Goal: Information Seeking & Learning: Check status

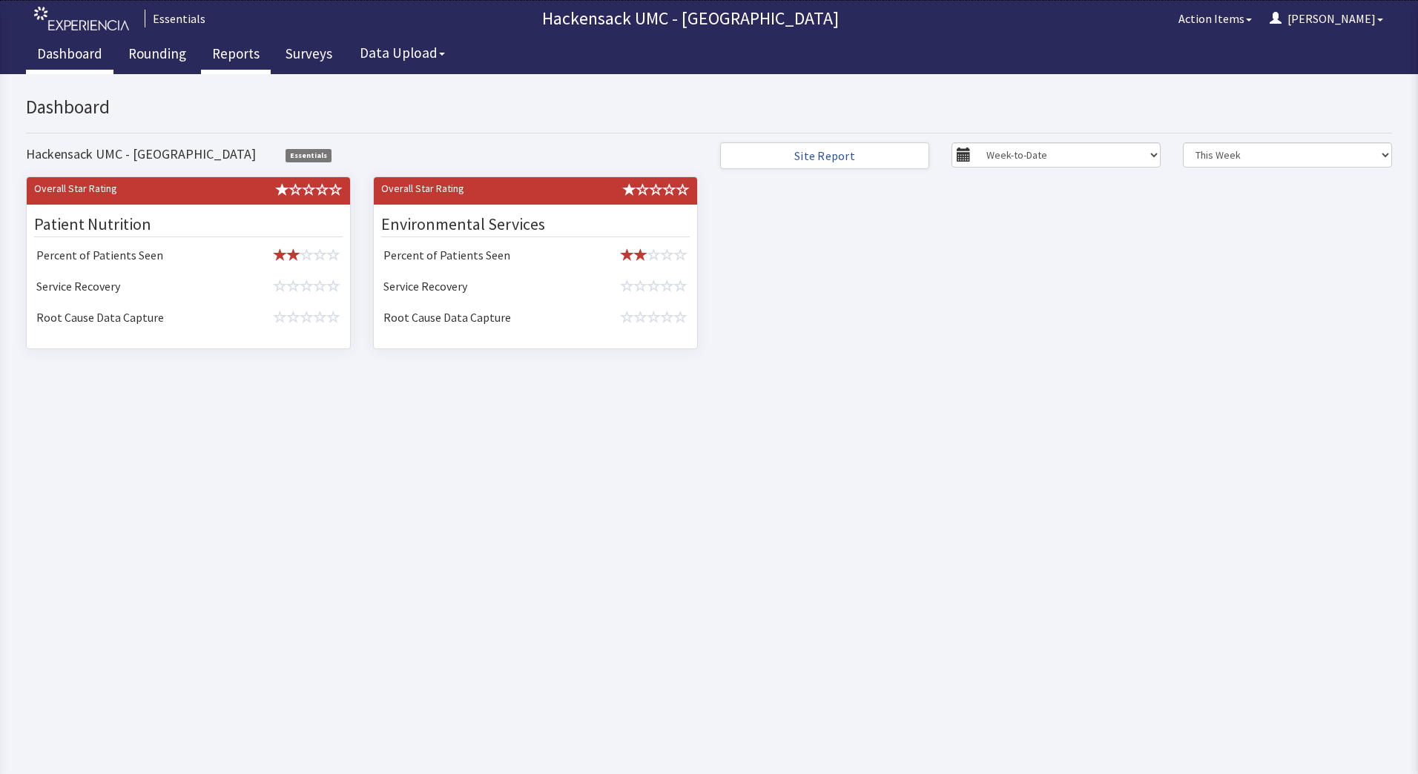
click at [239, 55] on link "Reports" at bounding box center [236, 55] width 70 height 37
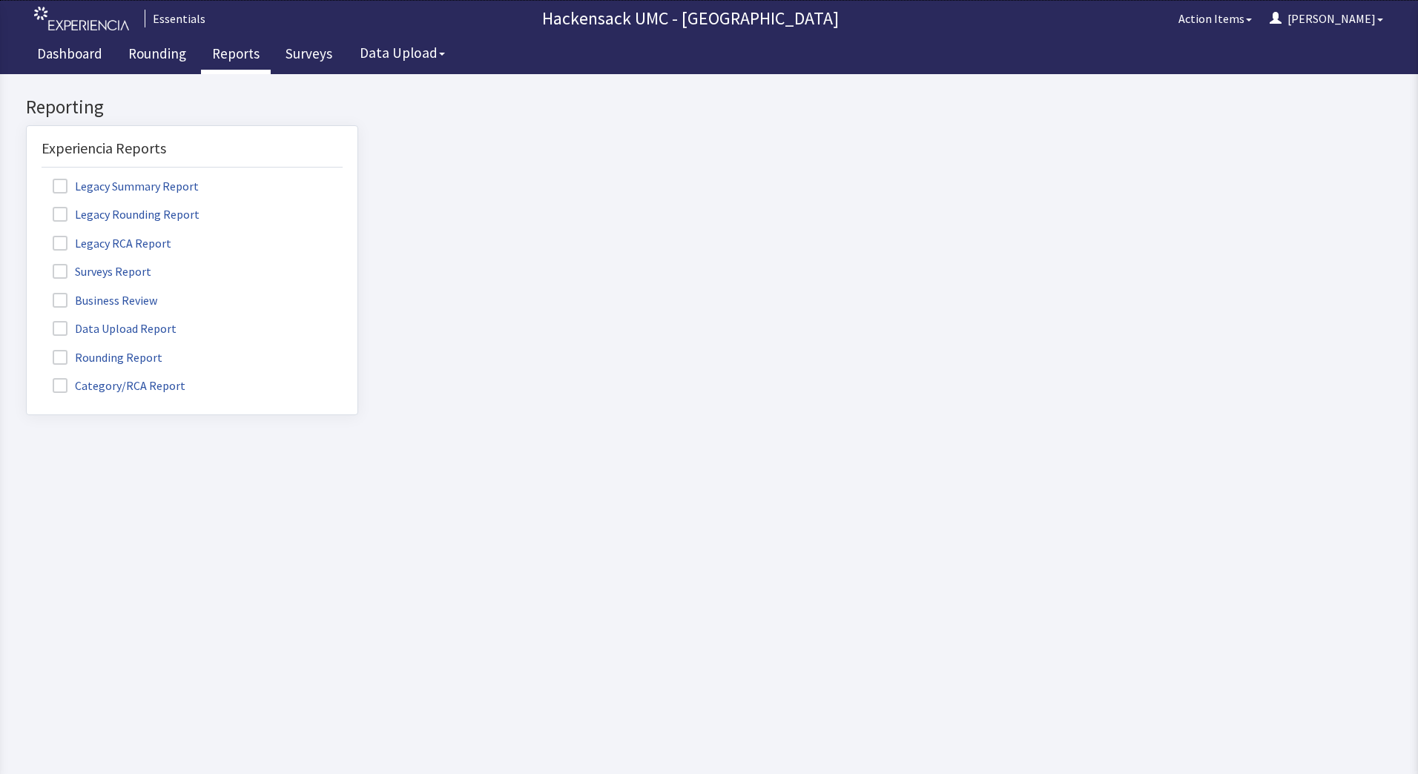
click at [60, 185] on span at bounding box center [60, 186] width 15 height 15
click at [27, 178] on input "Legacy Summary Report" at bounding box center [27, 178] width 0 height 0
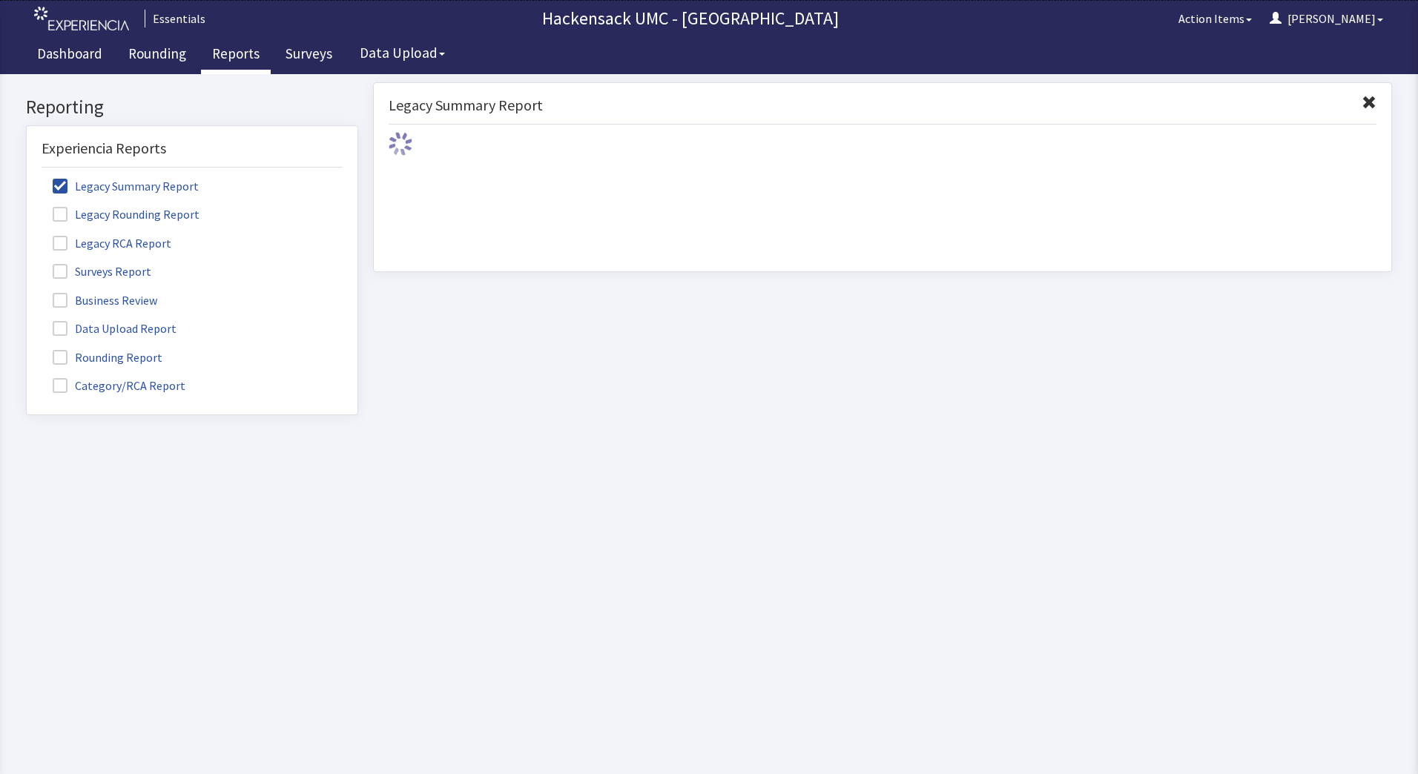
click at [59, 215] on span at bounding box center [60, 214] width 15 height 15
click at [27, 206] on input "Legacy Rounding Report" at bounding box center [27, 206] width 0 height 0
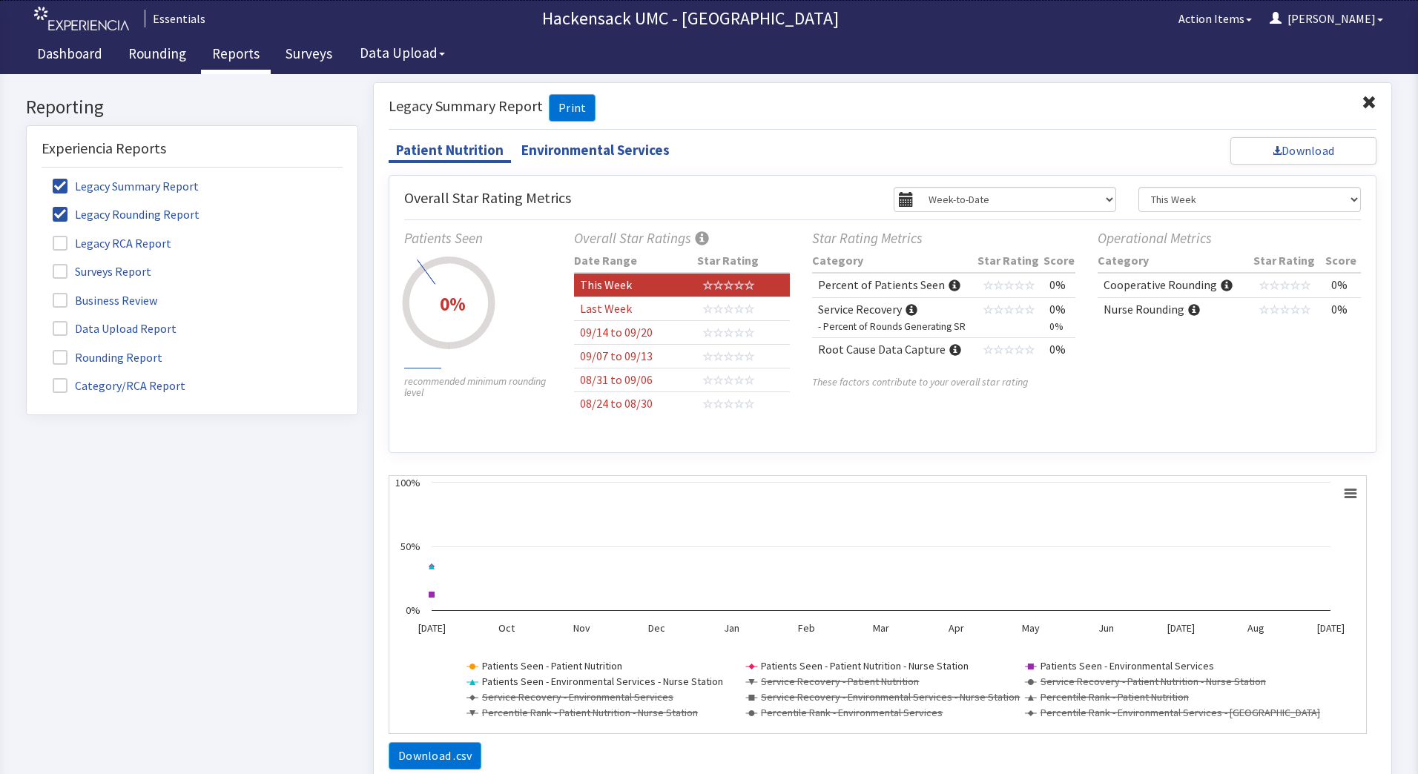
click at [56, 253] on ul "Legacy Summary Report Legacy Rounding Report Legacy RCA Report Surveys Report B…" at bounding box center [192, 285] width 301 height 221
click at [60, 244] on span at bounding box center [60, 243] width 15 height 15
click at [27, 235] on input "Legacy RCA Report" at bounding box center [27, 235] width 0 height 0
click at [1094, 199] on select "Week-to-Date Month-to-Date Year-to-Date Custom Date Range" at bounding box center [1005, 199] width 223 height 25
click at [894, 187] on select "Week-to-Date Month-to-Date Year-to-Date Custom Date Range" at bounding box center [1005, 199] width 223 height 25
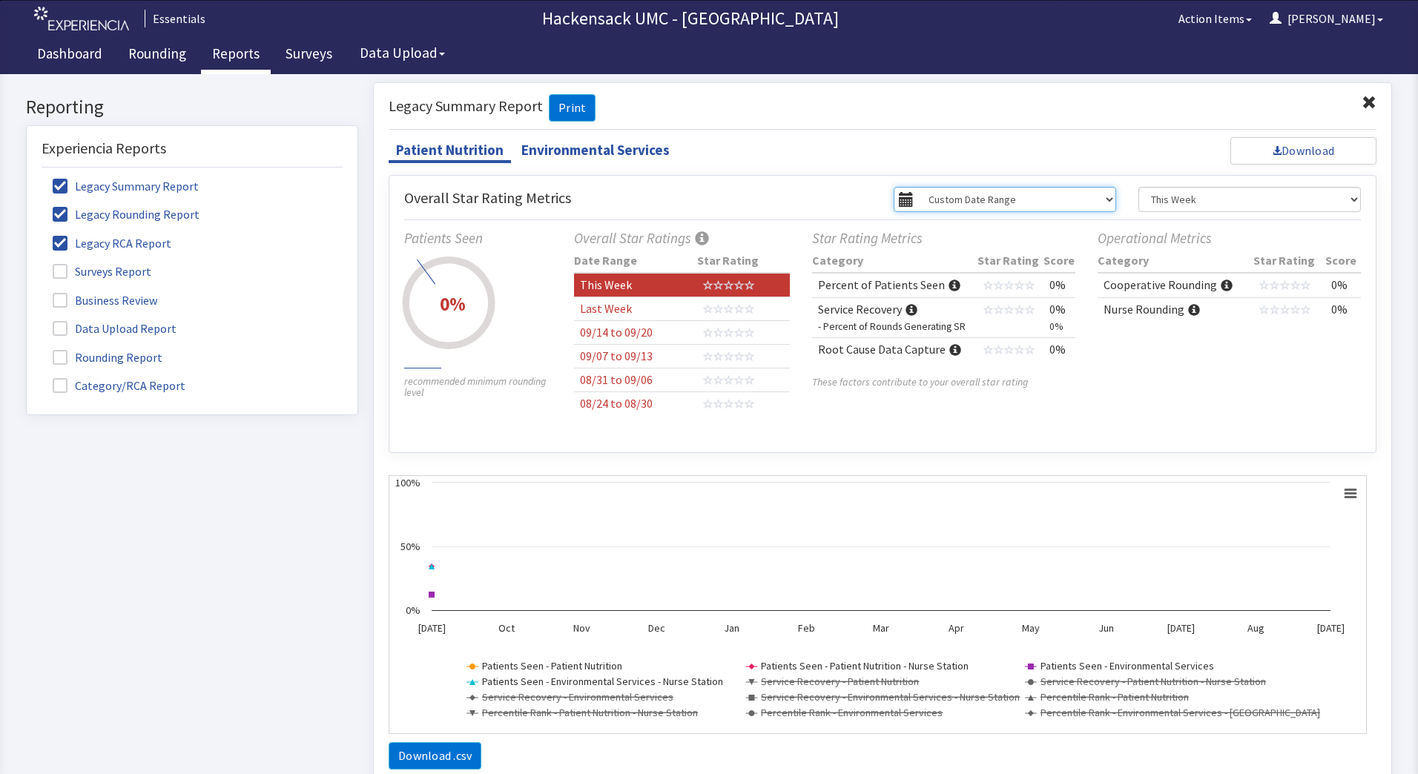
select select "w"
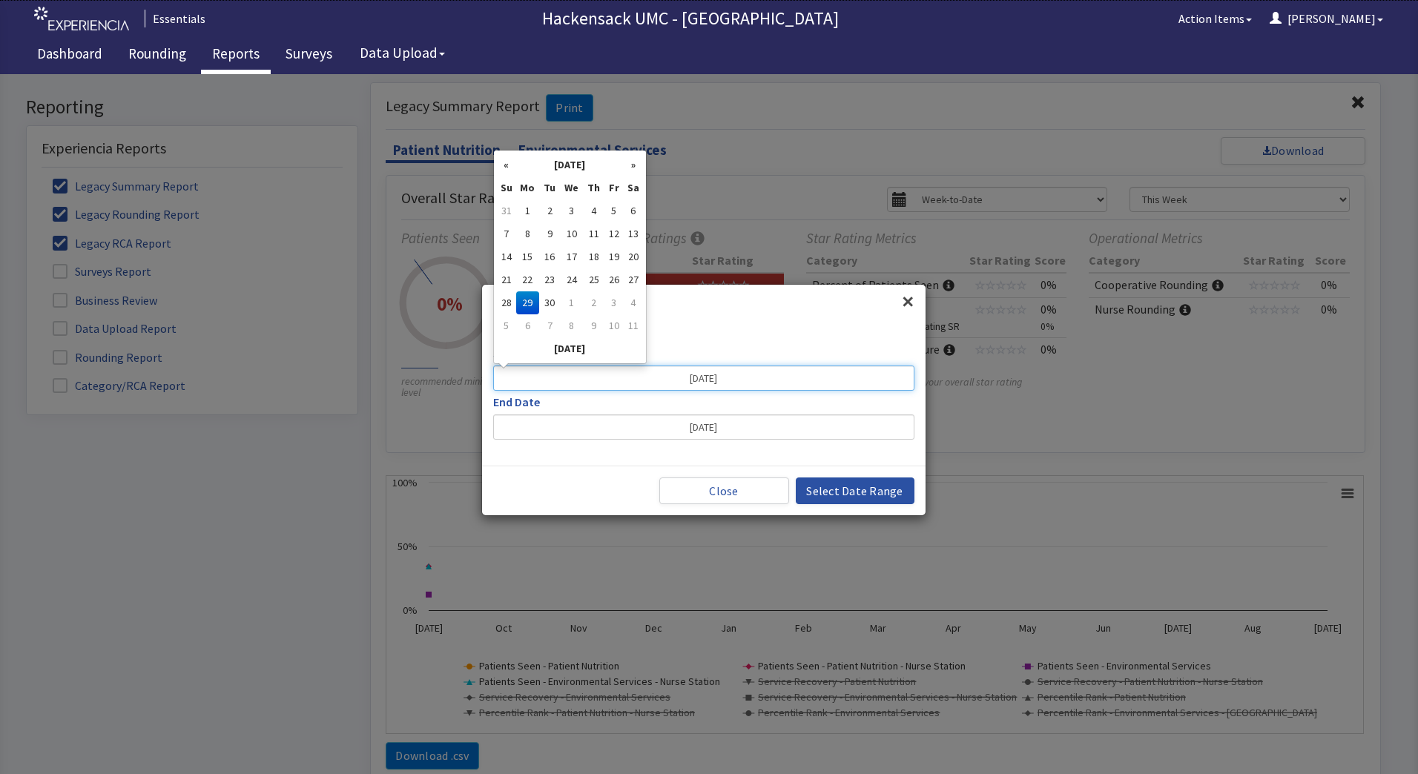
click at [804, 386] on input "9/29/2025" at bounding box center [703, 378] width 421 height 25
click at [512, 165] on th "«" at bounding box center [506, 165] width 19 height 23
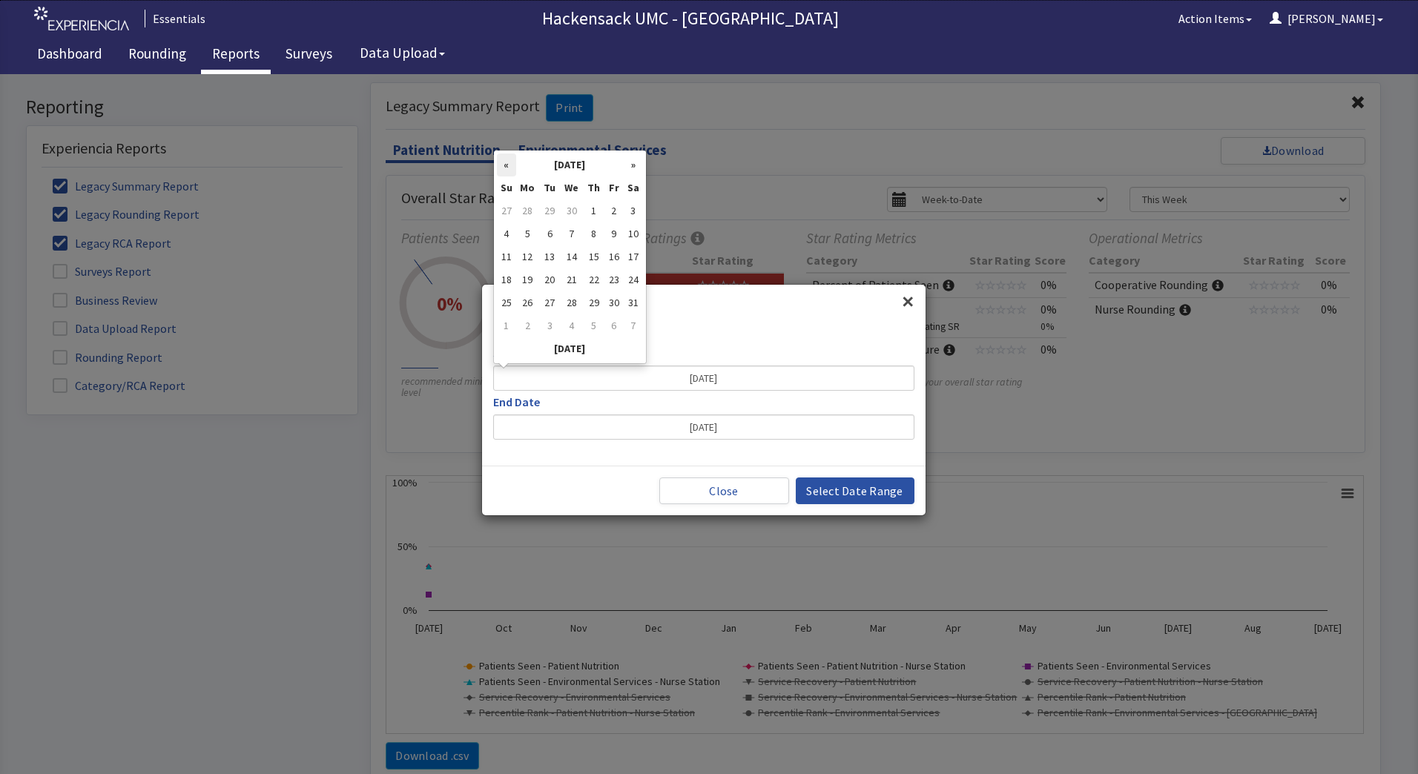
click at [510, 165] on th "«" at bounding box center [506, 165] width 19 height 23
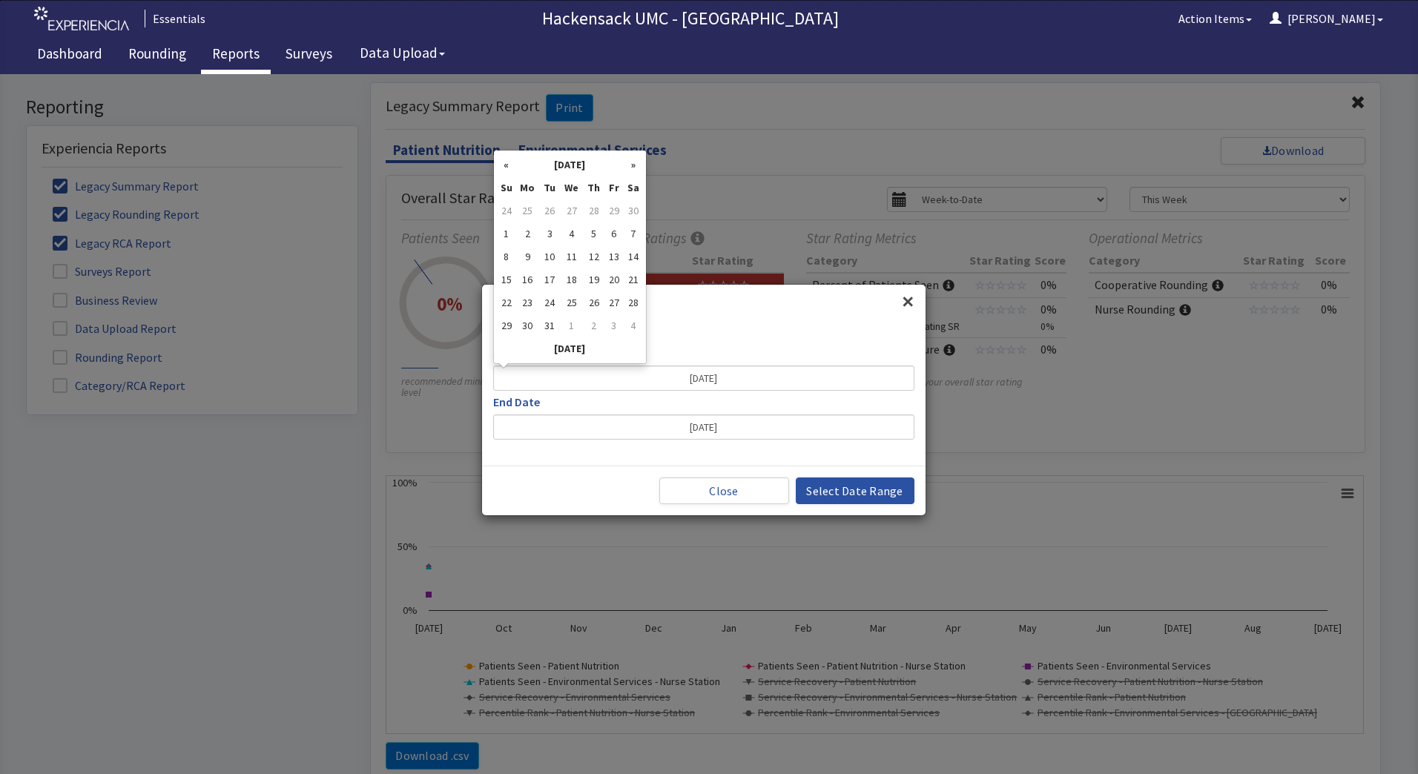
click at [510, 165] on th "«" at bounding box center [506, 165] width 19 height 23
click at [511, 229] on td "1" at bounding box center [506, 234] width 19 height 23
type input "09/01/2024"
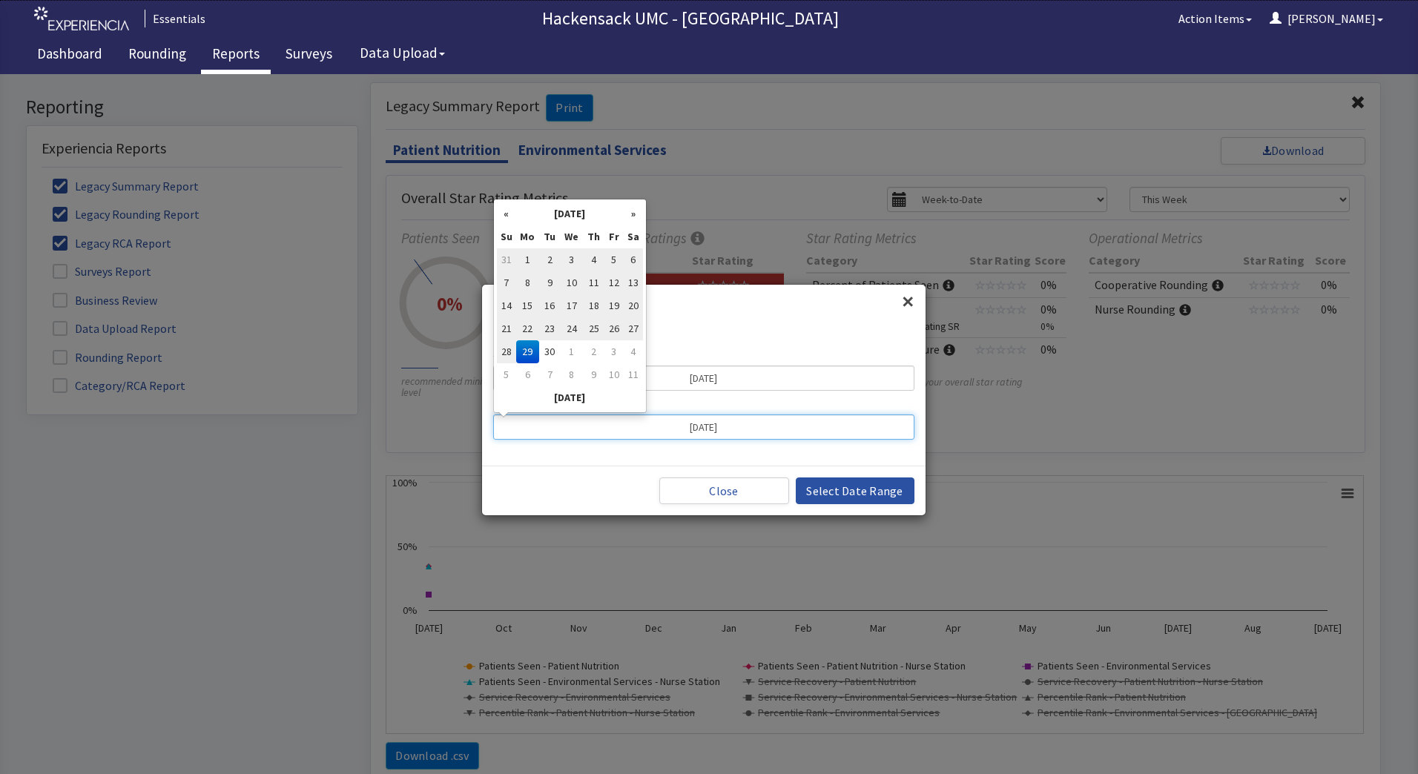
click at [732, 426] on input "9/29/2025" at bounding box center [703, 427] width 421 height 25
click at [507, 219] on th "«" at bounding box center [506, 213] width 19 height 23
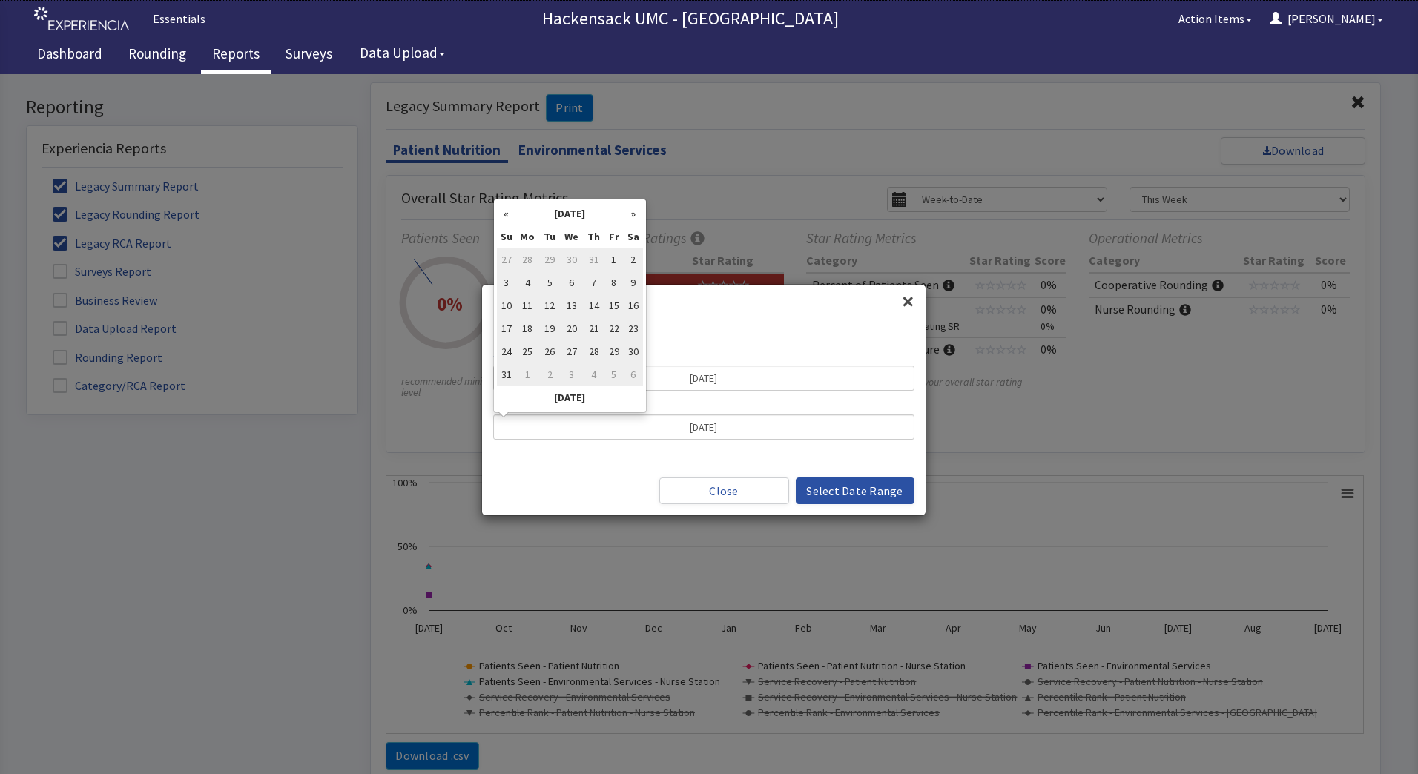
click at [508, 374] on td "31" at bounding box center [506, 374] width 19 height 23
type input "08/31/2025"
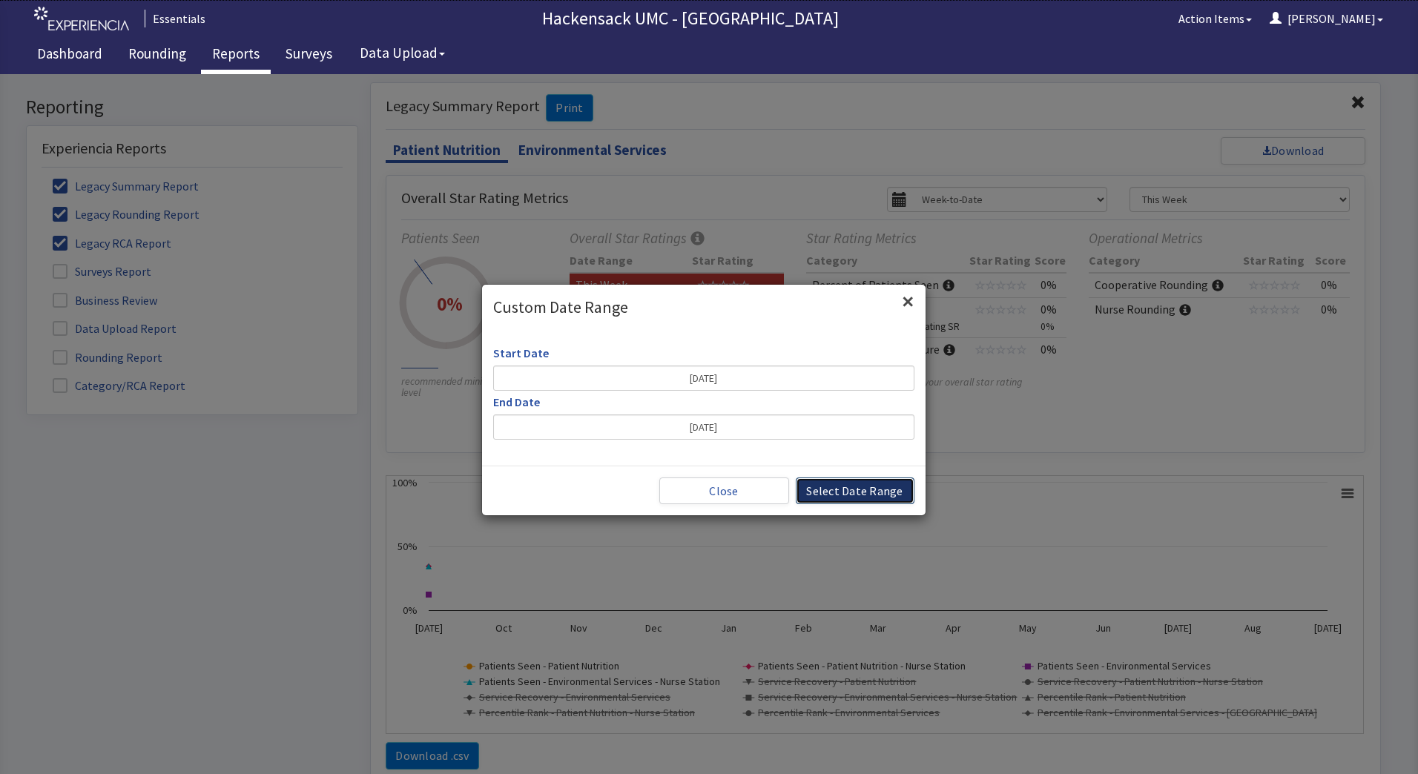
click at [877, 495] on button "Select Date Range" at bounding box center [855, 491] width 119 height 27
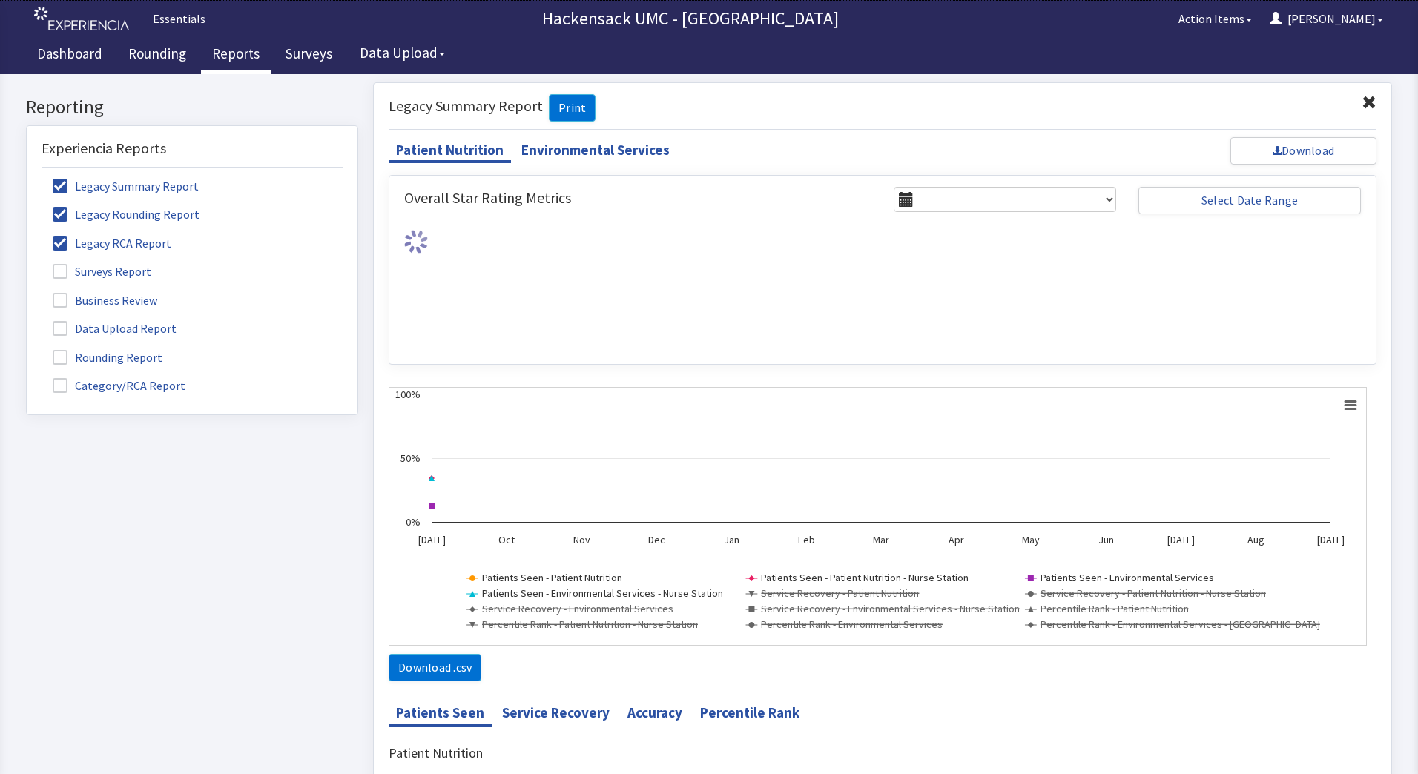
select select "l"
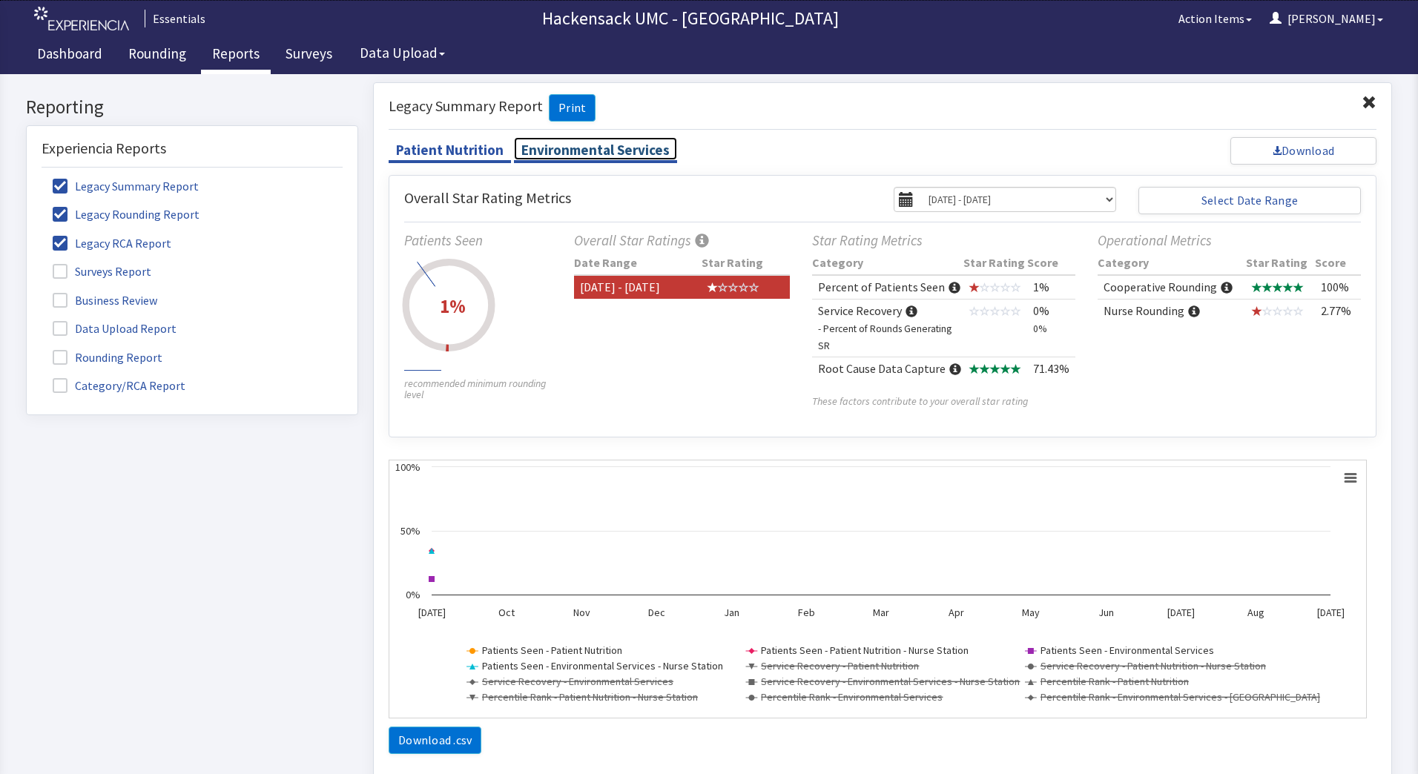
click at [627, 152] on link "Environmental Services" at bounding box center [595, 149] width 163 height 24
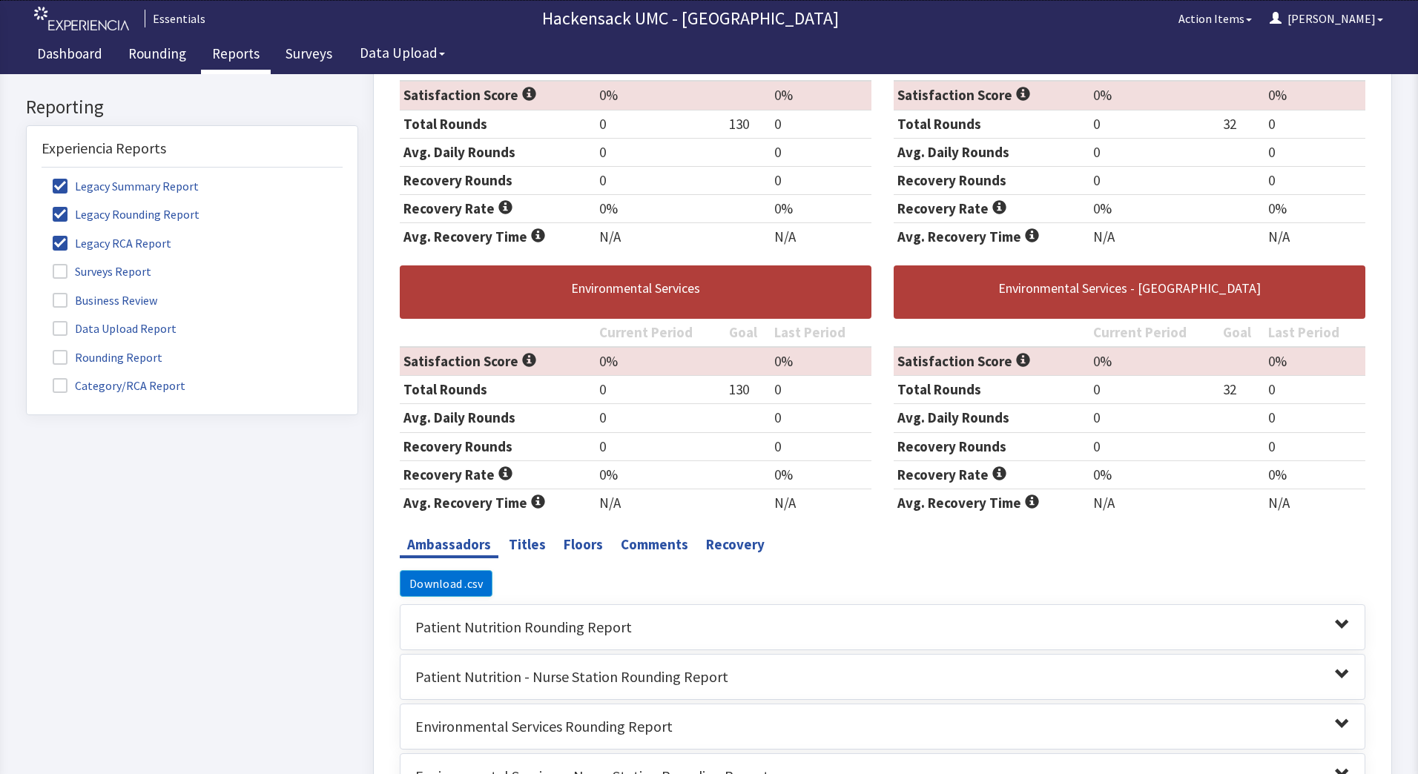
scroll to position [2061, 0]
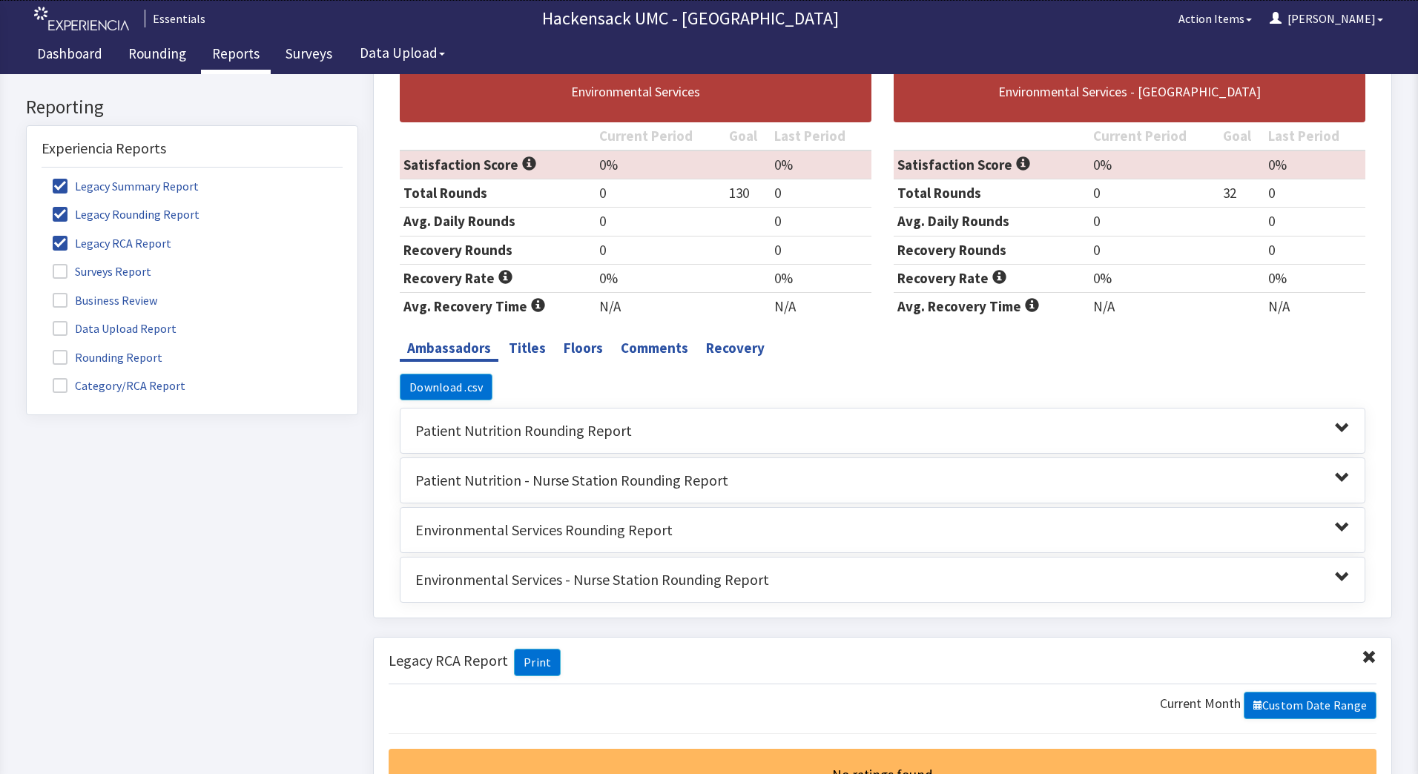
click at [1335, 429] on span at bounding box center [1342, 428] width 15 height 15
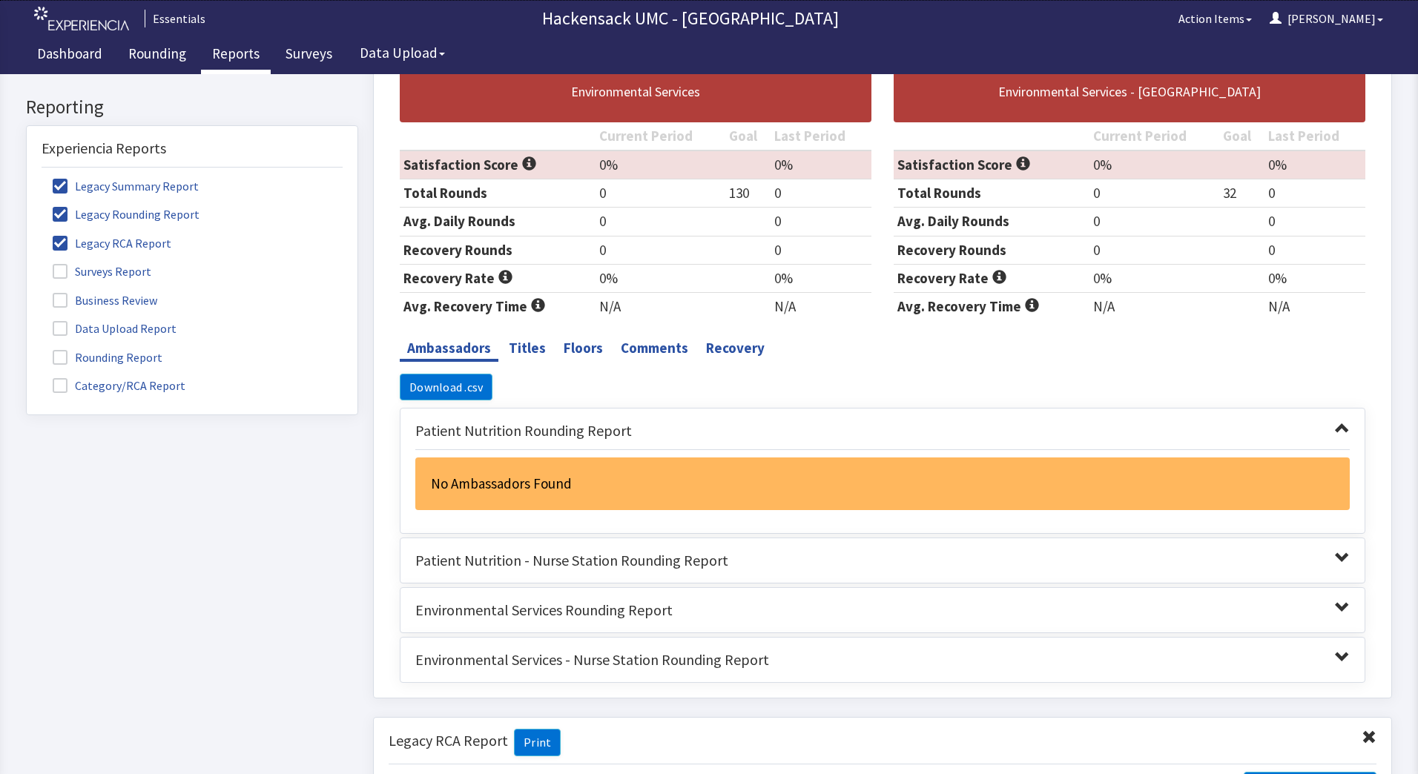
click at [1335, 429] on span at bounding box center [1342, 428] width 15 height 15
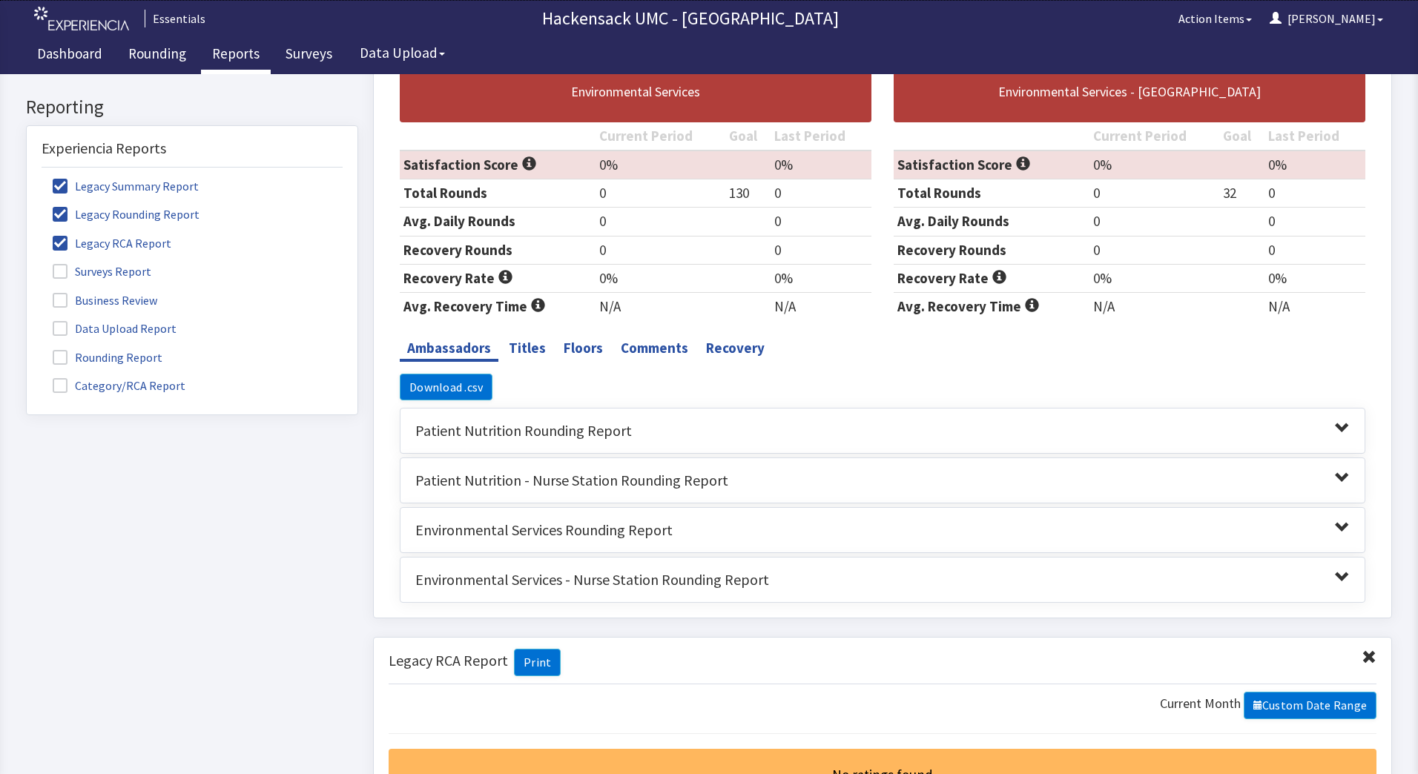
click at [1335, 523] on span at bounding box center [1342, 527] width 15 height 15
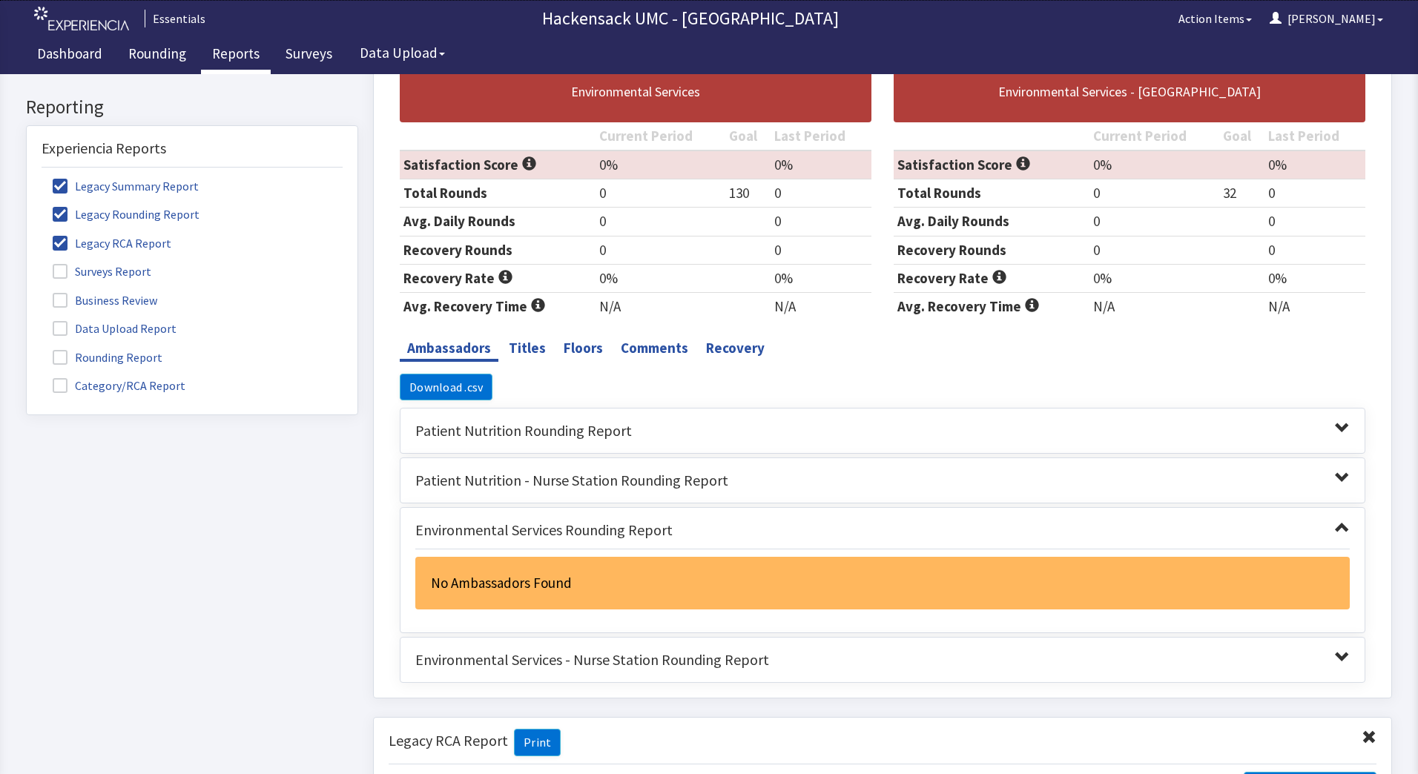
click at [1335, 523] on span at bounding box center [1342, 527] width 15 height 15
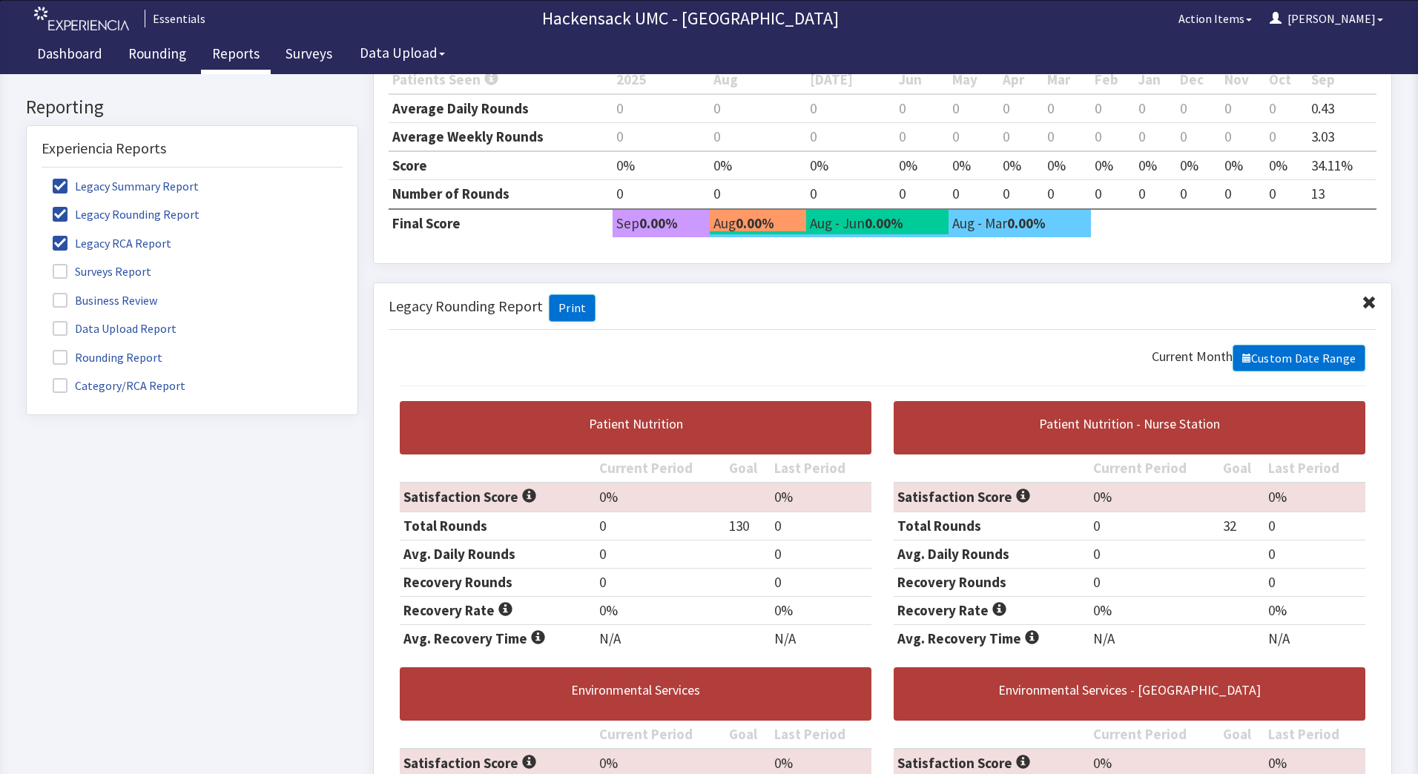
scroll to position [1456, 0]
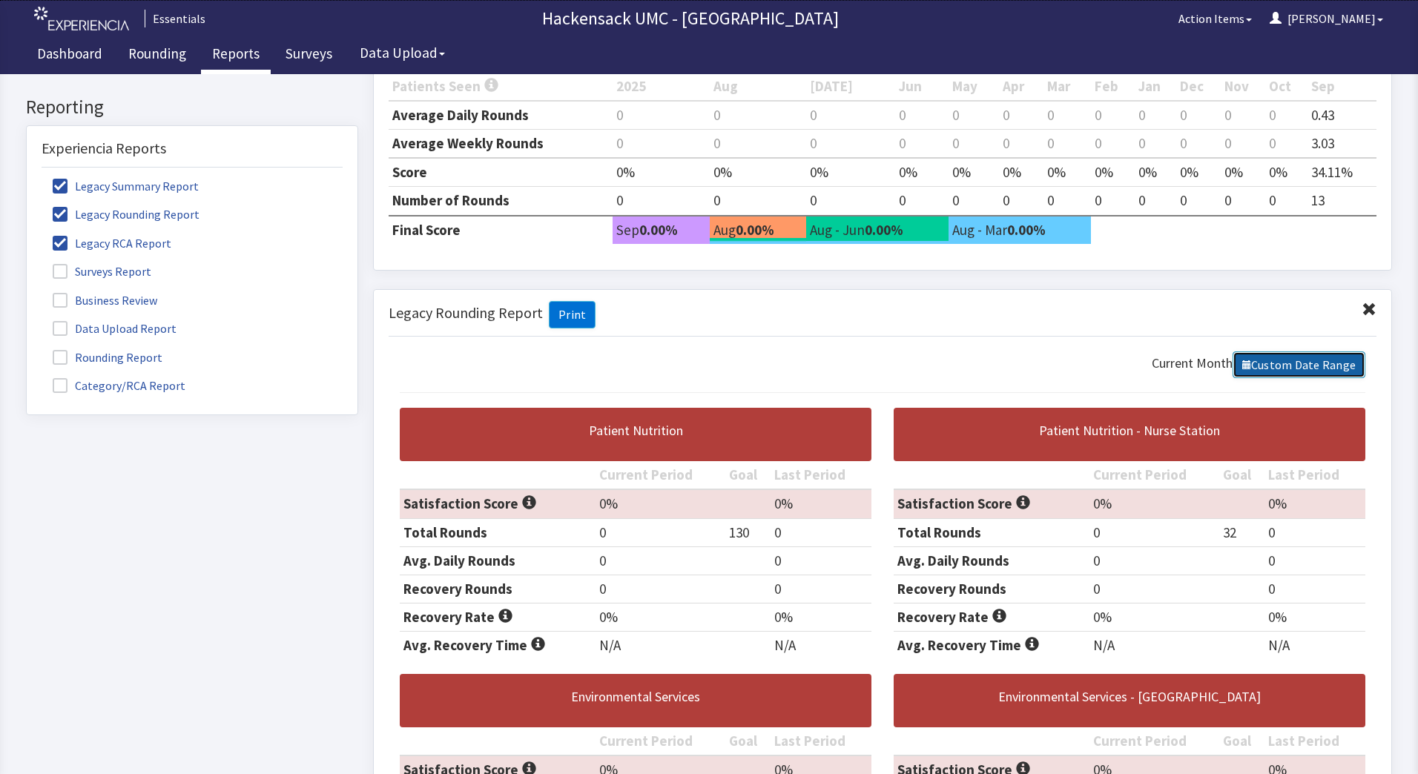
click at [1313, 370] on link "Custom Date Range" at bounding box center [1300, 365] width 134 height 27
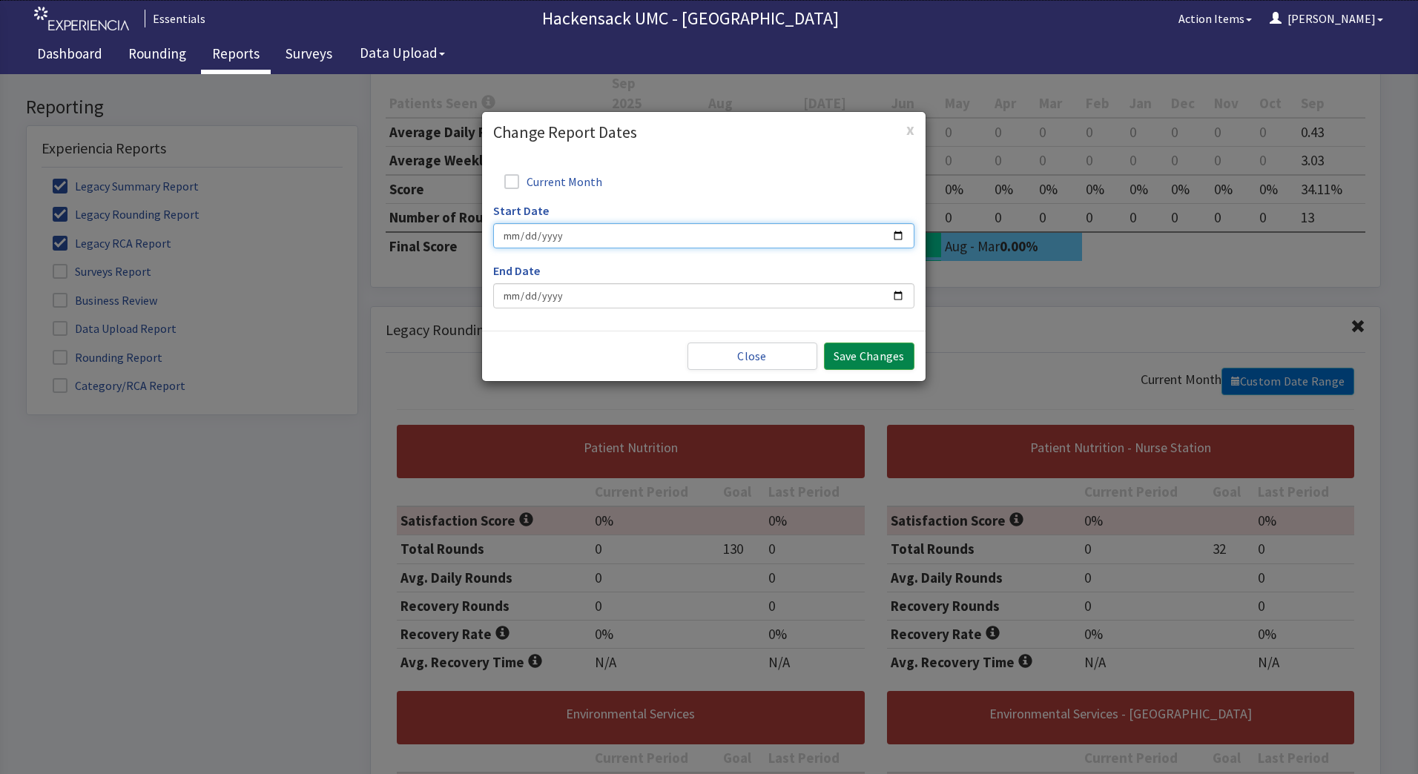
click at [894, 231] on input "Start Date" at bounding box center [703, 235] width 421 height 25
click at [515, 239] on input "Start Date" at bounding box center [703, 235] width 421 height 25
type input "[DATE]"
click at [549, 303] on input "End Date" at bounding box center [703, 295] width 421 height 25
type input "[DATE]"
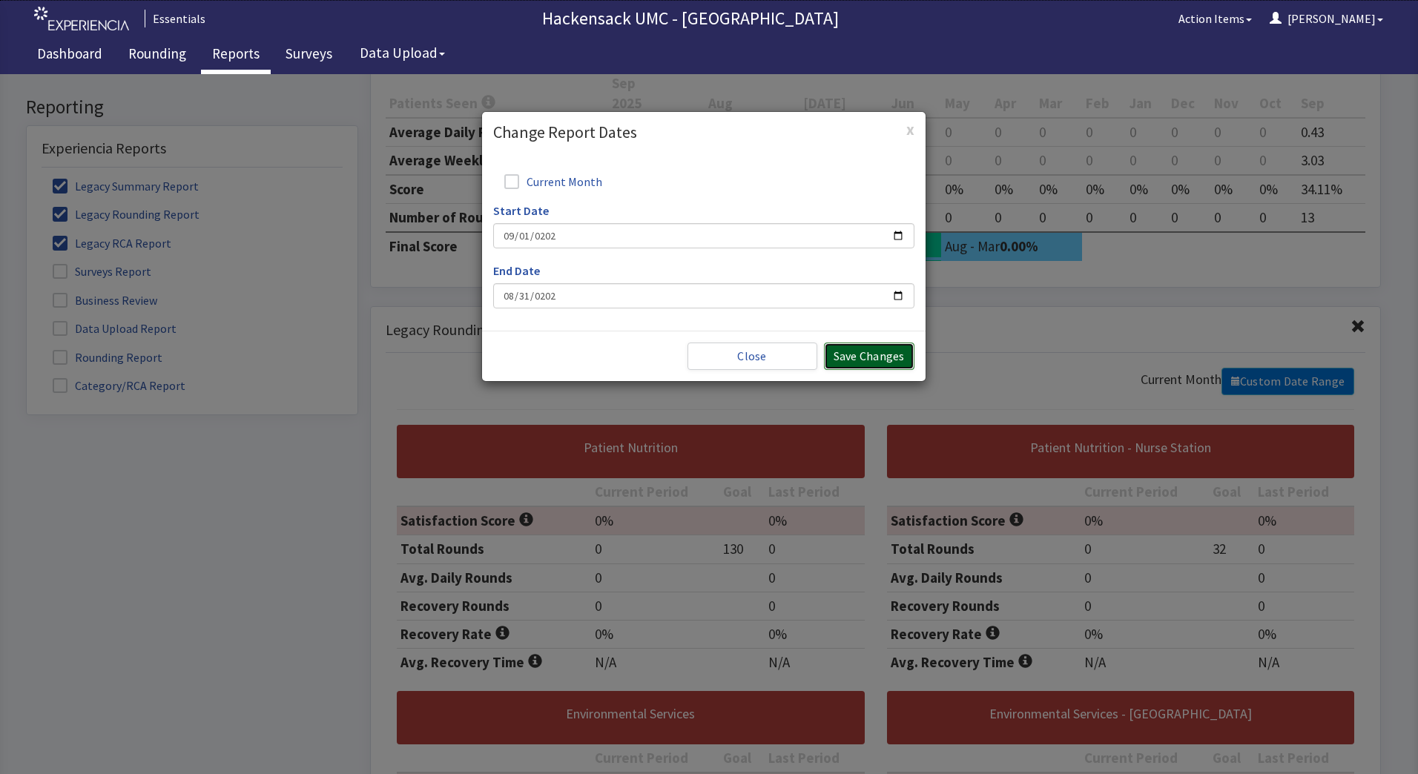
click at [863, 360] on button "Save Changes" at bounding box center [869, 356] width 90 height 27
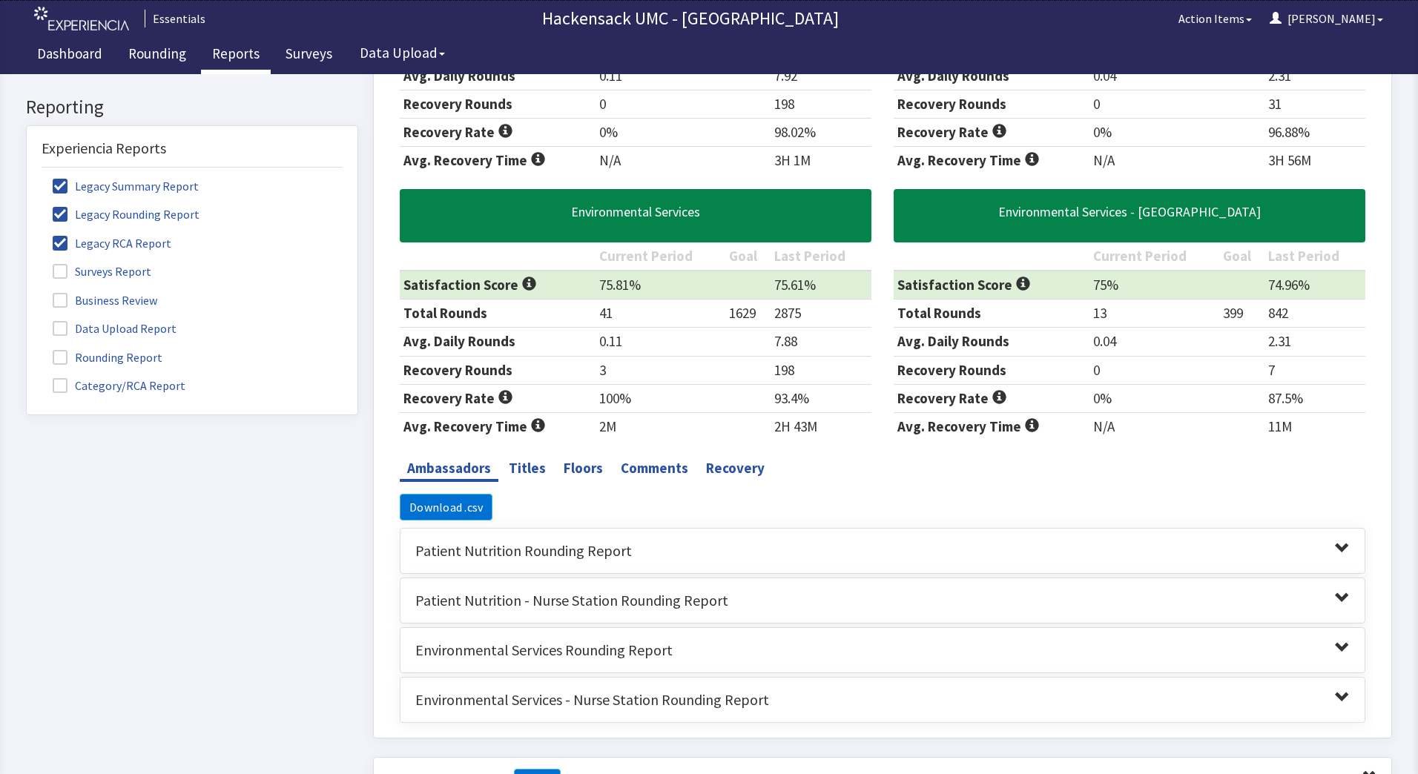
scroll to position [1935, 0]
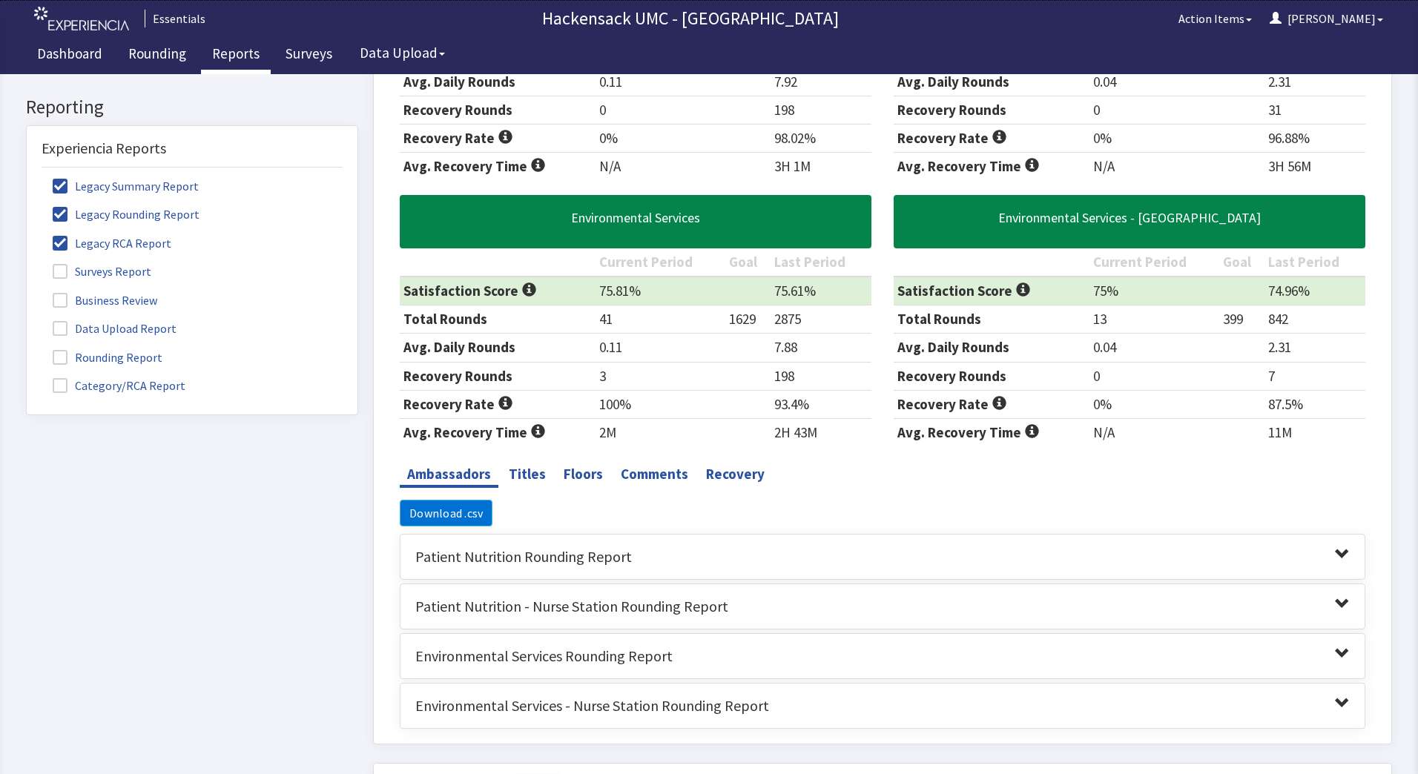
click at [1328, 644] on div "Environmental Services Rounding Report Ambassadors Comments Total Rounds Avg. D…" at bounding box center [883, 656] width 966 height 46
click at [1335, 653] on span at bounding box center [1342, 653] width 15 height 15
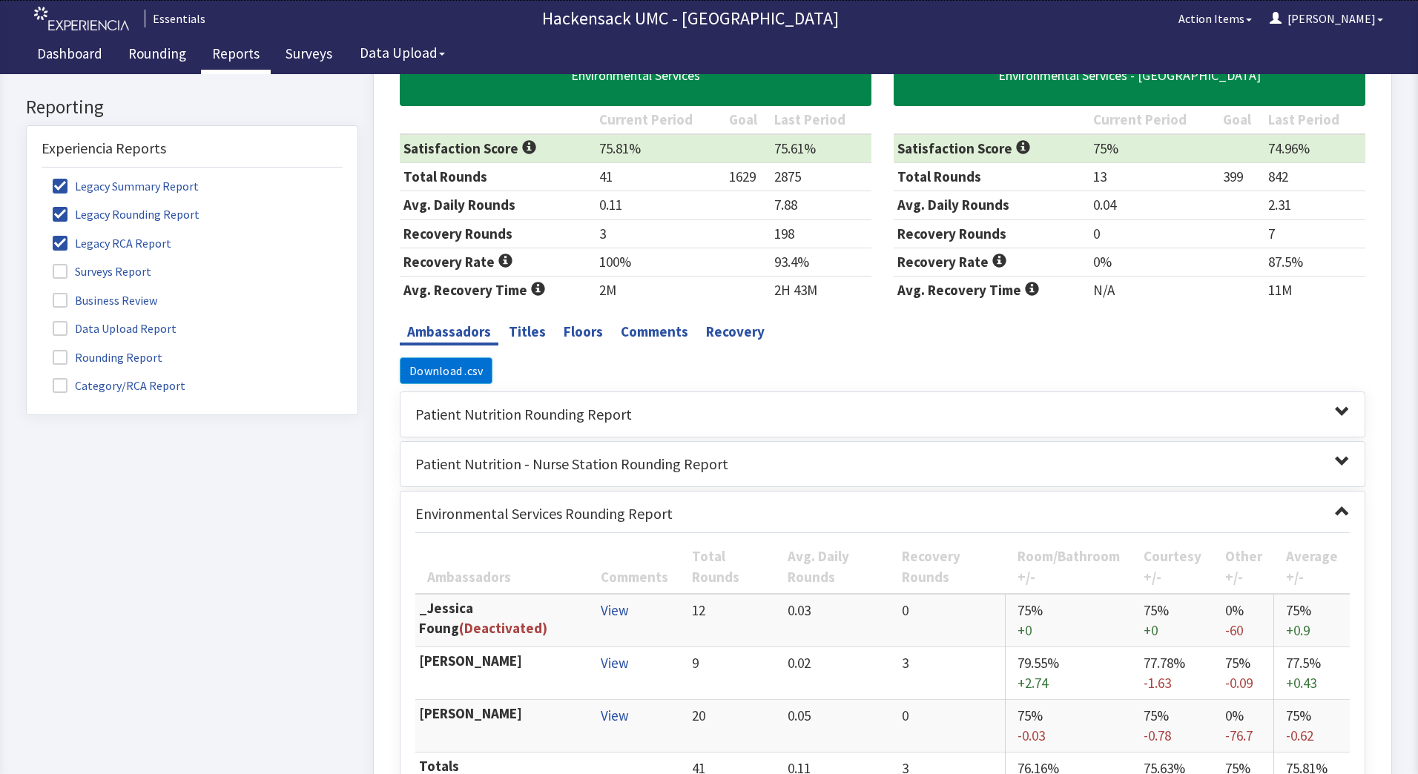
scroll to position [2085, 0]
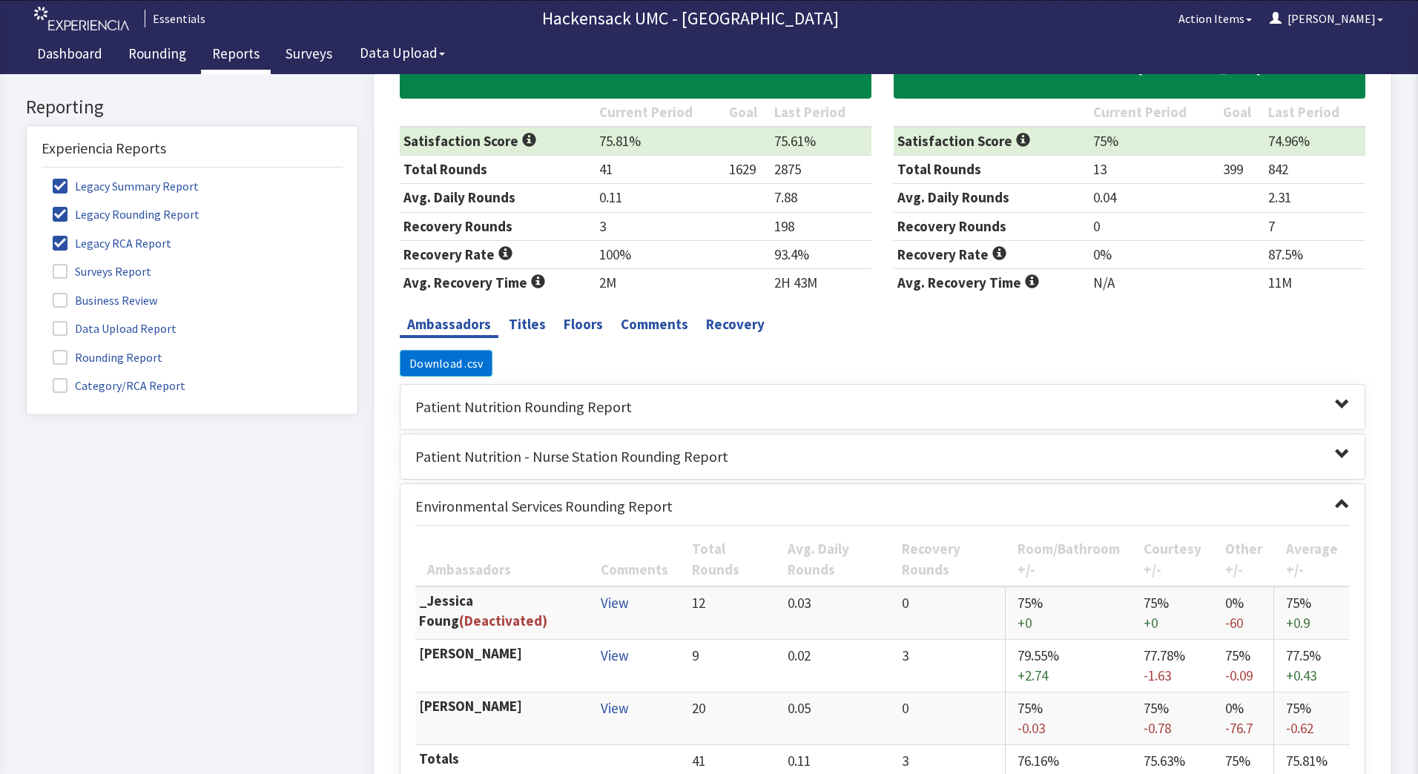
click at [1335, 507] on span at bounding box center [1342, 503] width 15 height 15
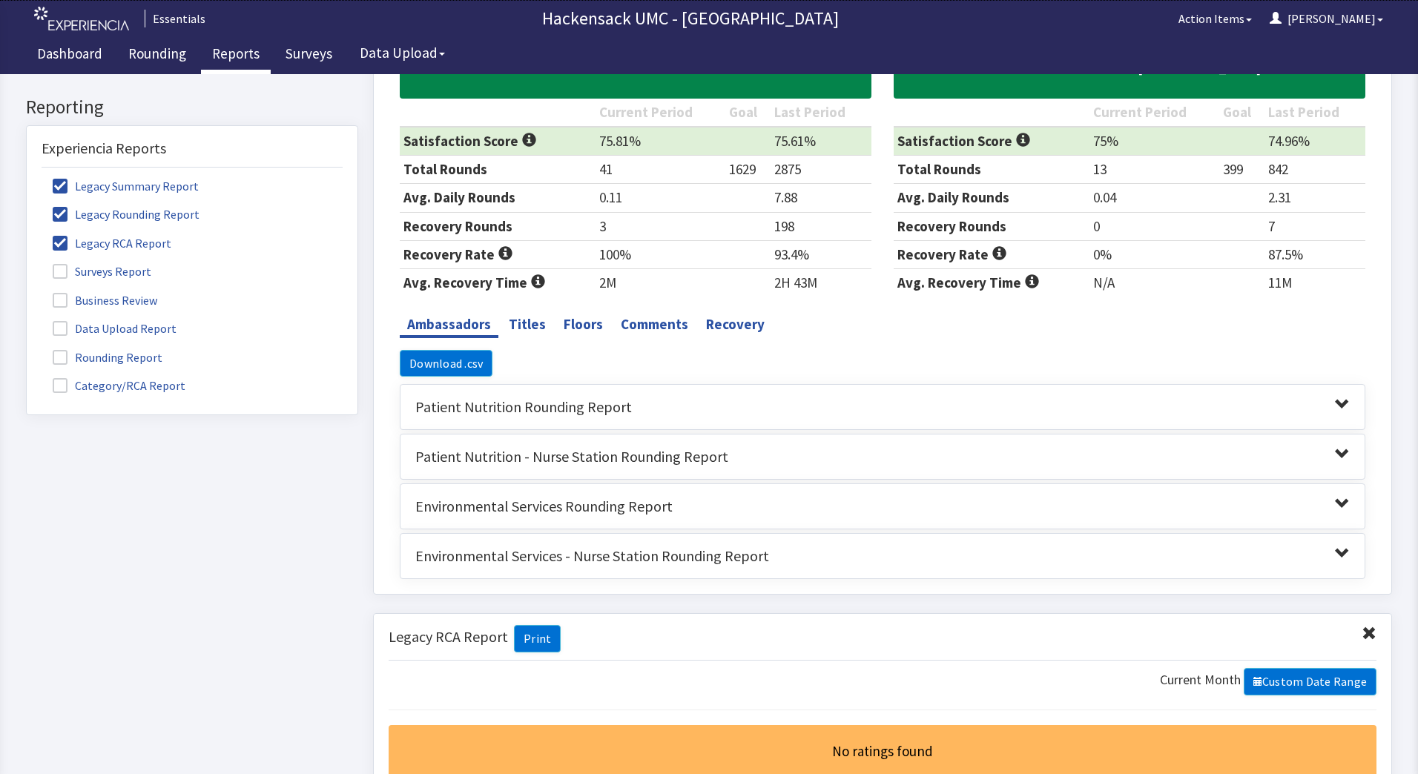
click at [1335, 504] on span at bounding box center [1342, 503] width 15 height 15
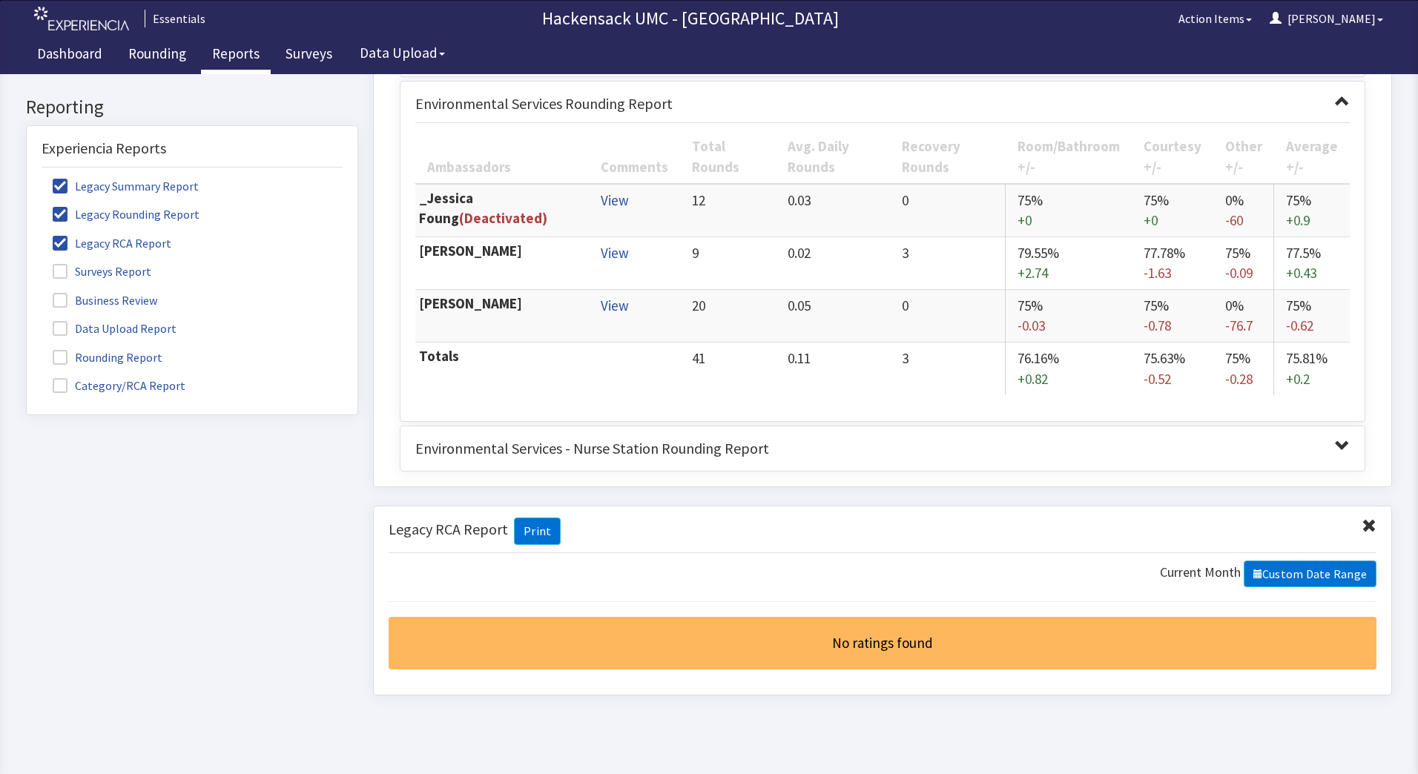
scroll to position [2543, 0]
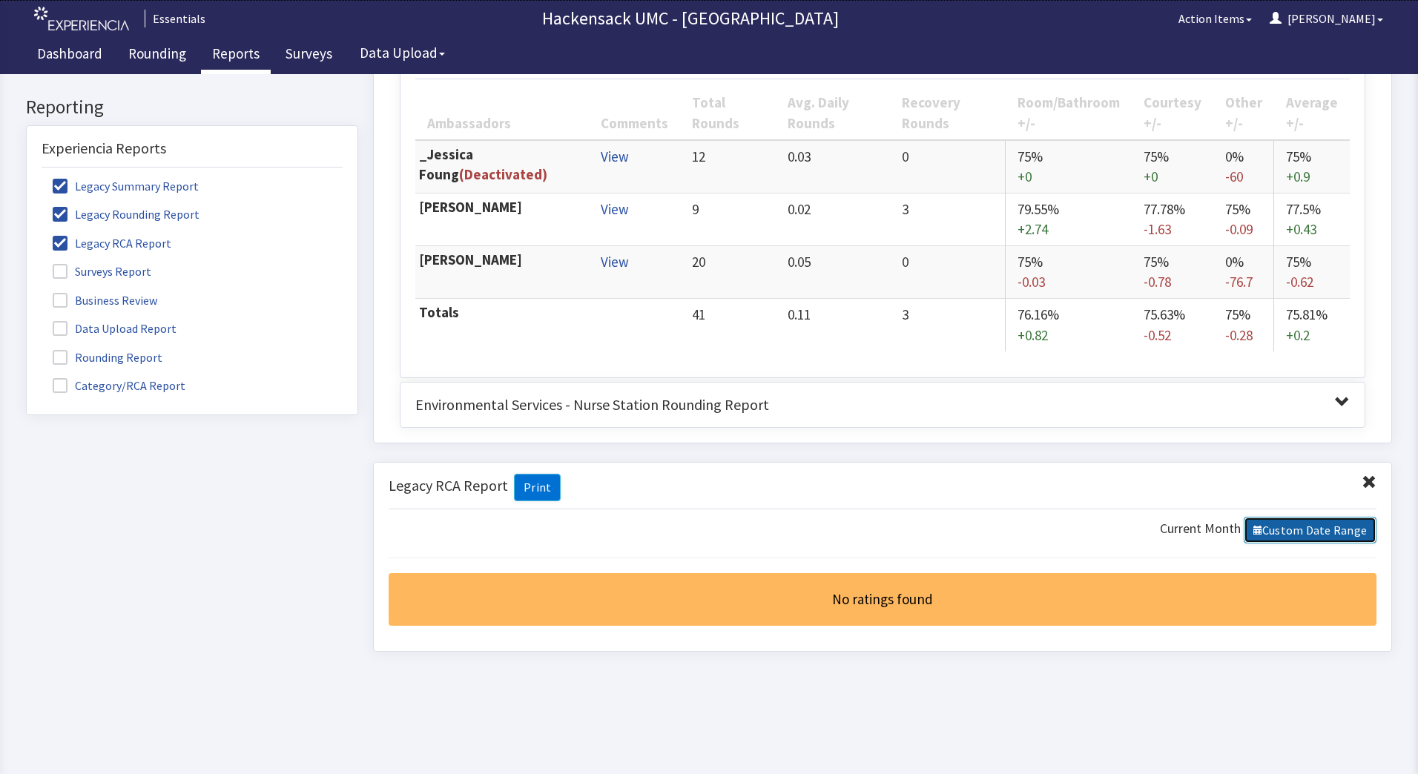
click at [1325, 521] on link "Custom Date Range" at bounding box center [1311, 530] width 134 height 27
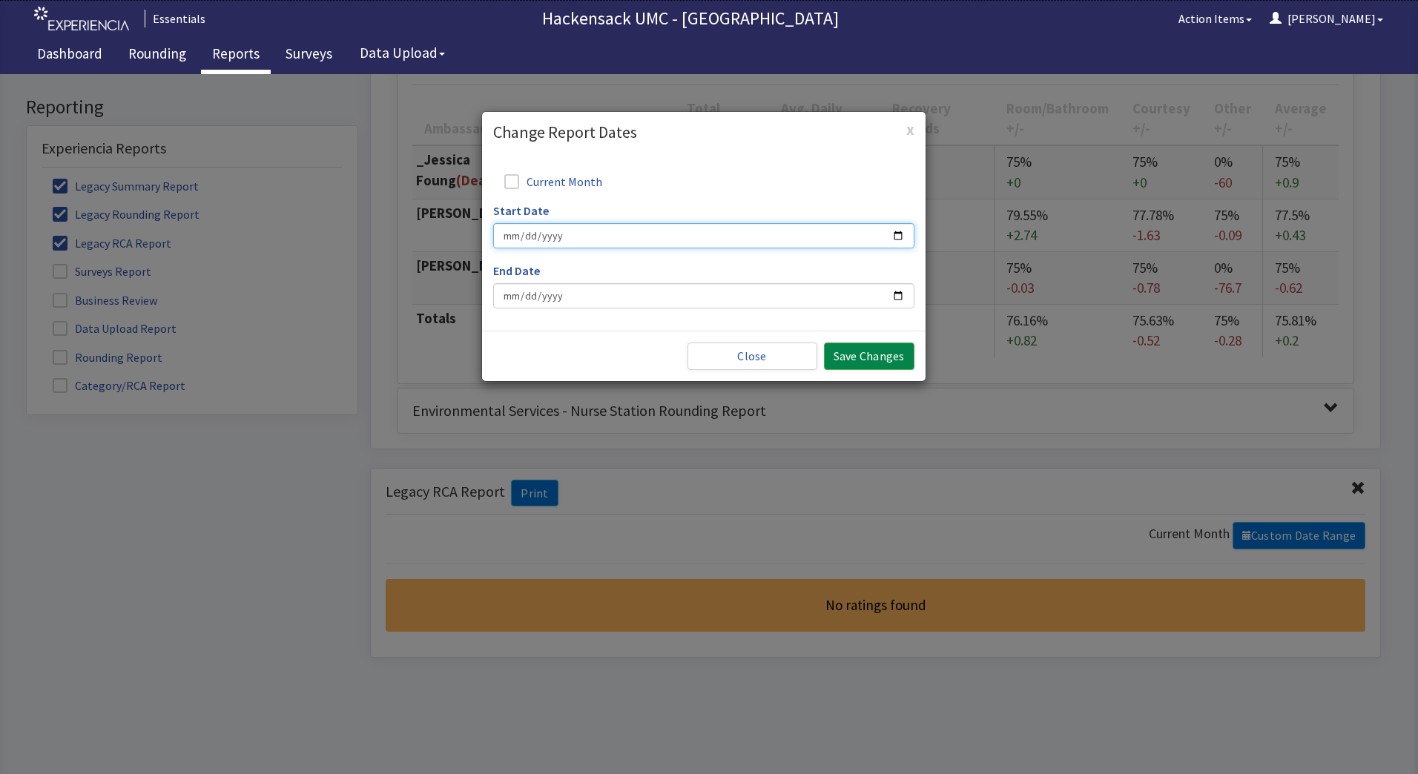
click at [897, 236] on input "Start Date" at bounding box center [703, 235] width 421 height 25
click at [565, 242] on input "Start Date" at bounding box center [703, 235] width 421 height 25
click at [513, 234] on input "Start Date" at bounding box center [703, 235] width 421 height 25
type input "0002-09-01"
type input "[DATE]"
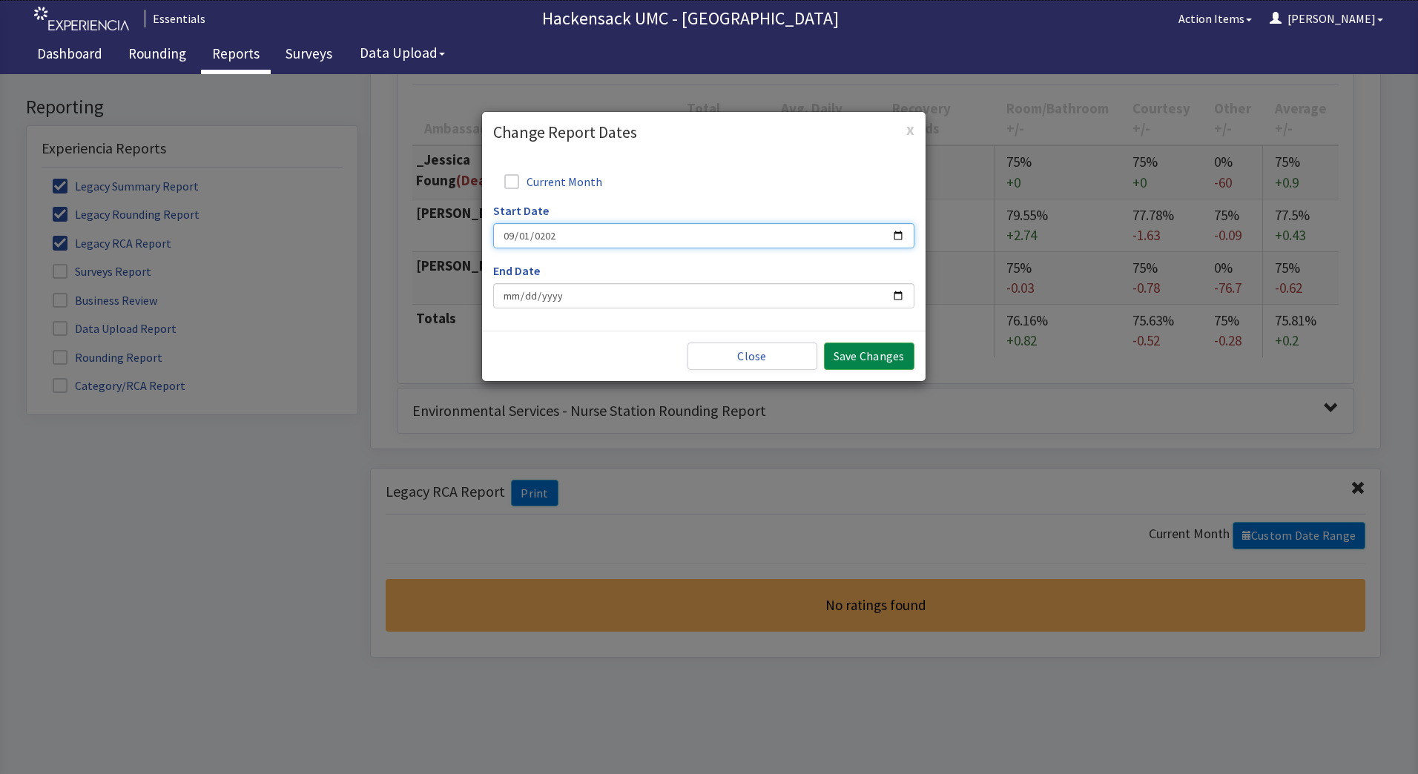
type input "[DATE]"
click at [886, 358] on button "Save Changes" at bounding box center [869, 356] width 90 height 27
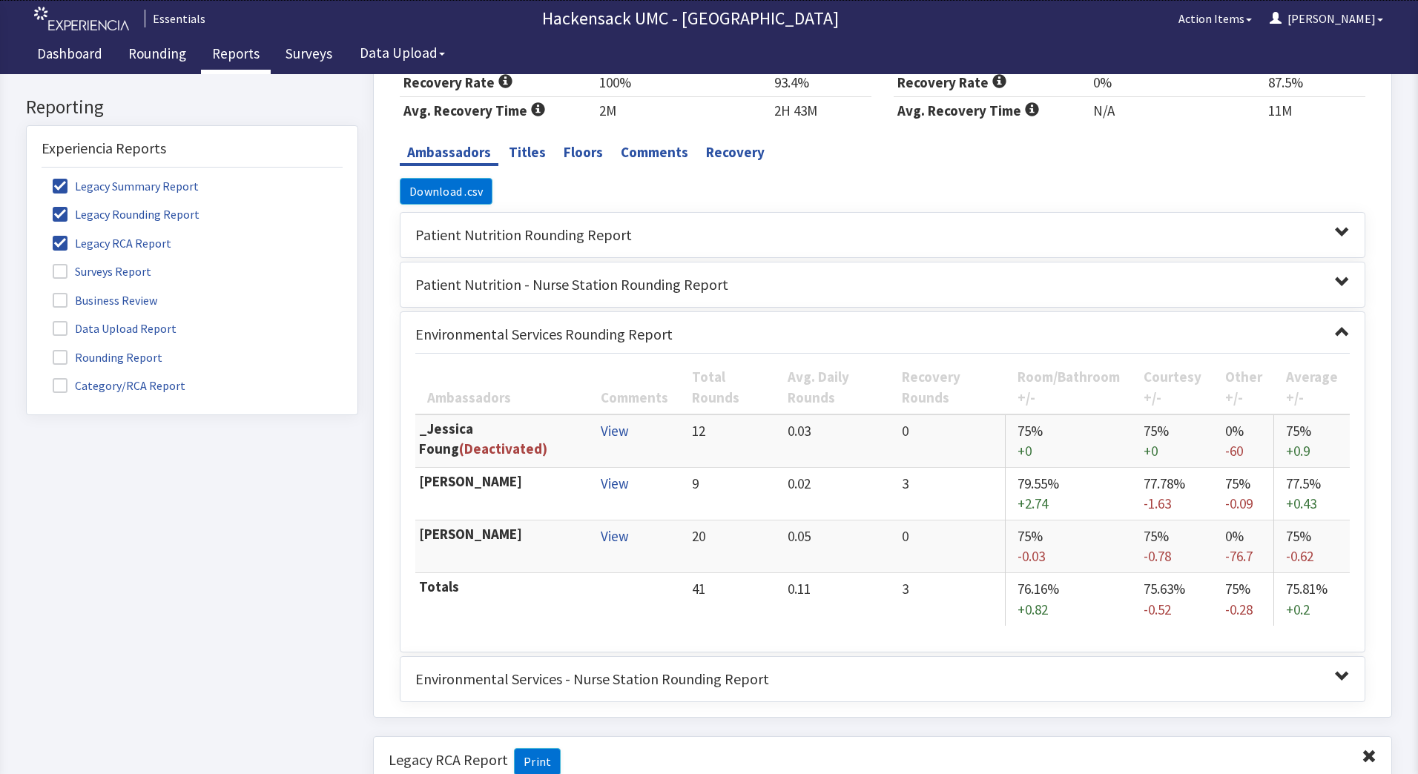
scroll to position [2262, 0]
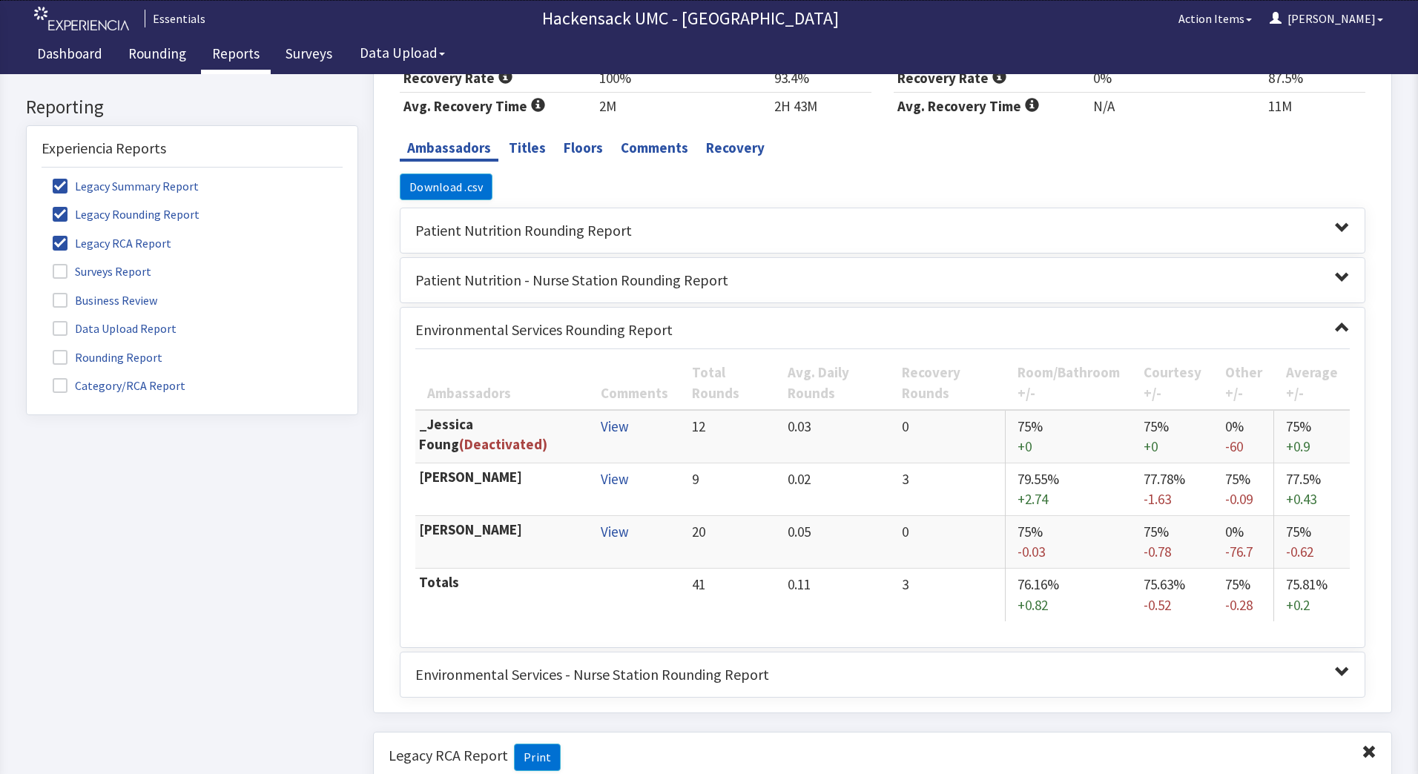
click at [1335, 669] on span at bounding box center [1342, 672] width 15 height 15
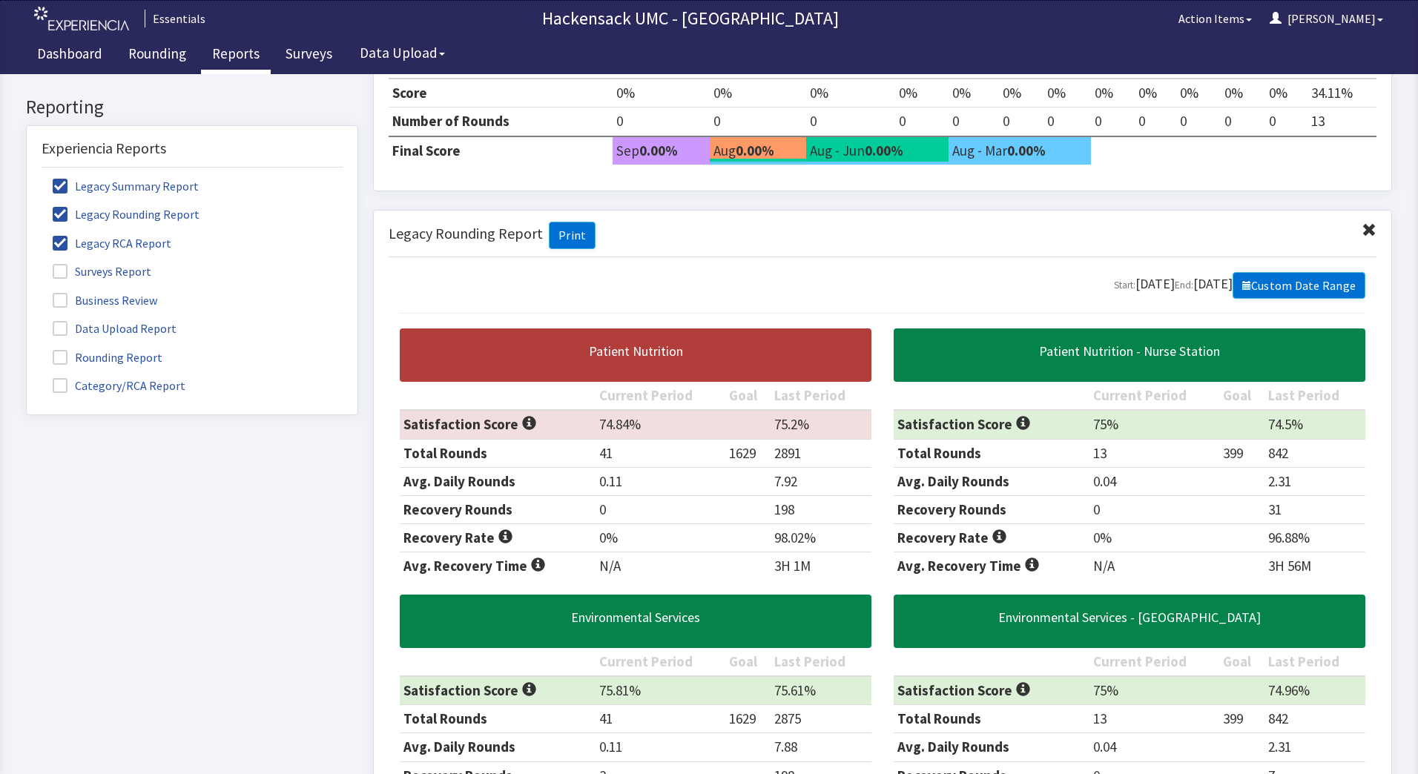
scroll to position [1540, 0]
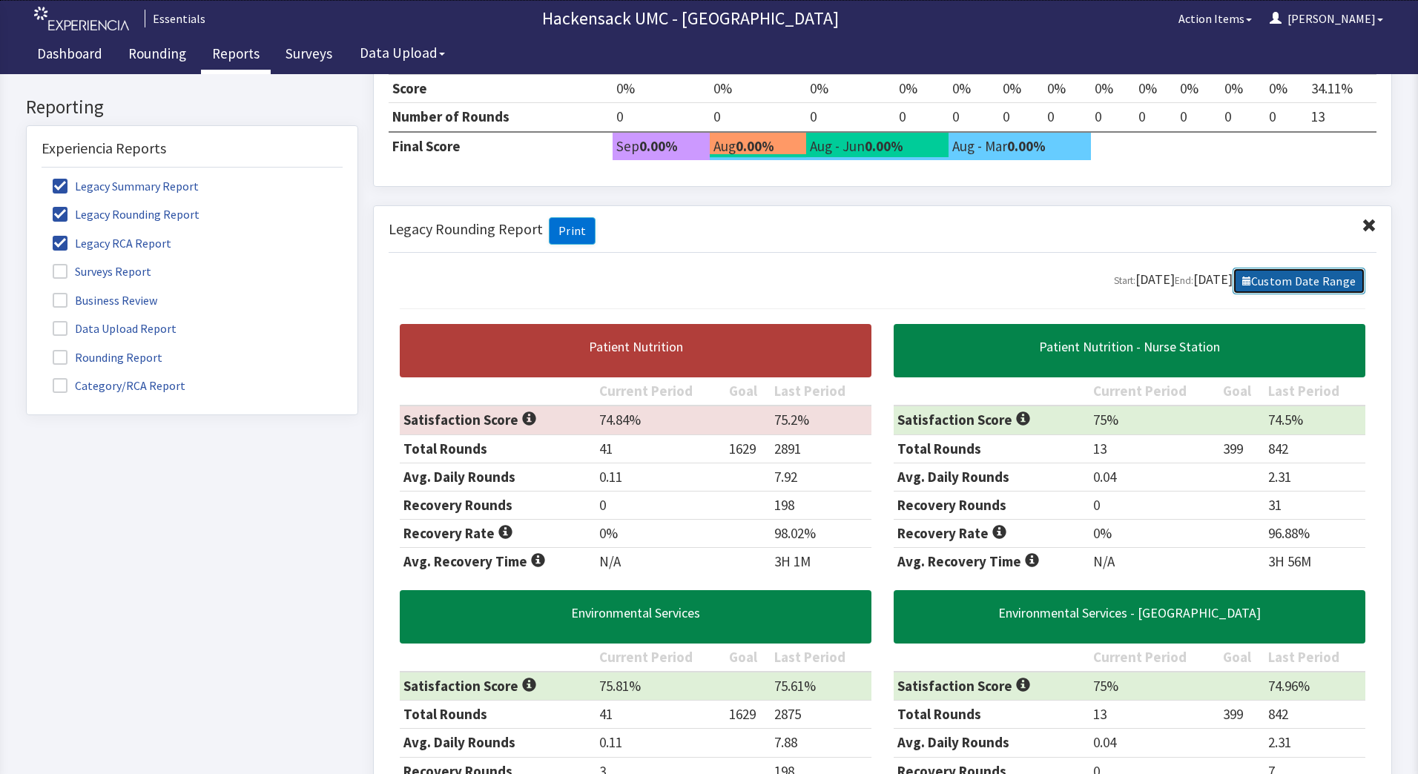
click at [1304, 284] on link "Custom Date Range" at bounding box center [1300, 281] width 134 height 27
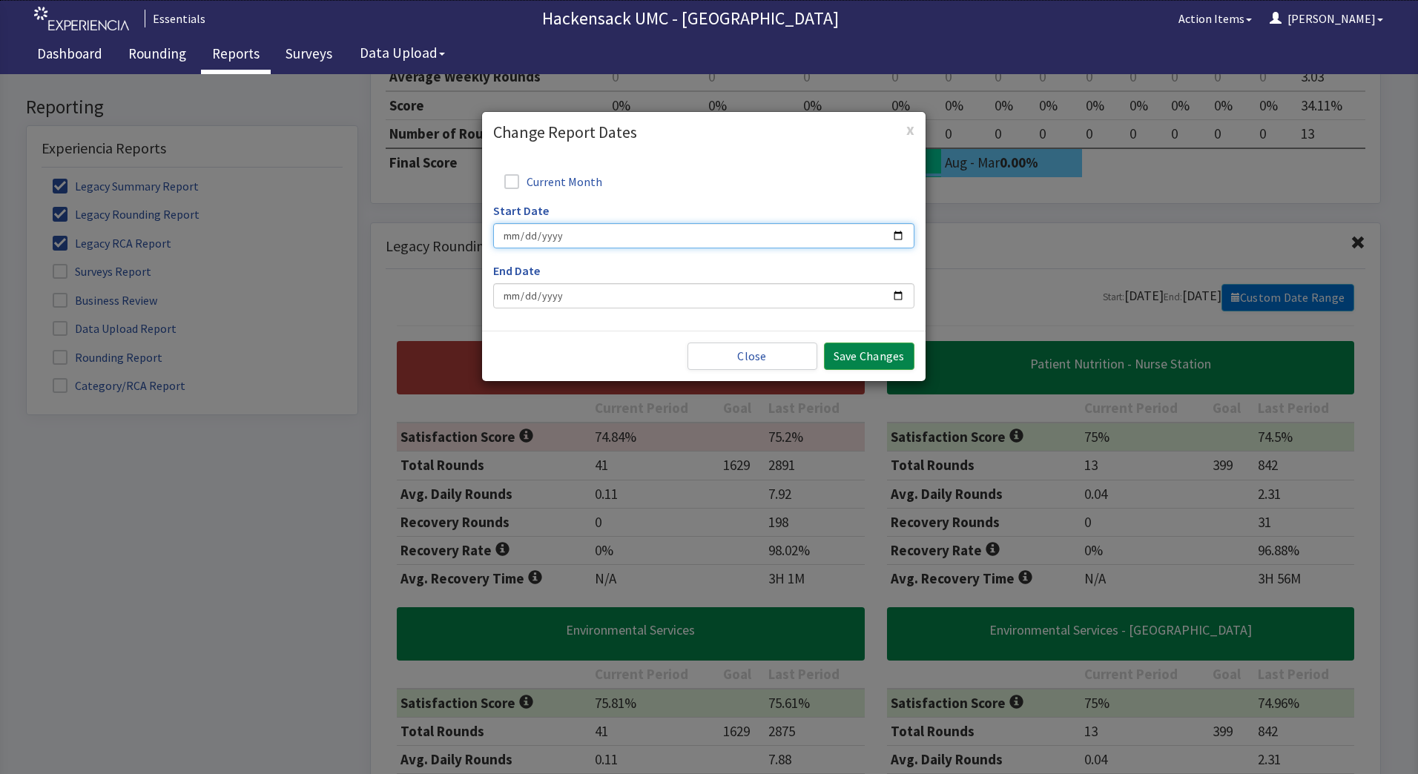
click at [897, 235] on input "Start Date" at bounding box center [703, 235] width 421 height 25
click at [513, 238] on input "Start Date" at bounding box center [703, 235] width 421 height 25
type input "0001-09-09"
type input "[DATE]"
type input "2024-09-09"
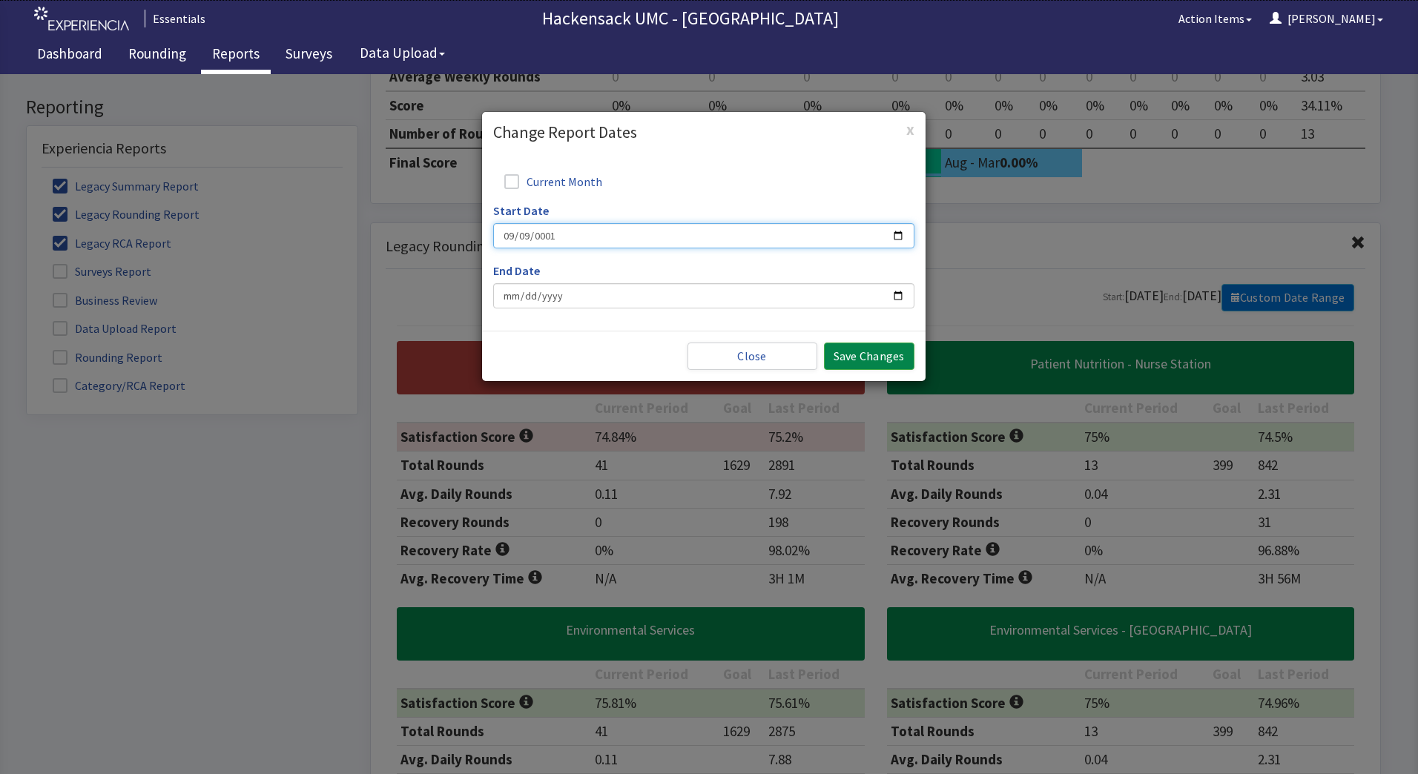
click at [524, 236] on input "2024-09-09" at bounding box center [703, 235] width 421 height 25
type input "[DATE]"
click at [513, 293] on input "[DATE]" at bounding box center [703, 295] width 421 height 25
click at [869, 354] on button "Save Changes" at bounding box center [869, 356] width 90 height 27
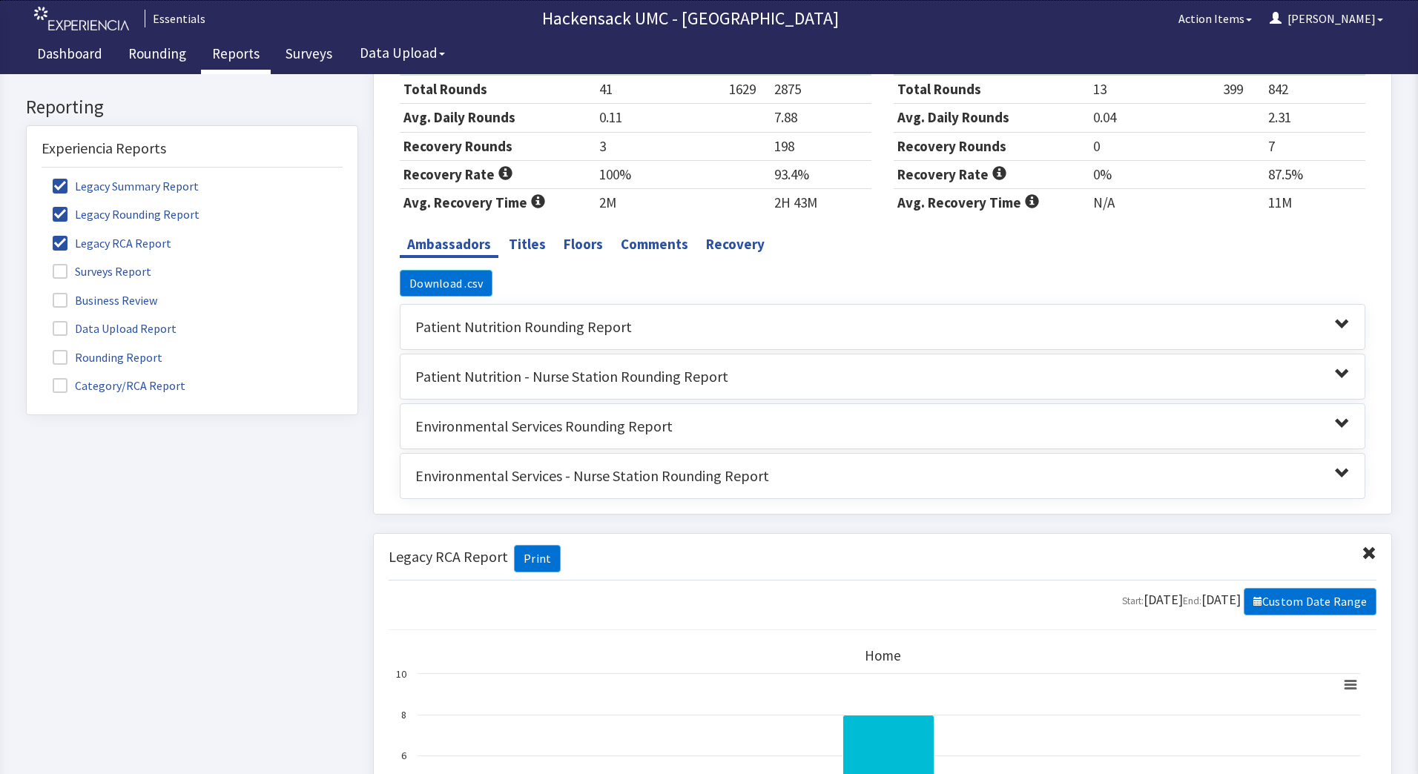
scroll to position [2177, 0]
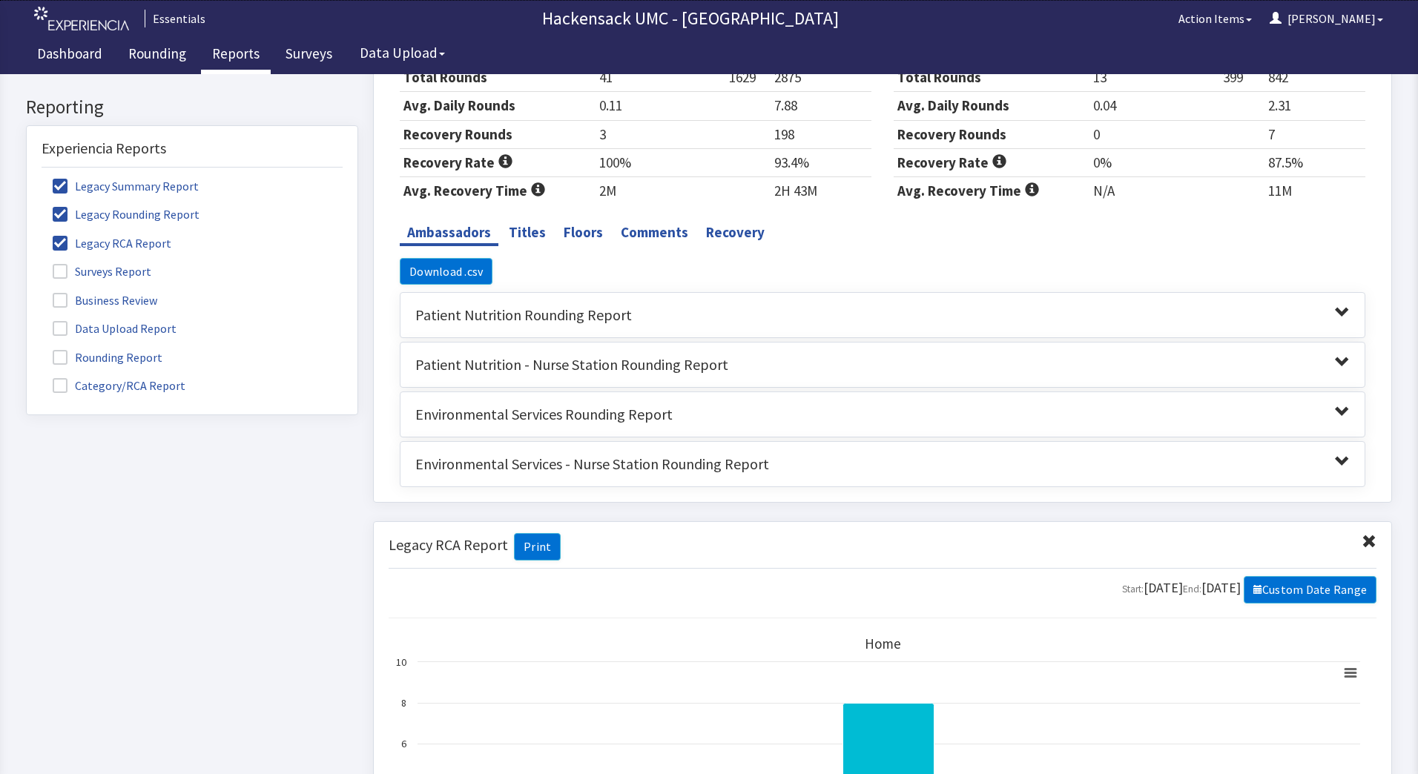
click at [1335, 408] on span at bounding box center [1342, 411] width 15 height 15
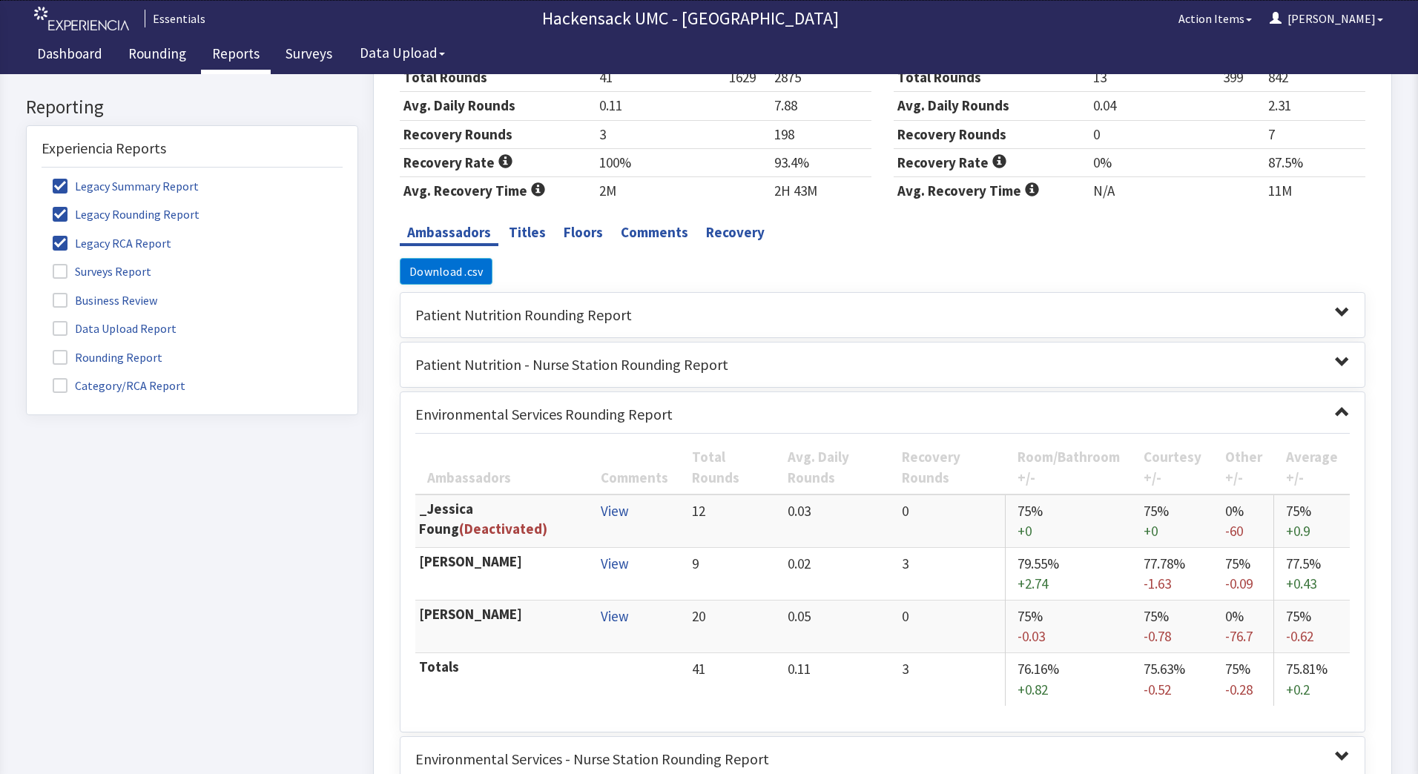
click at [1335, 408] on span at bounding box center [1342, 411] width 15 height 15
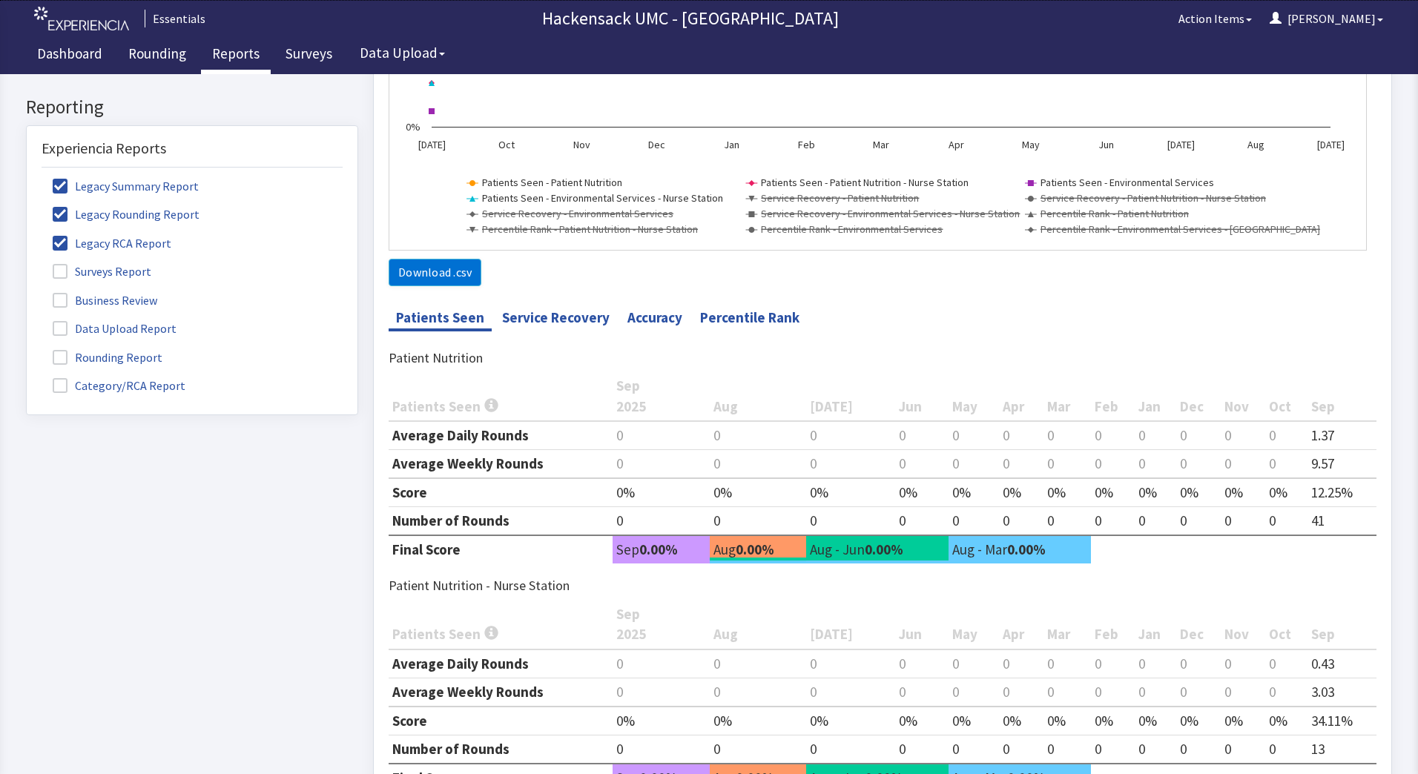
scroll to position [358, 0]
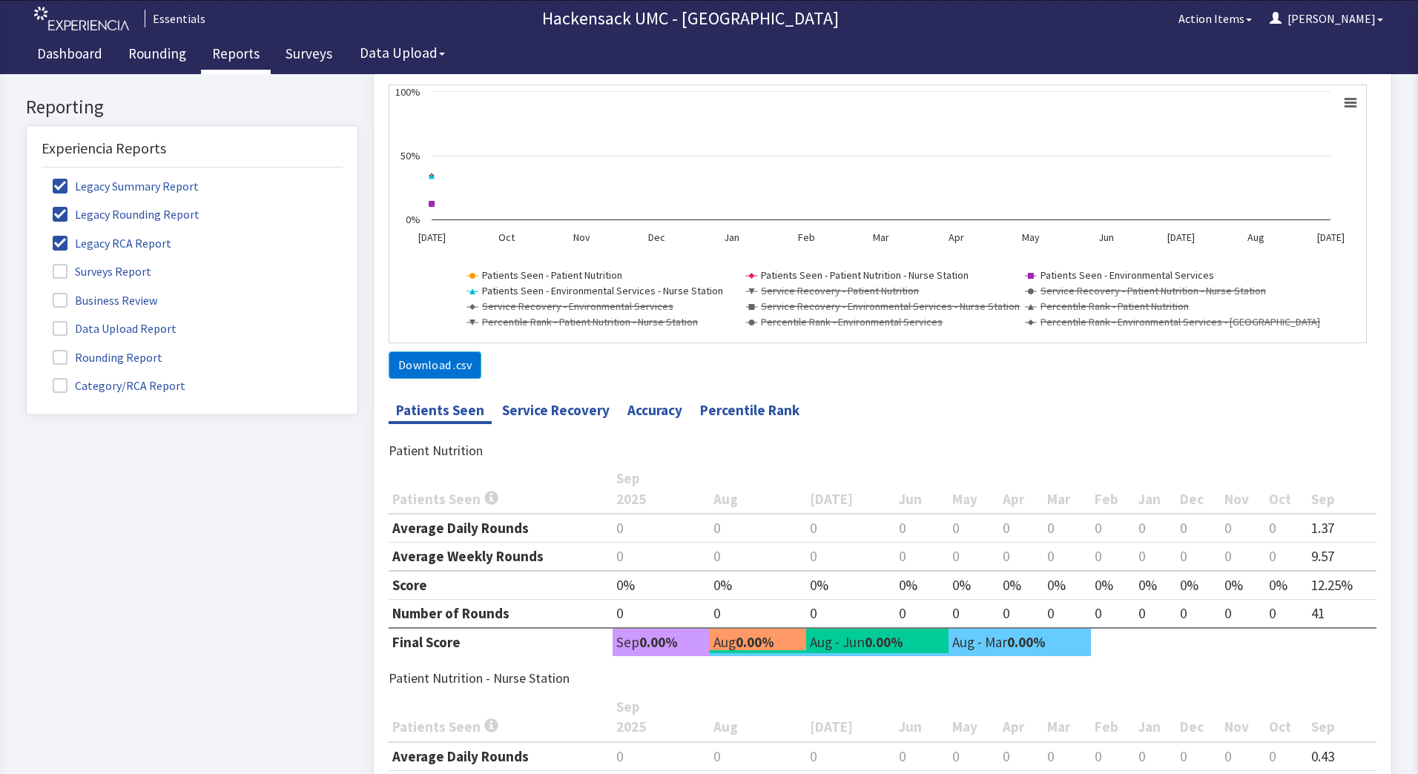
click at [59, 358] on span at bounding box center [60, 357] width 15 height 15
click at [27, 349] on input "Rounding Report" at bounding box center [27, 349] width 0 height 0
click at [58, 273] on span at bounding box center [60, 271] width 15 height 15
click at [27, 263] on input "Surveys Report" at bounding box center [27, 263] width 0 height 0
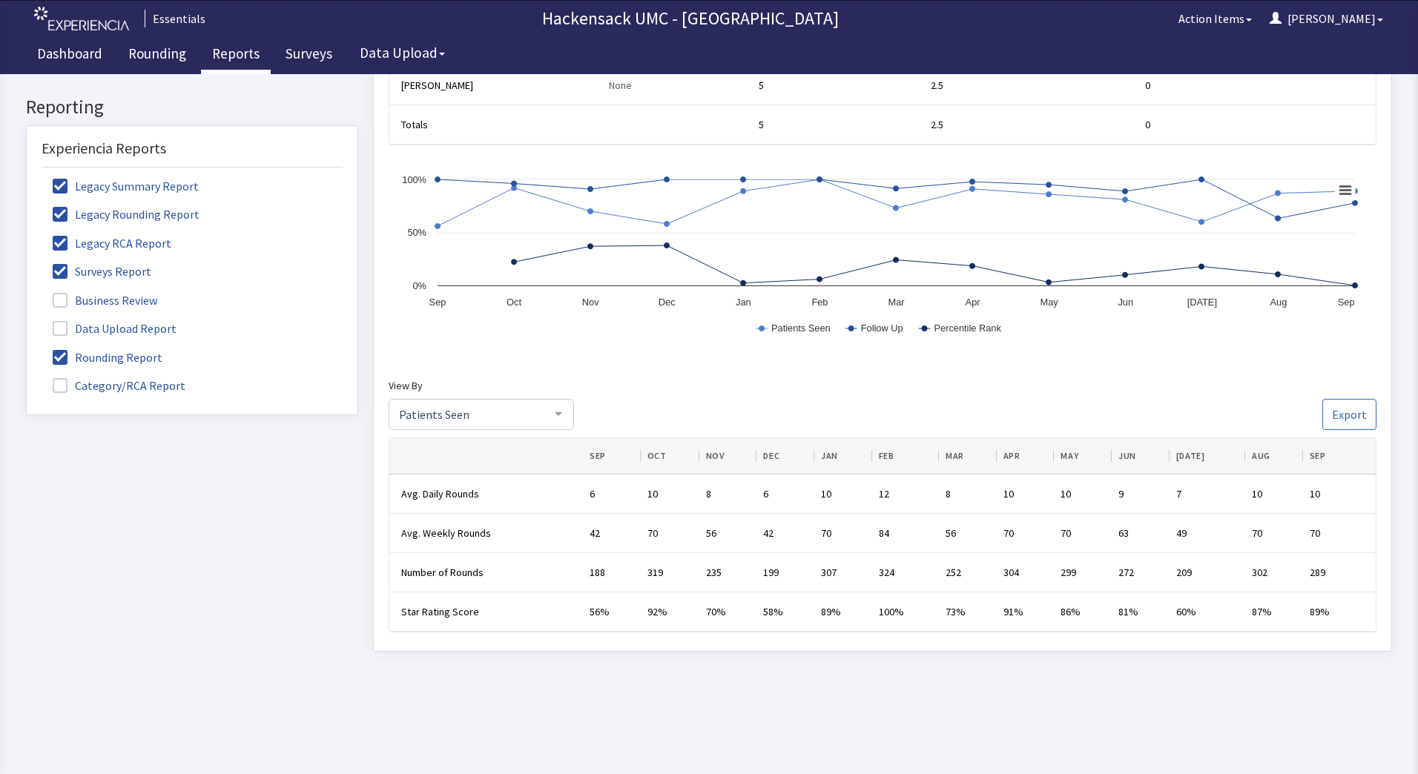
scroll to position [3988, 0]
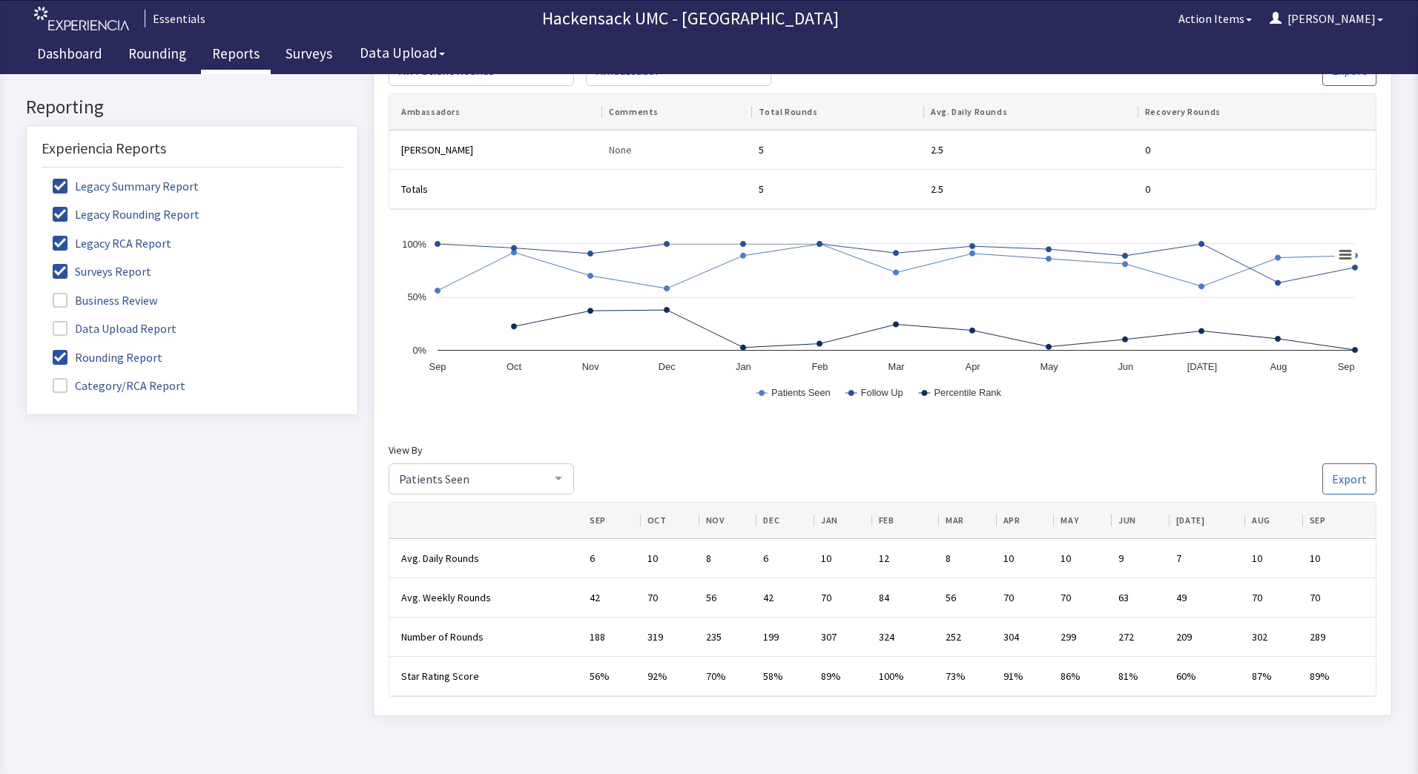
click at [556, 474] on div at bounding box center [559, 478] width 30 height 28
click at [449, 392] on span "Follow Up" at bounding box center [481, 390] width 184 height 30
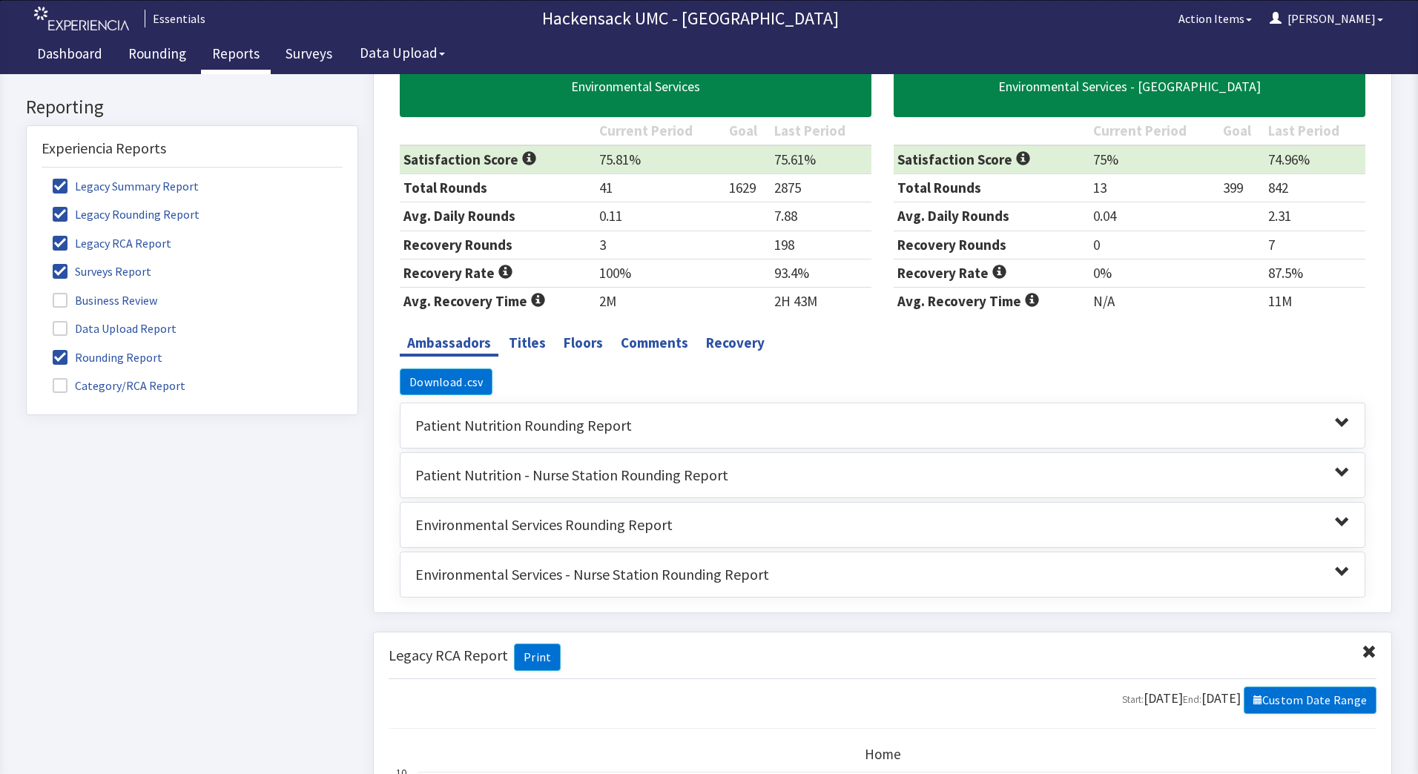
scroll to position [2055, 0]
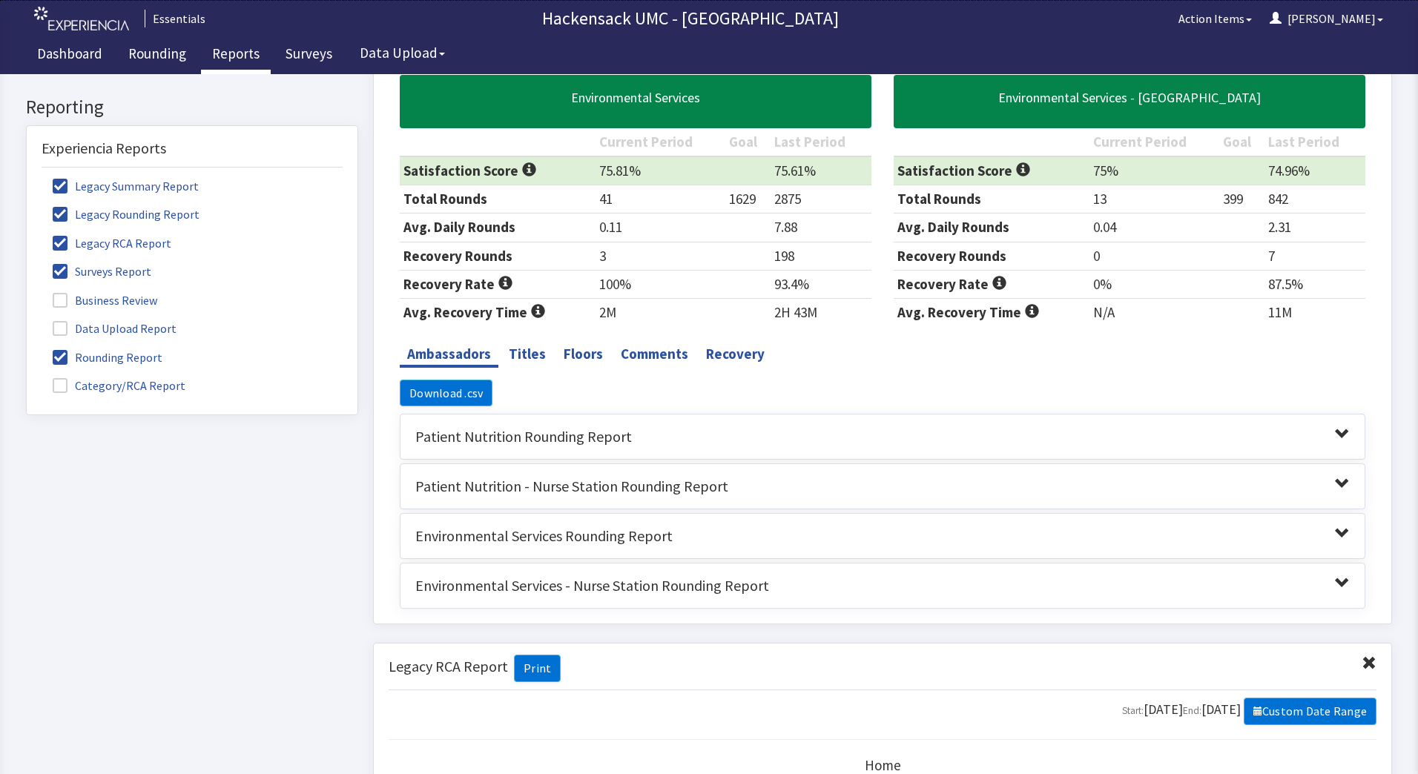
click at [1335, 533] on span at bounding box center [1342, 533] width 15 height 15
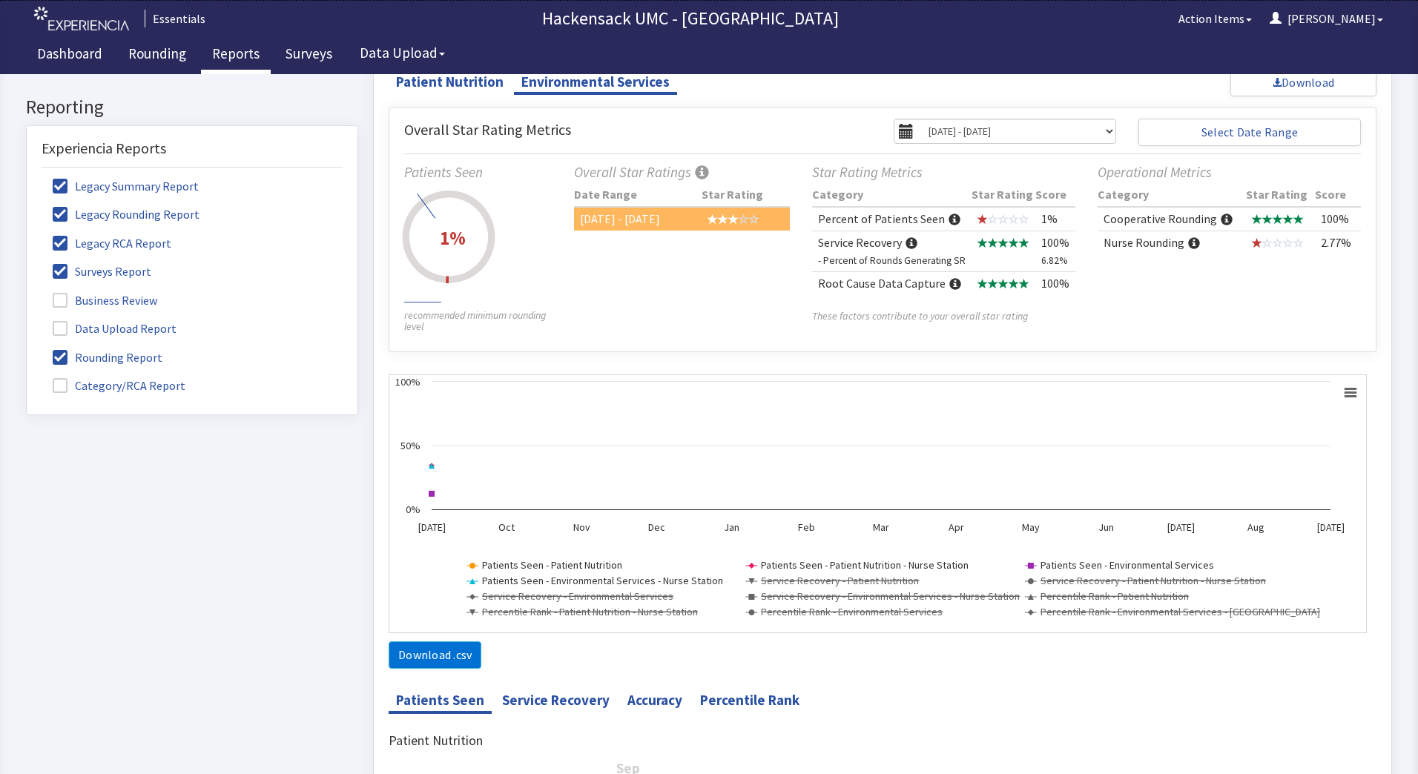
scroll to position [0, 0]
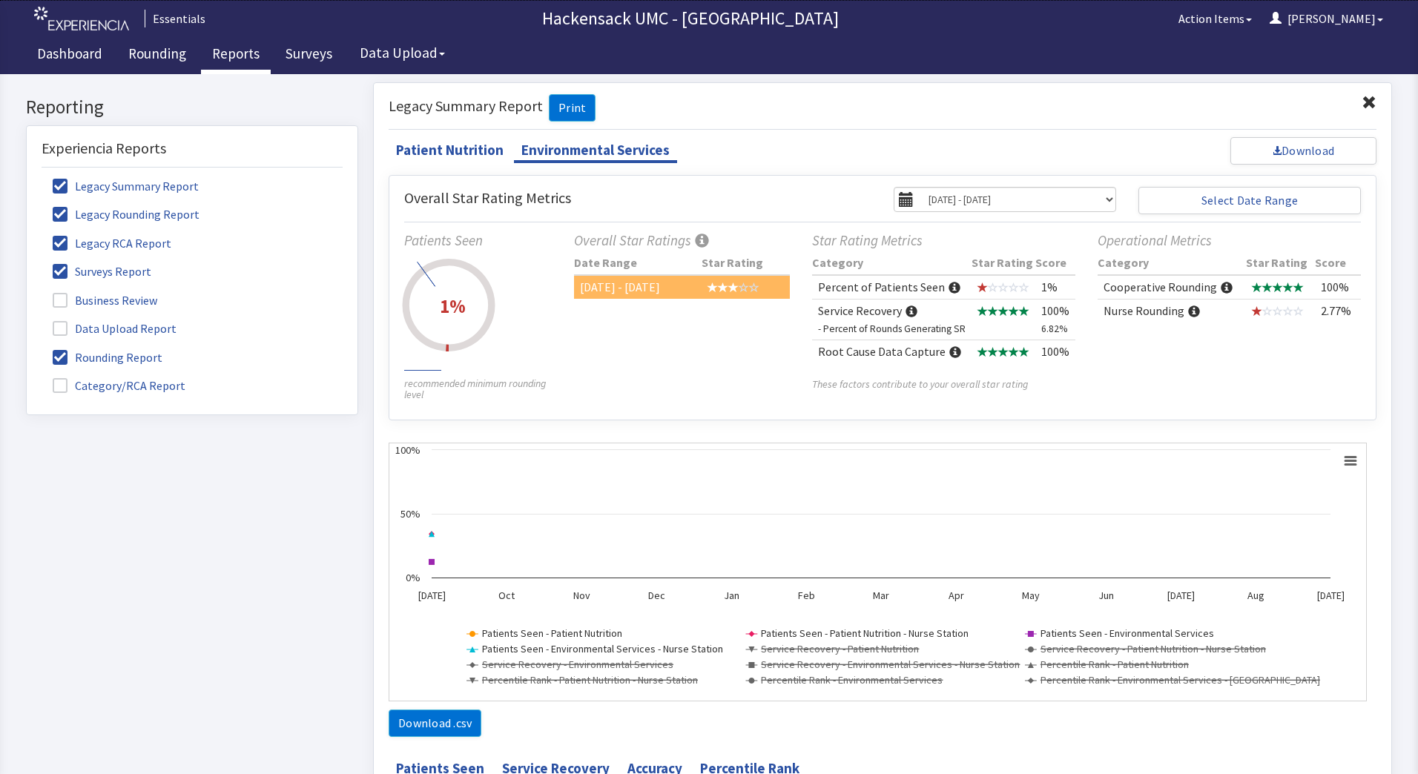
click at [68, 184] on label "Legacy Summary Report" at bounding box center [128, 185] width 172 height 19
click at [27, 178] on input "Legacy Summary Report" at bounding box center [27, 178] width 0 height 0
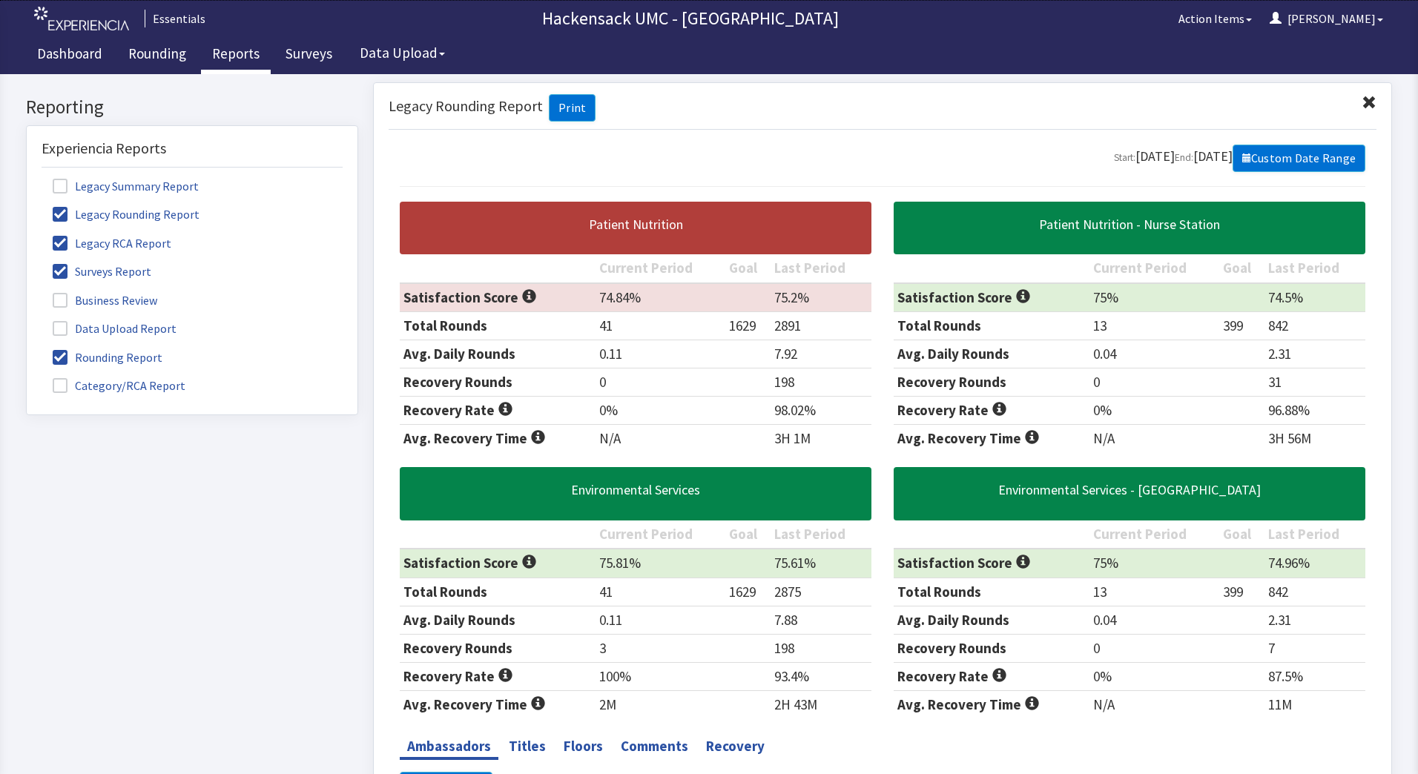
click at [53, 212] on span at bounding box center [60, 214] width 15 height 15
click at [27, 206] on input "Legacy Rounding Report" at bounding box center [27, 206] width 0 height 0
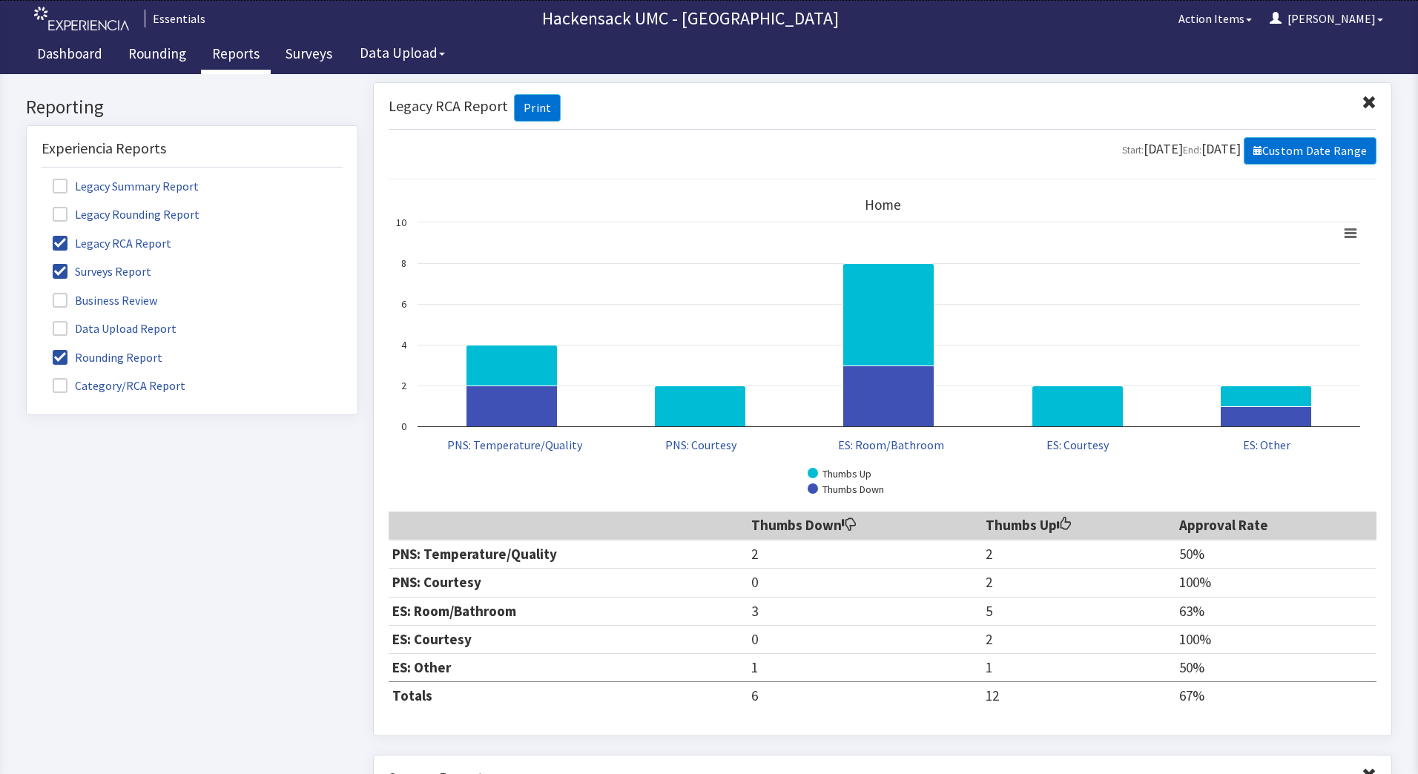
click at [60, 244] on span at bounding box center [60, 243] width 15 height 15
click at [27, 235] on input "Legacy RCA Report" at bounding box center [27, 235] width 0 height 0
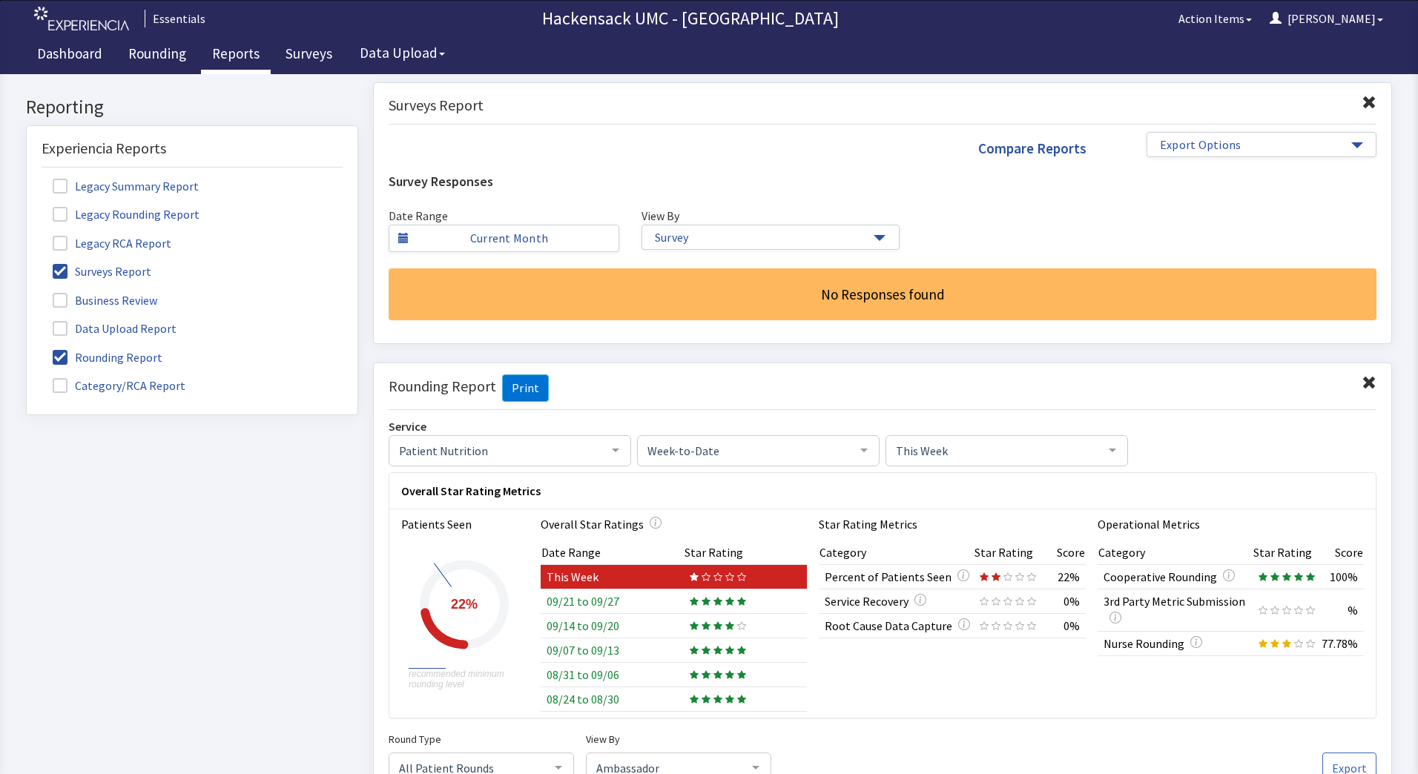
click at [60, 271] on span at bounding box center [60, 271] width 15 height 15
click at [27, 263] on input "Surveys Report" at bounding box center [27, 263] width 0 height 0
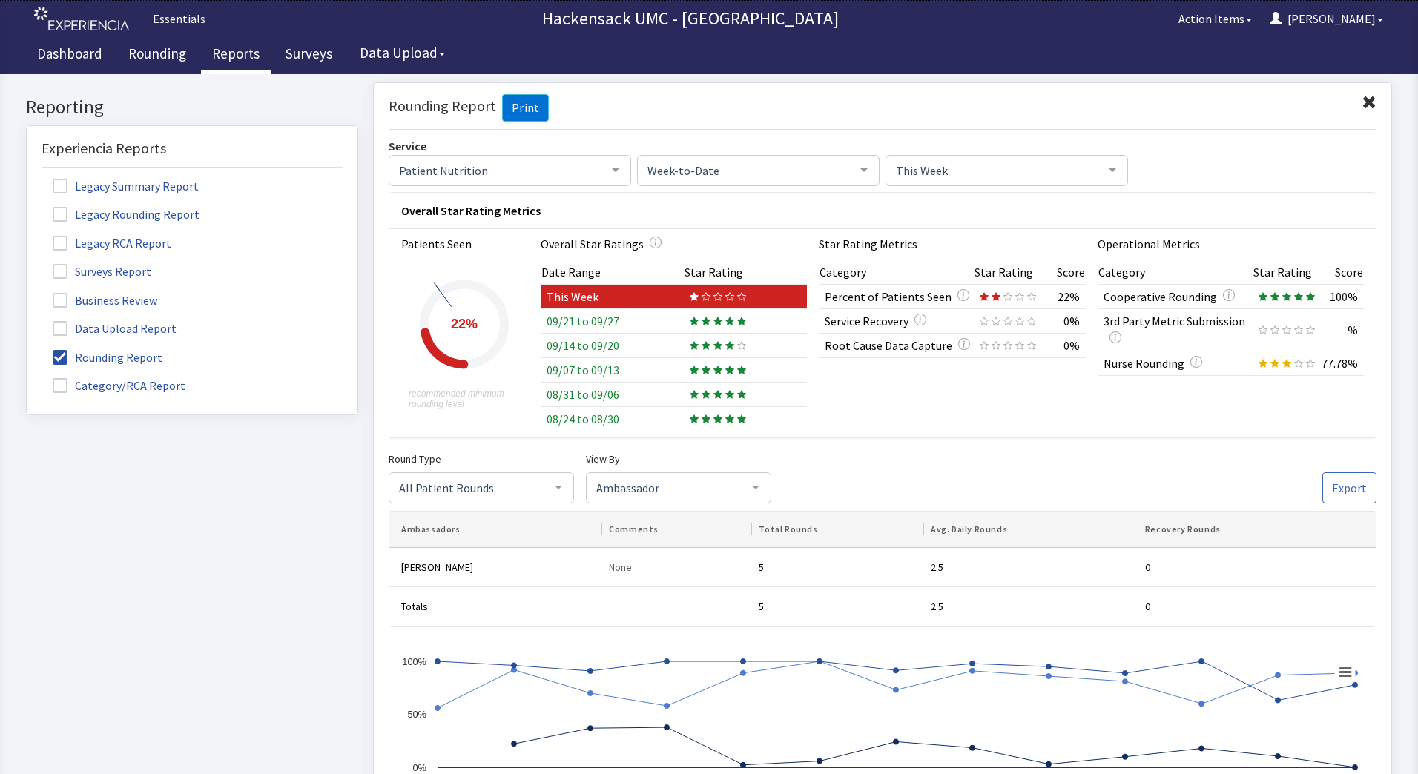
click at [59, 358] on span at bounding box center [60, 357] width 15 height 15
click at [27, 349] on input "Rounding Report" at bounding box center [27, 349] width 0 height 0
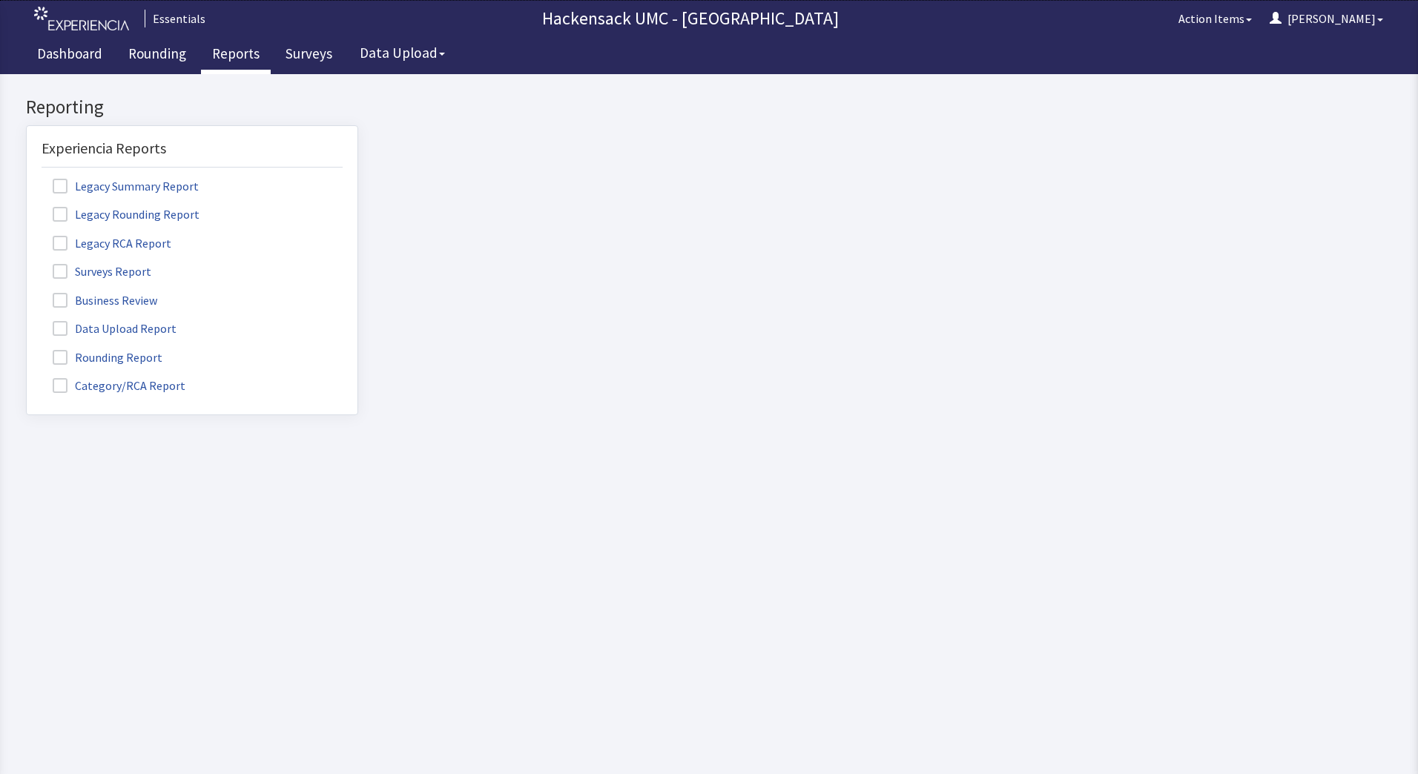
click at [61, 358] on span at bounding box center [60, 357] width 15 height 15
click at [27, 349] on input "Rounding Report" at bounding box center [27, 349] width 0 height 0
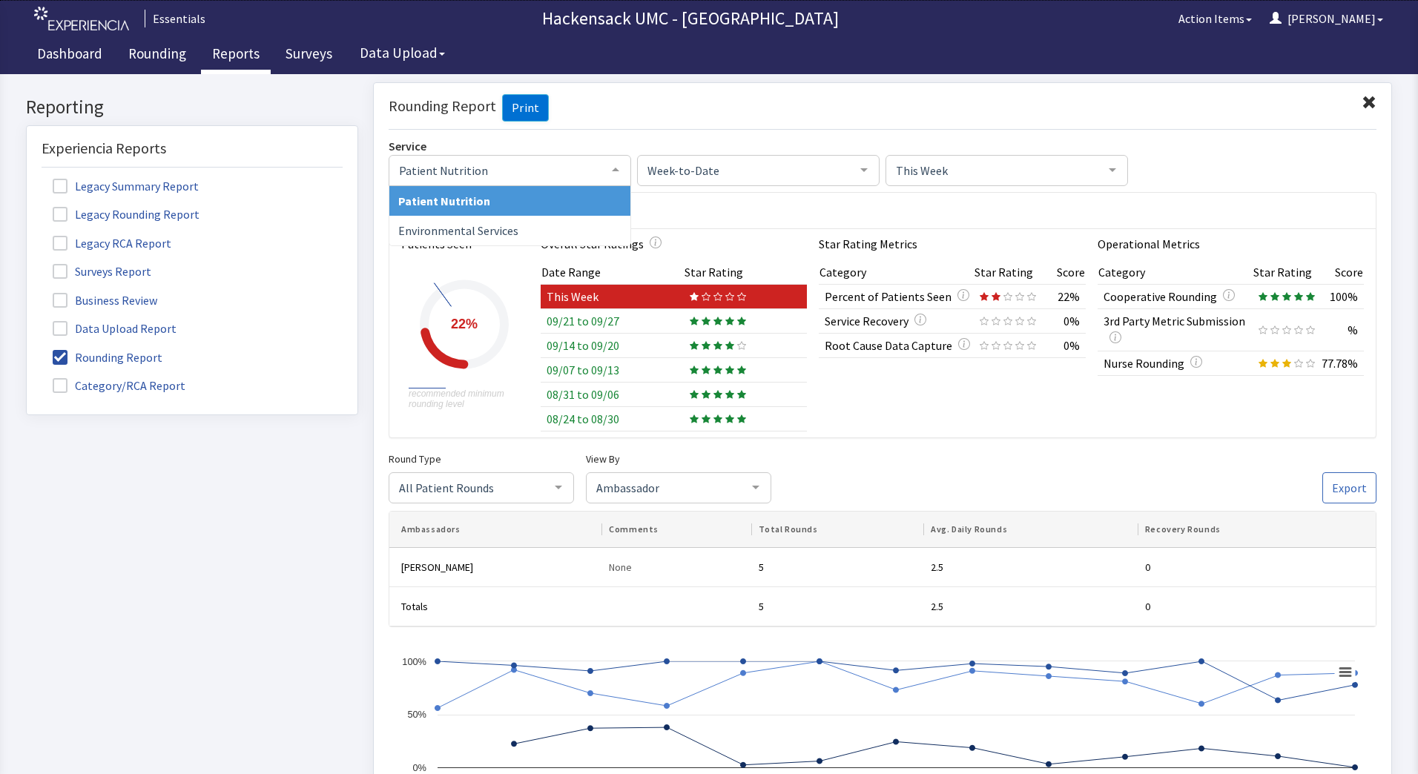
click at [606, 166] on div at bounding box center [616, 169] width 30 height 28
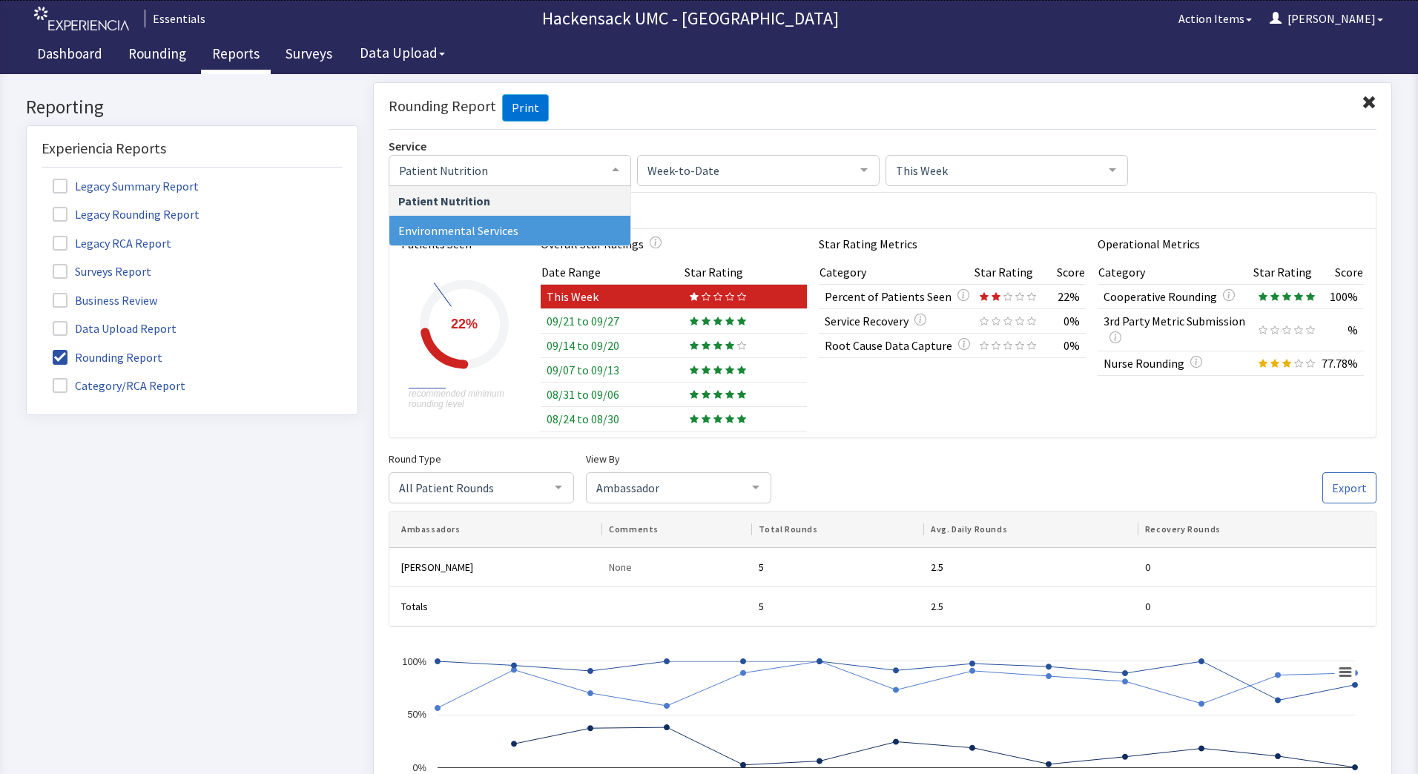
click at [481, 230] on span "Environmental Services" at bounding box center [458, 230] width 120 height 15
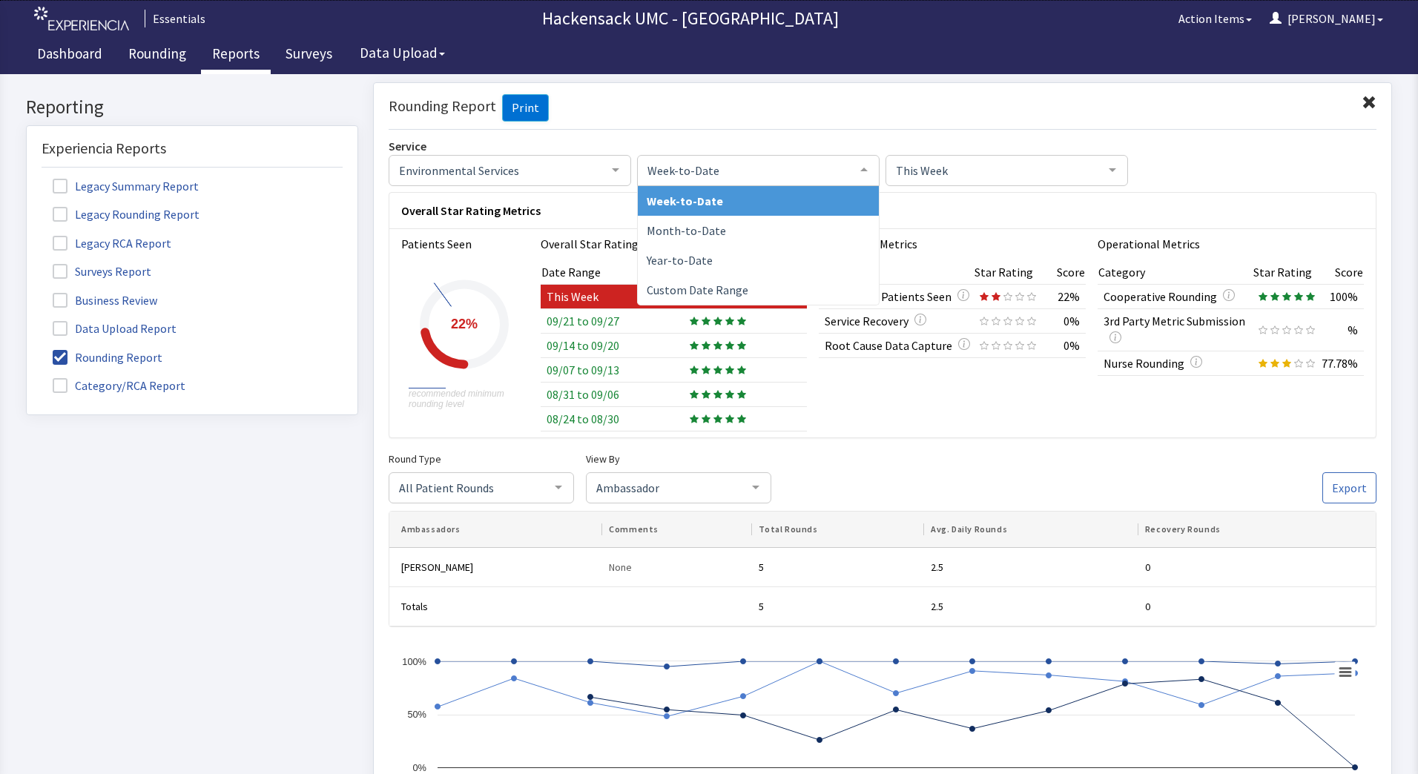
click at [857, 166] on div at bounding box center [864, 169] width 30 height 28
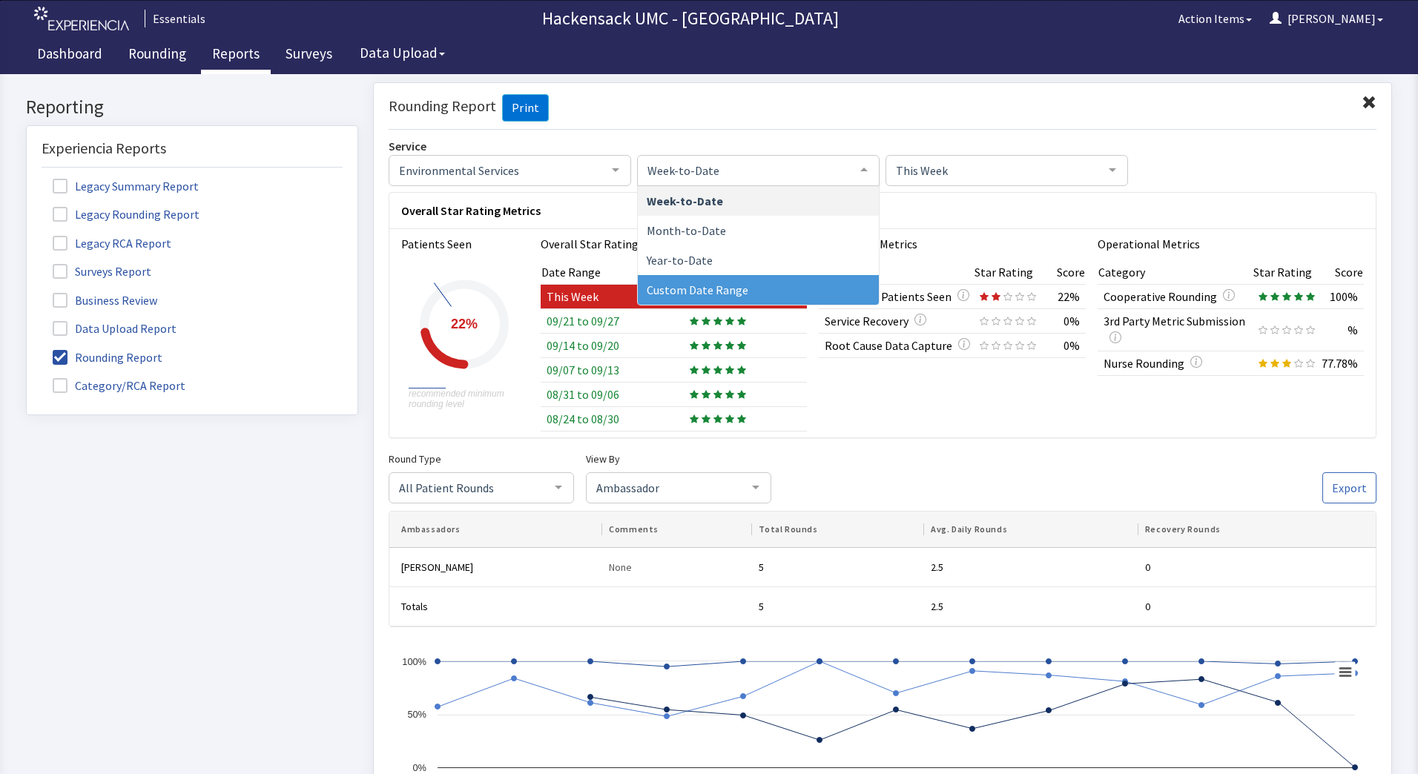
click at [689, 292] on span "Custom Date Range" at bounding box center [698, 289] width 102 height 15
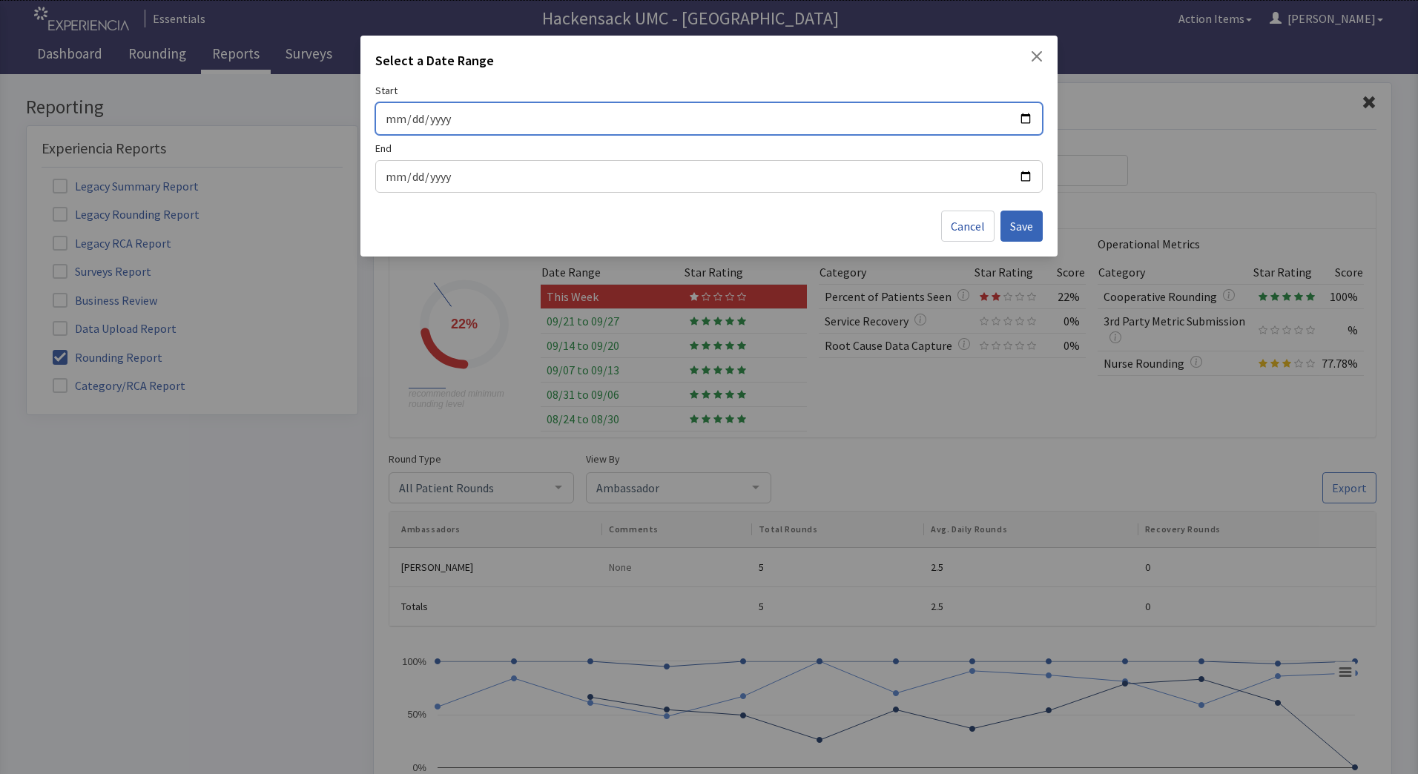
click at [401, 119] on input "Start" at bounding box center [709, 118] width 648 height 19
type input "[DATE]"
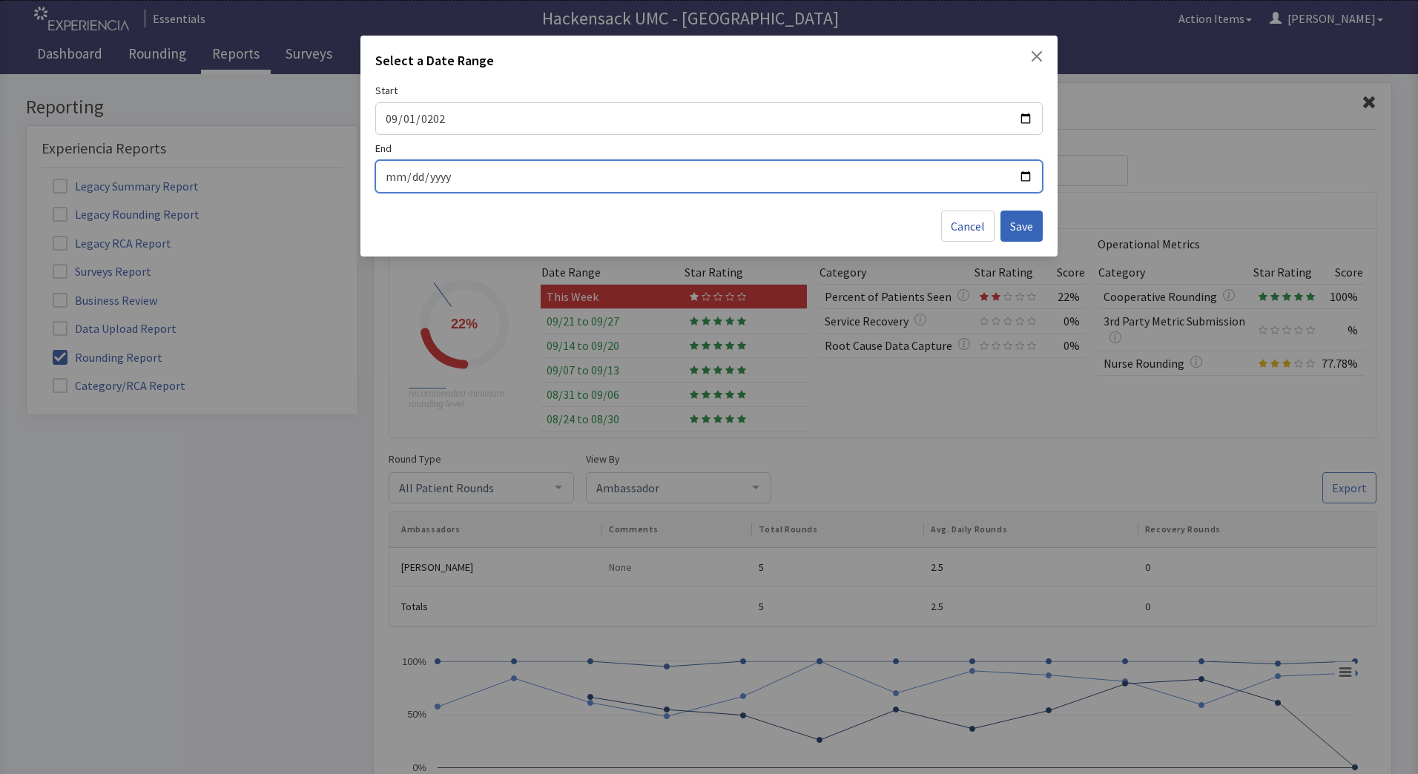
click at [426, 178] on input "End" at bounding box center [709, 176] width 648 height 19
type input "0002-08-31"
type input "[DATE]"
type input "0024-09-01"
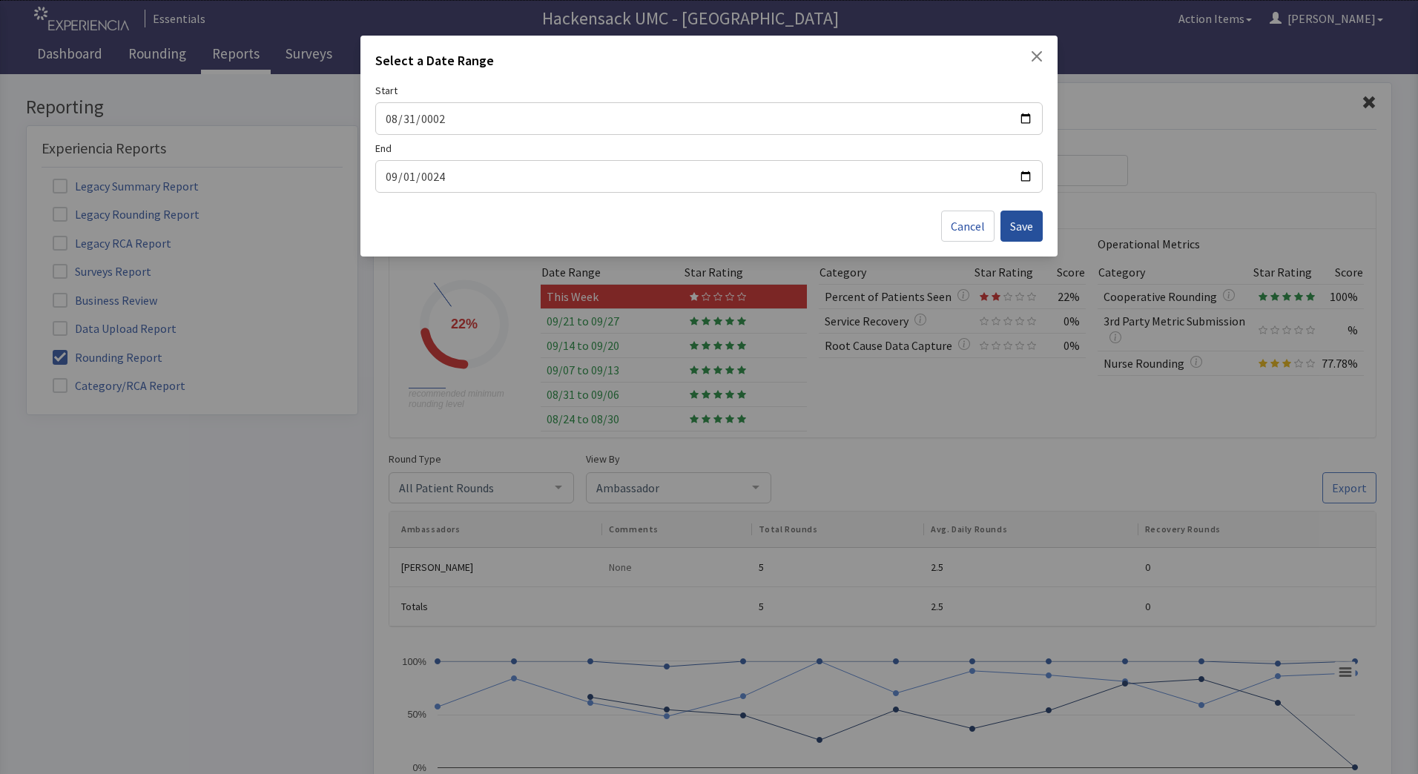
click at [1011, 233] on span "Save" at bounding box center [1021, 226] width 23 height 18
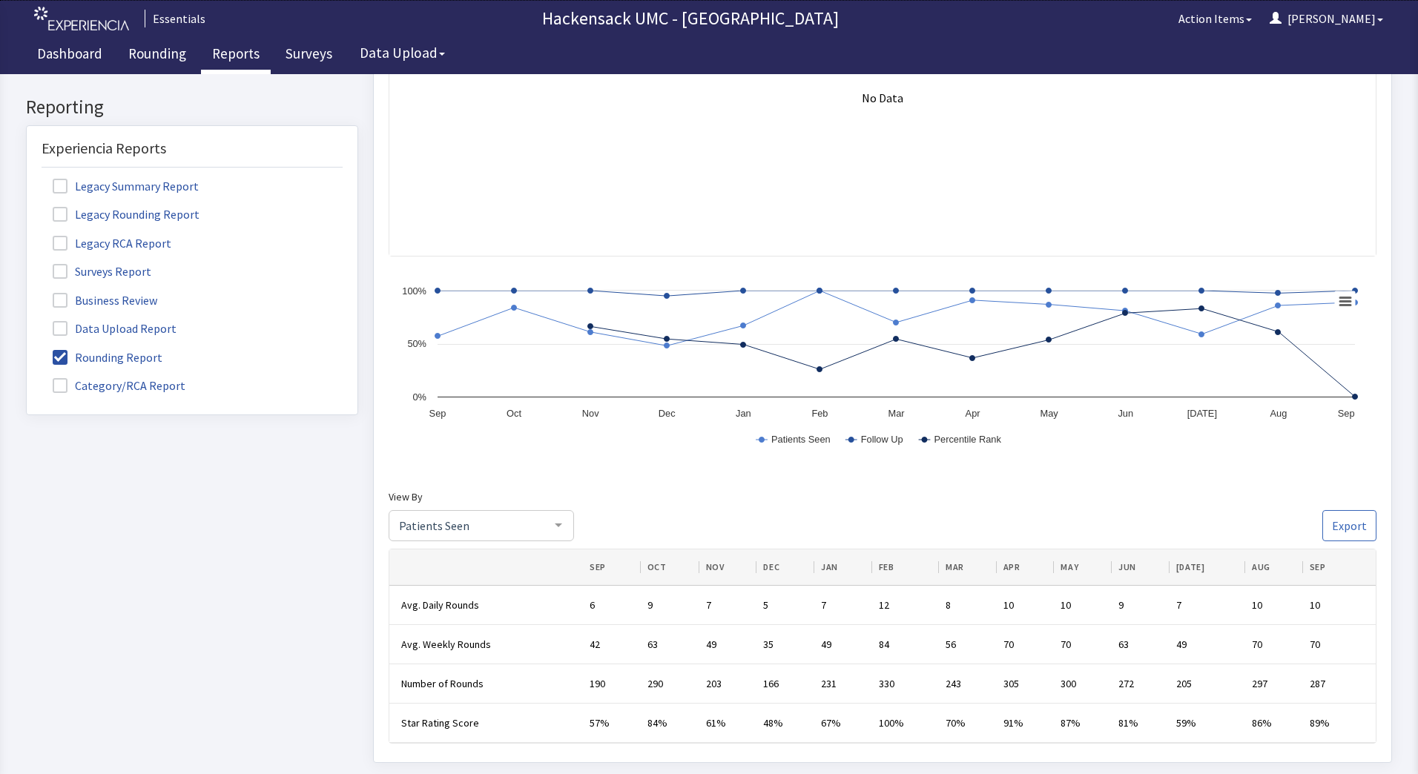
scroll to position [506, 0]
click at [550, 528] on div at bounding box center [559, 527] width 30 height 28
click at [555, 531] on div at bounding box center [559, 527] width 30 height 28
click at [1193, 464] on div "Created with Highcharts 11.1.0 Chart context menu Patients Seen Follow Up Perce…" at bounding box center [883, 375] width 988 height 208
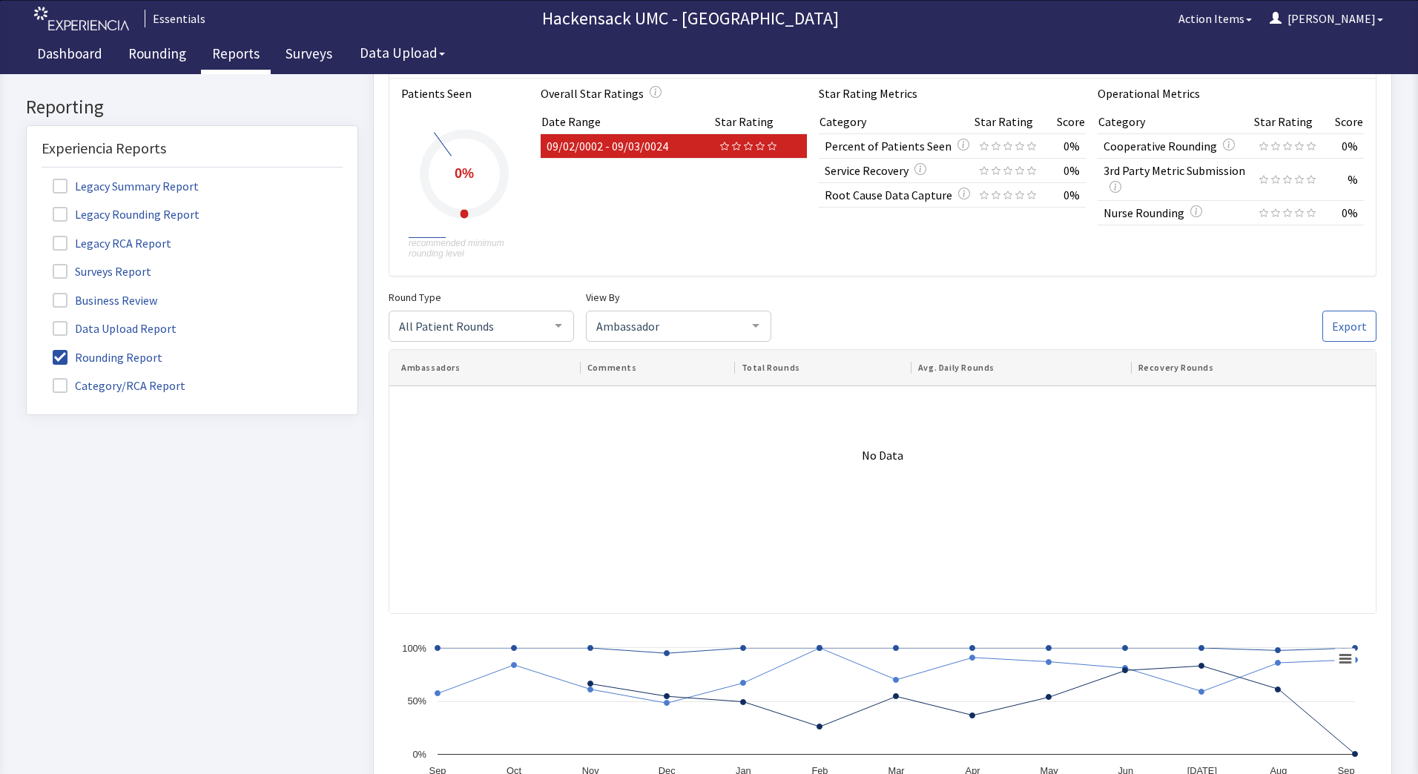
scroll to position [148, 0]
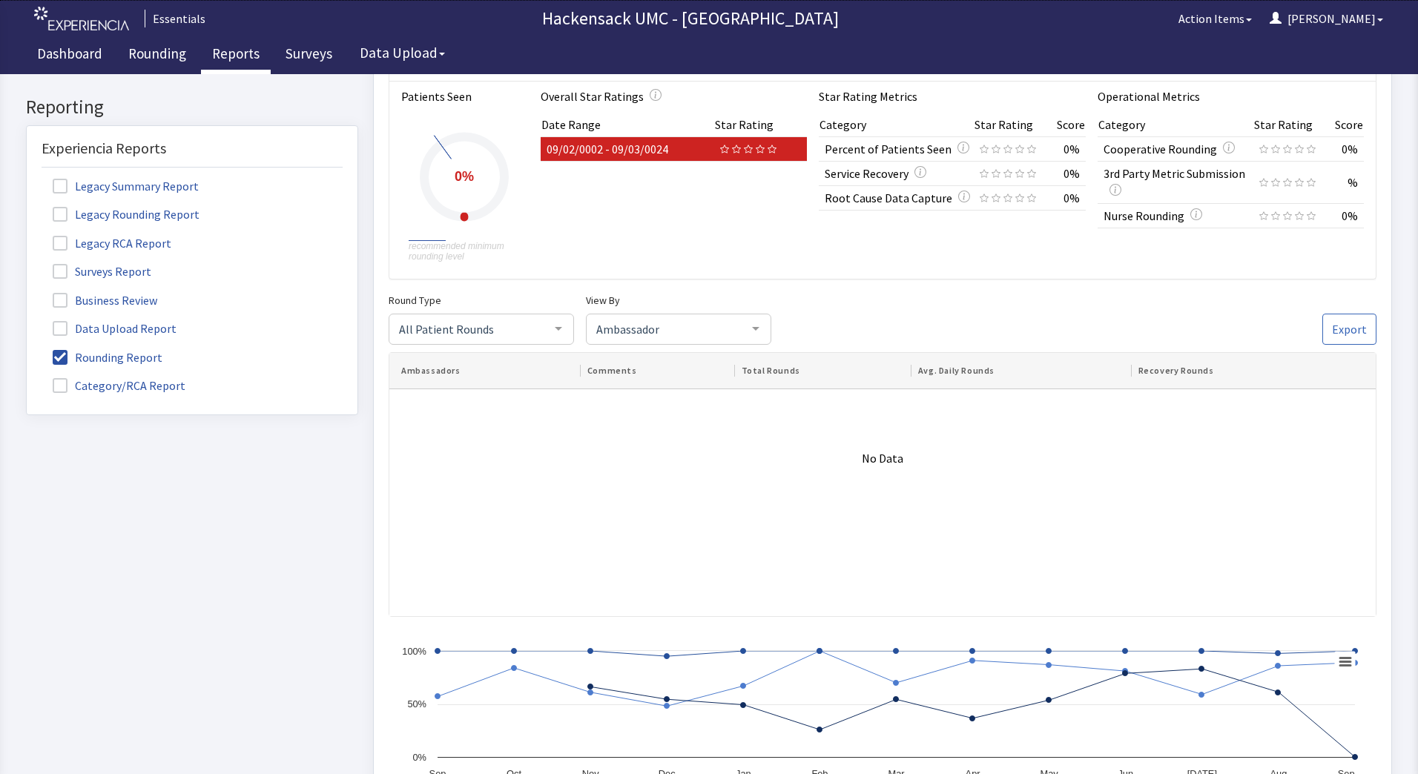
click at [753, 331] on div at bounding box center [756, 328] width 30 height 28
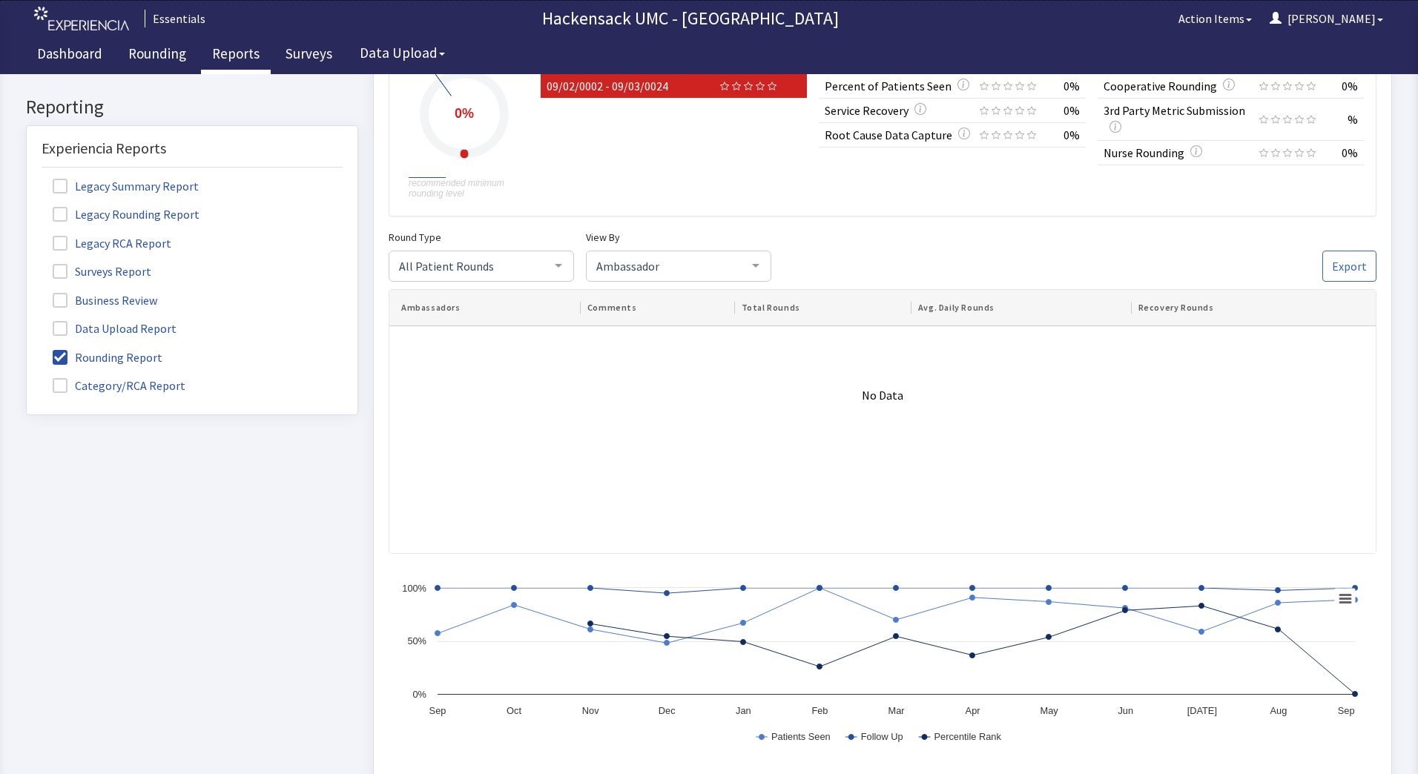
scroll to position [0, 0]
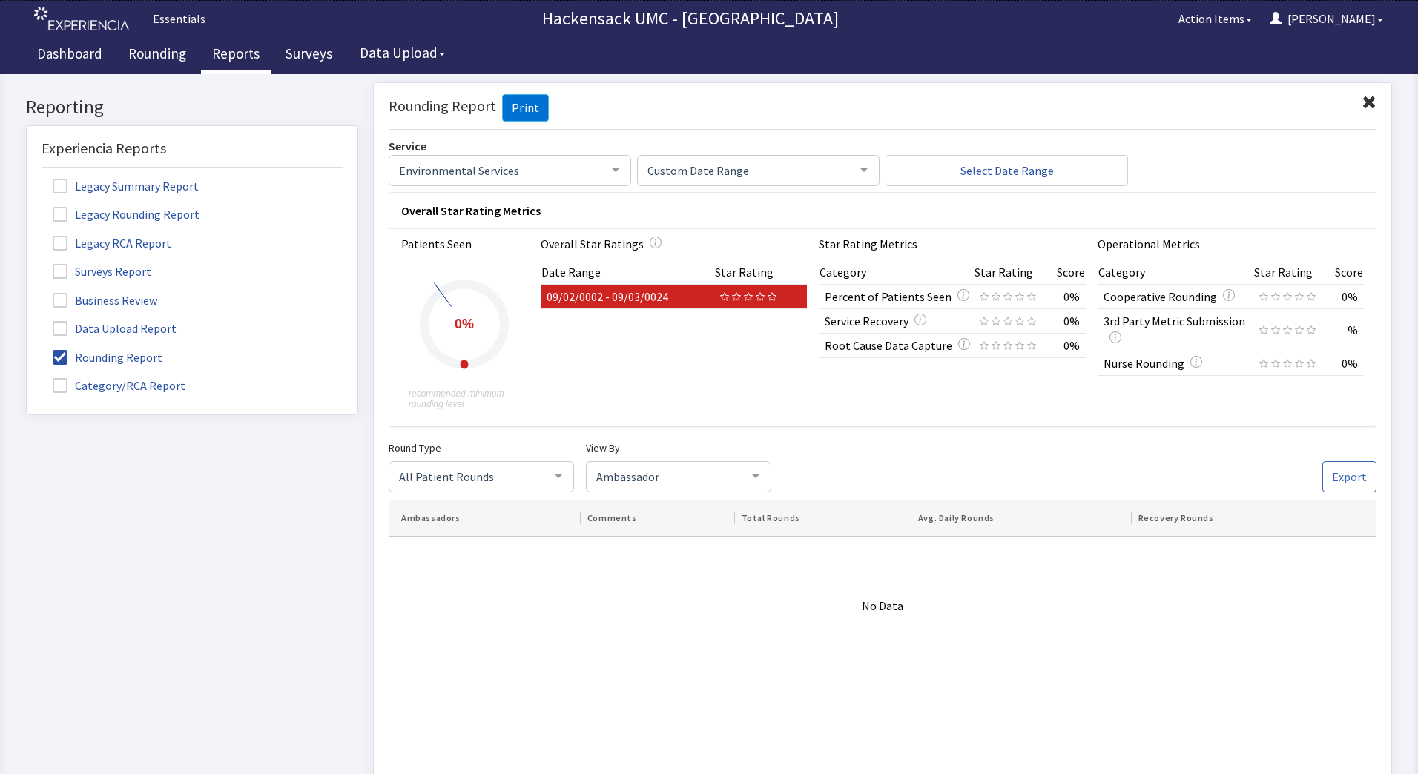
click at [59, 217] on span at bounding box center [60, 214] width 15 height 15
click at [27, 206] on input "Legacy Rounding Report" at bounding box center [27, 206] width 0 height 0
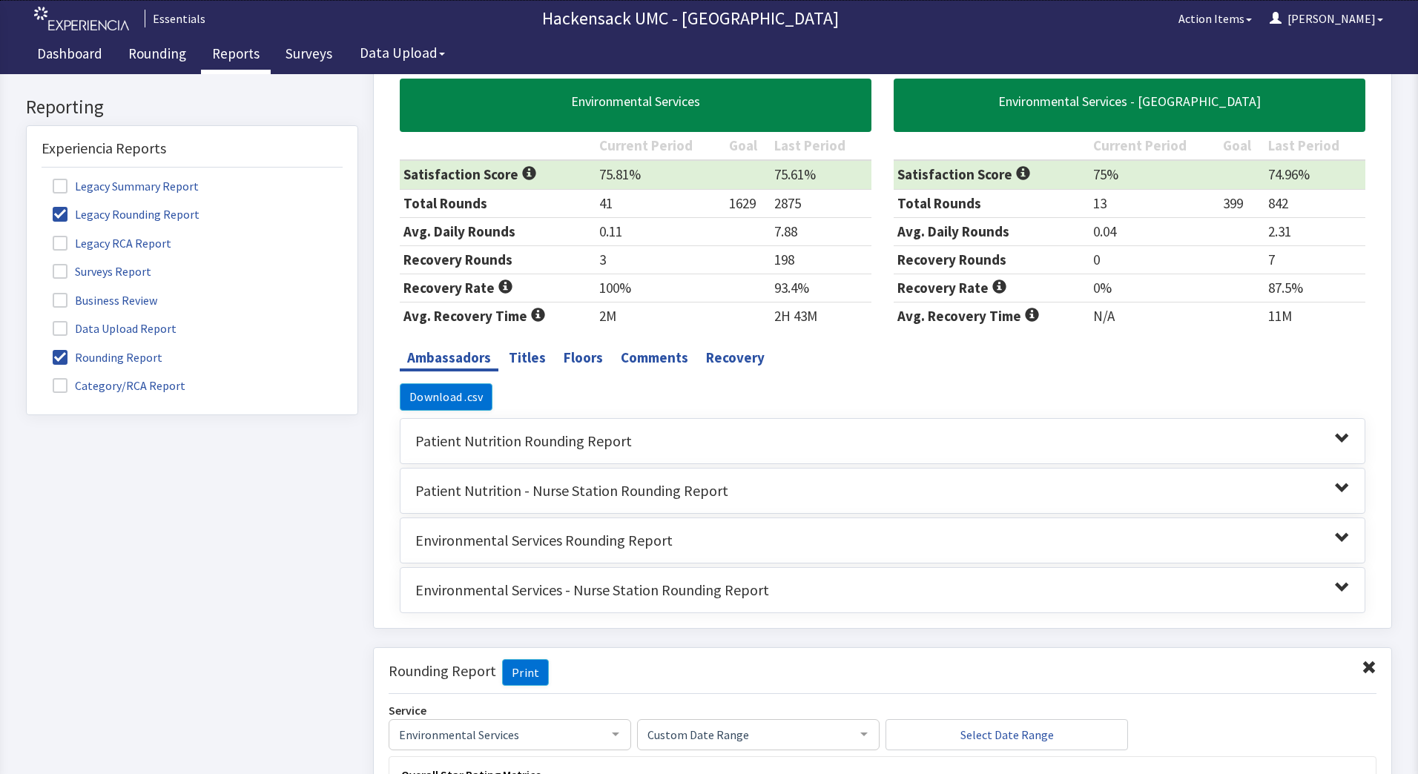
scroll to position [383, 0]
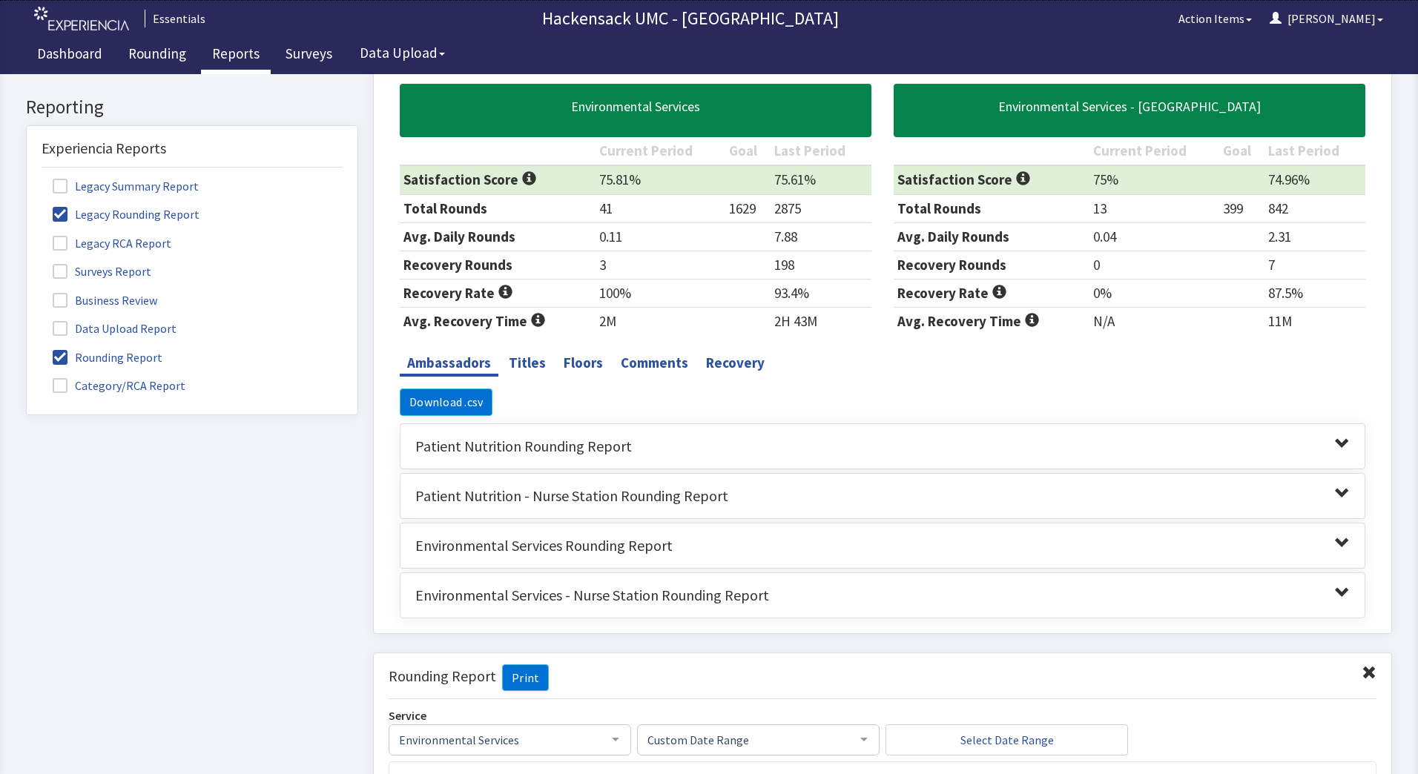
click at [1335, 541] on span at bounding box center [1342, 543] width 15 height 15
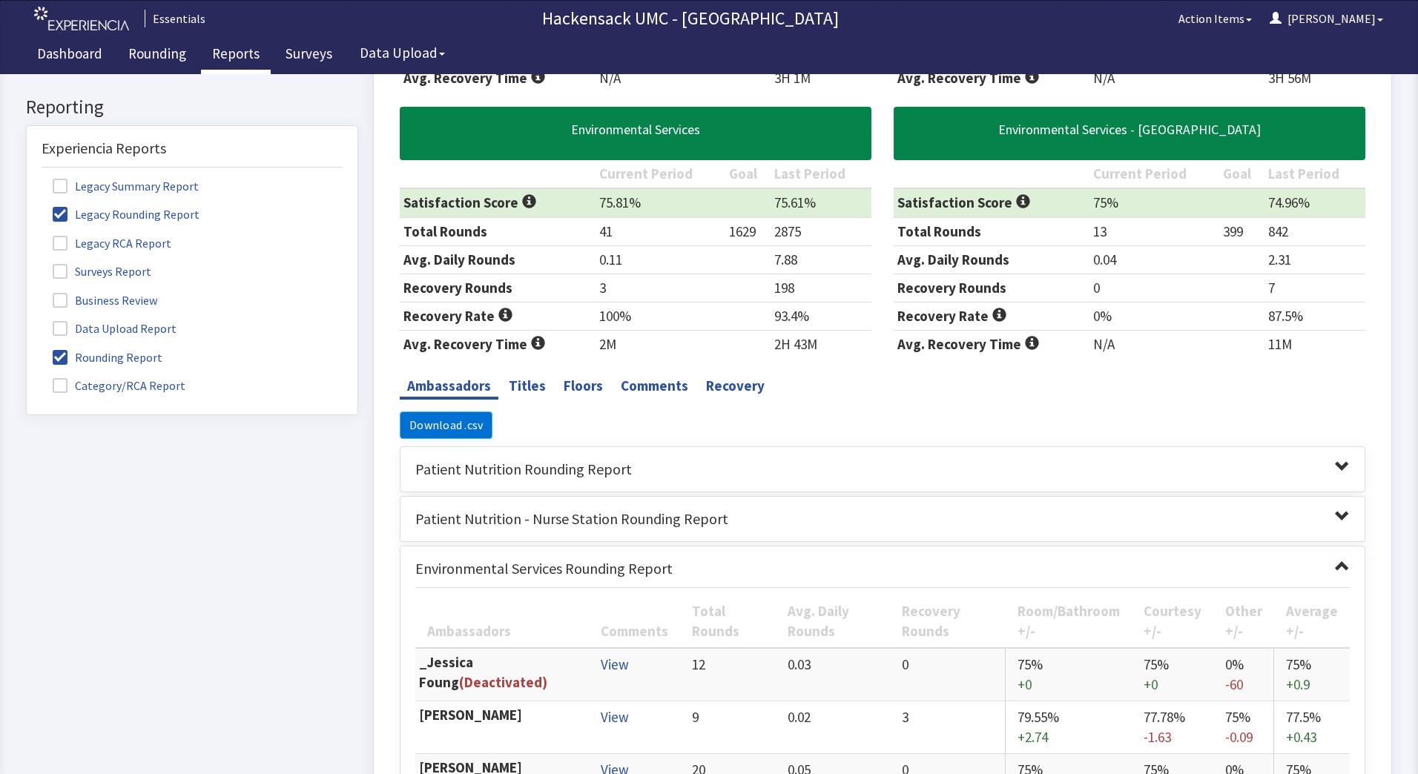
scroll to position [0, 0]
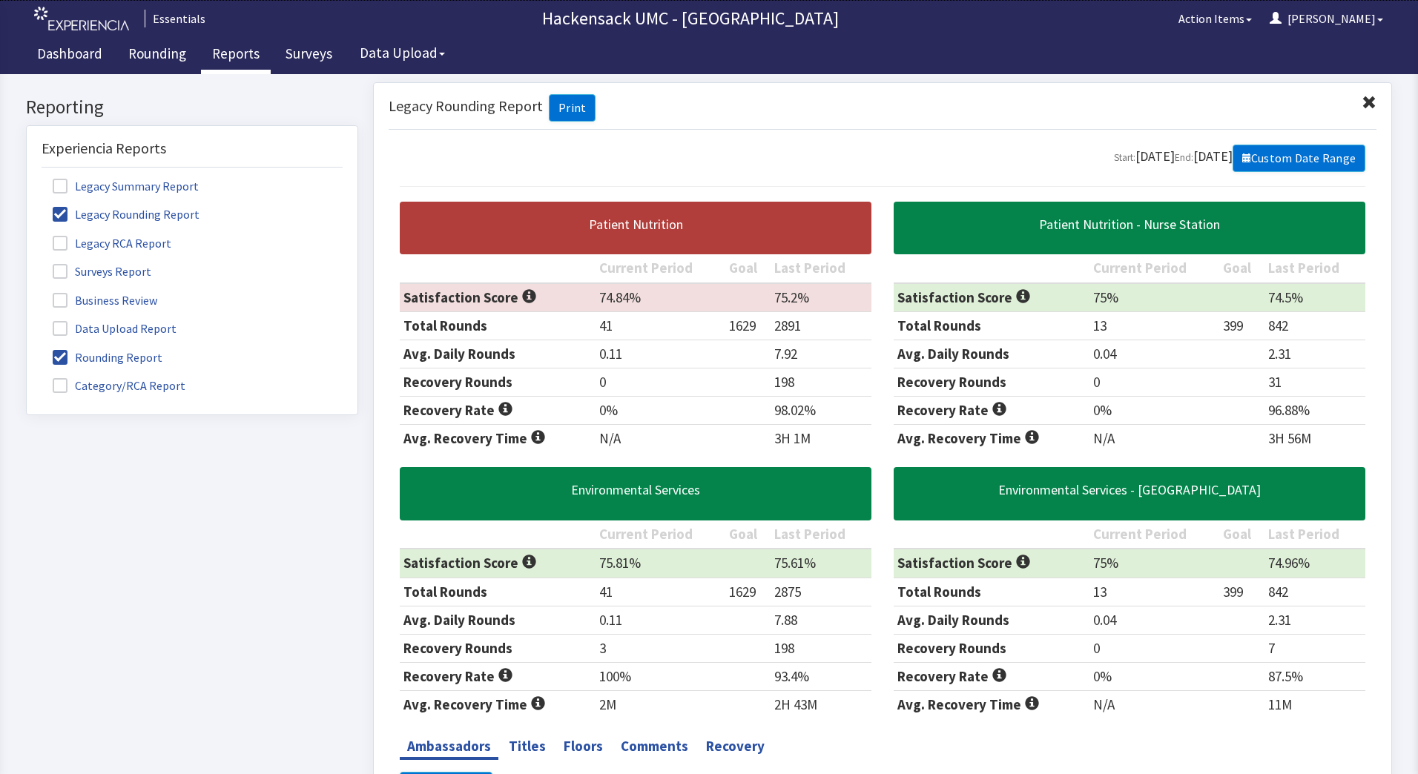
click at [56, 387] on span at bounding box center [60, 385] width 15 height 15
click at [27, 378] on input "Category/RCA Report" at bounding box center [27, 378] width 0 height 0
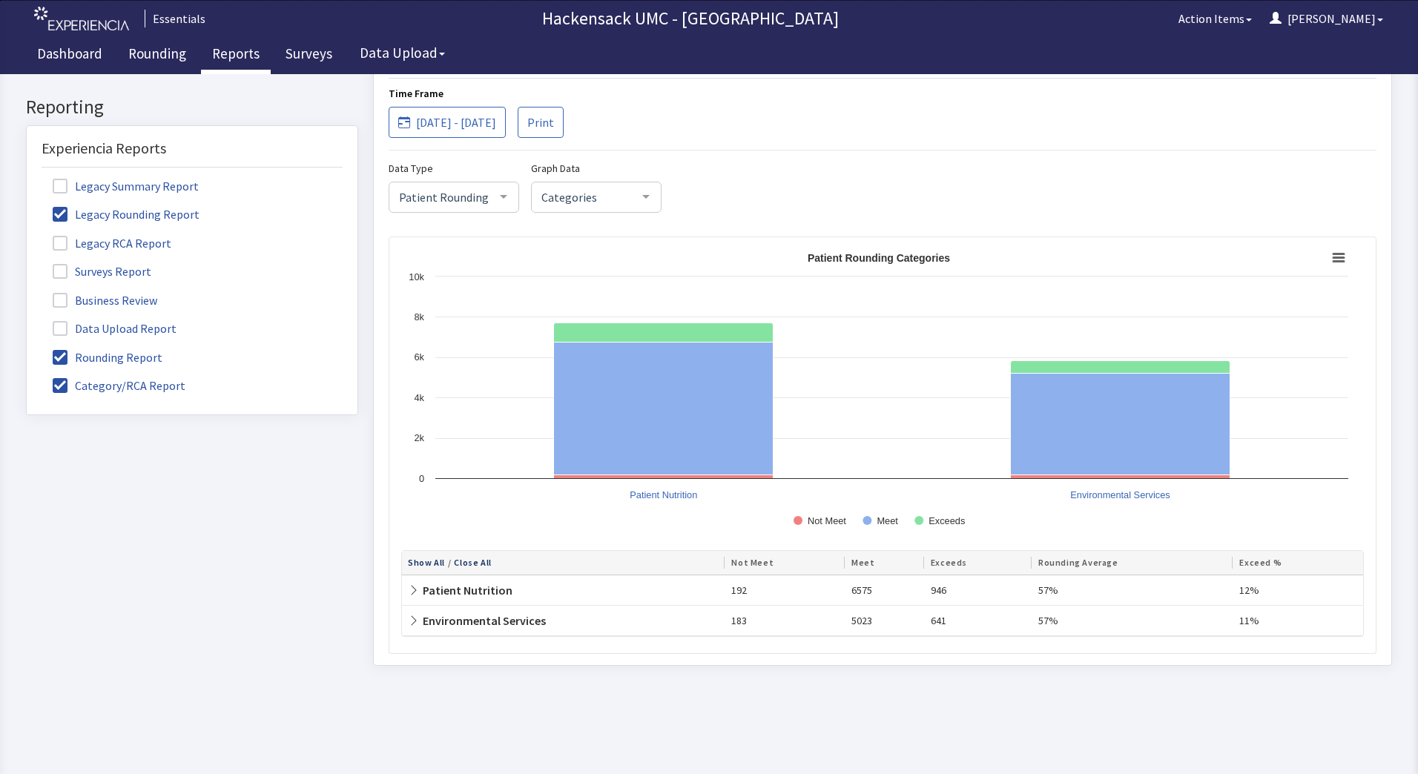
scroll to position [2527, 0]
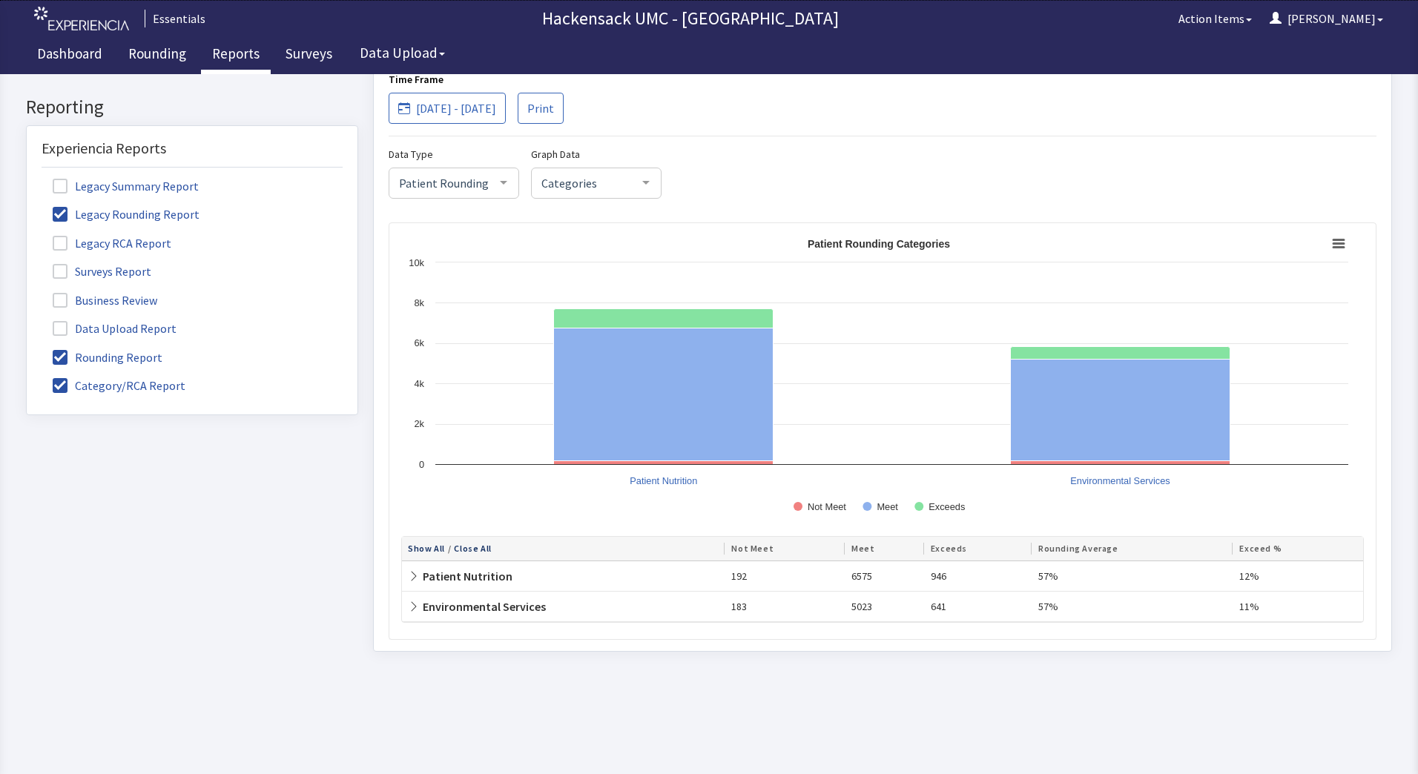
click at [408, 602] on icon at bounding box center [414, 606] width 12 height 12
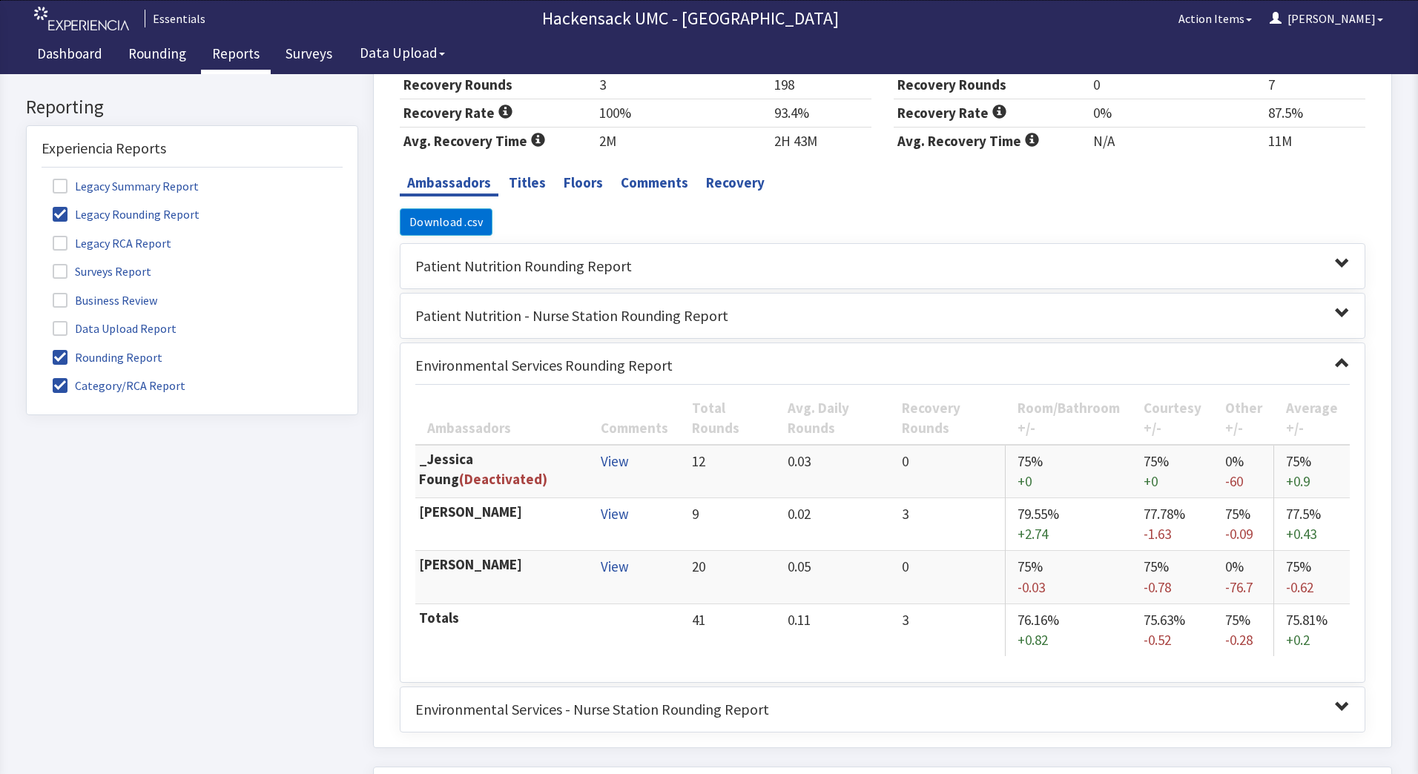
scroll to position [556, 0]
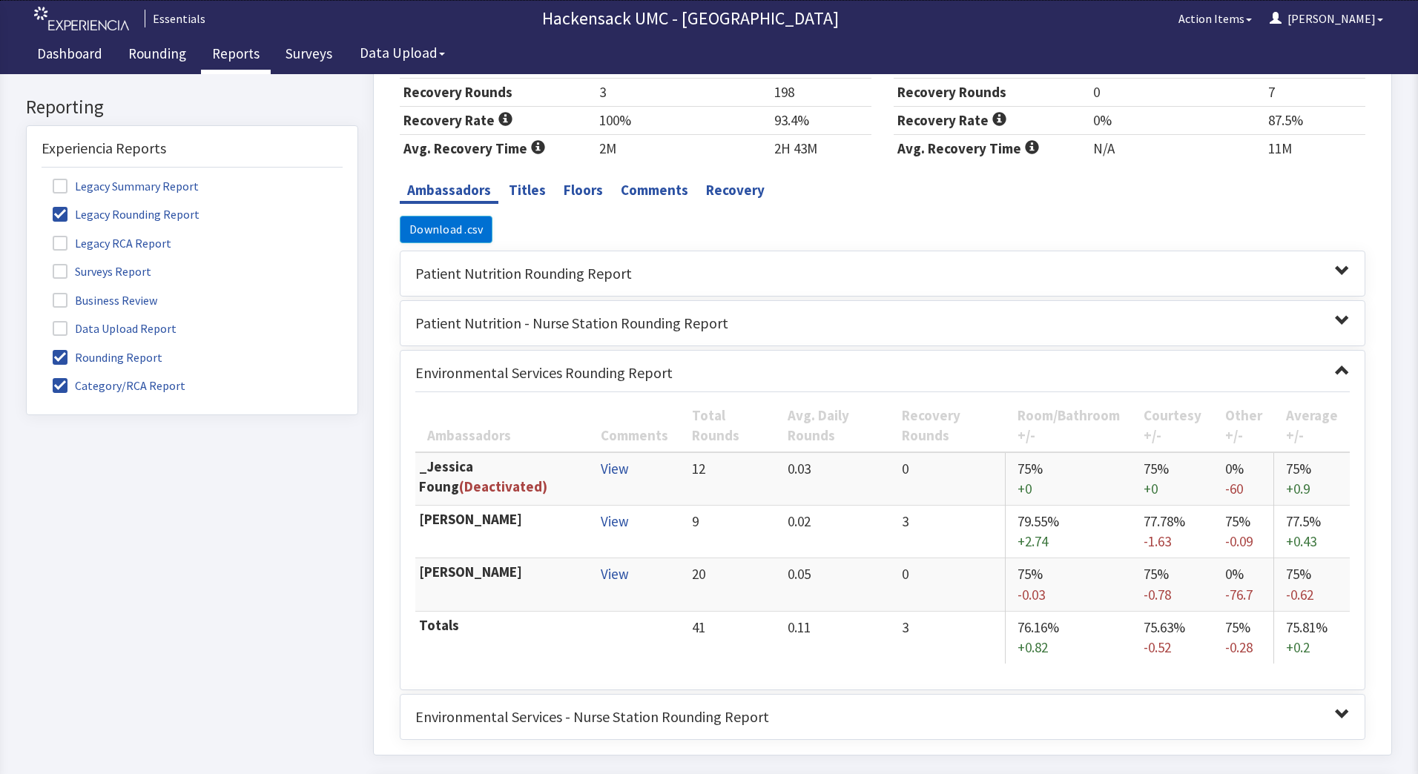
click at [1335, 369] on span at bounding box center [1342, 370] width 15 height 15
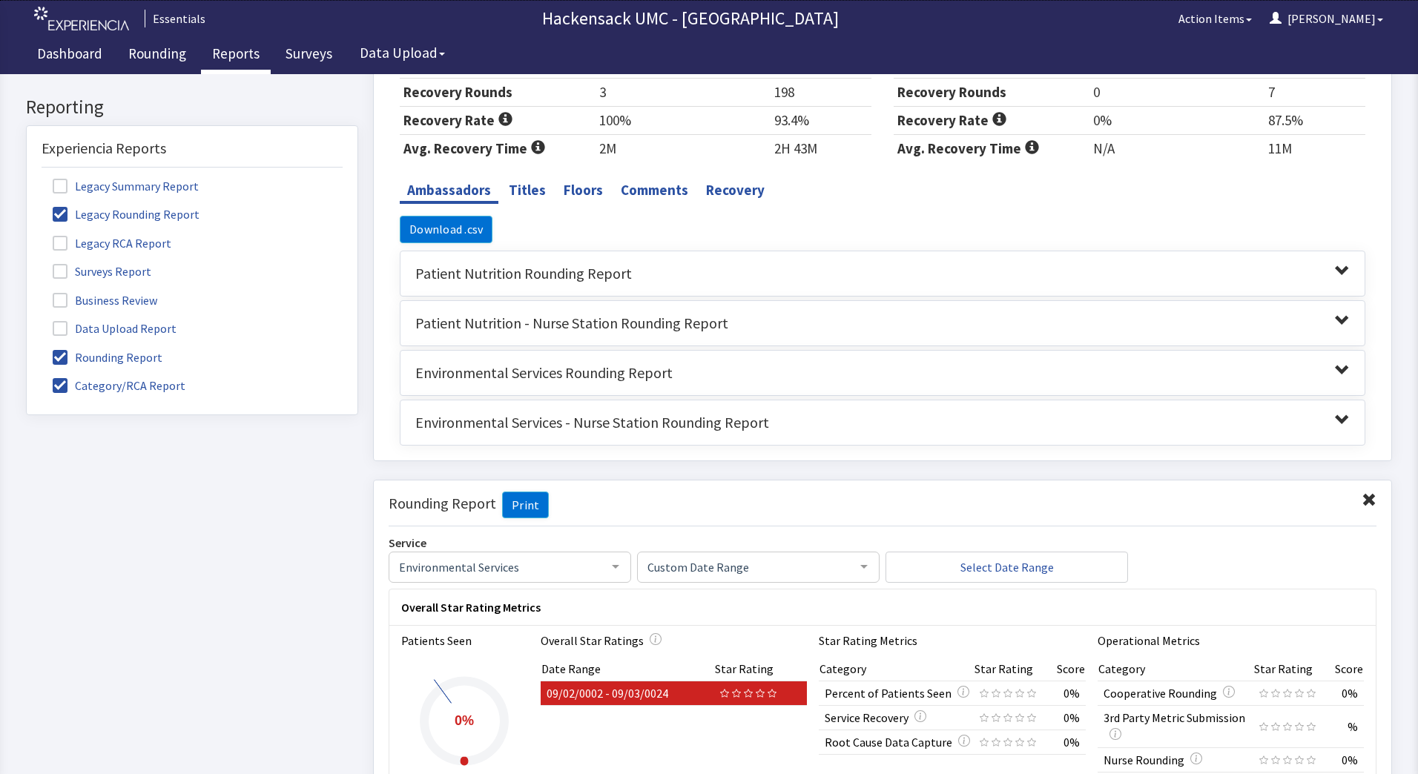
click at [1335, 268] on span at bounding box center [1342, 270] width 15 height 15
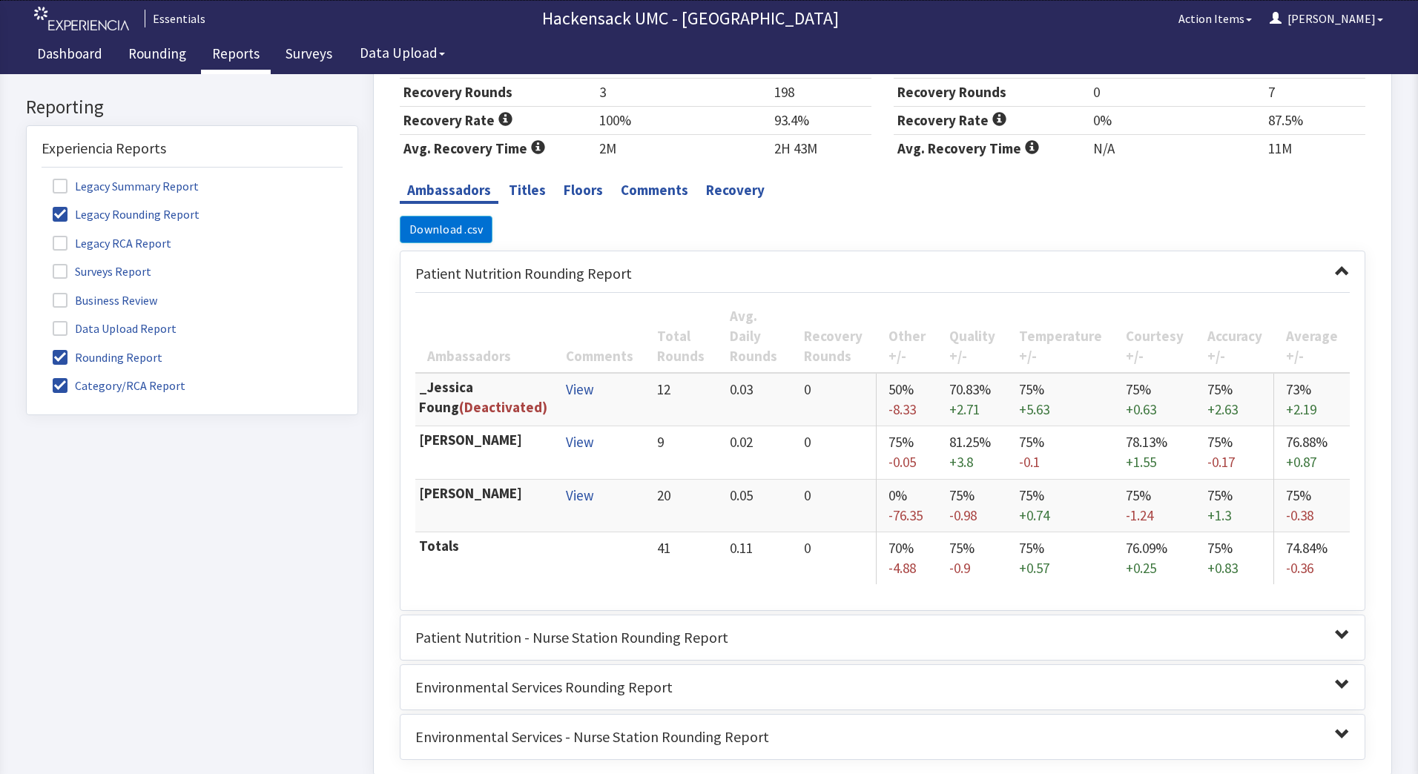
click at [1335, 268] on span at bounding box center [1342, 270] width 15 height 15
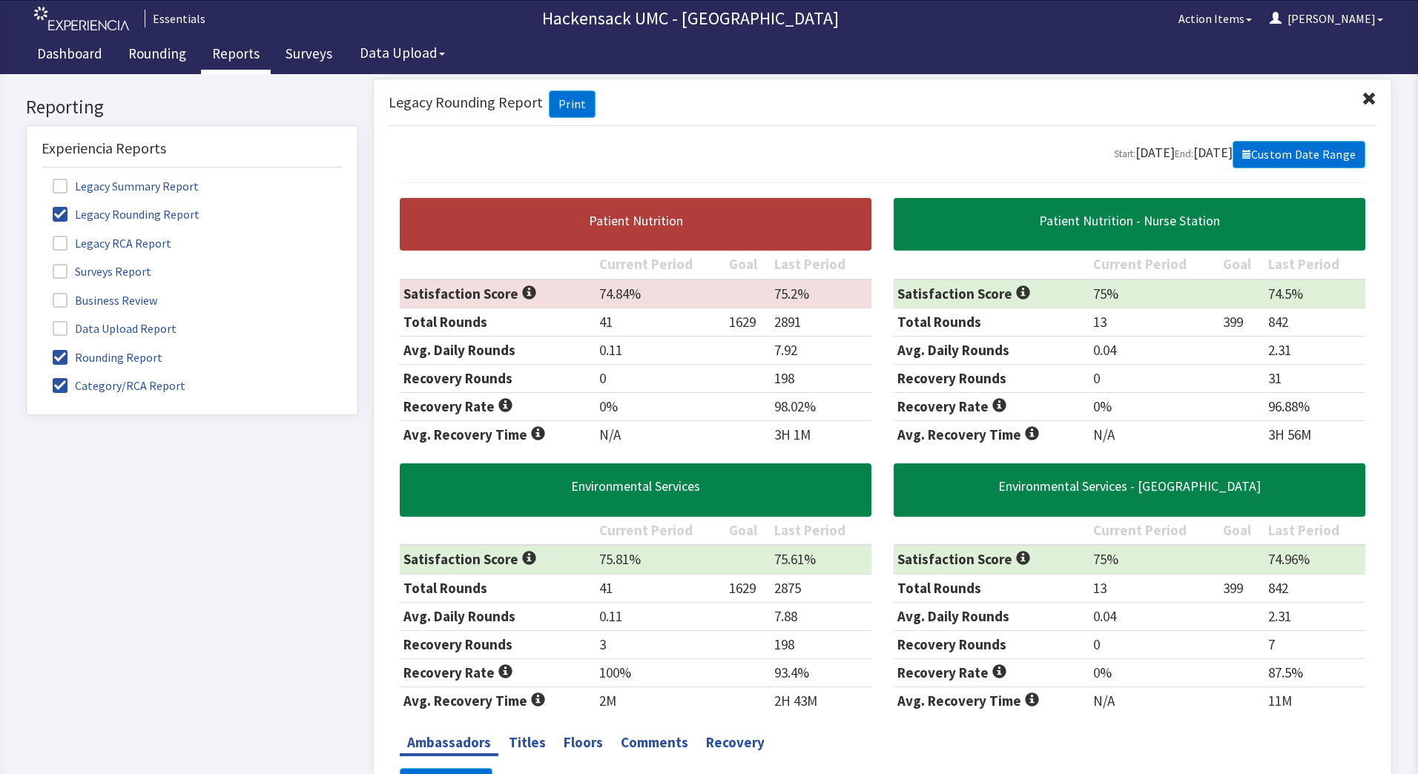
scroll to position [0, 0]
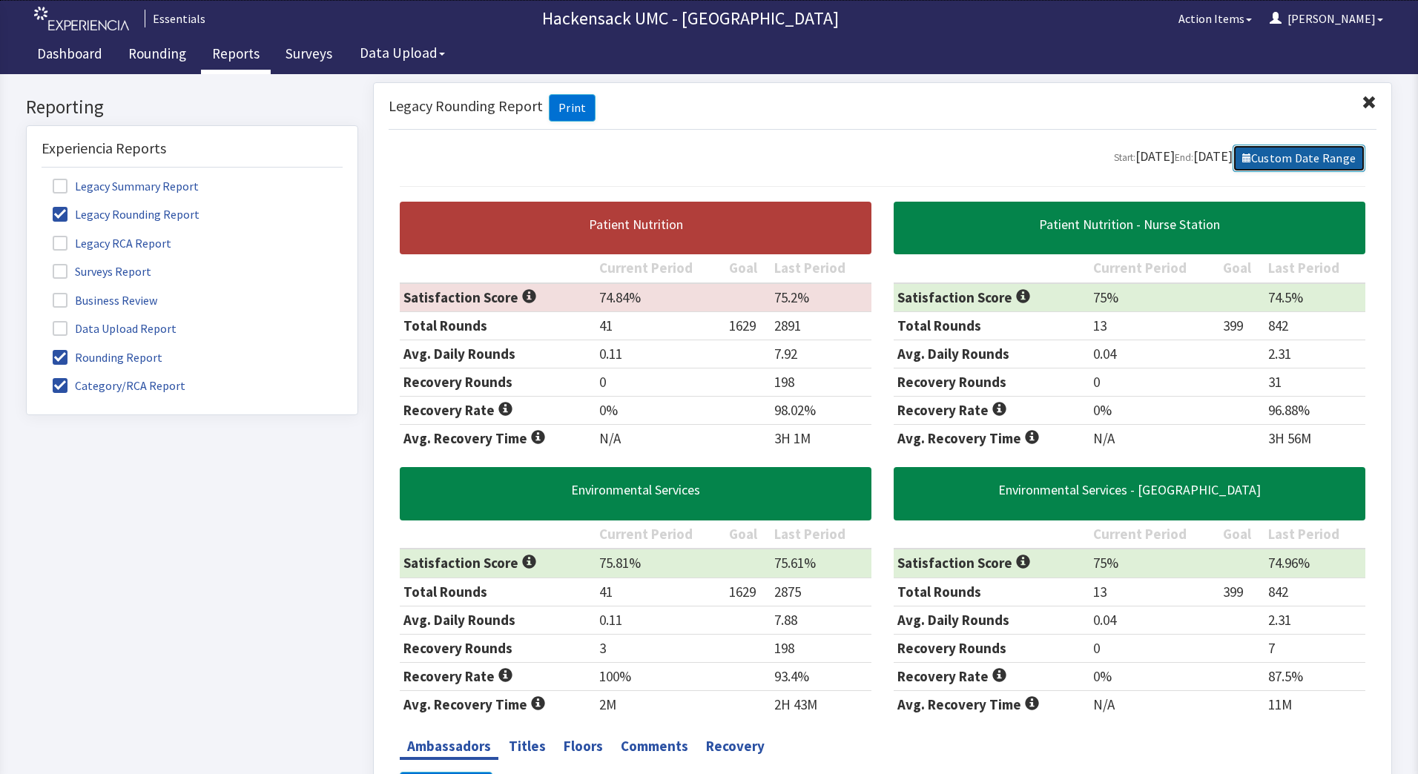
click at [1249, 165] on link "Custom Date Range" at bounding box center [1300, 158] width 134 height 27
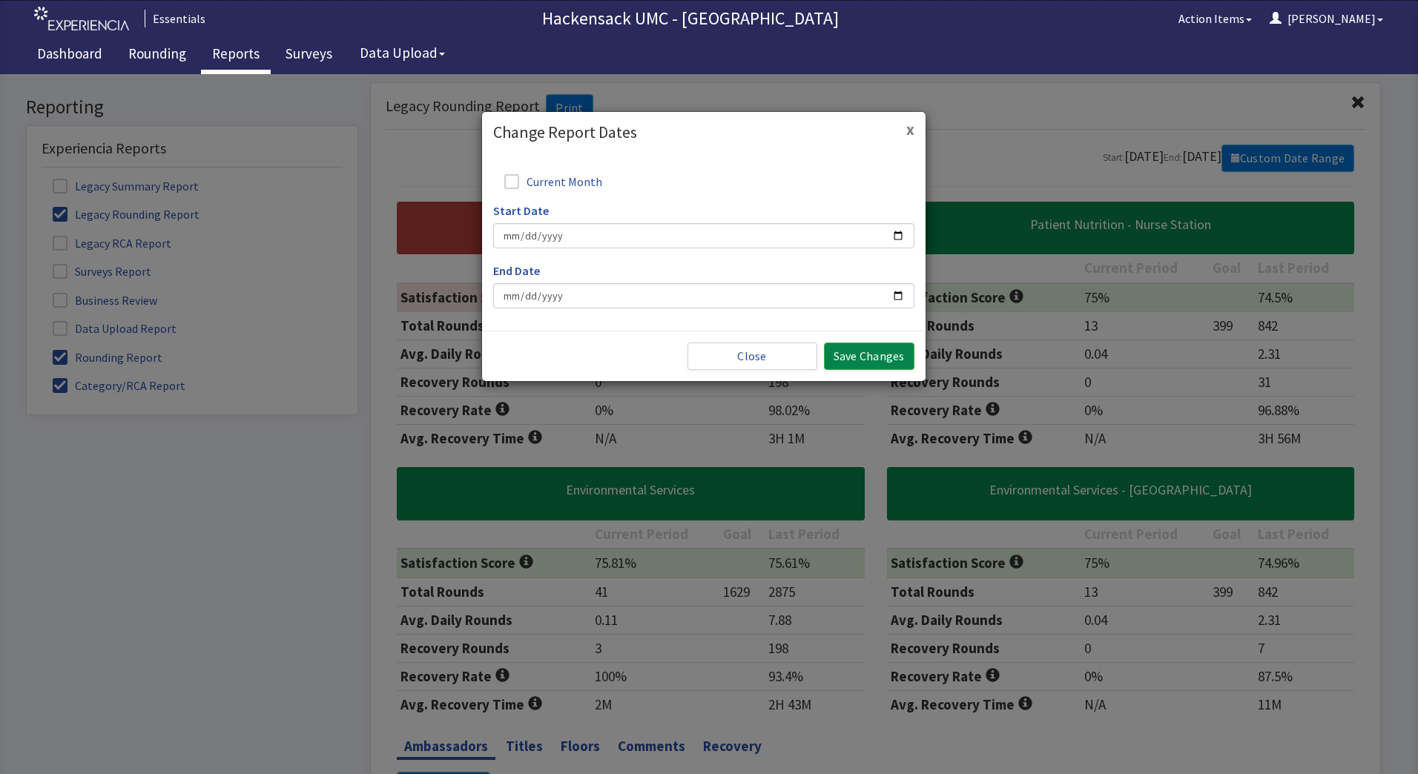
click at [909, 135] on button "x" at bounding box center [910, 130] width 8 height 16
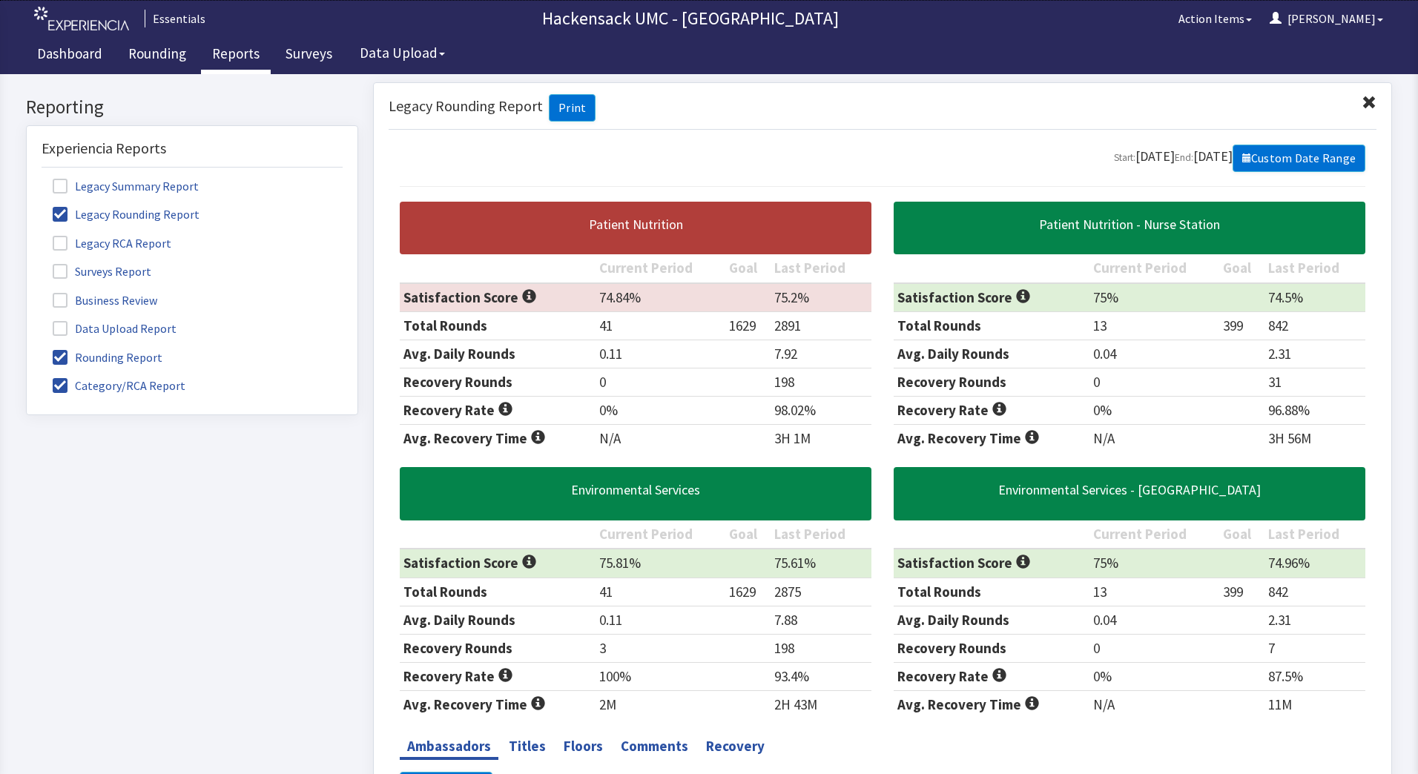
click at [59, 276] on span at bounding box center [60, 271] width 15 height 15
click at [27, 263] on input "Surveys Report" at bounding box center [27, 263] width 0 height 0
click at [58, 210] on span at bounding box center [60, 214] width 15 height 15
click at [27, 206] on input "Legacy Rounding Report" at bounding box center [27, 206] width 0 height 0
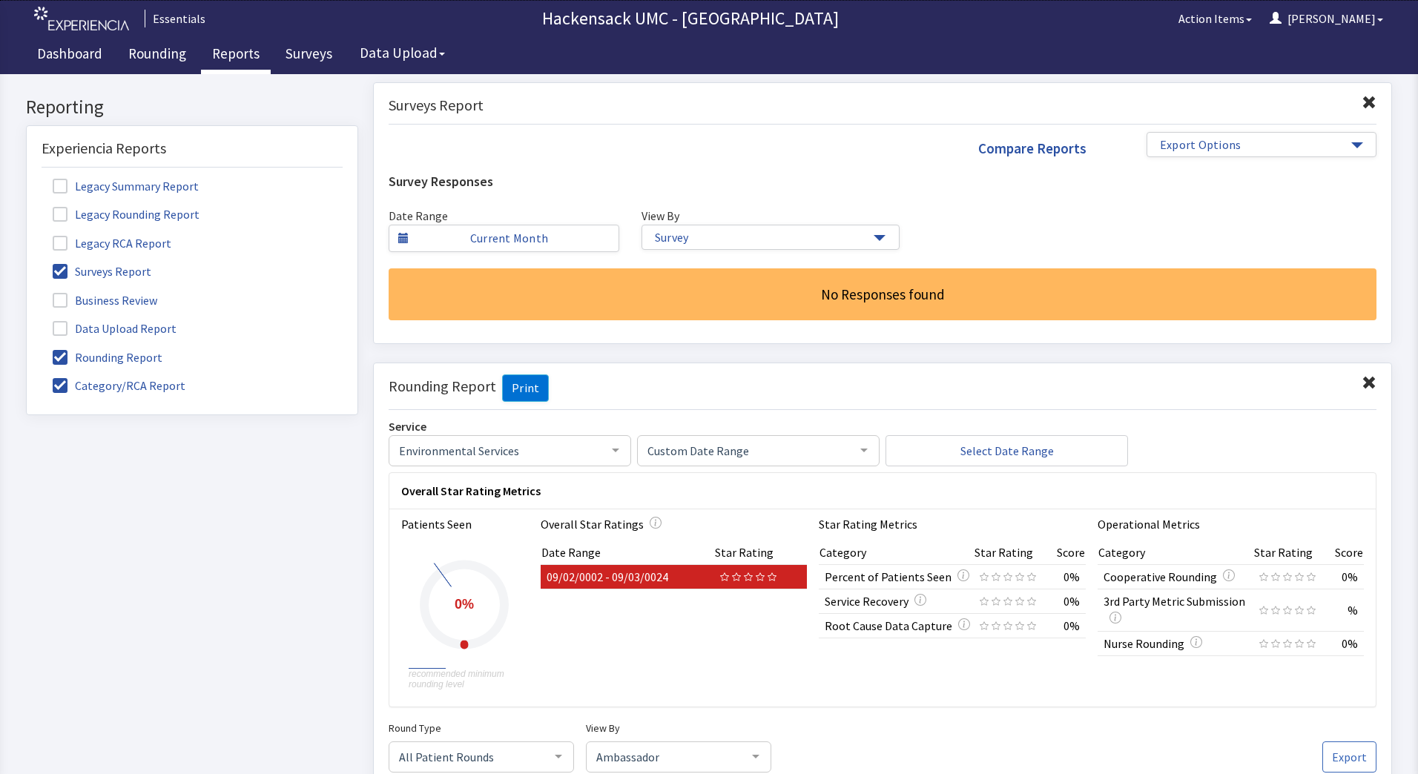
click at [59, 360] on span at bounding box center [60, 357] width 15 height 15
click at [27, 349] on input "Rounding Report" at bounding box center [27, 349] width 0 height 0
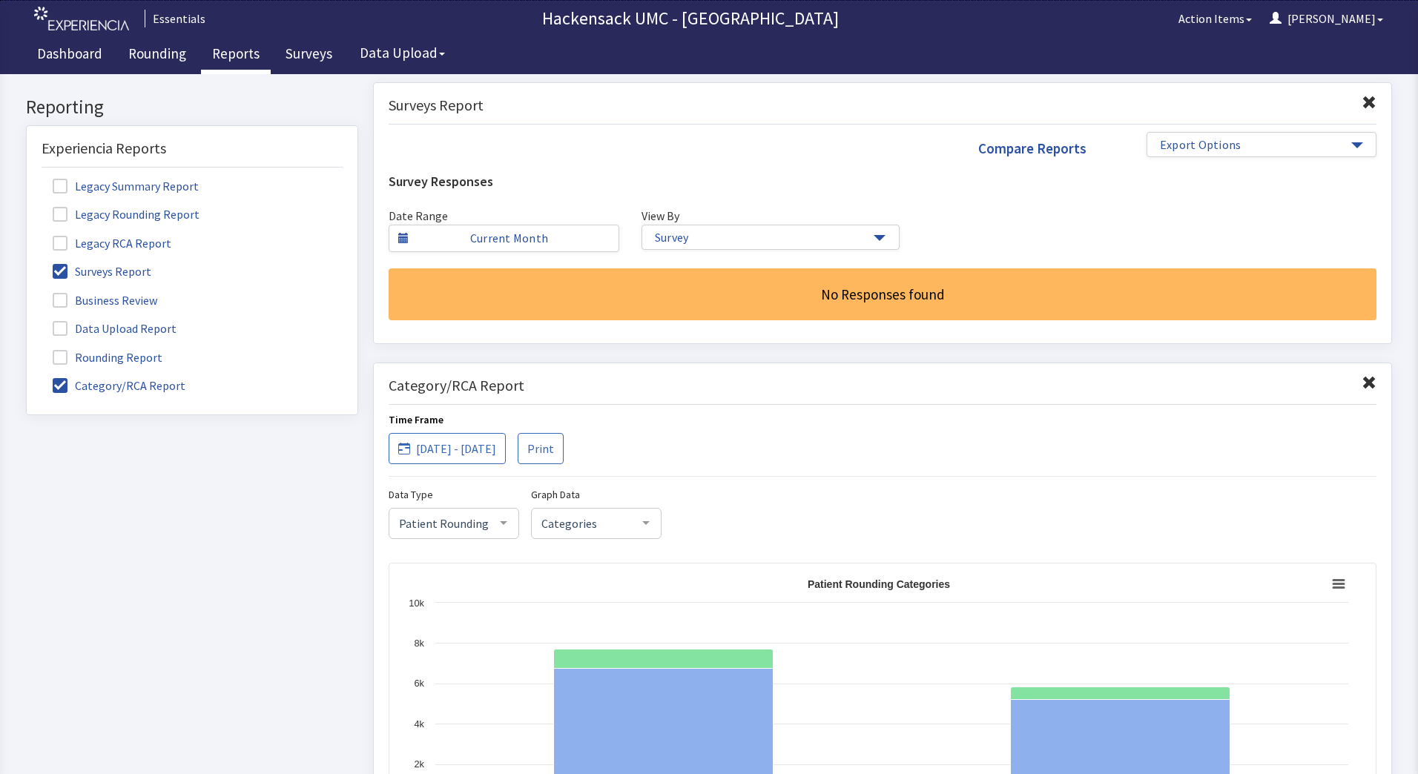
click at [59, 377] on label "Category/RCA Report" at bounding box center [121, 384] width 159 height 19
click at [27, 378] on input "Category/RCA Report" at bounding box center [27, 378] width 0 height 0
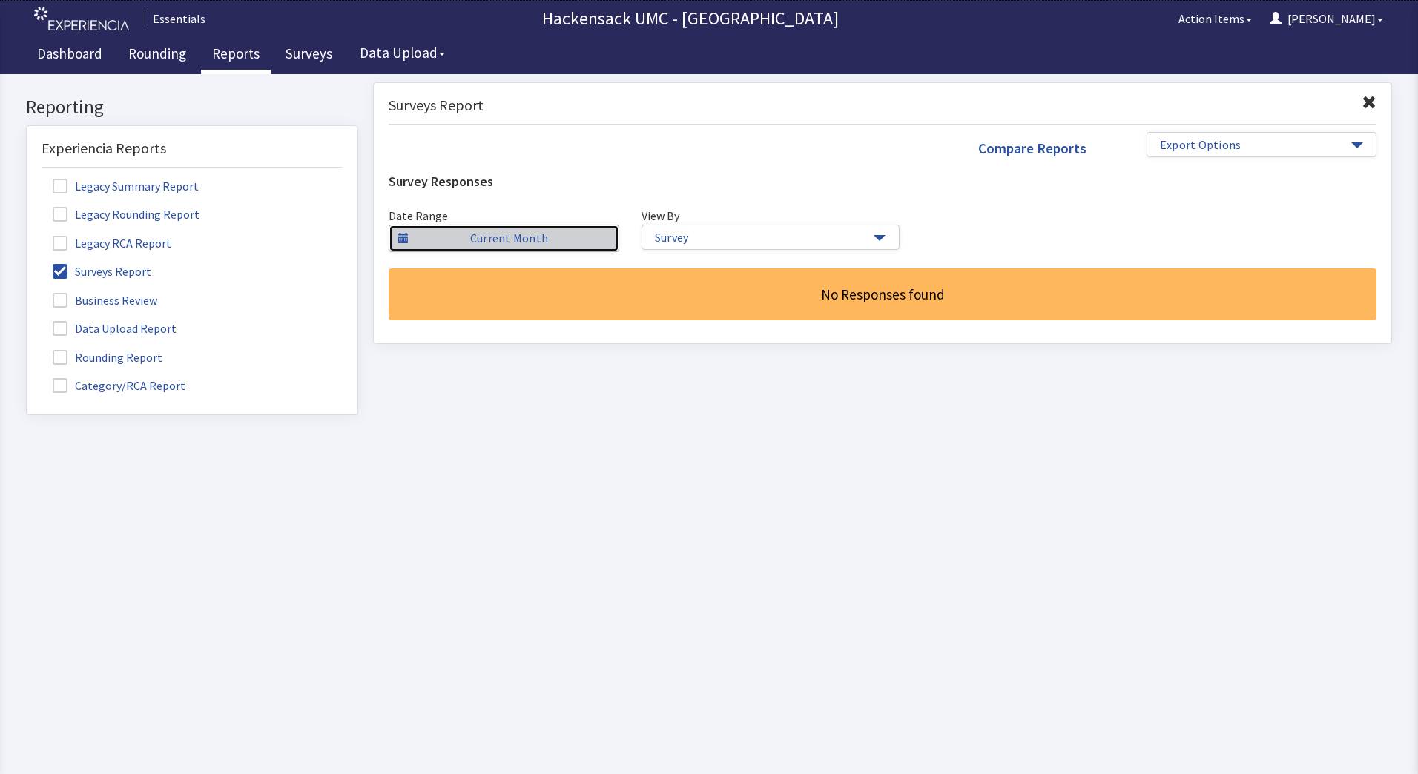
click at [571, 248] on link "Current Month" at bounding box center [504, 238] width 231 height 27
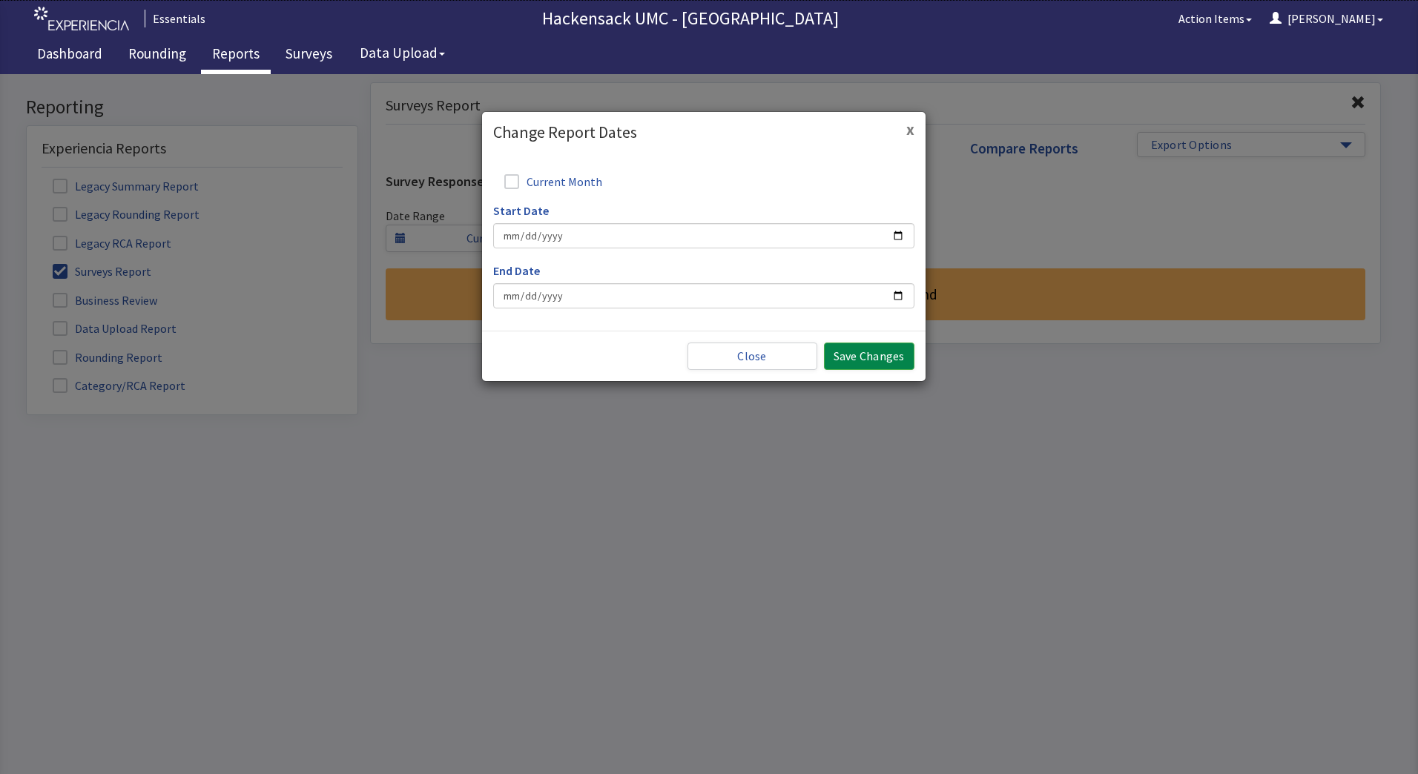
click at [909, 136] on button "x" at bounding box center [910, 130] width 8 height 16
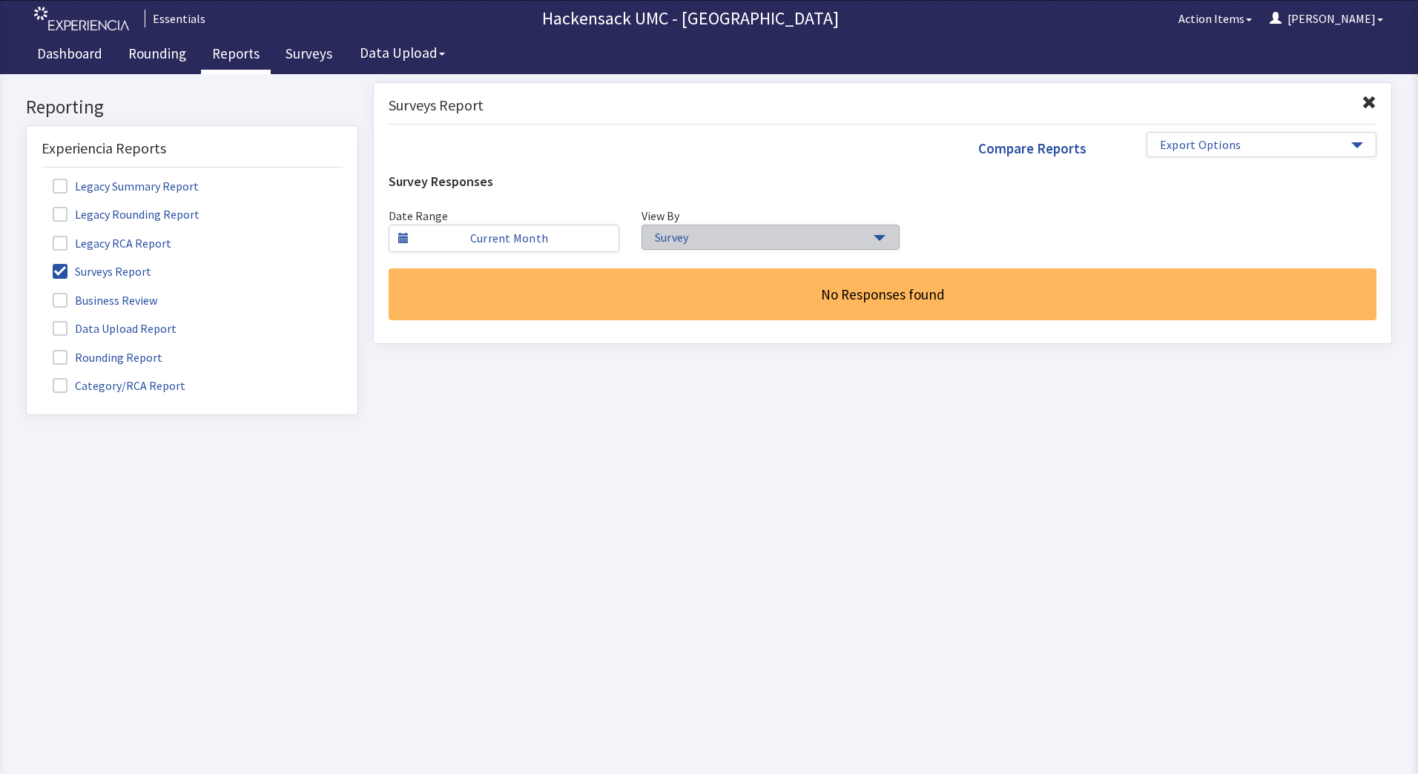
click at [874, 235] on span "button" at bounding box center [880, 238] width 12 height 6
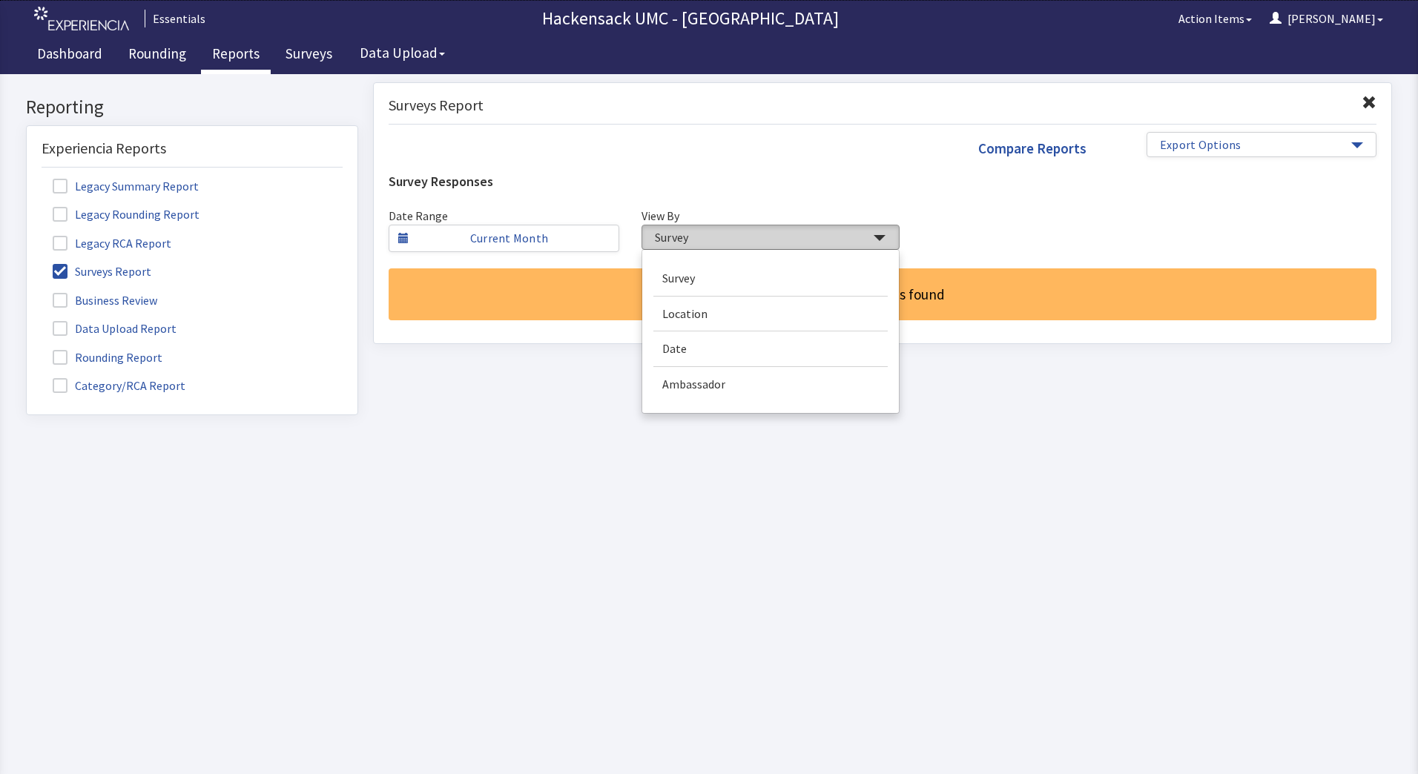
click at [874, 235] on span "button" at bounding box center [880, 238] width 12 height 6
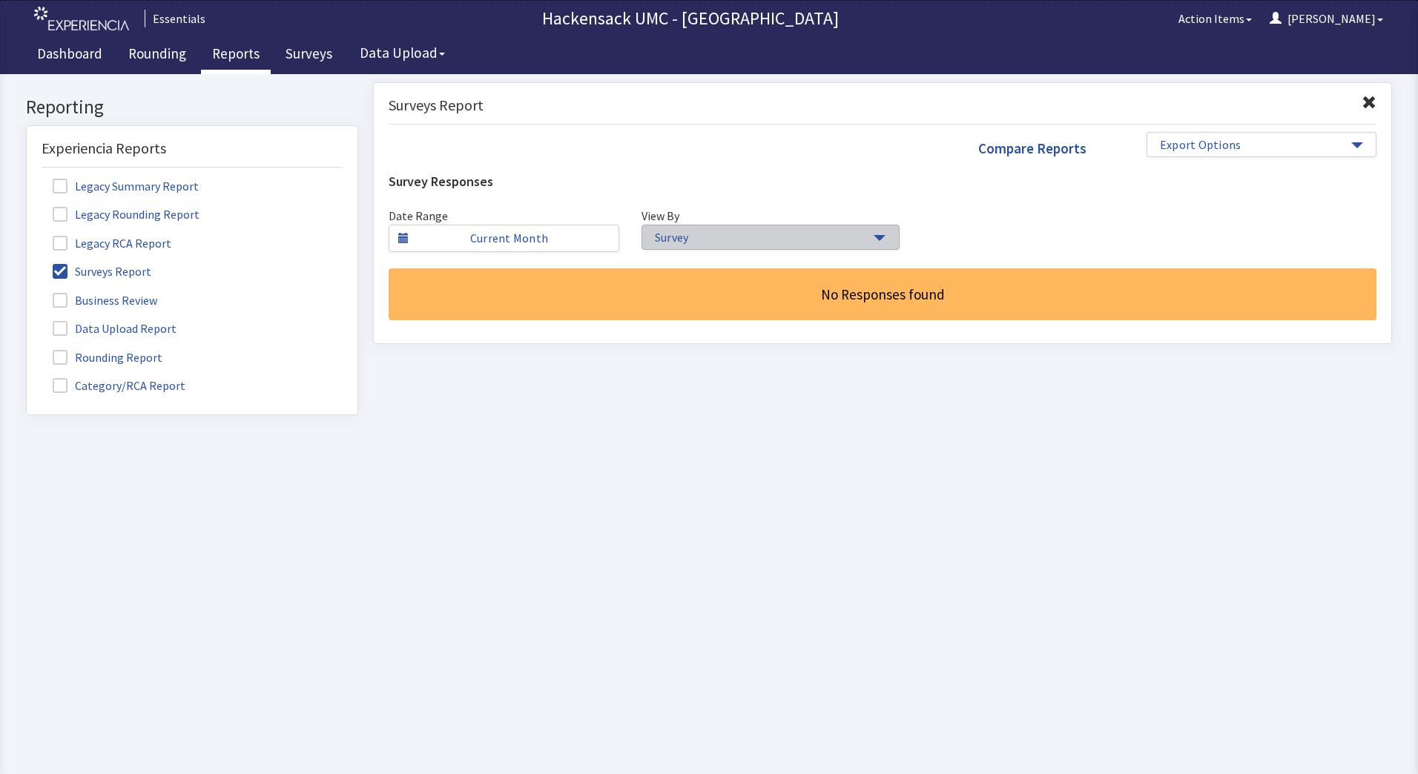
click at [874, 246] on button "Survey" at bounding box center [771, 237] width 258 height 25
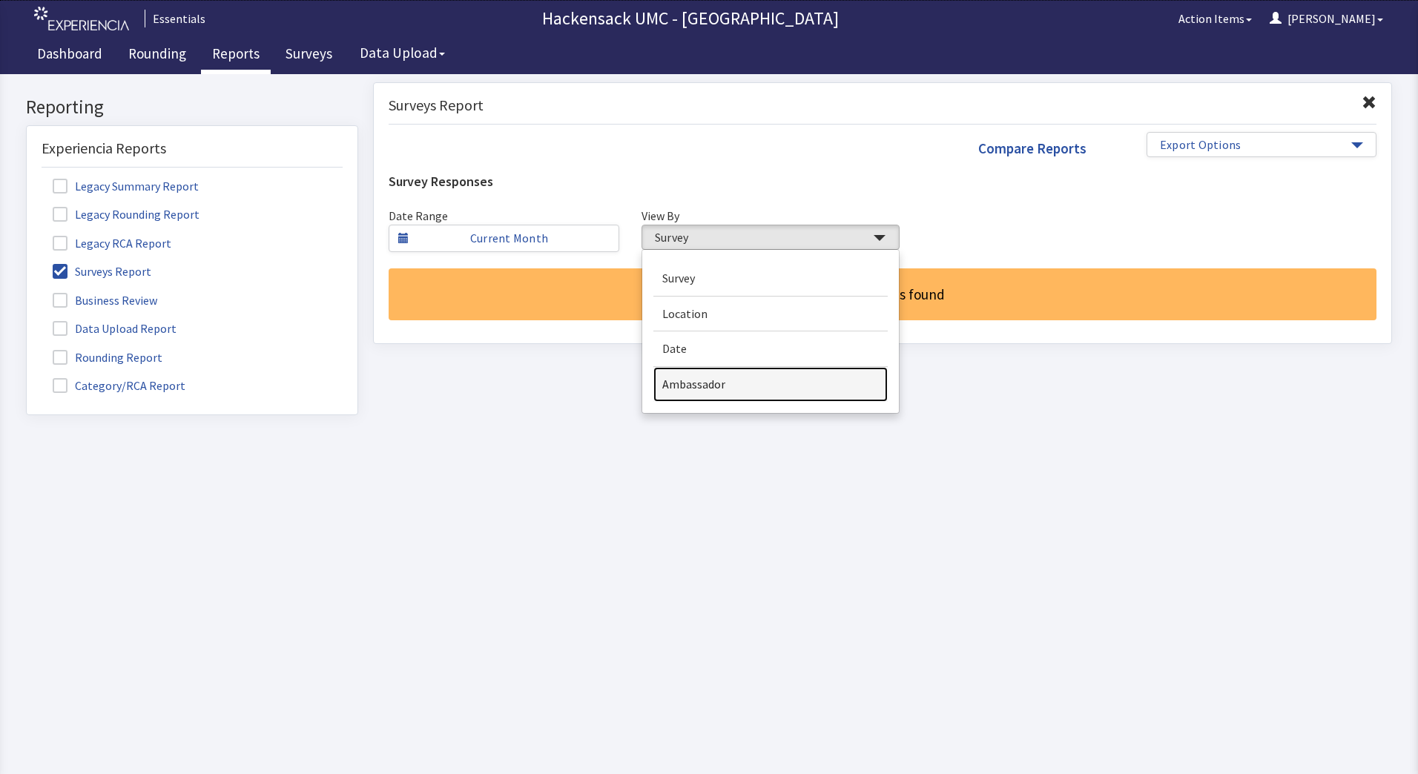
click at [746, 391] on link "Ambassador" at bounding box center [770, 384] width 234 height 35
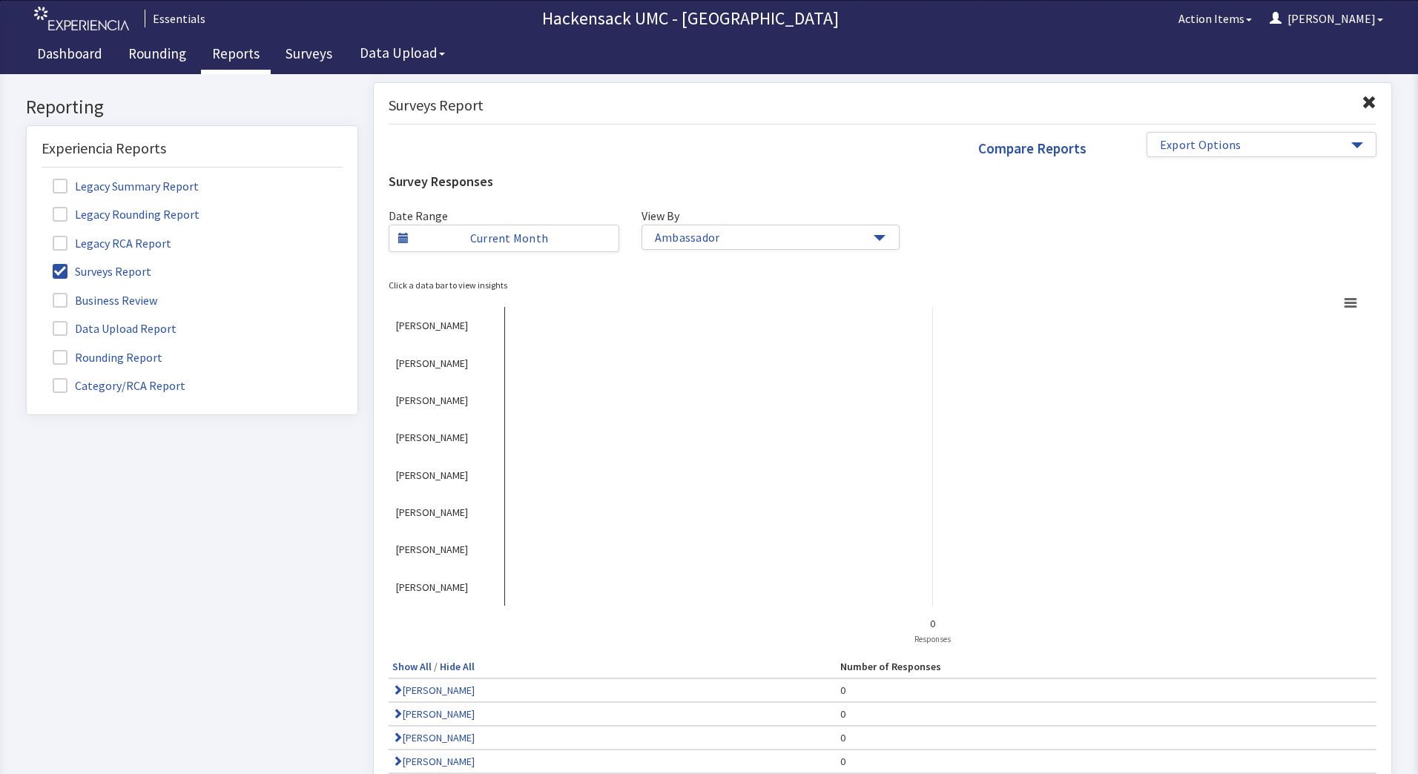
click at [468, 441] on span "[PERSON_NAME]" at bounding box center [432, 437] width 72 height 13
click at [444, 441] on span "[PERSON_NAME]" at bounding box center [432, 437] width 72 height 13
click at [434, 429] on rect at bounding box center [878, 473] width 979 height 363
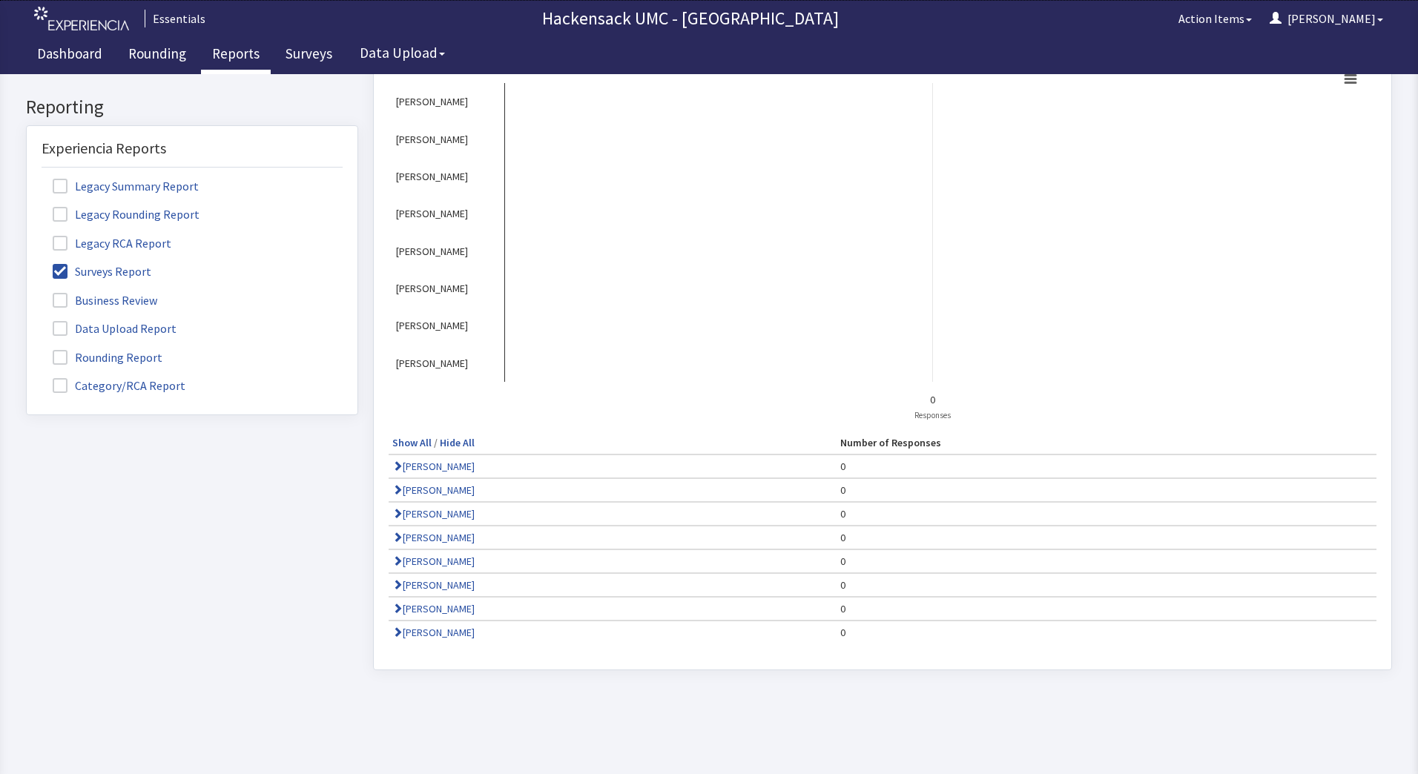
scroll to position [230, 0]
click at [394, 530] on span at bounding box center [397, 531] width 10 height 10
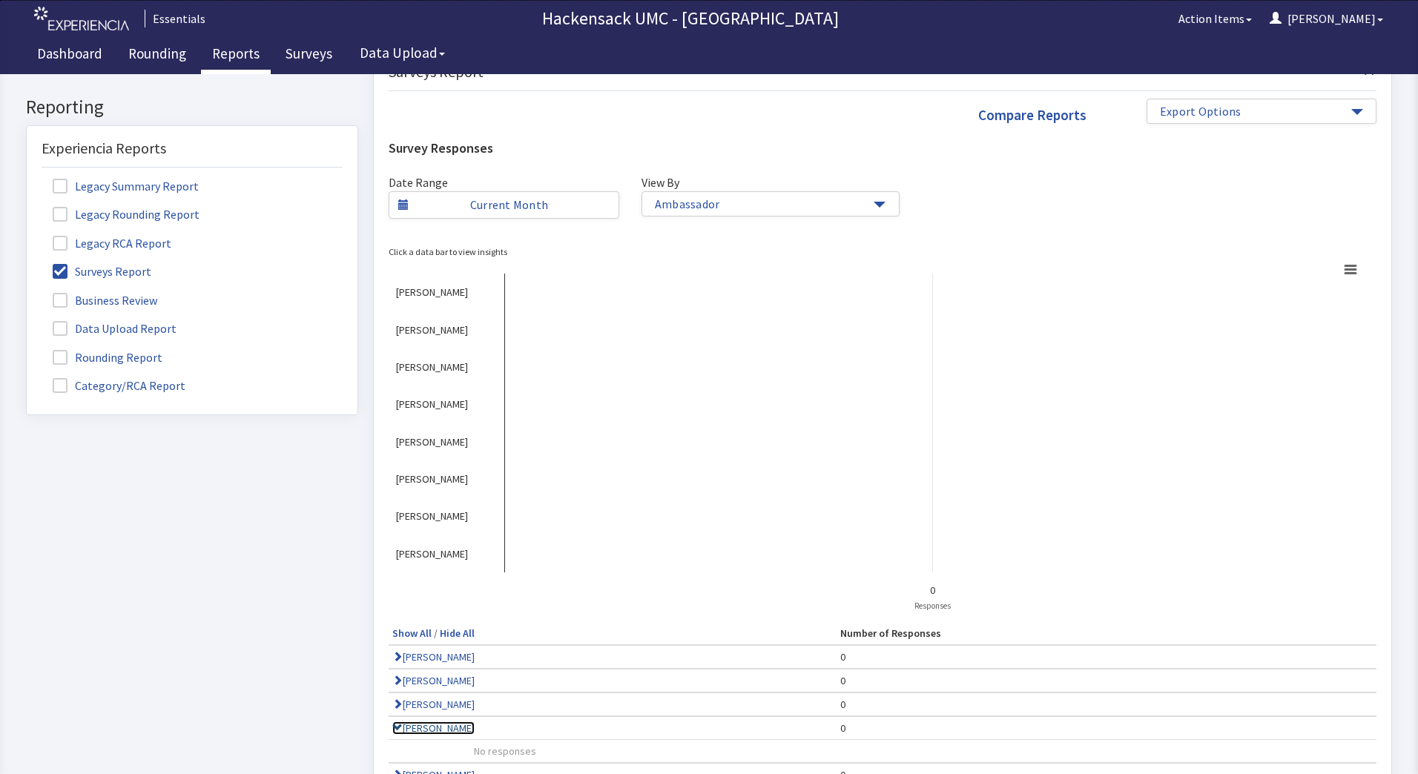
scroll to position [0, 0]
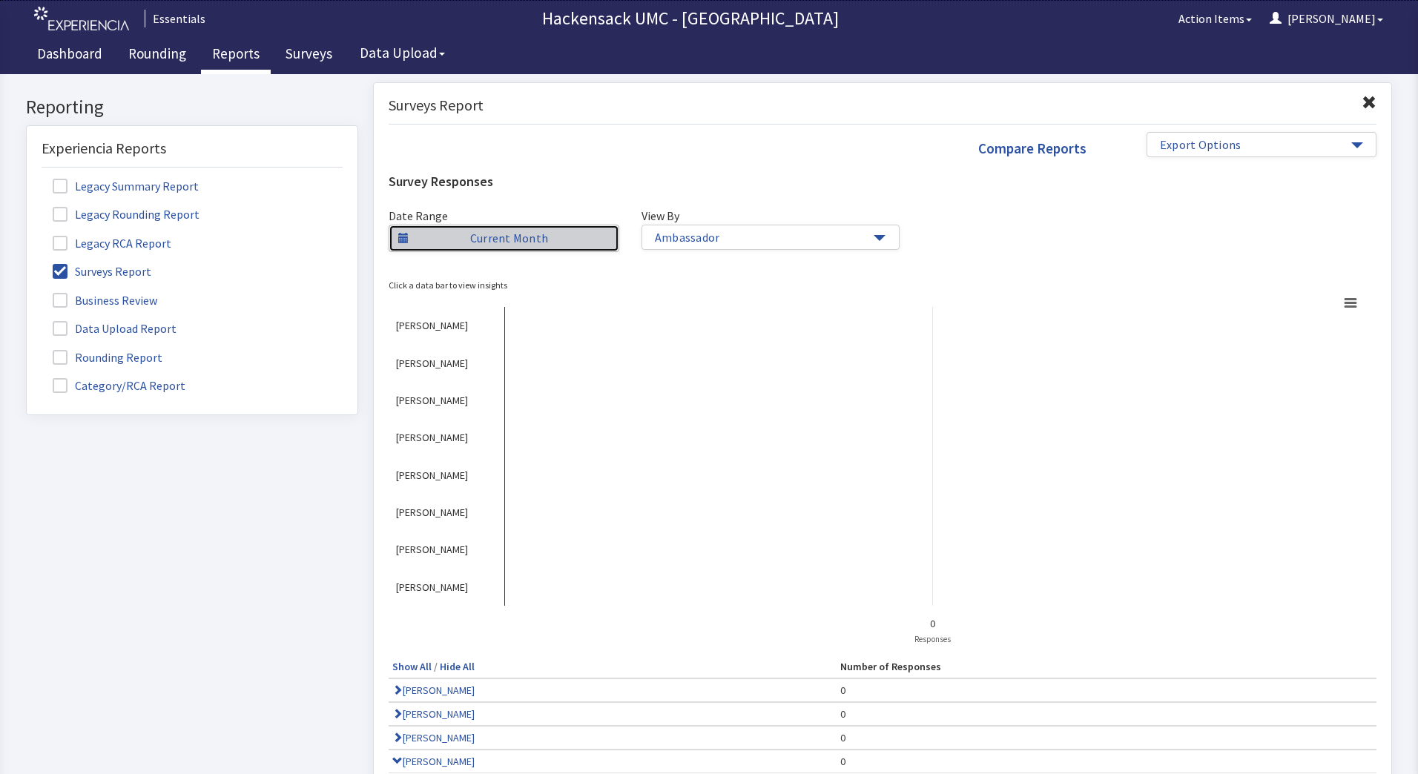
click at [426, 246] on link "Current Month" at bounding box center [504, 238] width 231 height 27
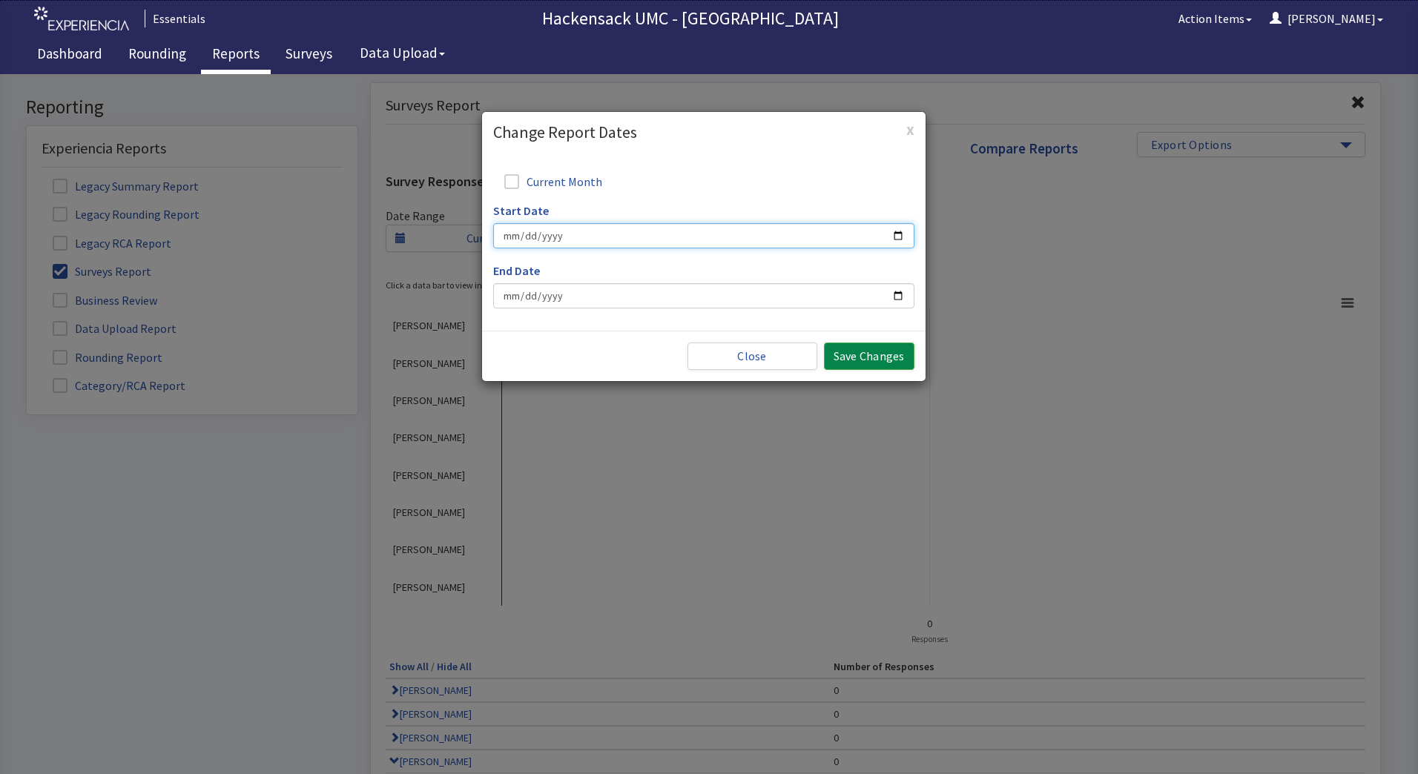
click at [572, 239] on input "Start Date" at bounding box center [703, 235] width 421 height 25
click at [896, 233] on input "Start Date" at bounding box center [703, 235] width 421 height 25
click at [521, 242] on input "Start Date" at bounding box center [703, 235] width 421 height 25
type input "0002-09-01"
type input "[DATE]"
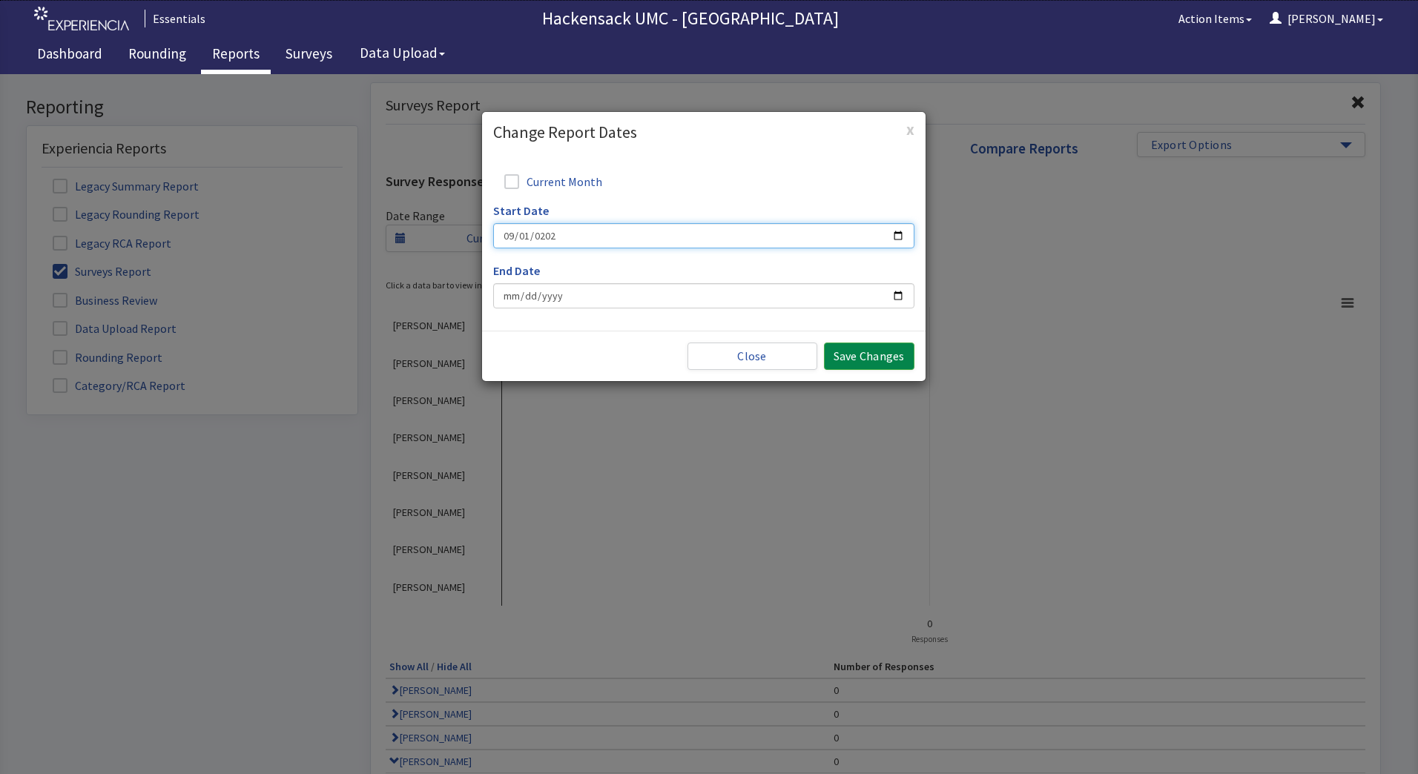
type input "[DATE]"
click at [517, 294] on input "[DATE]" at bounding box center [703, 295] width 421 height 25
type input "[DATE]"
click at [882, 351] on button "Save Changes" at bounding box center [869, 356] width 90 height 27
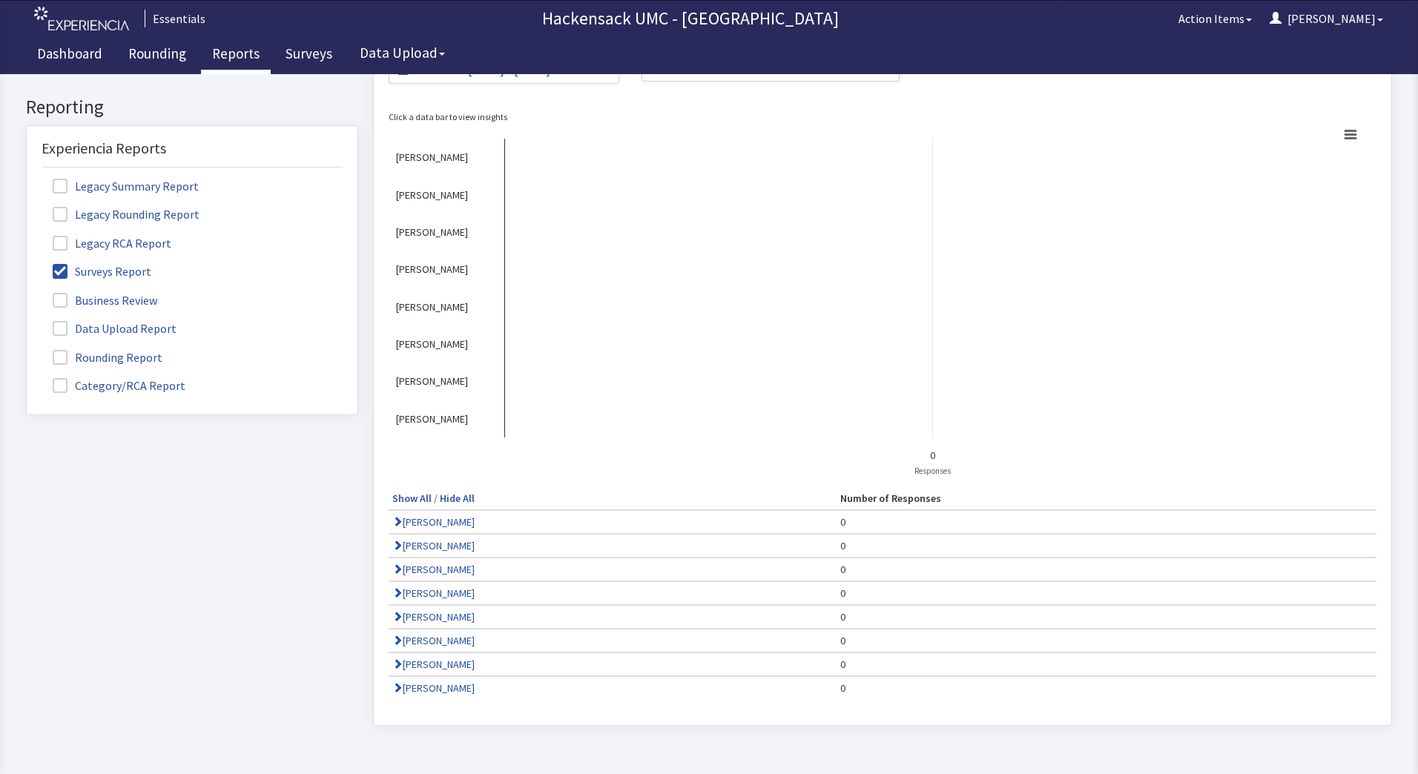
scroll to position [254, 0]
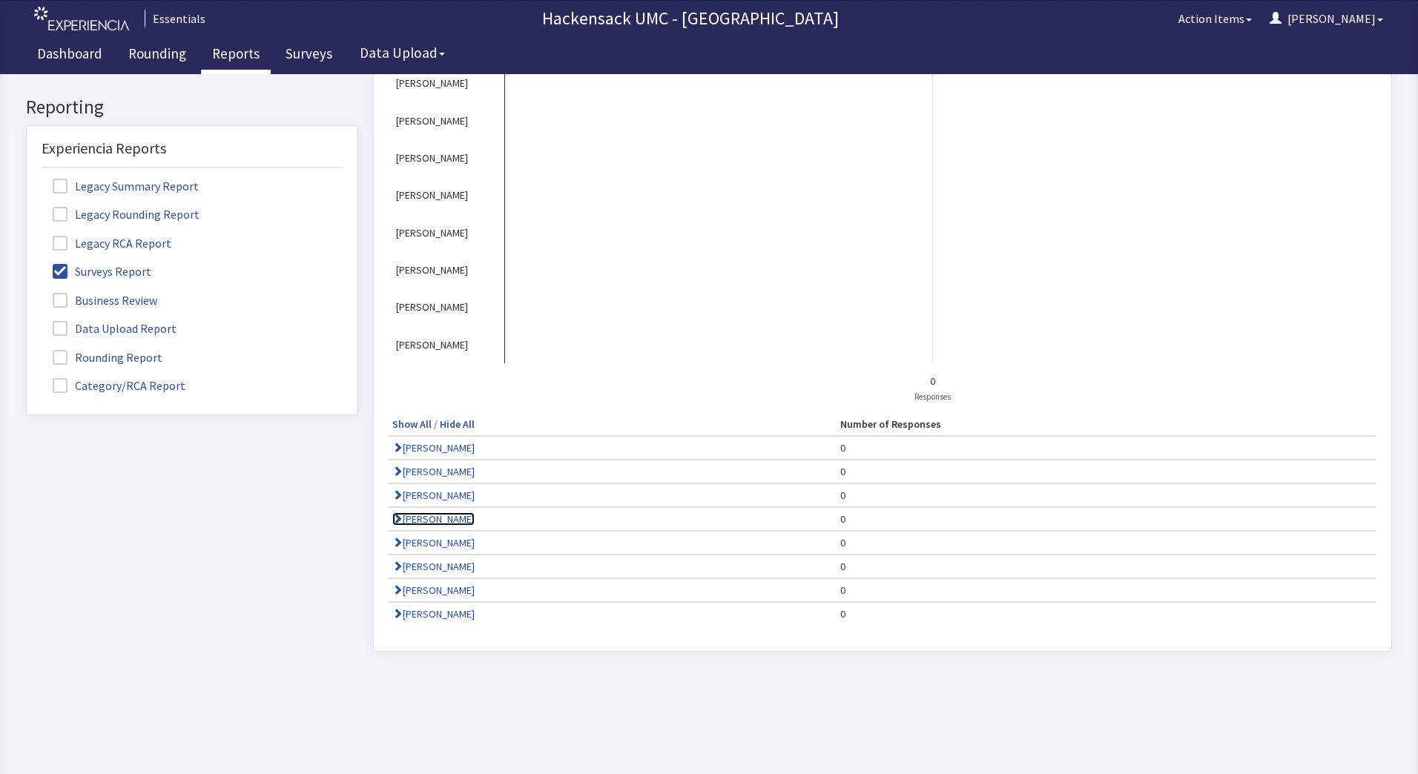
click at [401, 513] on link "[PERSON_NAME]" at bounding box center [433, 519] width 82 height 13
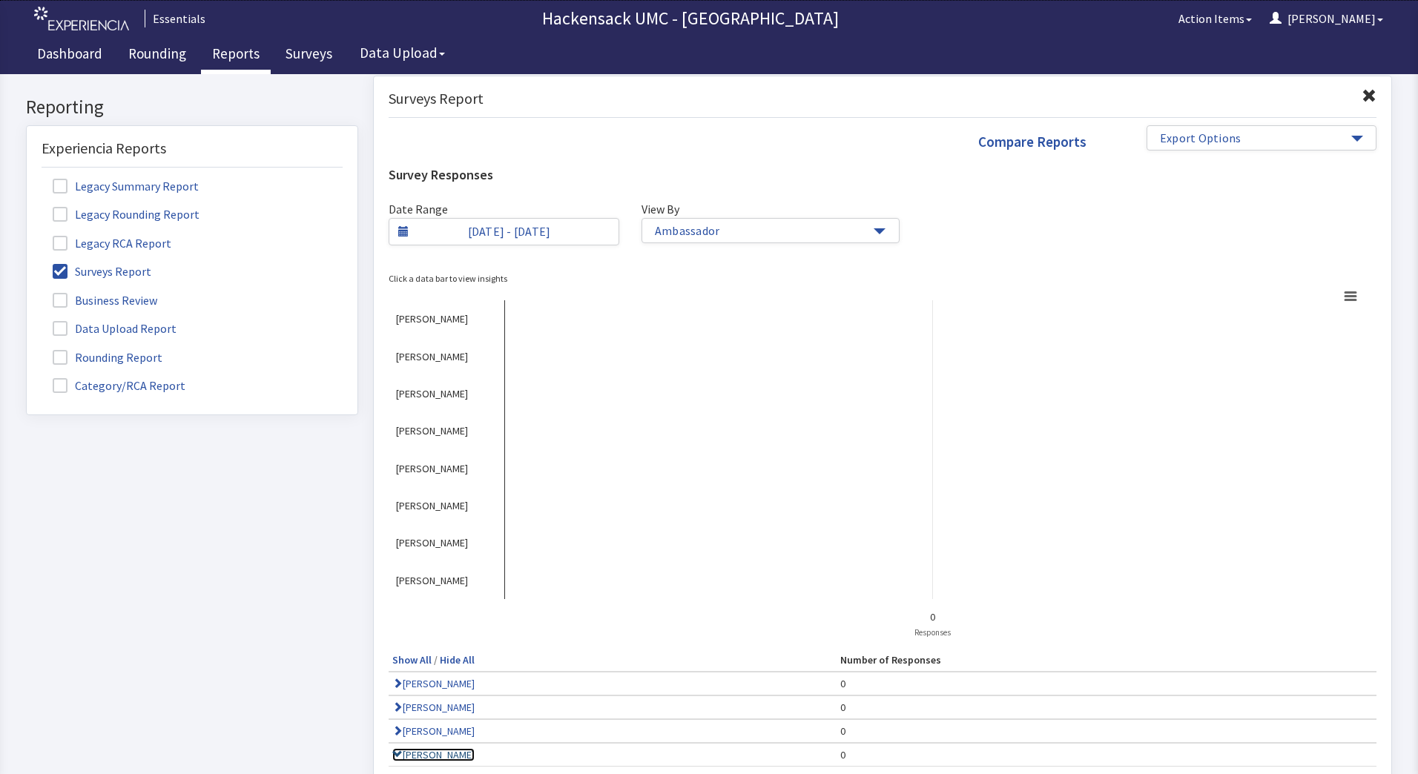
scroll to position [0, 0]
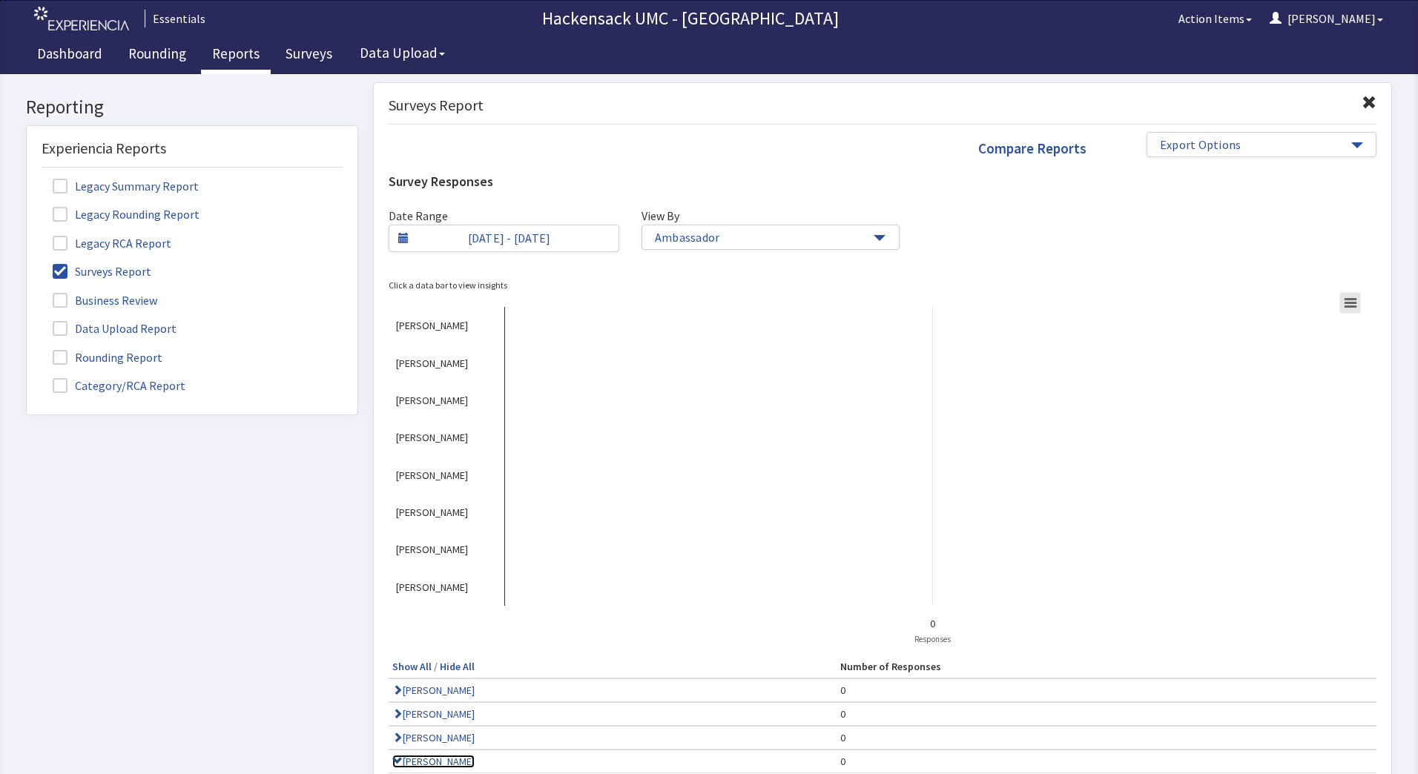
click at [1345, 306] on icon at bounding box center [1350, 302] width 10 height 7
click at [810, 439] on rect at bounding box center [878, 473] width 979 height 363
click at [531, 438] on rect at bounding box center [878, 473] width 979 height 363
click at [481, 443] on rect at bounding box center [878, 473] width 979 height 363
click at [702, 438] on rect at bounding box center [878, 473] width 979 height 363
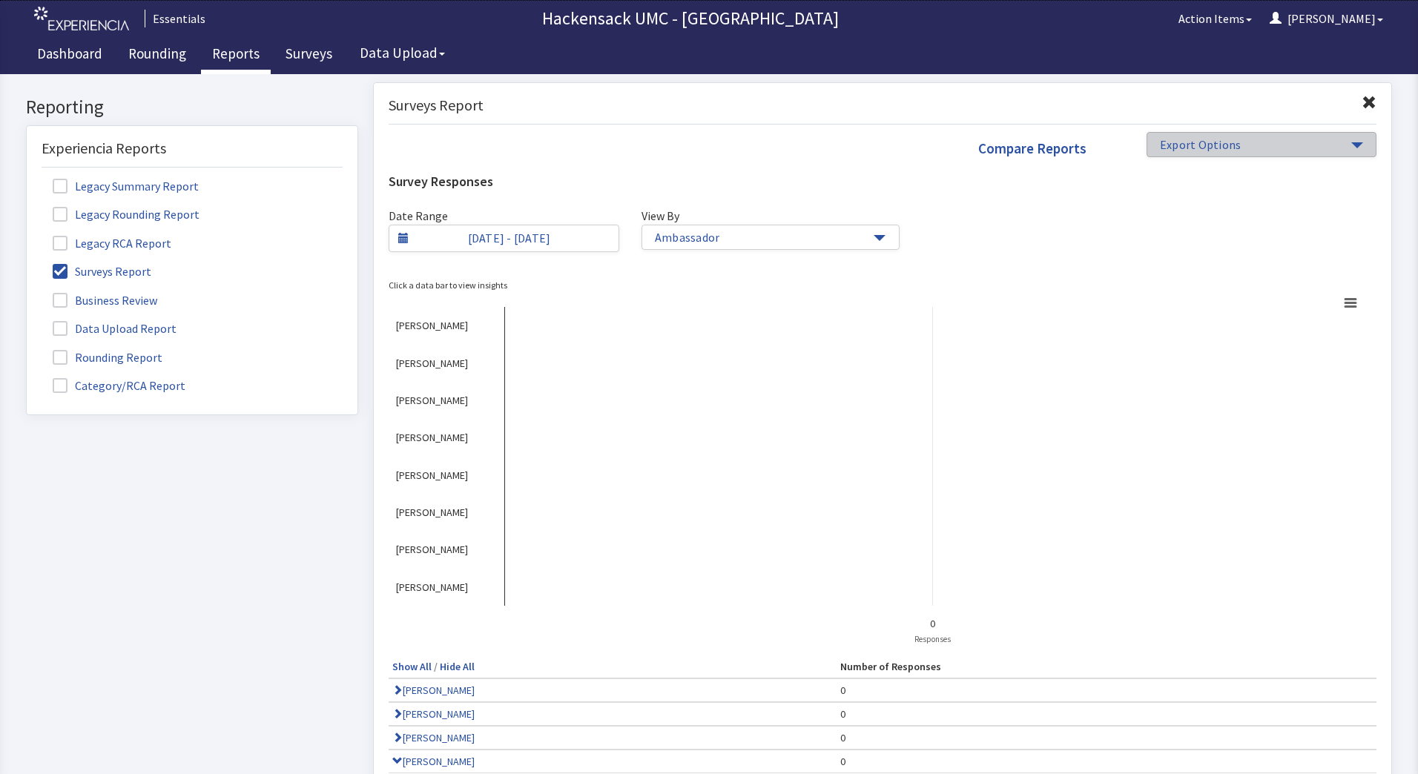
click at [1351, 147] on span "button" at bounding box center [1357, 145] width 12 height 6
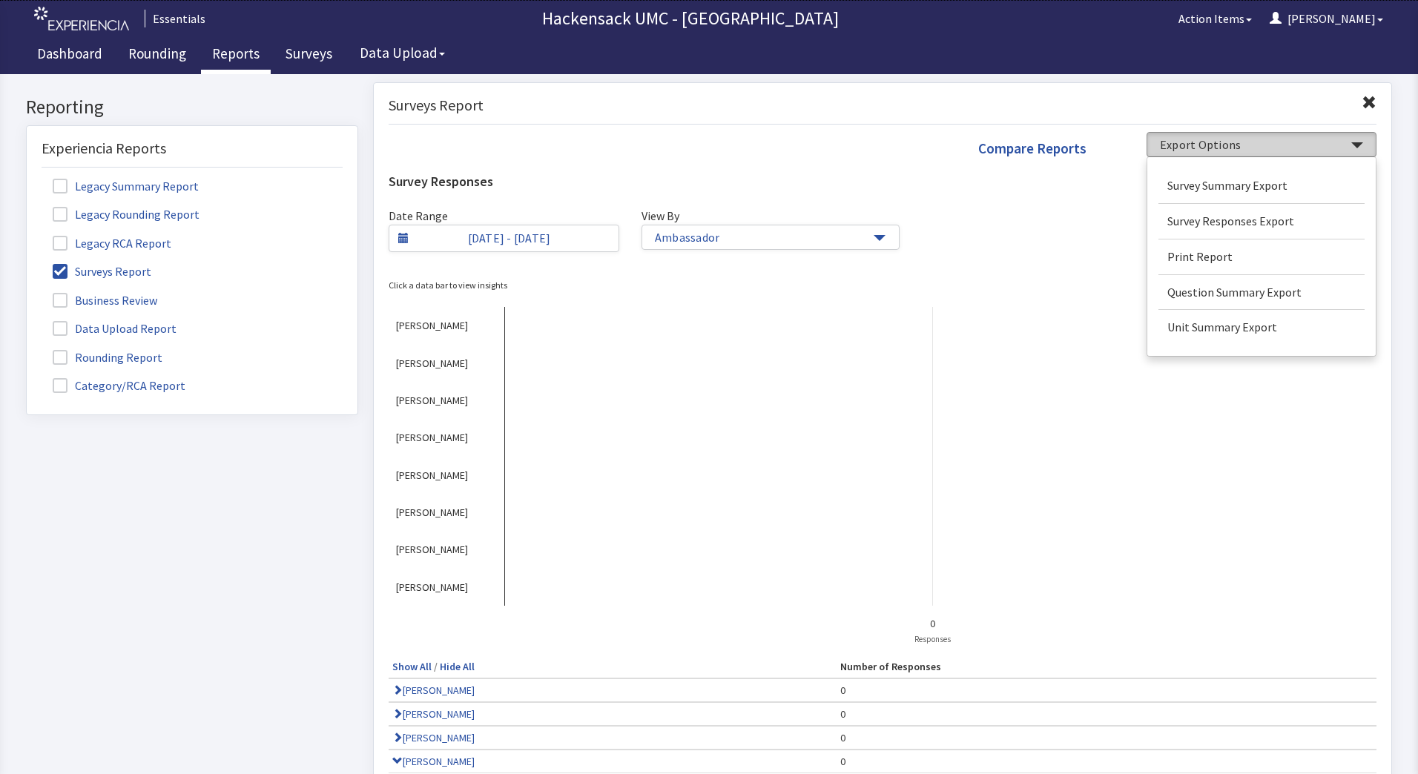
click at [1002, 353] on rect at bounding box center [878, 473] width 979 height 363
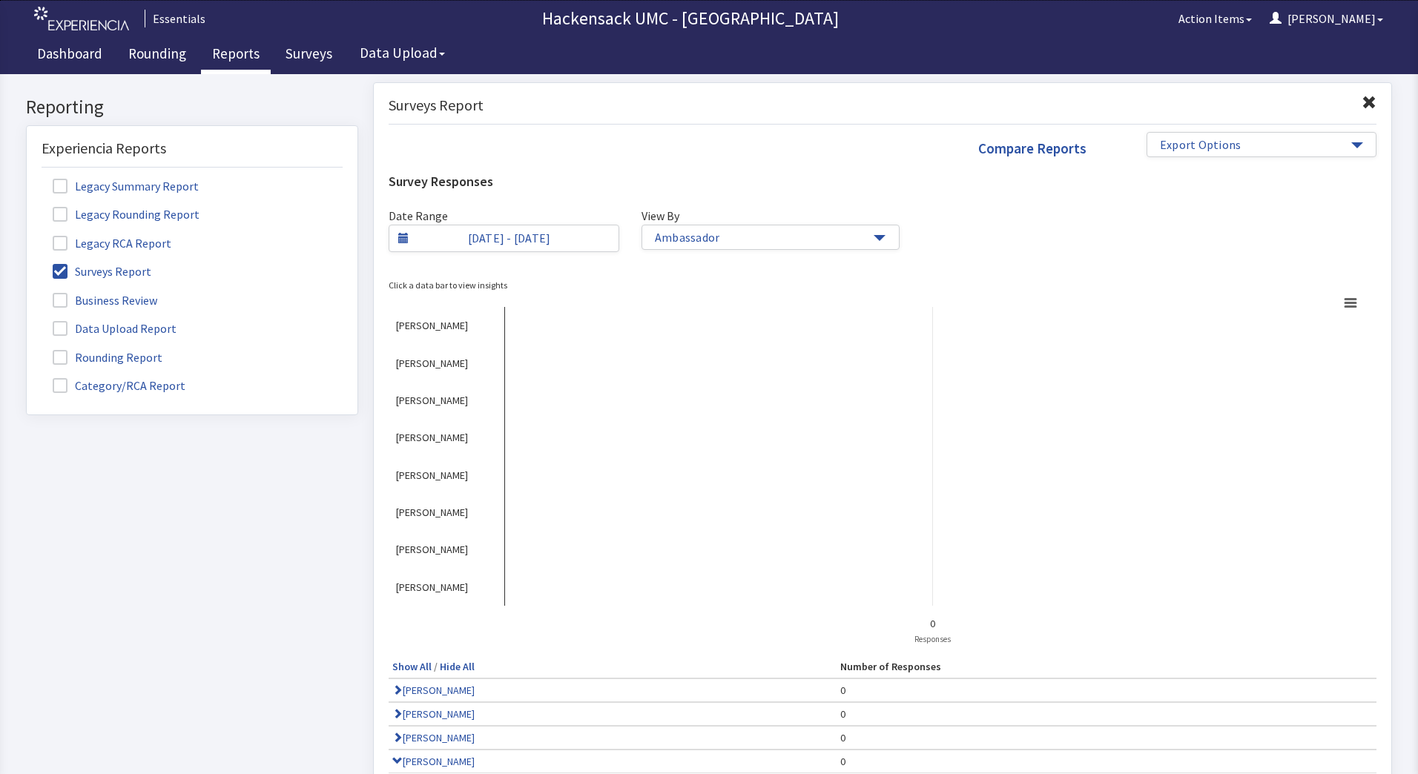
click at [63, 186] on span at bounding box center [60, 186] width 15 height 15
click at [27, 178] on input "Legacy Summary Report" at bounding box center [27, 178] width 0 height 0
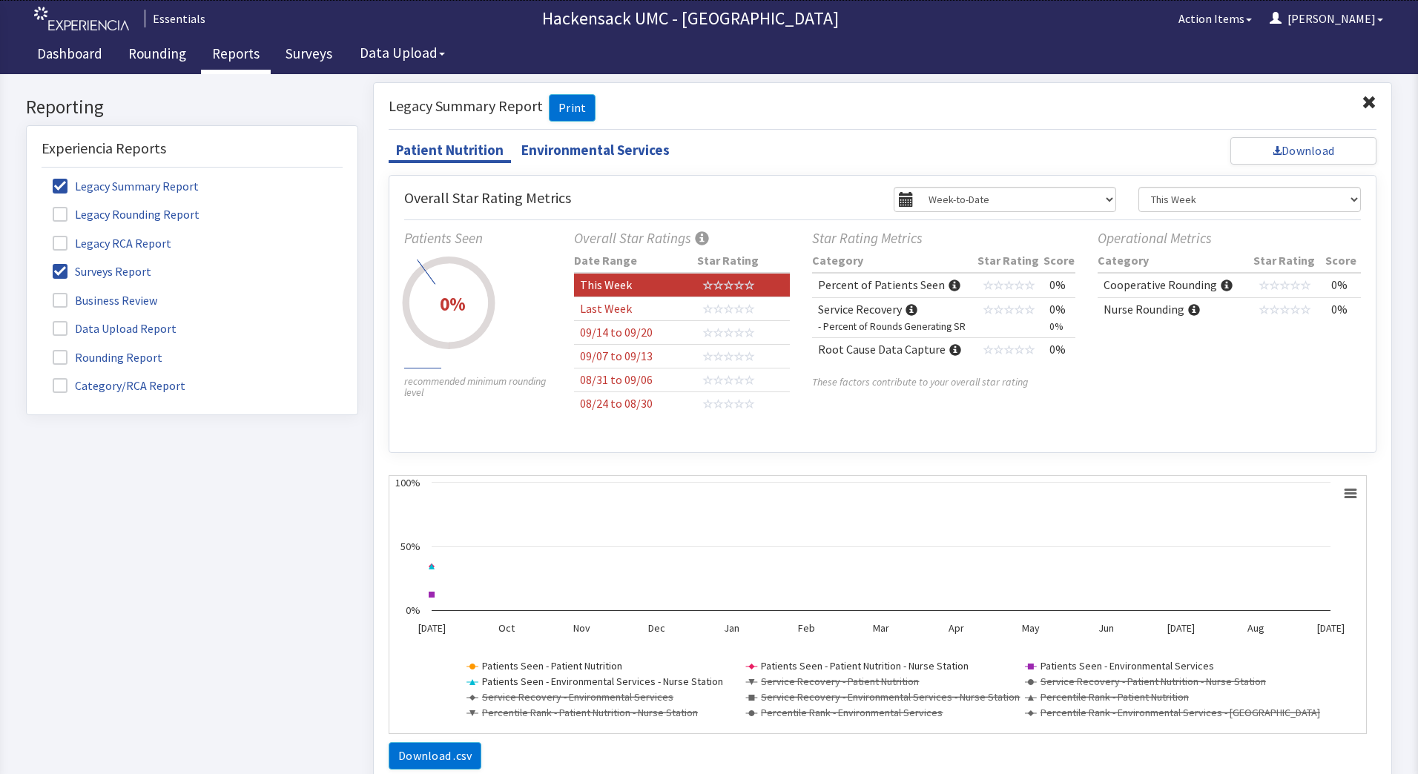
click at [62, 194] on label "Legacy Summary Report" at bounding box center [128, 185] width 172 height 19
click at [27, 178] on input "Legacy Summary Report" at bounding box center [27, 178] width 0 height 0
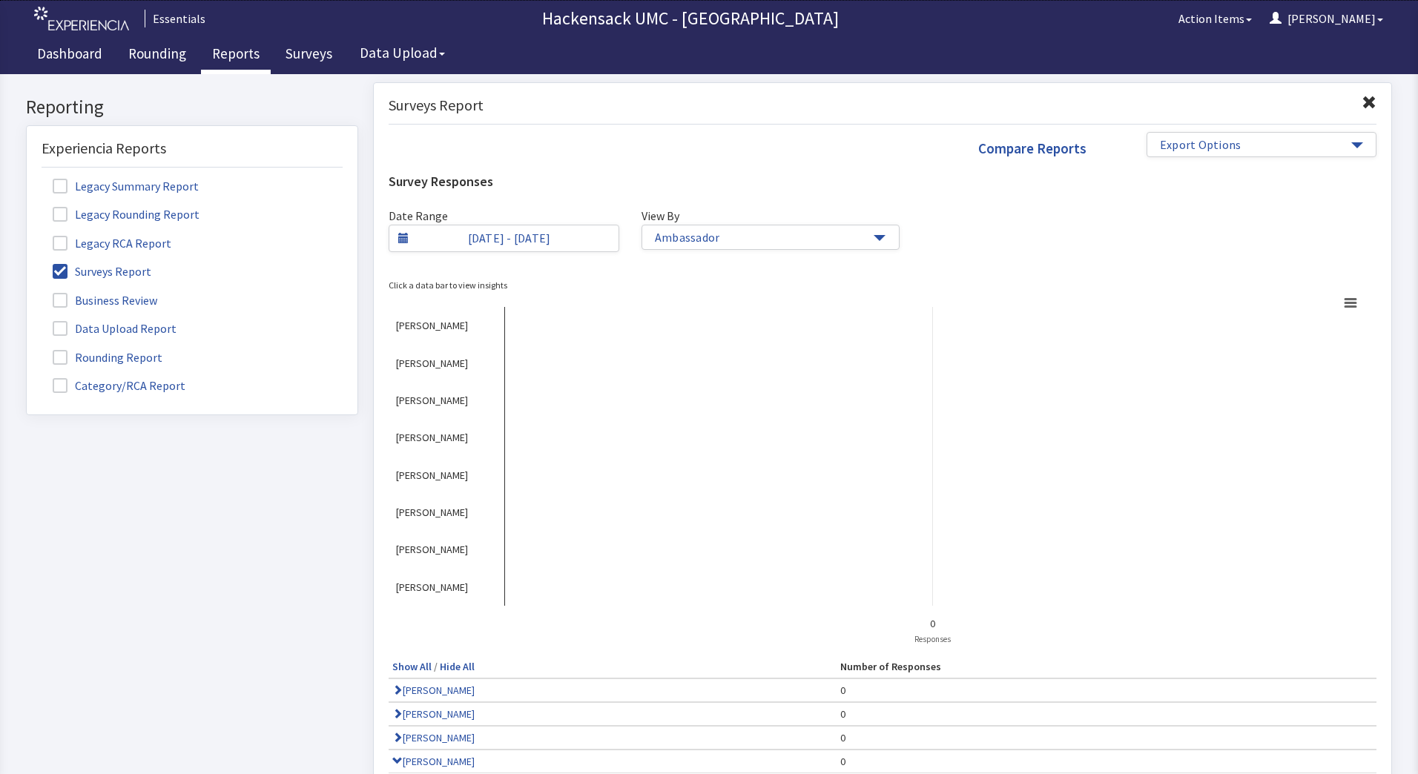
click at [63, 265] on span at bounding box center [60, 271] width 15 height 15
click at [27, 263] on input "Surveys Report" at bounding box center [27, 263] width 0 height 0
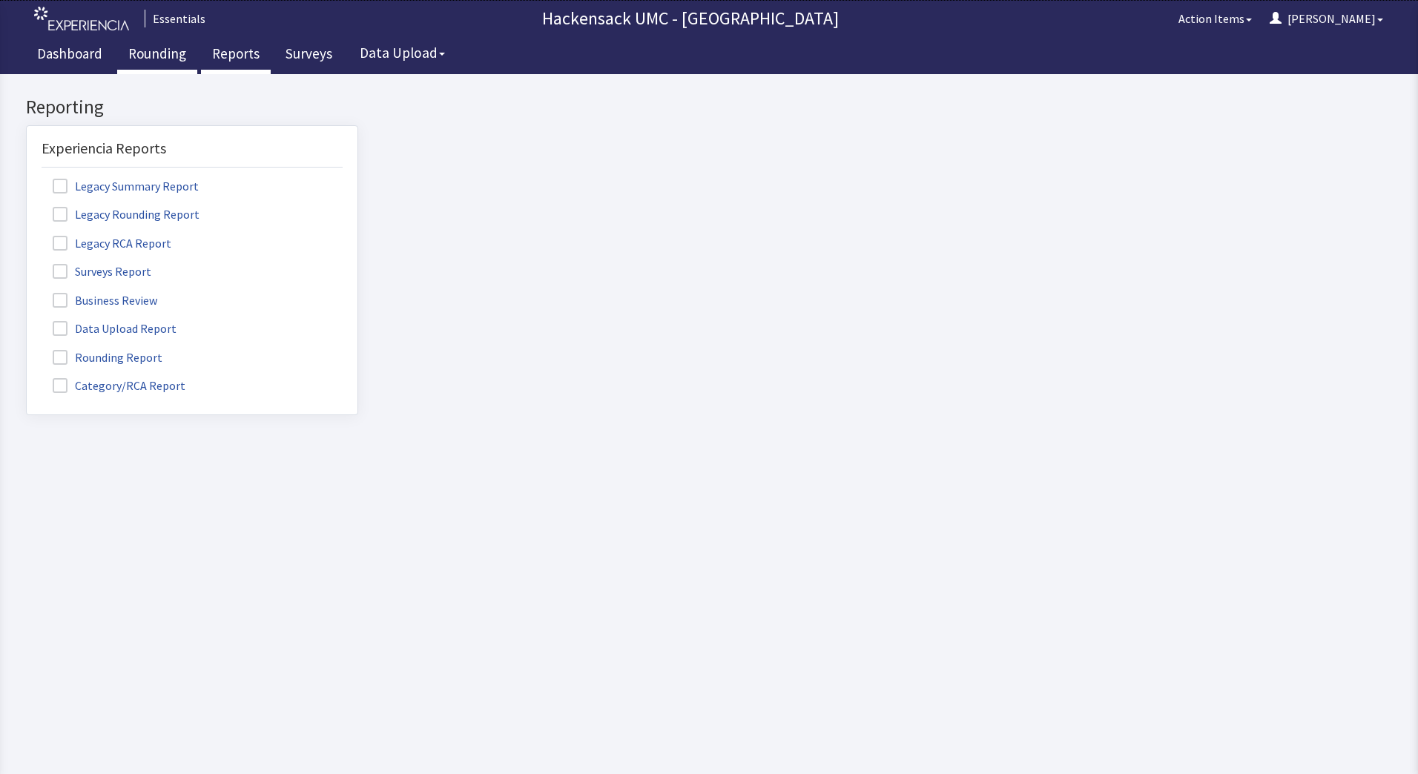
click at [161, 58] on link "Rounding" at bounding box center [157, 55] width 80 height 37
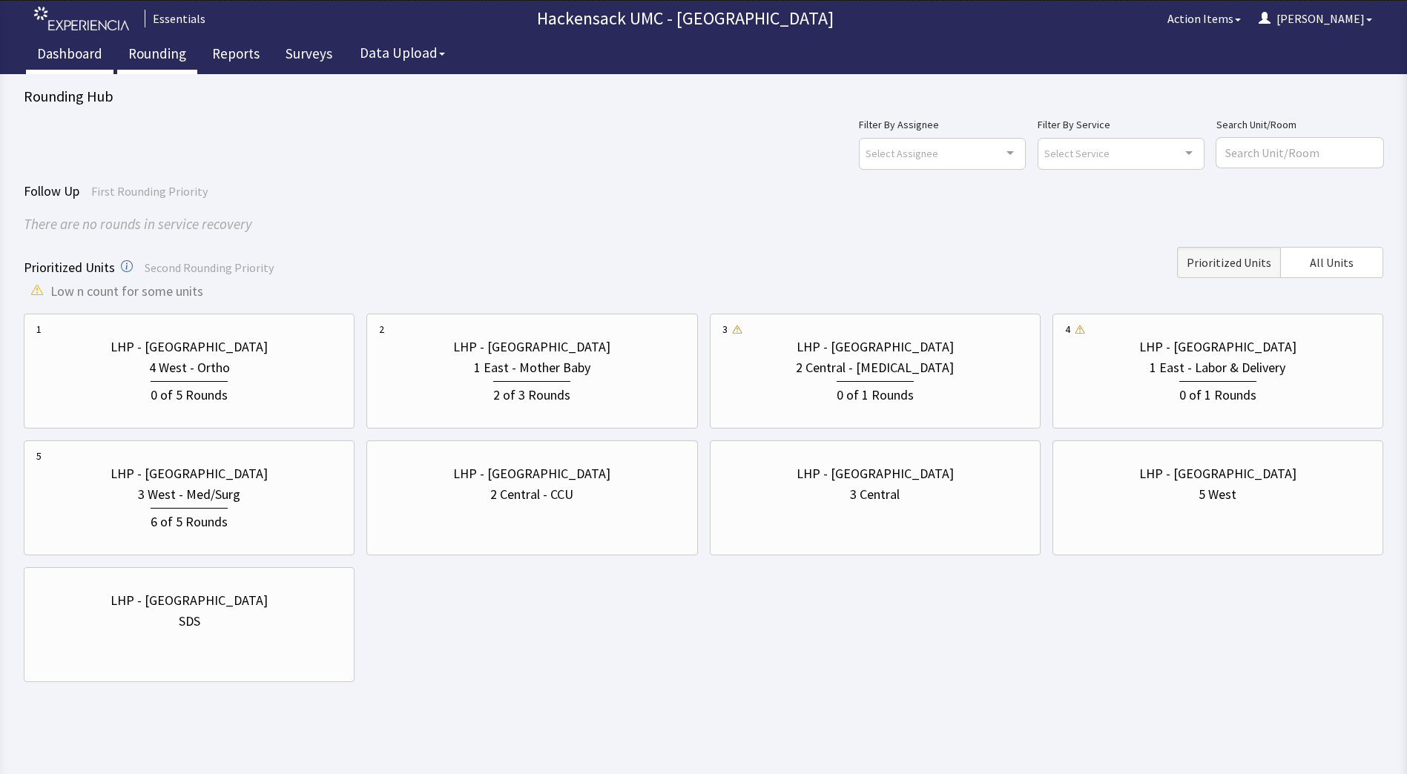
click at [72, 55] on link "Dashboard" at bounding box center [70, 55] width 88 height 37
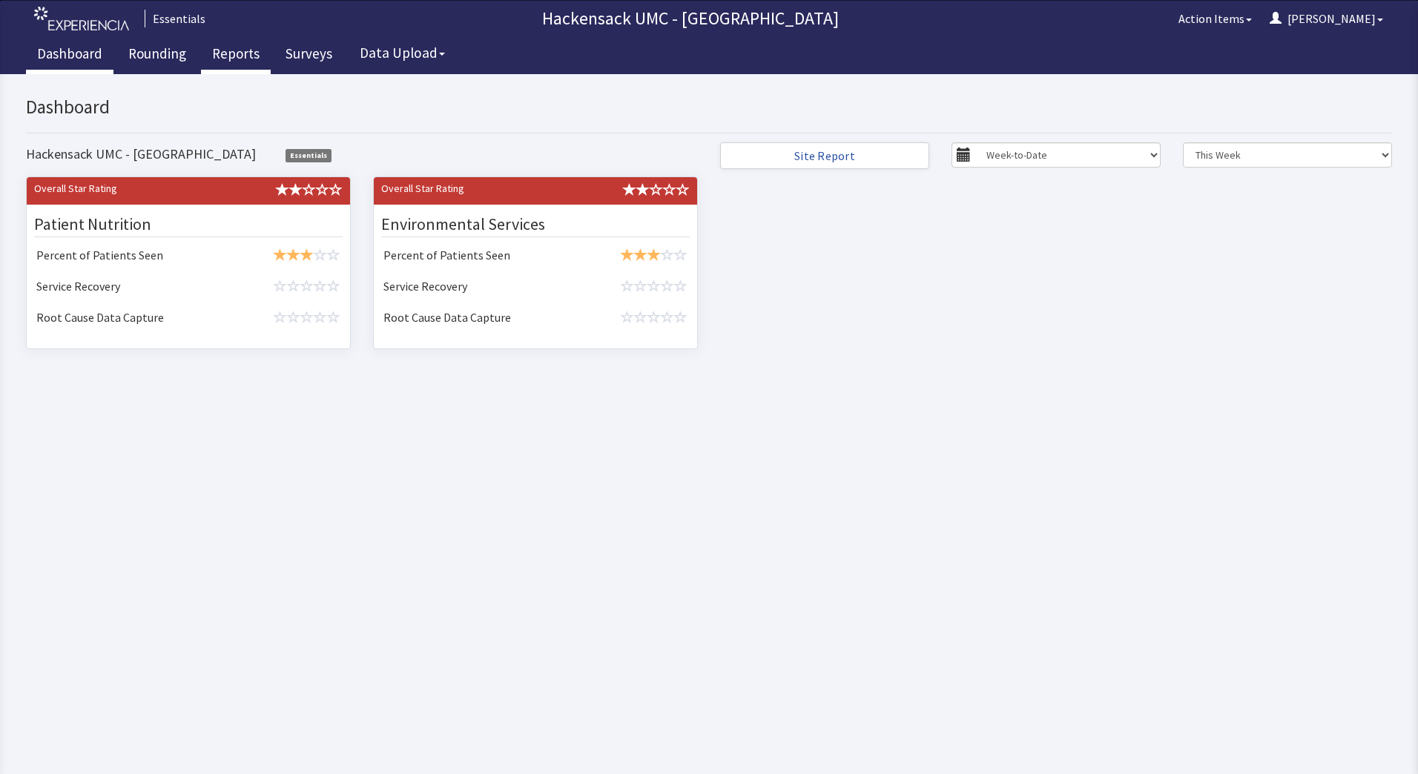
click at [238, 56] on link "Reports" at bounding box center [236, 55] width 70 height 37
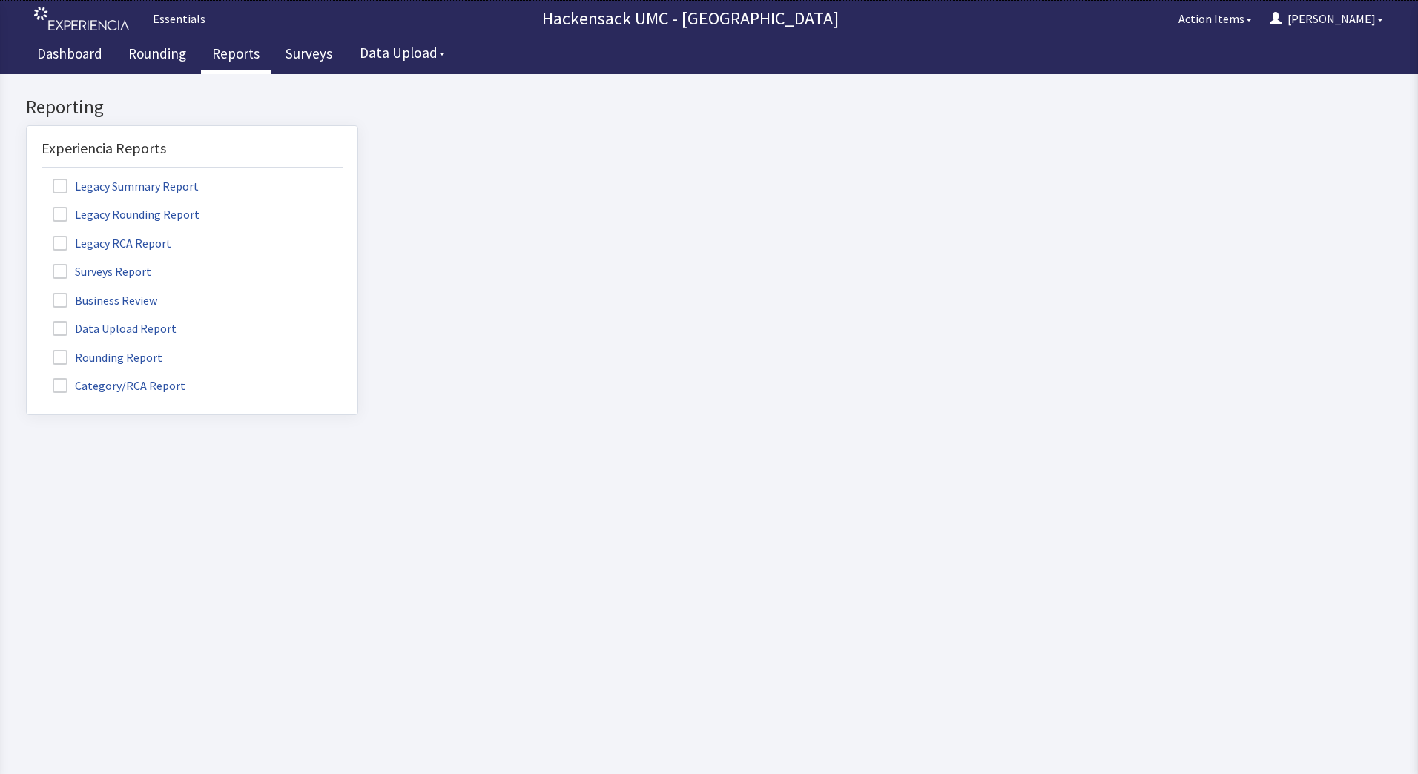
click at [62, 358] on span at bounding box center [60, 357] width 15 height 15
click at [27, 349] on input "Rounding Report" at bounding box center [27, 349] width 0 height 0
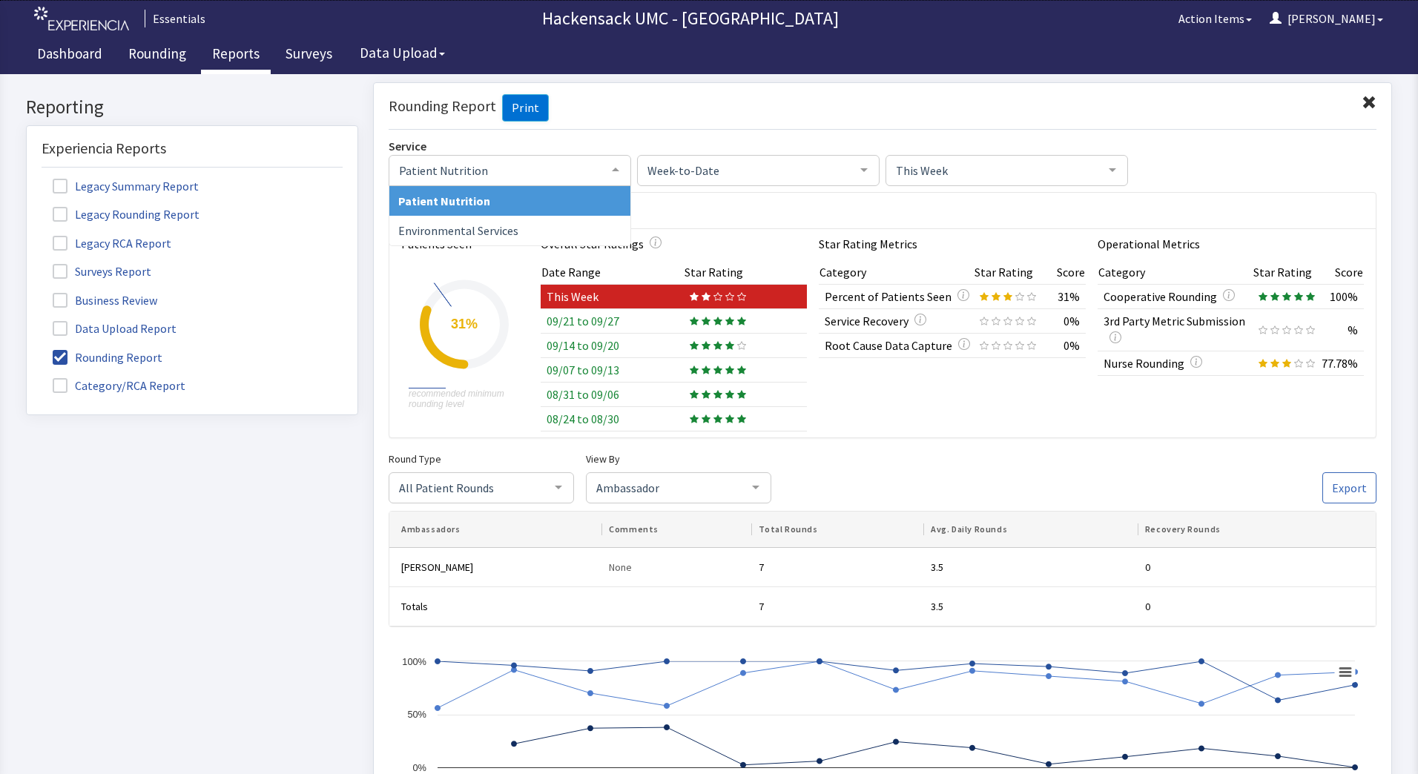
click at [611, 172] on div at bounding box center [616, 169] width 30 height 28
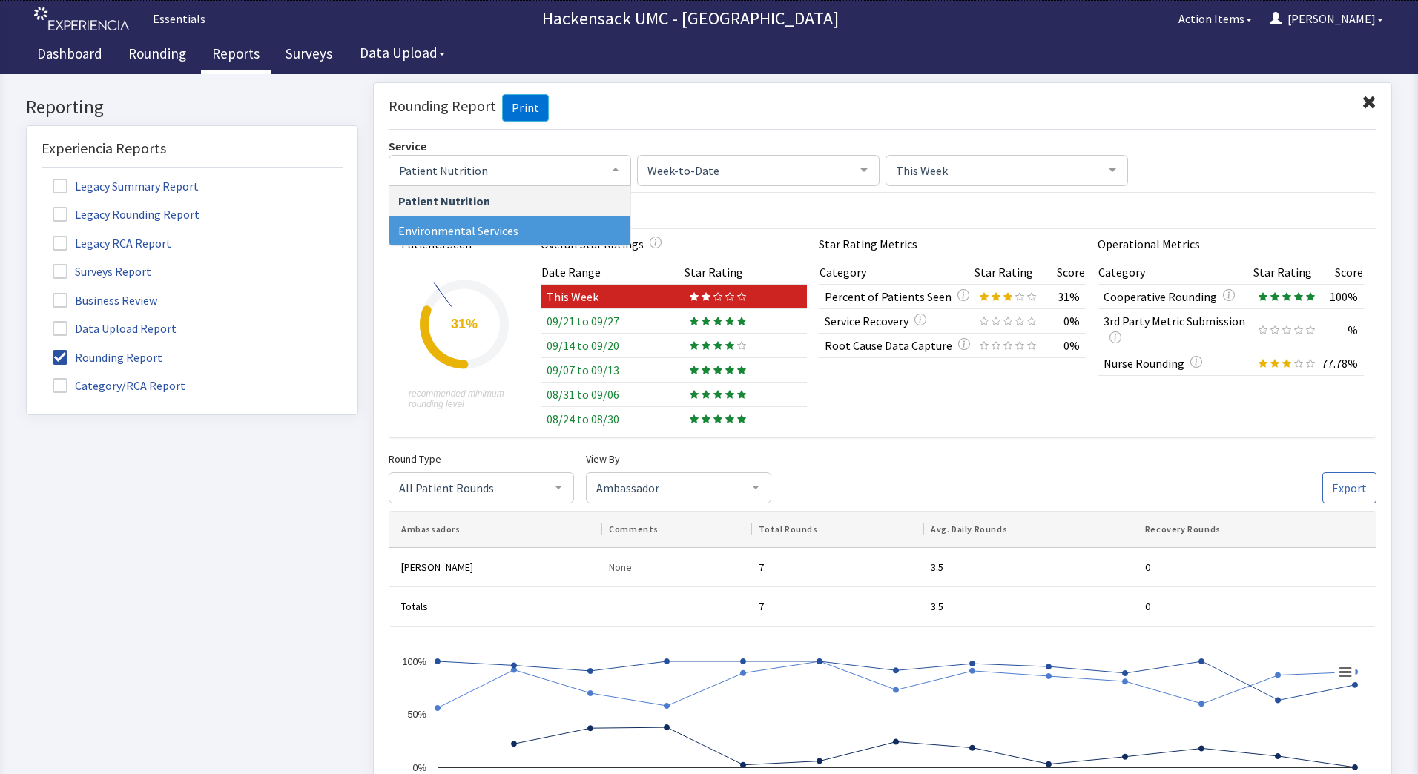
click at [472, 237] on span "Environmental Services" at bounding box center [509, 230] width 241 height 30
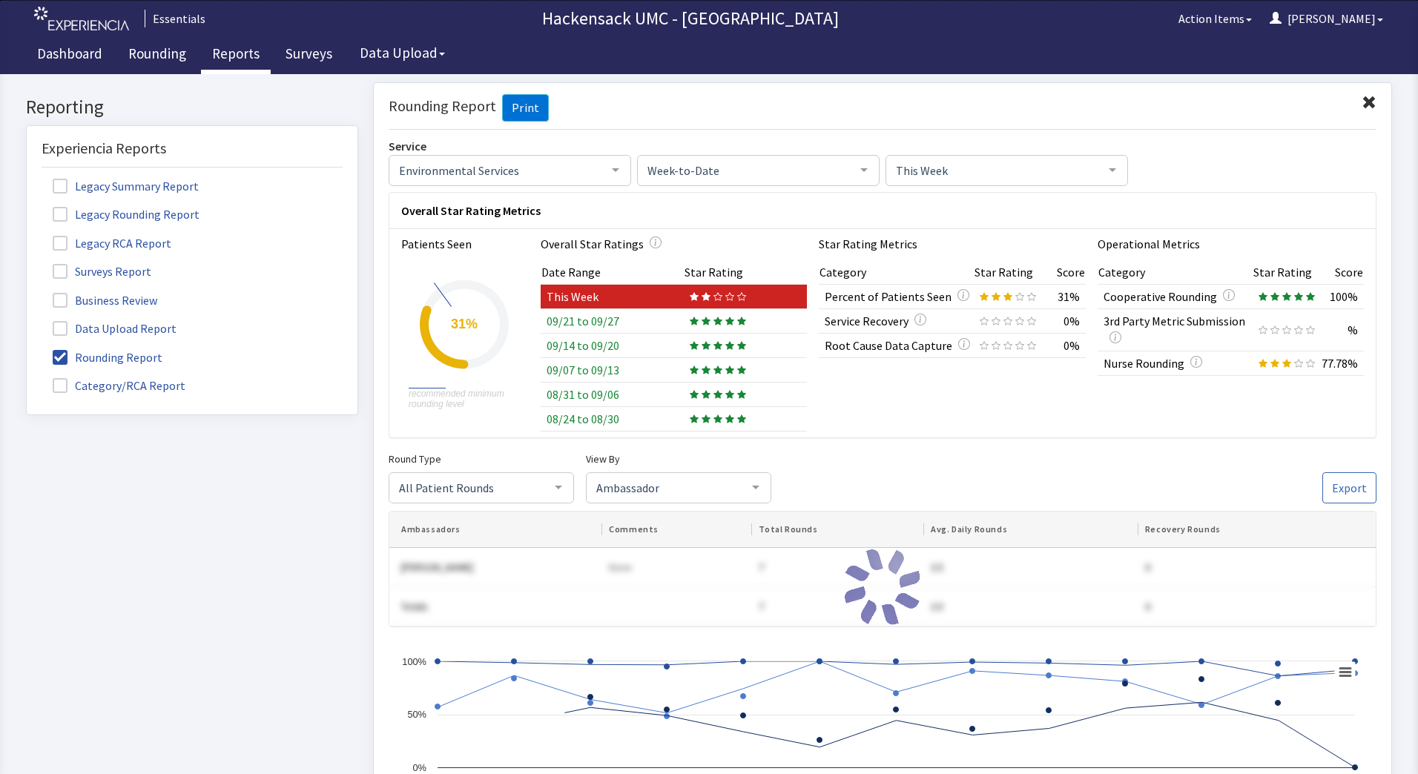
click at [475, 237] on div "Patients Seen Created with Highcharts 11.1.0 recommended minimum rounding level…" at bounding box center [465, 332] width 128 height 197
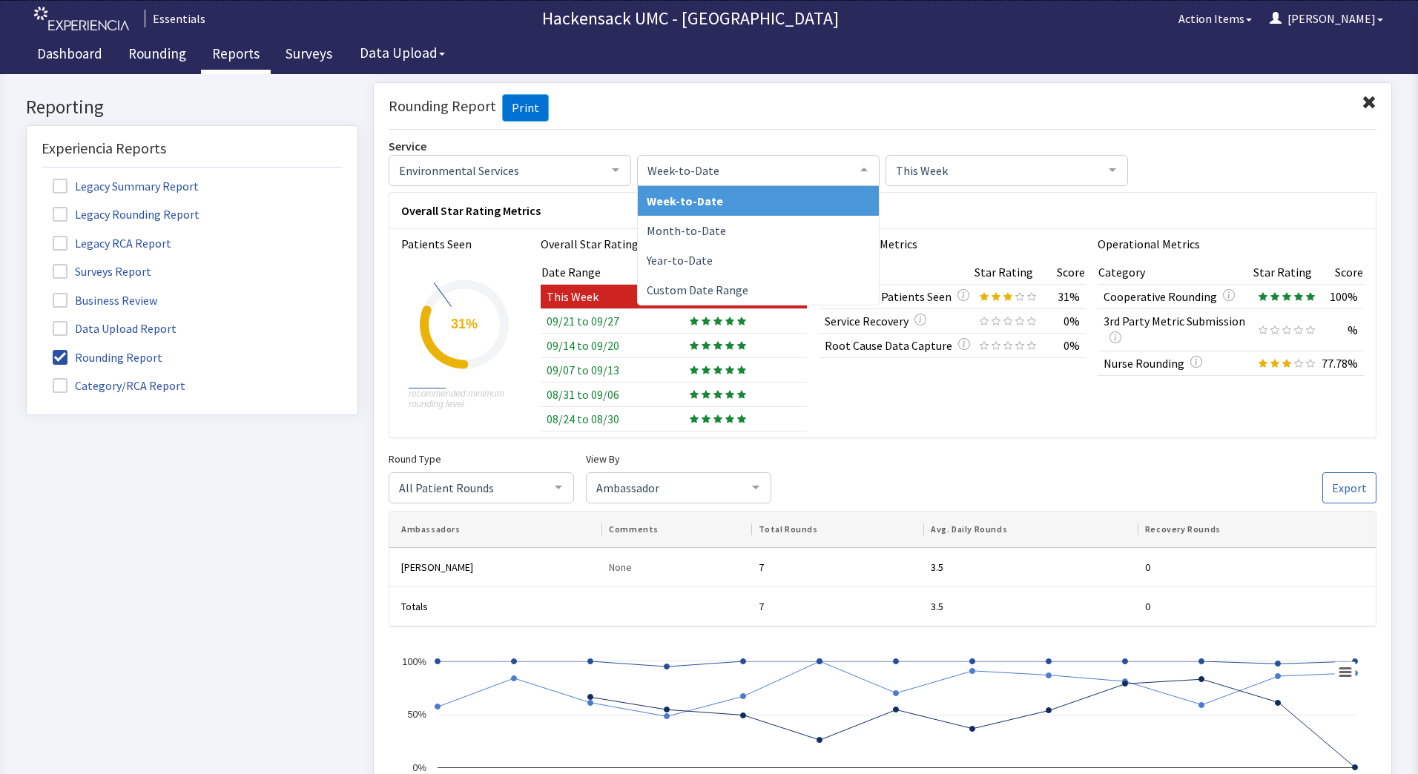
click at [859, 175] on div at bounding box center [864, 169] width 30 height 28
click at [1102, 166] on div at bounding box center [1113, 169] width 30 height 28
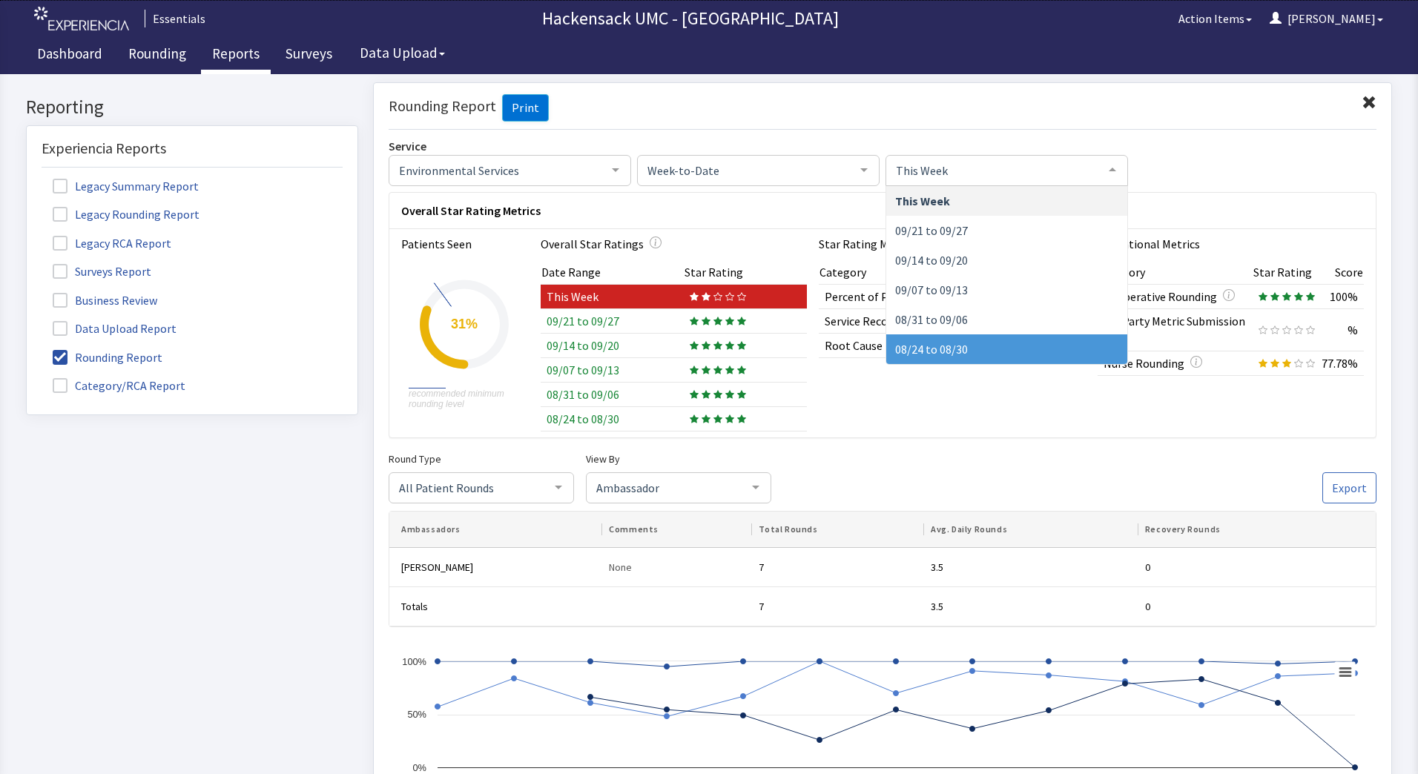
click at [966, 346] on span "08/24 to 08/30" at bounding box center [1006, 349] width 241 height 30
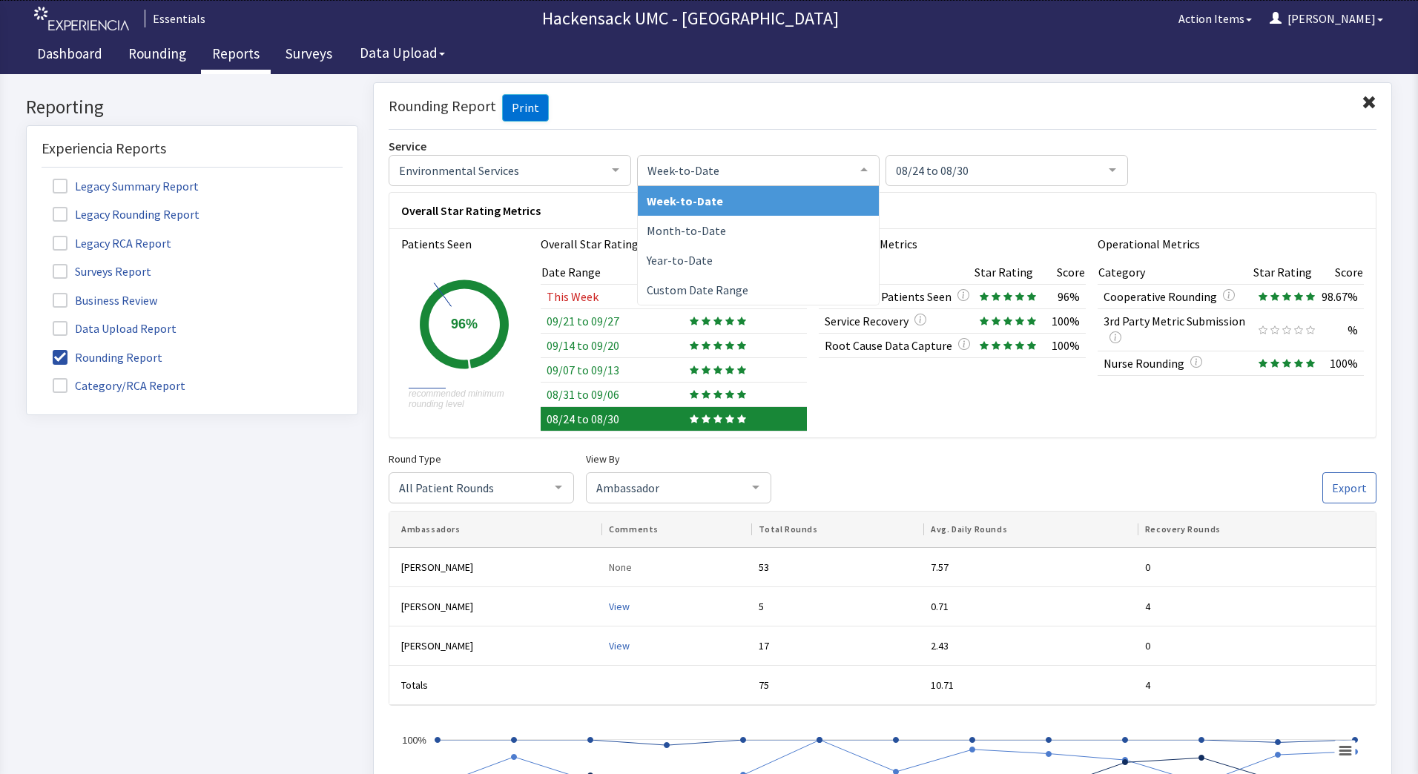
click at [864, 171] on div at bounding box center [864, 169] width 30 height 28
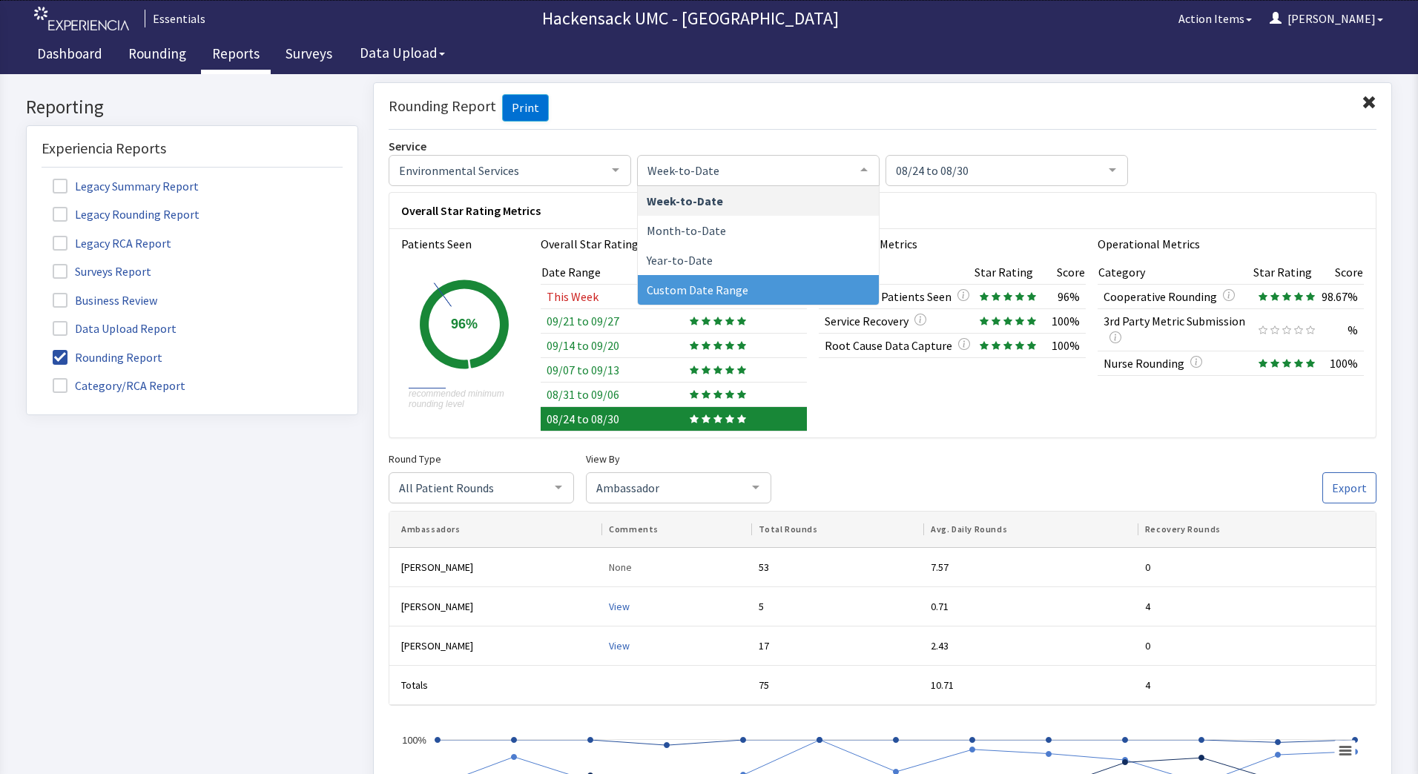
click at [715, 286] on span "Custom Date Range" at bounding box center [698, 289] width 102 height 15
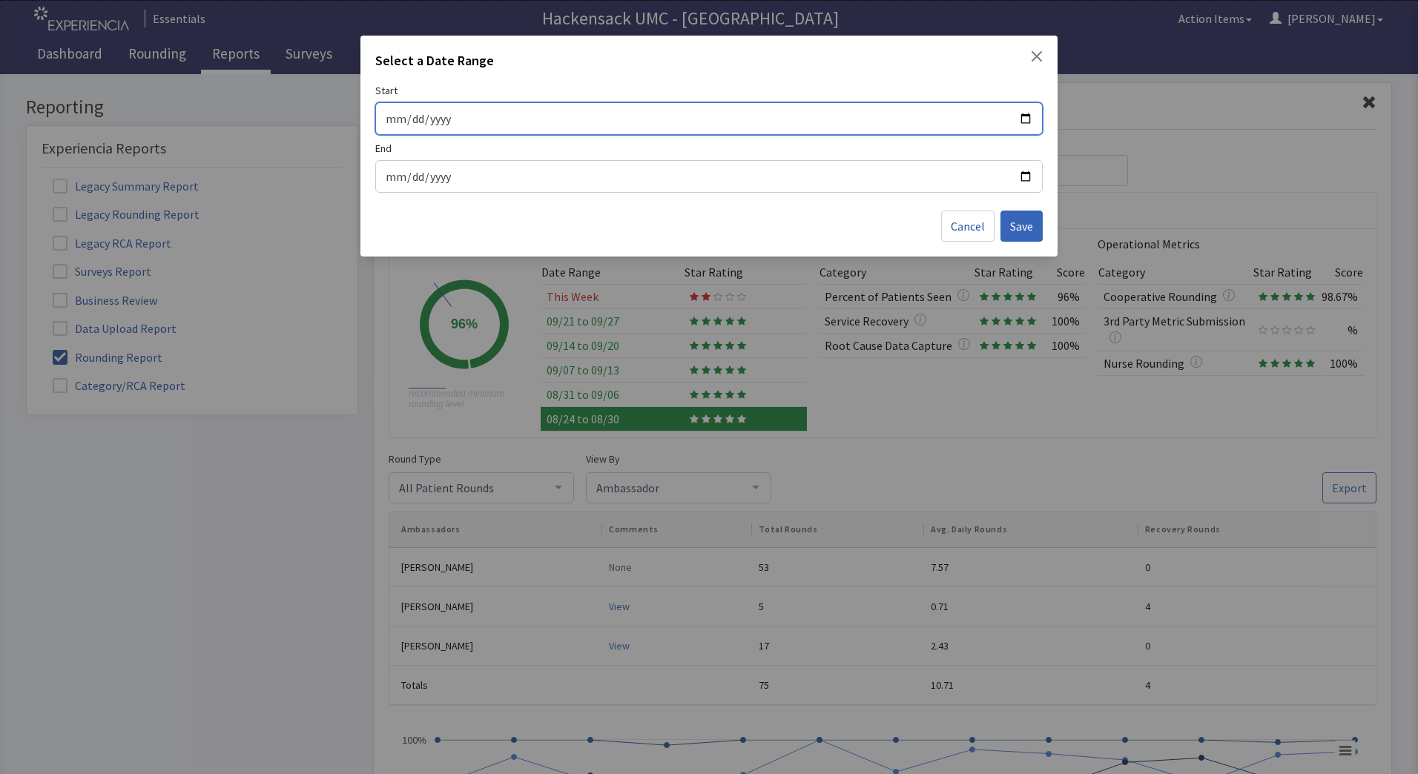
click at [406, 118] on input "Start" at bounding box center [709, 118] width 648 height 19
type input "[DATE]"
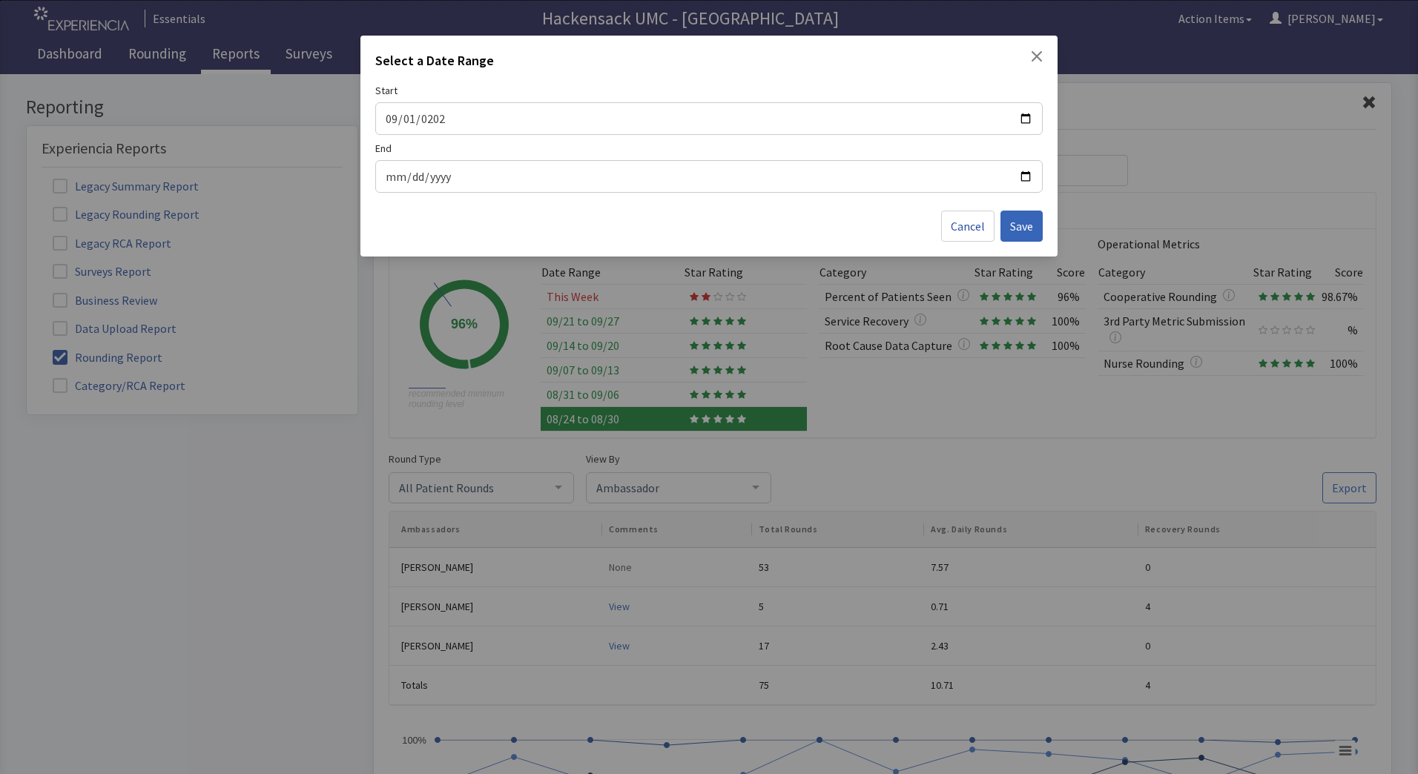
click at [401, 186] on div at bounding box center [709, 176] width 668 height 33
click at [404, 178] on input "End" at bounding box center [709, 176] width 648 height 19
type input "0002-08-31"
type input "[DATE]"
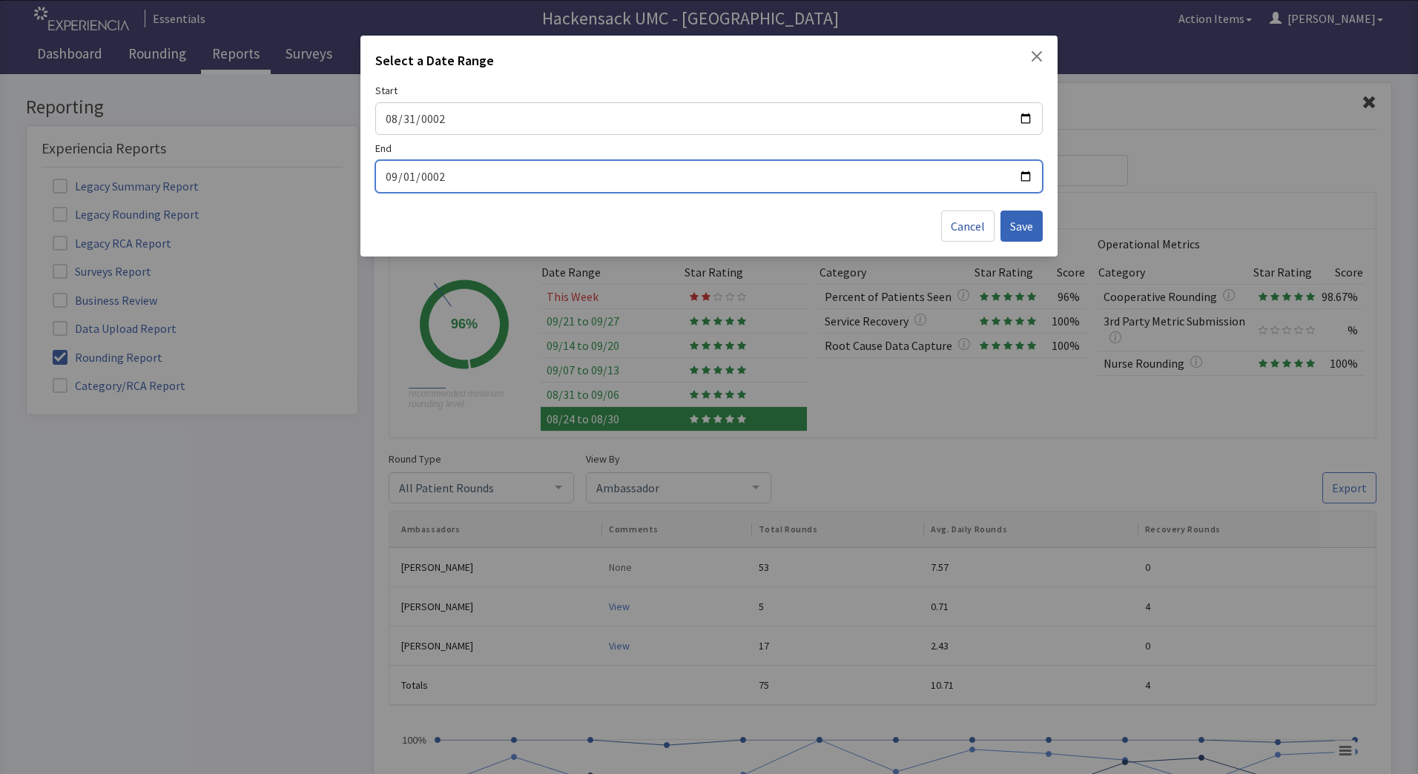
type input "0025-09-01"
click at [1024, 228] on span "Save" at bounding box center [1021, 226] width 23 height 18
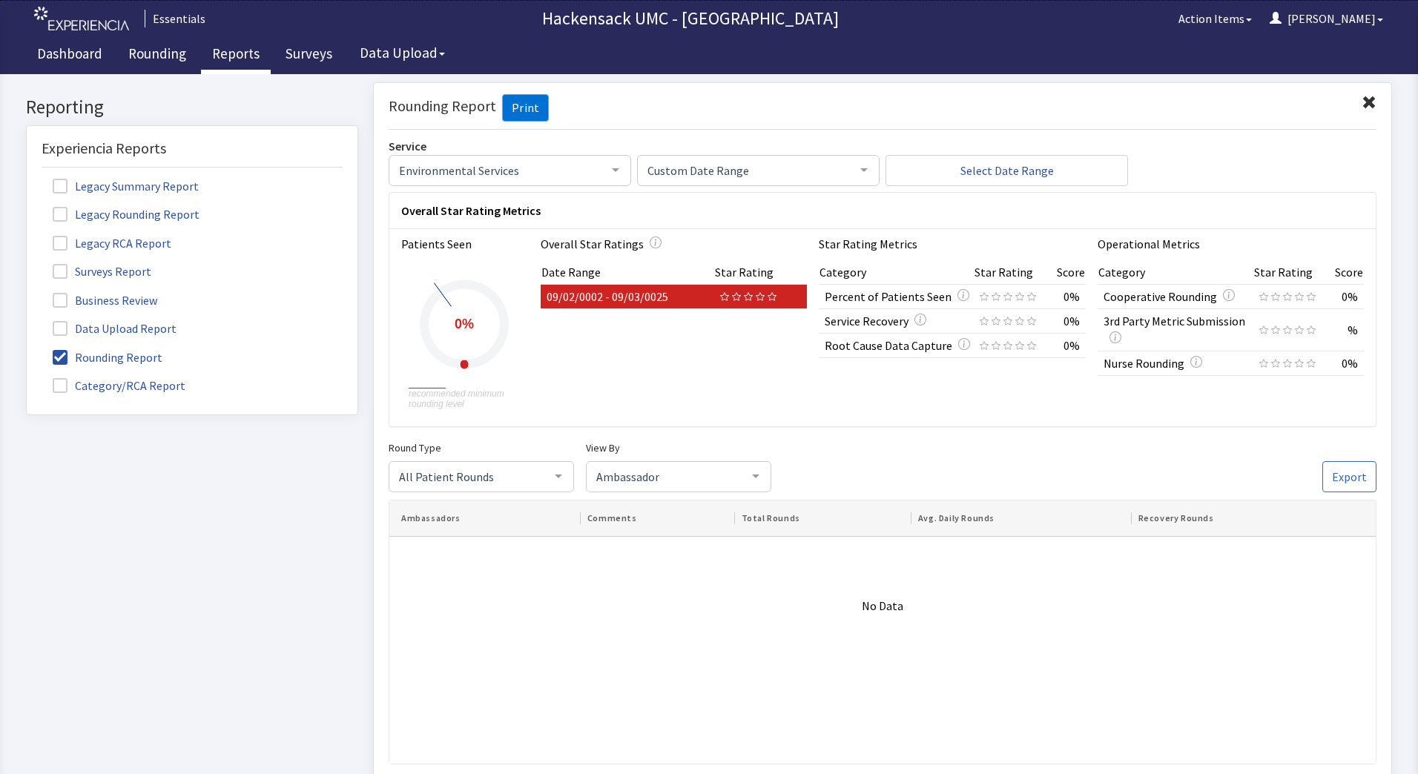
drag, startPoint x: 1415, startPoint y: 493, endPoint x: 1417, endPoint y: 139, distance: 353.1
click at [858, 165] on div at bounding box center [864, 169] width 30 height 28
click at [707, 283] on span "Custom Date Range" at bounding box center [701, 289] width 108 height 15
click at [855, 169] on div at bounding box center [864, 169] width 30 height 28
click at [681, 284] on span "Custom Date Range" at bounding box center [701, 289] width 108 height 15
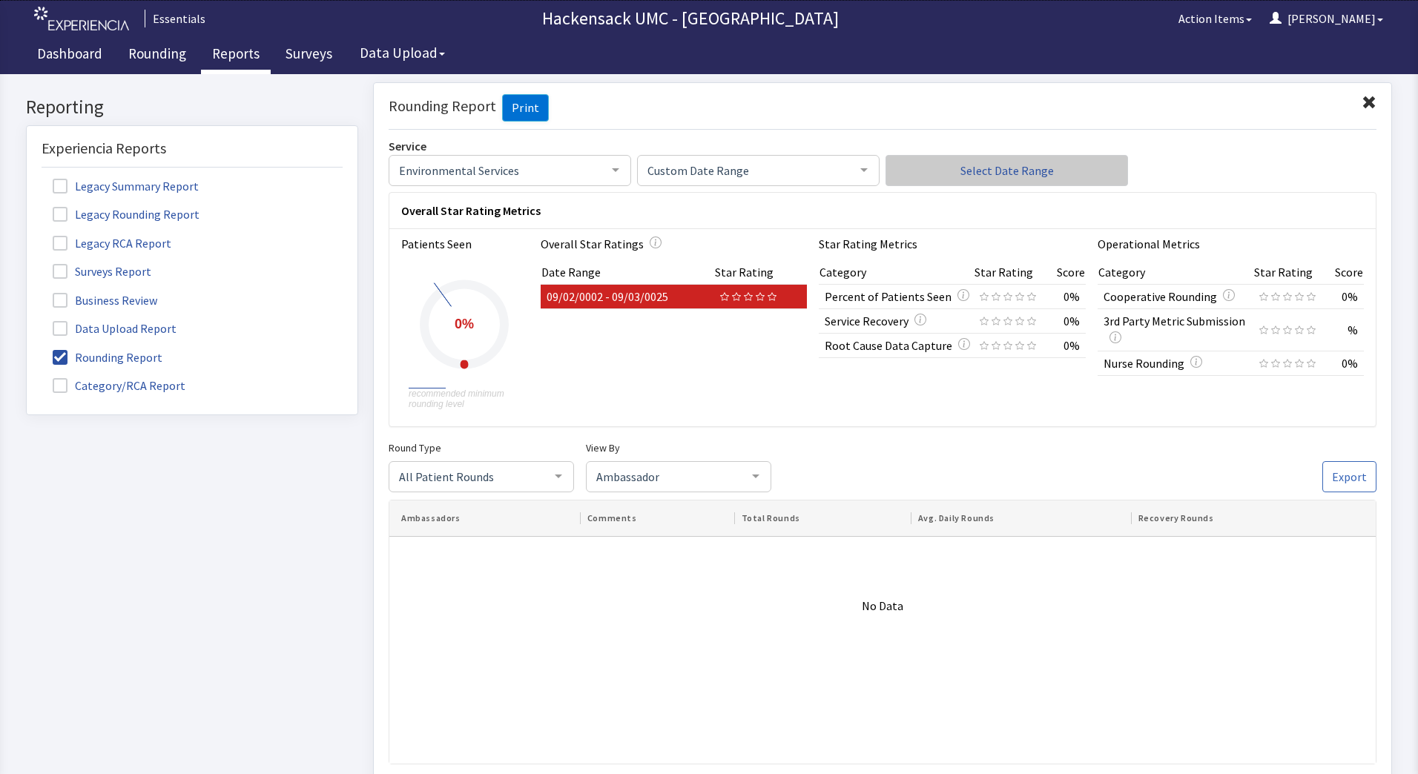
click at [990, 170] on span "Select Date Range" at bounding box center [1007, 170] width 93 height 18
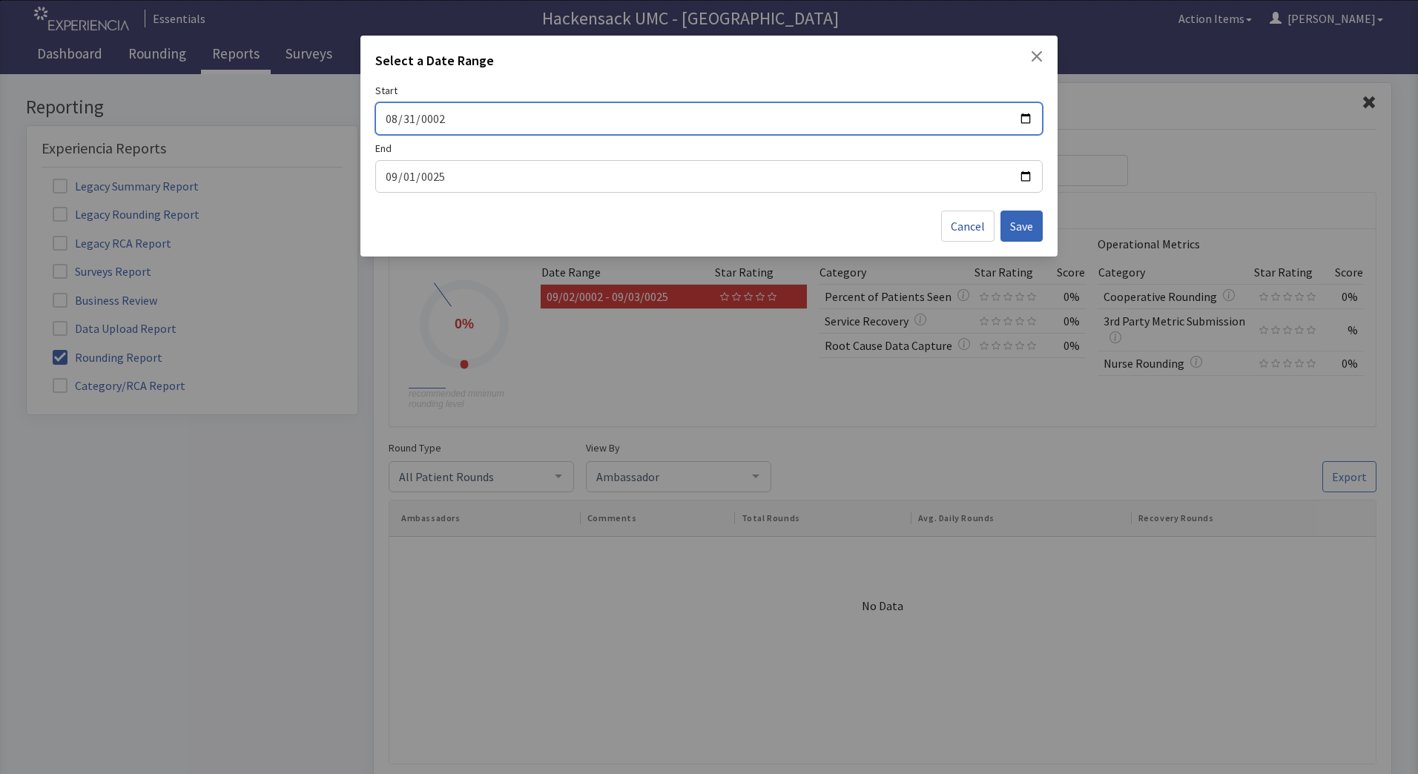
click at [1029, 119] on input "0002-08-31" at bounding box center [709, 118] width 648 height 19
click at [418, 123] on input "0002-08-31" at bounding box center [709, 118] width 648 height 19
type input "0025-09-01"
type input "0202-09-01"
type input "0004-09-01"
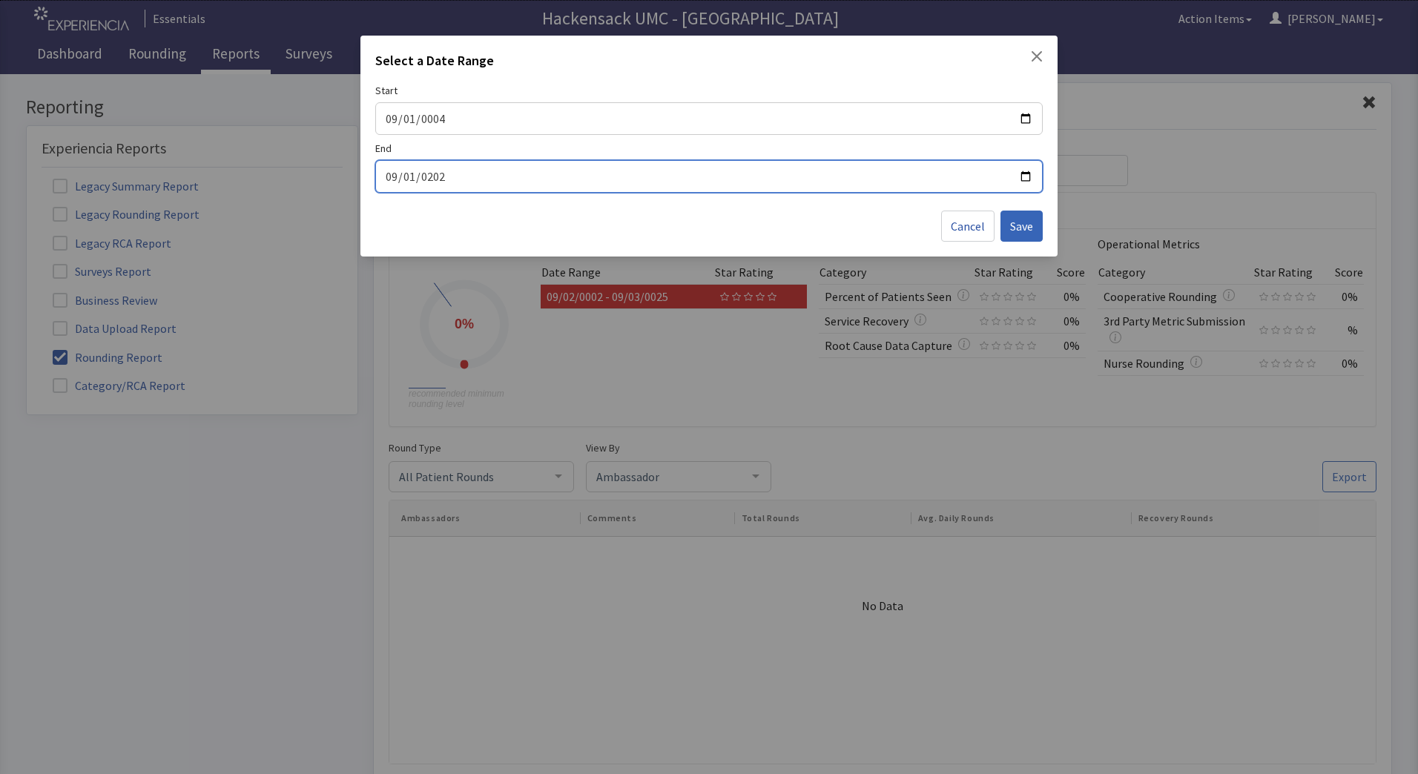
click at [406, 173] on input "0202-09-01" at bounding box center [709, 176] width 648 height 19
click at [398, 178] on input "0202-09-01" at bounding box center [709, 176] width 648 height 19
click at [387, 177] on input "0202-09-01" at bounding box center [709, 176] width 648 height 19
type input "0002-12-31"
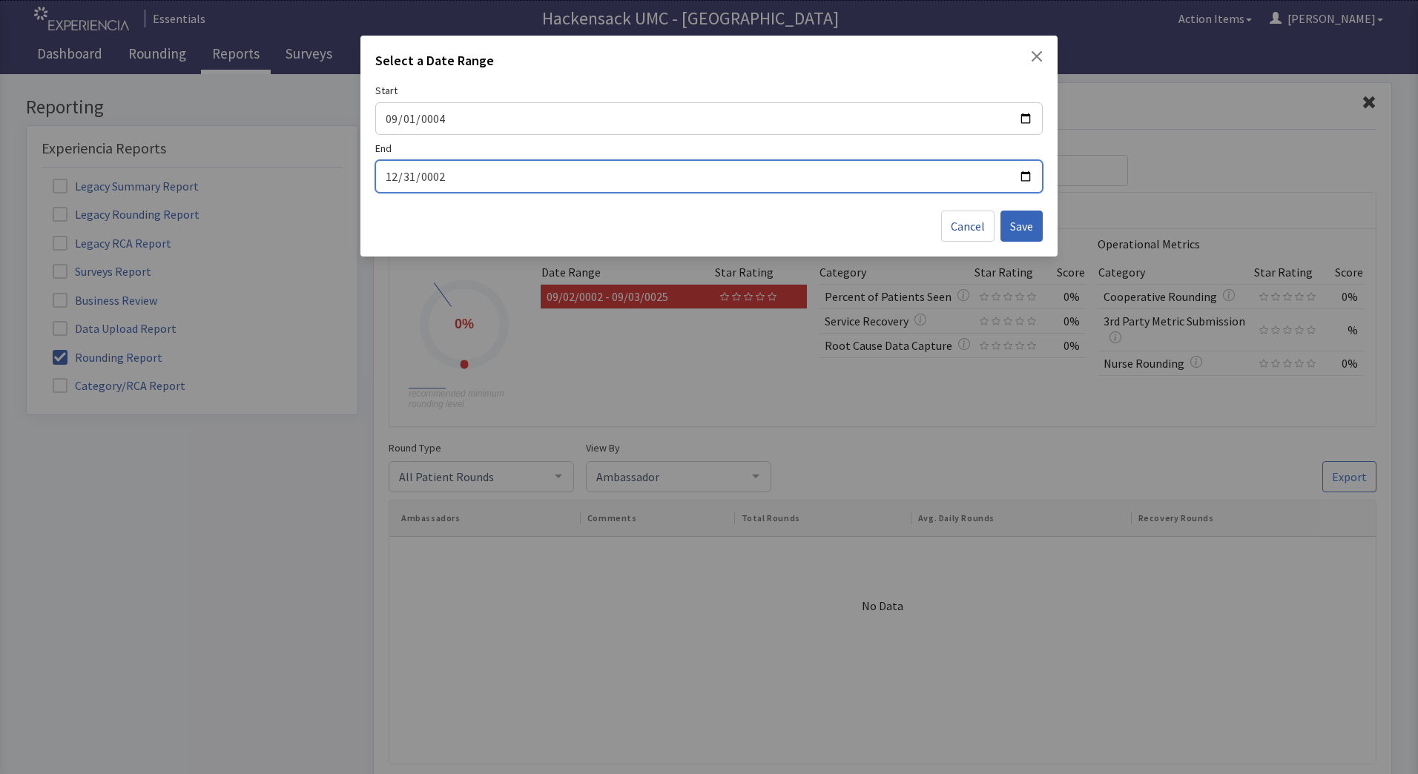
type input "0004-09-01"
type input "0002-09-01"
type input "[PHONE_NUMBER]"
type input "[DATE]"
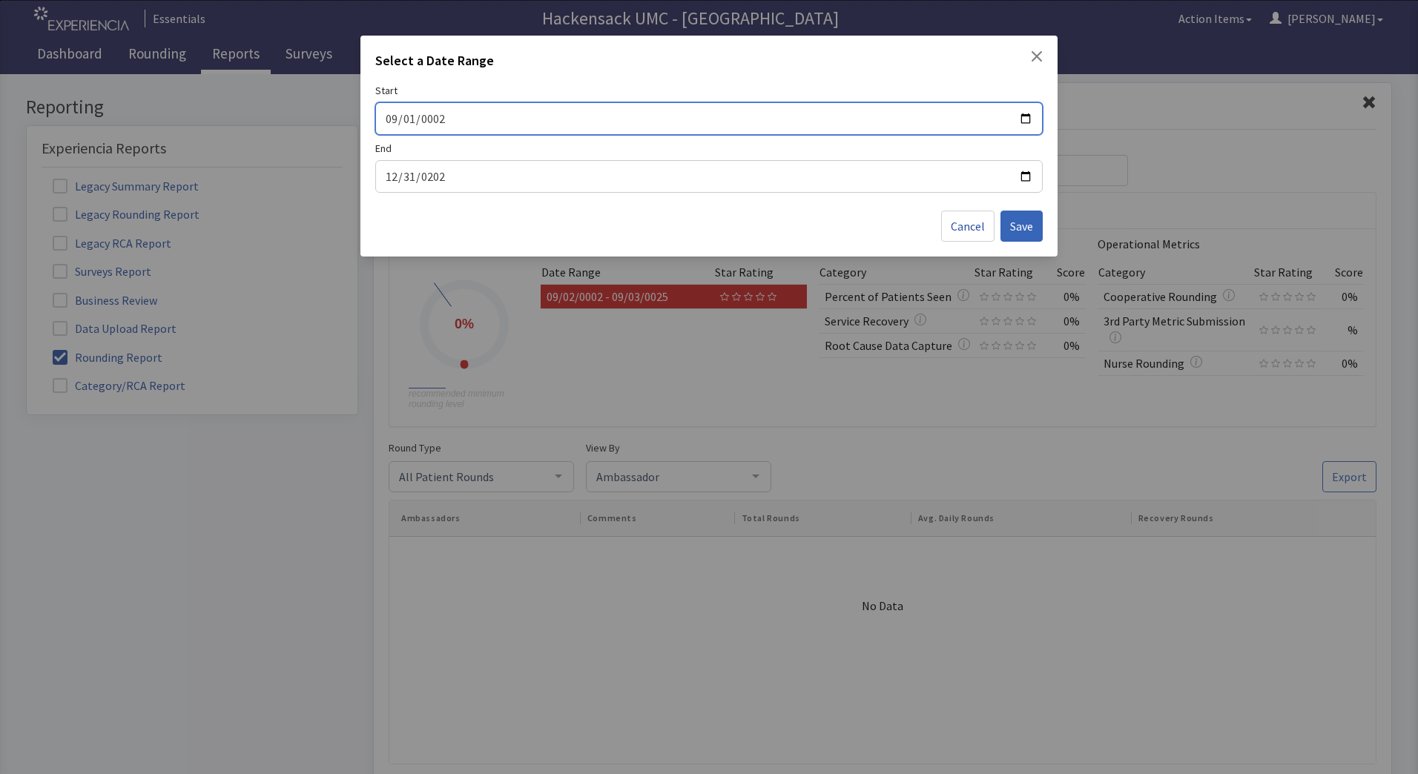
click at [450, 122] on input "0002-09-01" at bounding box center [709, 118] width 648 height 19
click at [432, 121] on input "0002-09-01" at bounding box center [709, 118] width 648 height 19
type input "[DATE]"
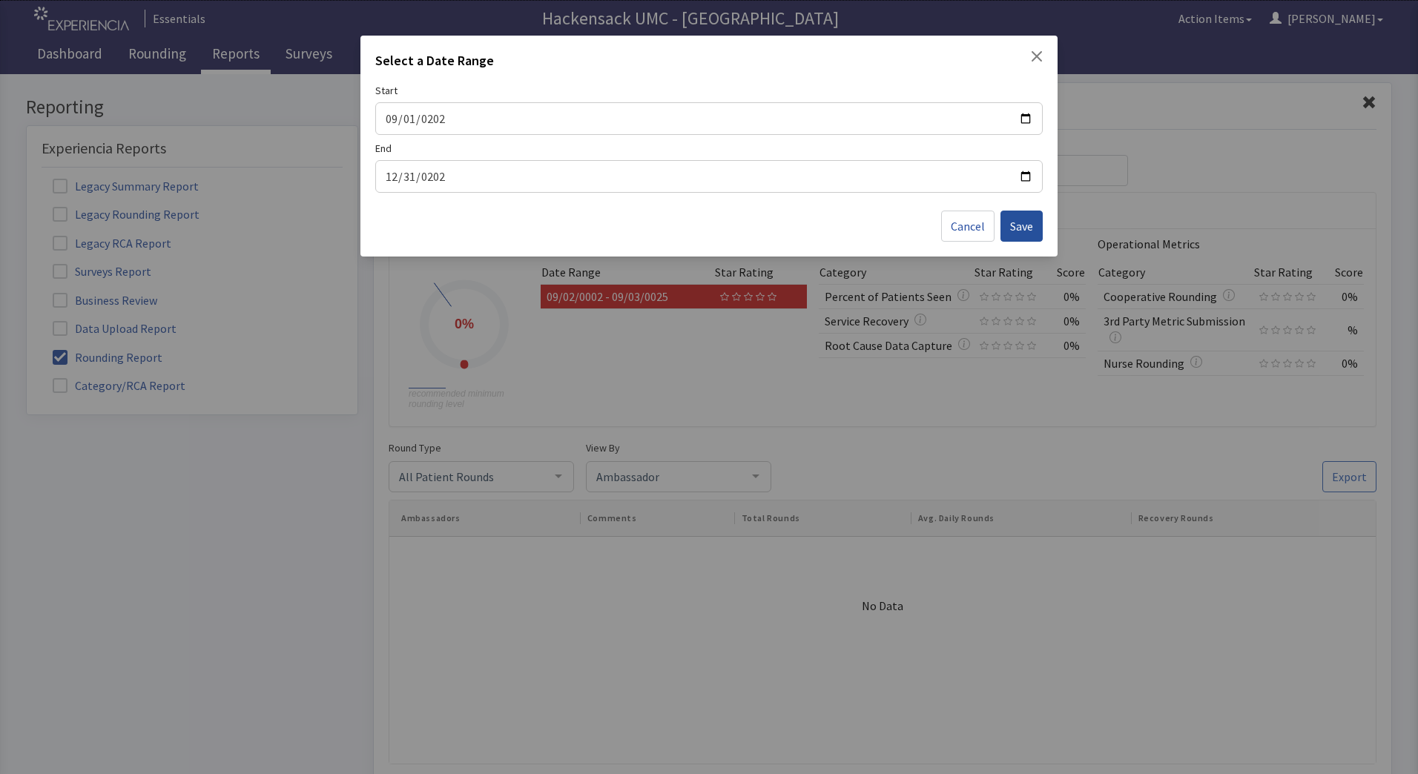
click at [1026, 229] on span "Save" at bounding box center [1021, 226] width 23 height 18
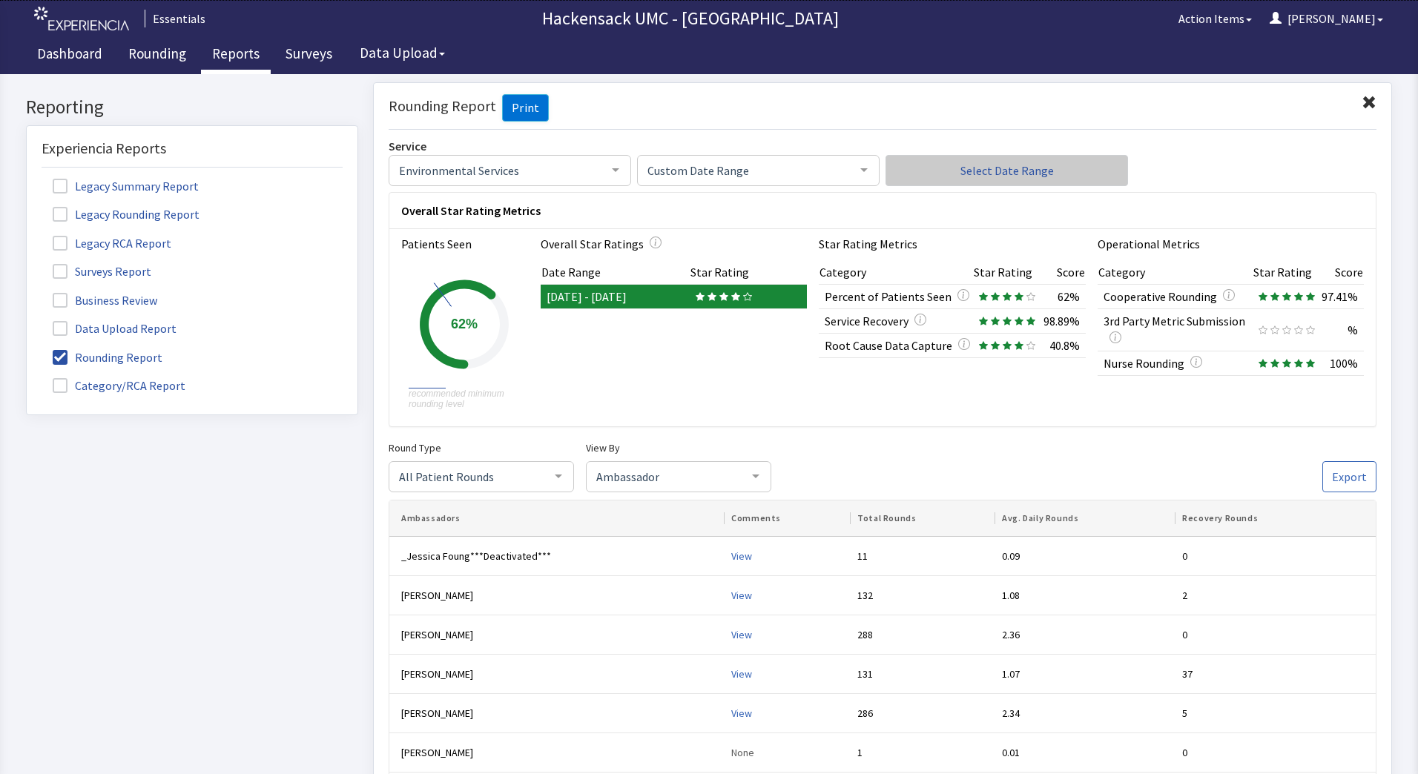
click at [954, 173] on button "Select Date Range" at bounding box center [1007, 169] width 243 height 31
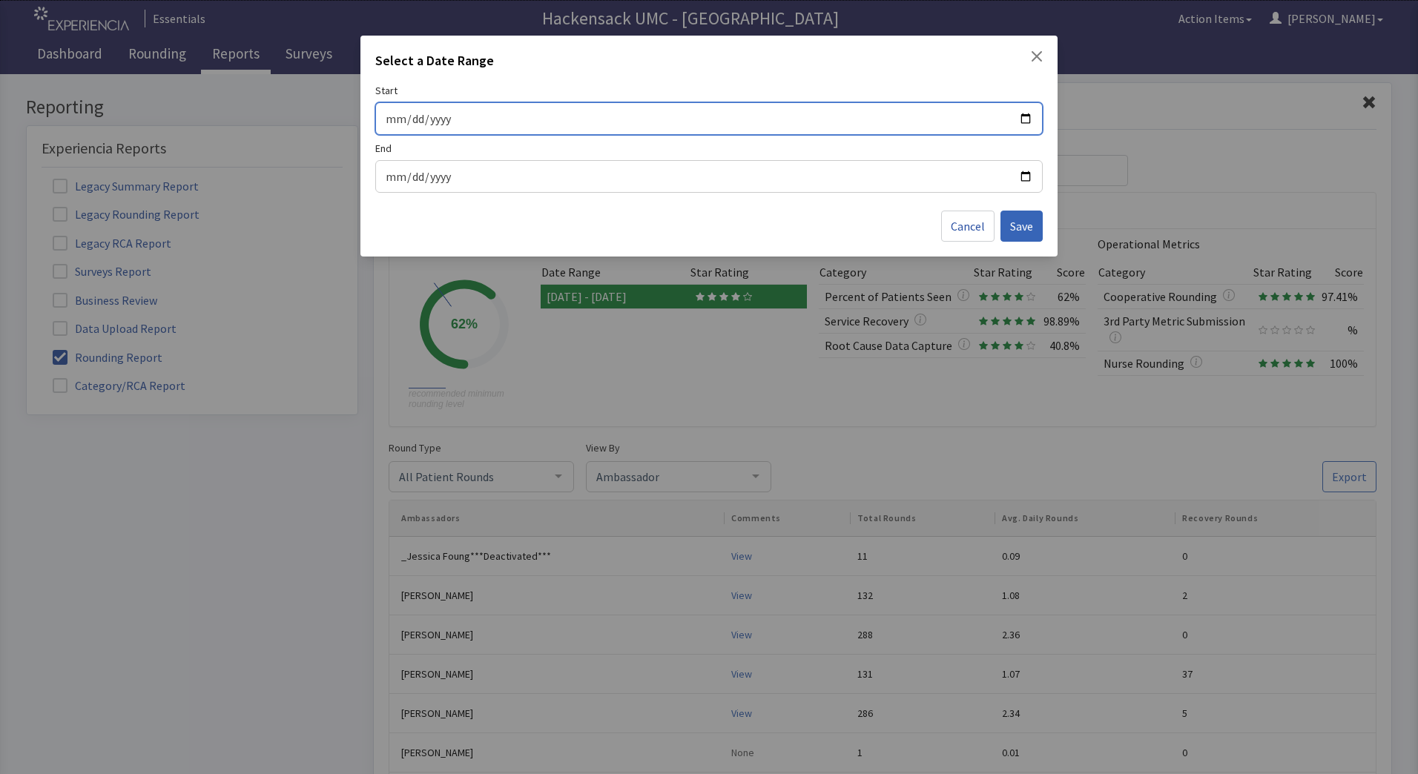
click at [406, 119] on input "[DATE]" at bounding box center [709, 118] width 648 height 19
click at [392, 117] on input "[DATE]" at bounding box center [709, 118] width 648 height 19
type input "[DATE]"
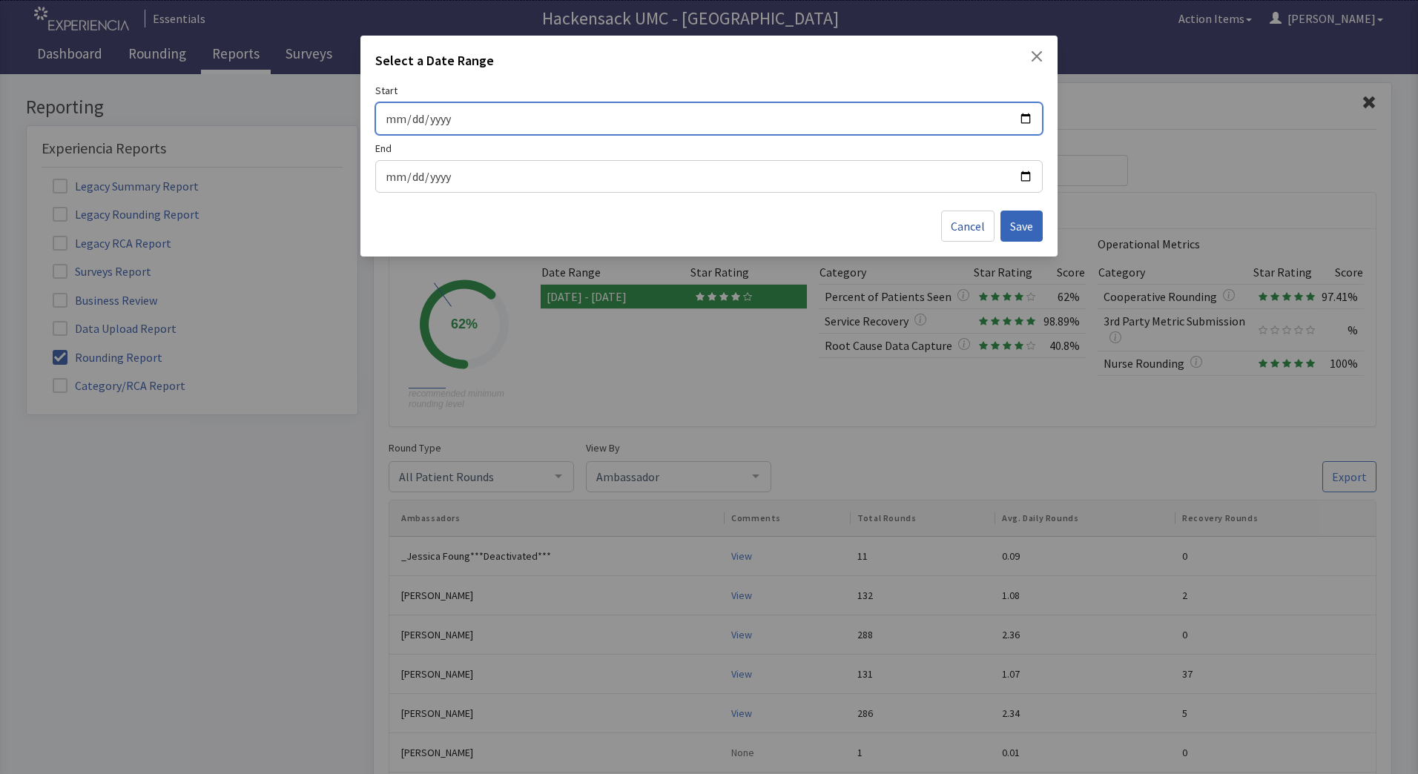
type input "[DATE]"
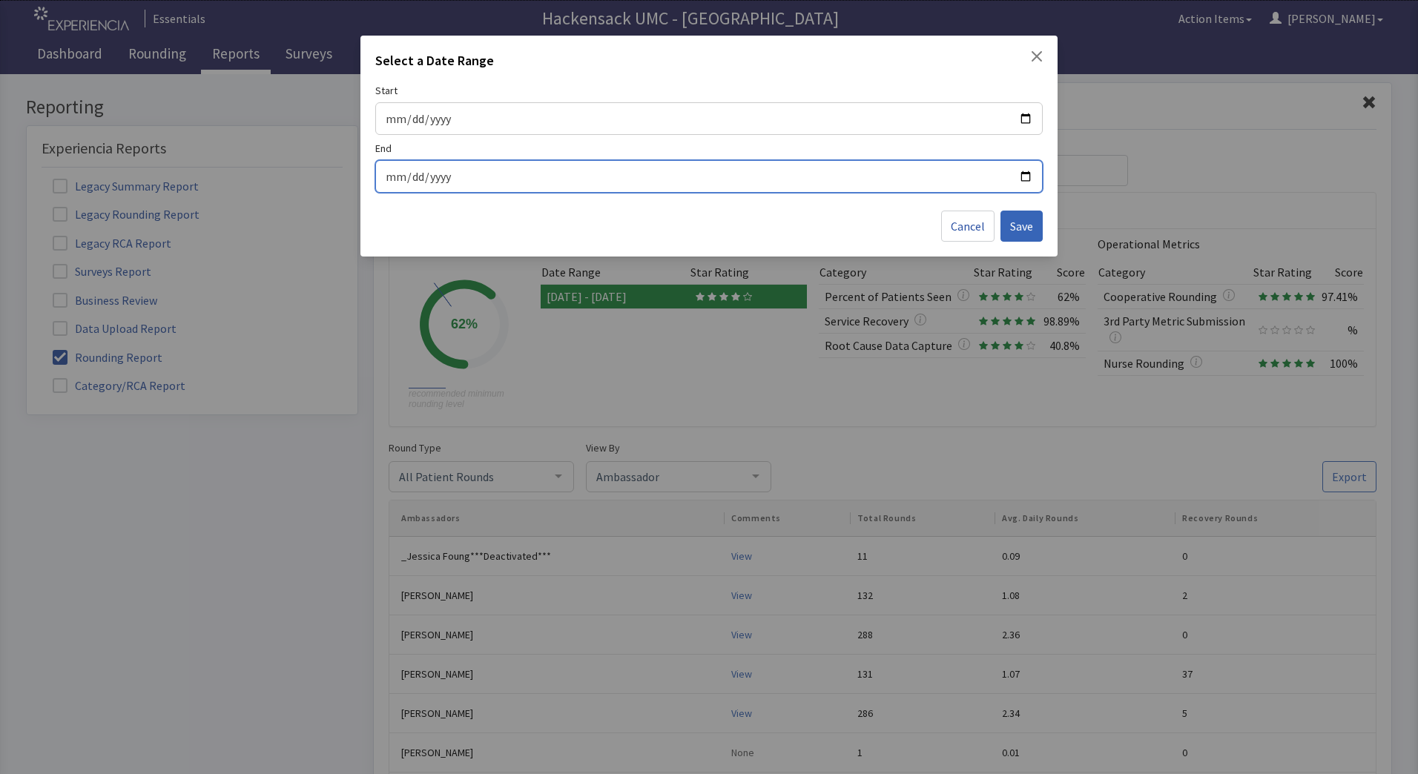
click at [391, 174] on input "[DATE]" at bounding box center [709, 176] width 648 height 19
type input "[DATE]"
click at [852, 204] on div "Select a Date Range Start [DATE] End [DATE] Cancel Save" at bounding box center [708, 146] width 697 height 221
click at [1032, 237] on button "Save" at bounding box center [1022, 226] width 42 height 31
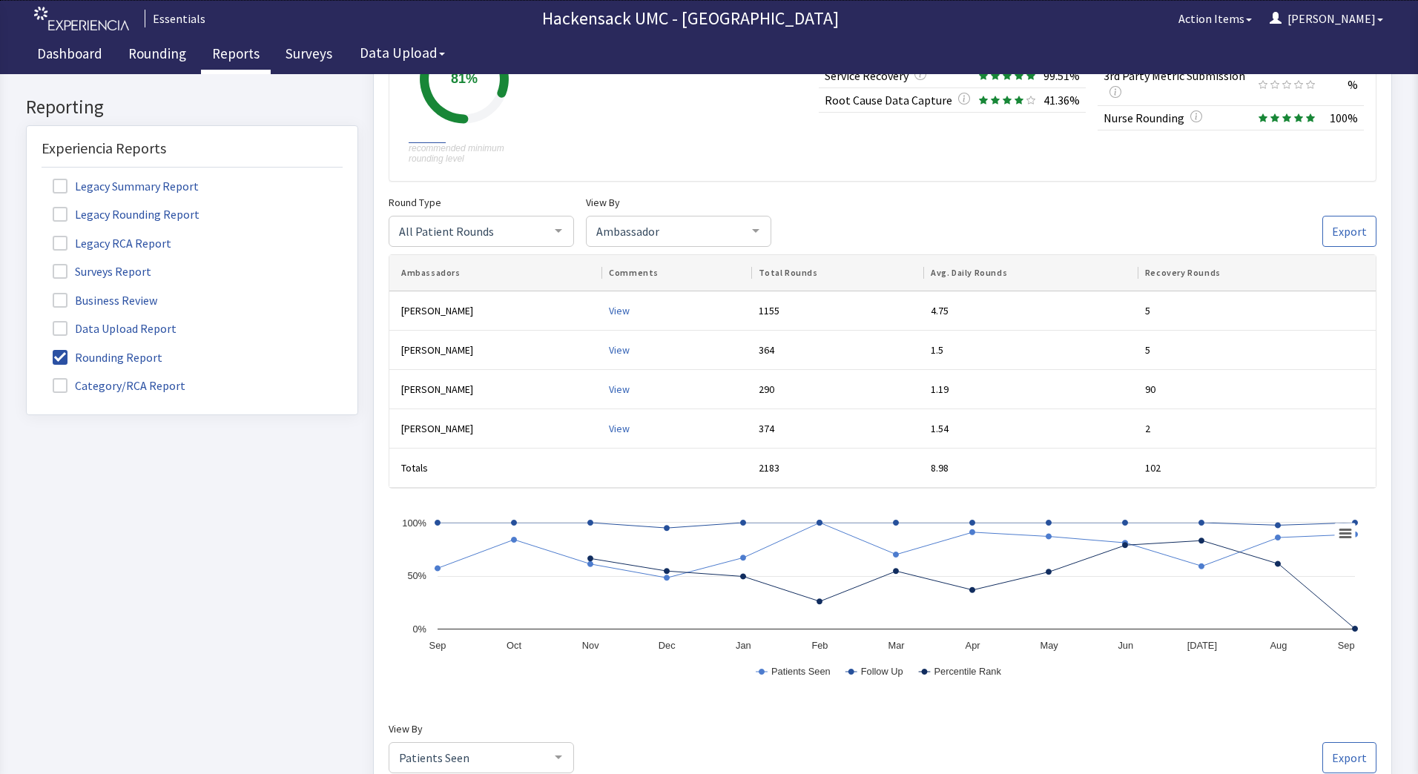
scroll to position [243, 0]
